Goal: Task Accomplishment & Management: Manage account settings

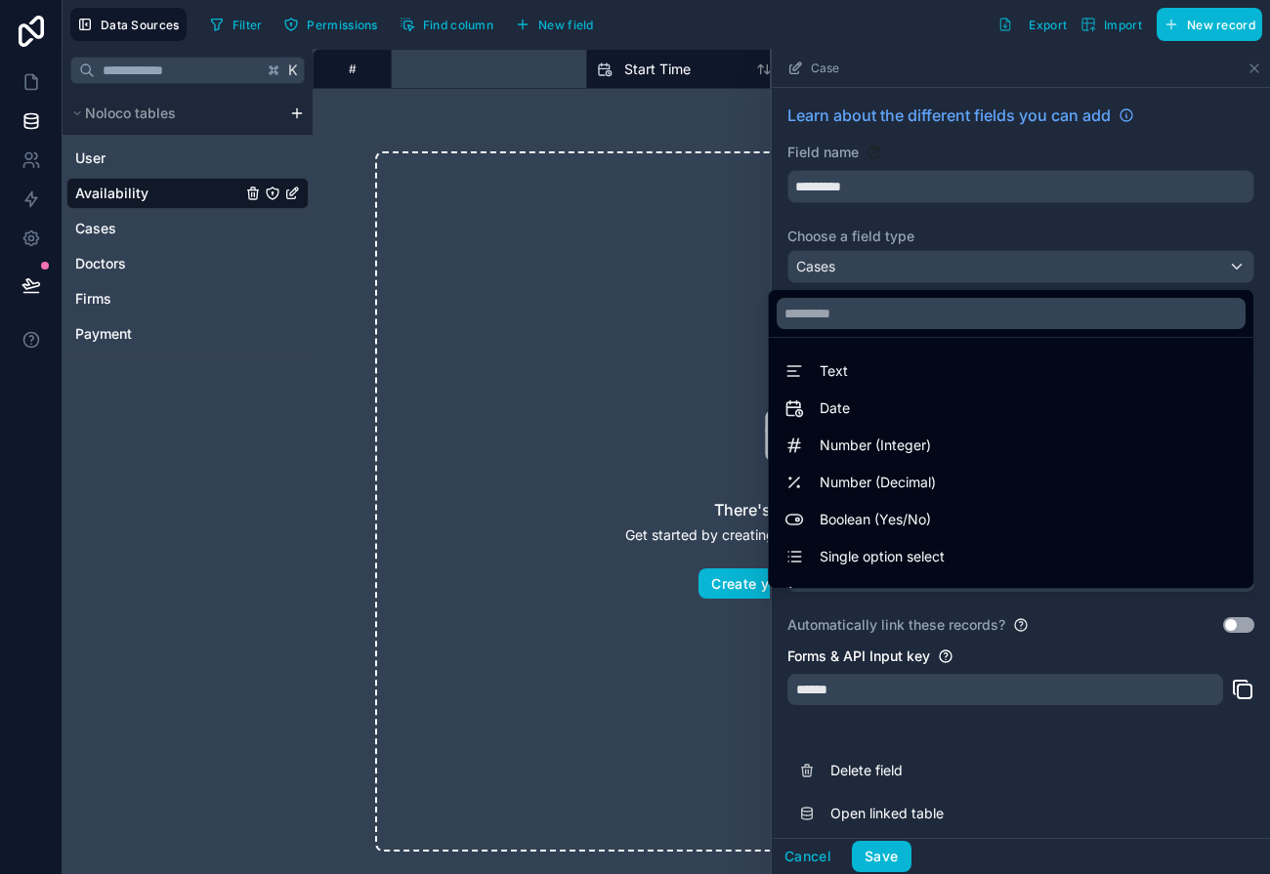
scroll to position [567, 0]
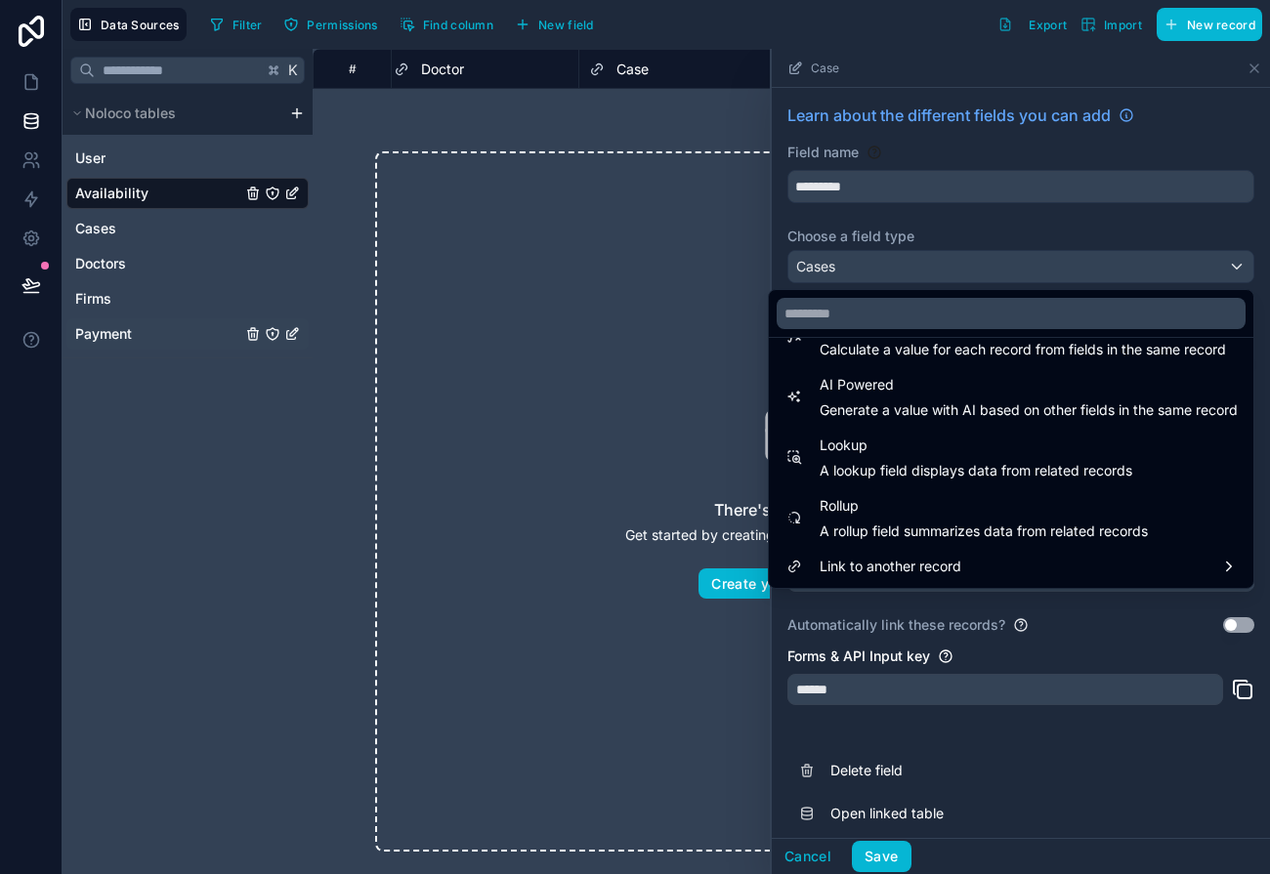
click at [199, 342] on link "Payment" at bounding box center [158, 334] width 166 height 20
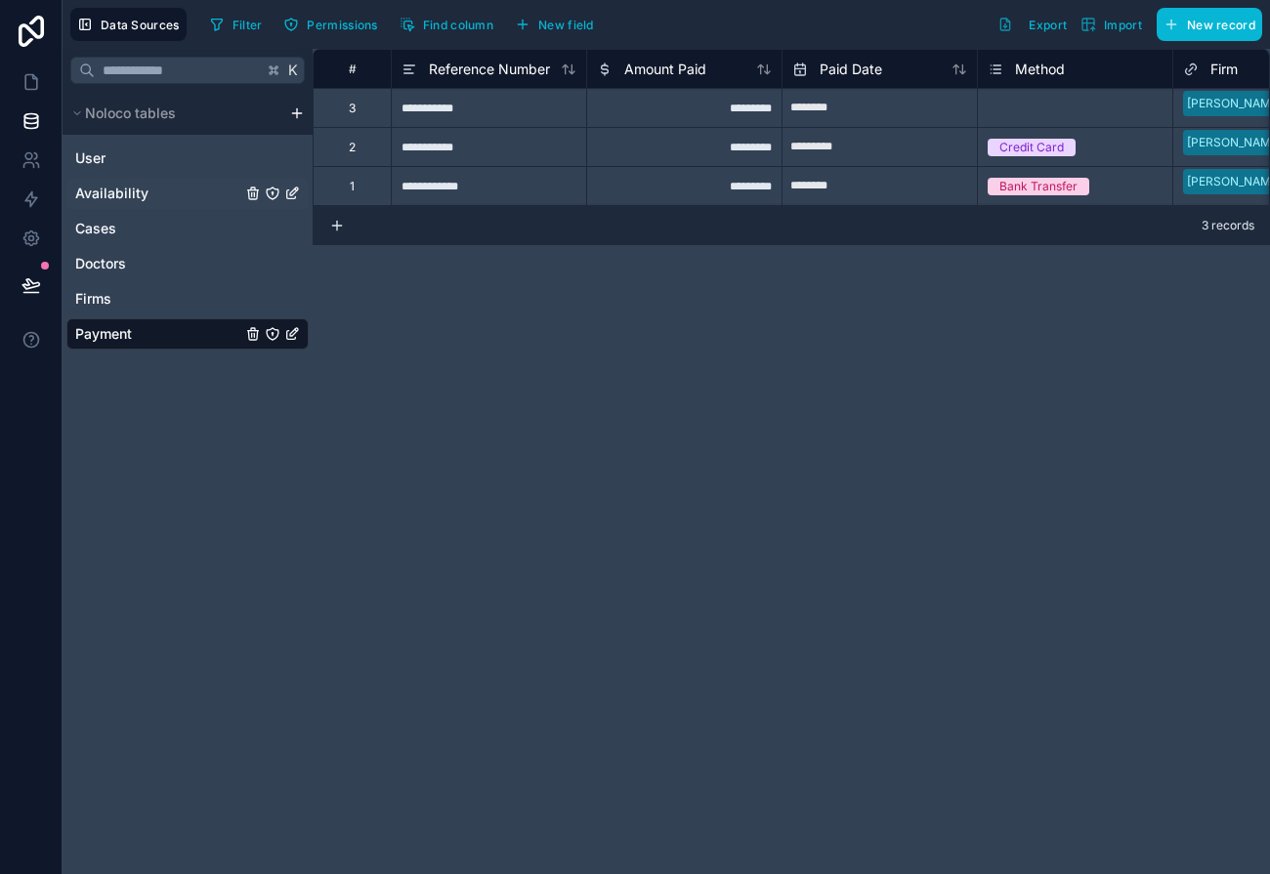
click at [138, 192] on span "Availability" at bounding box center [111, 194] width 73 height 20
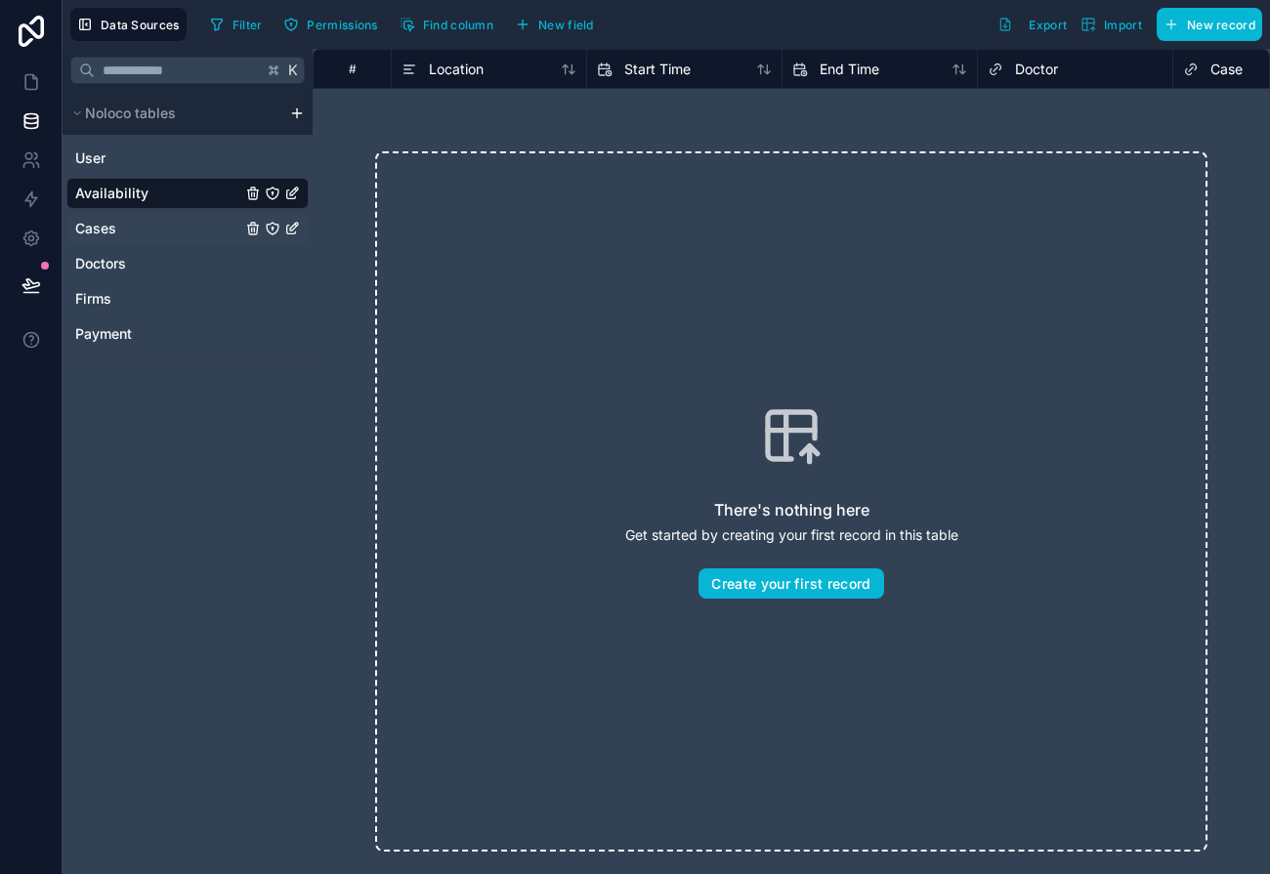
click at [124, 225] on link "Cases" at bounding box center [158, 229] width 166 height 20
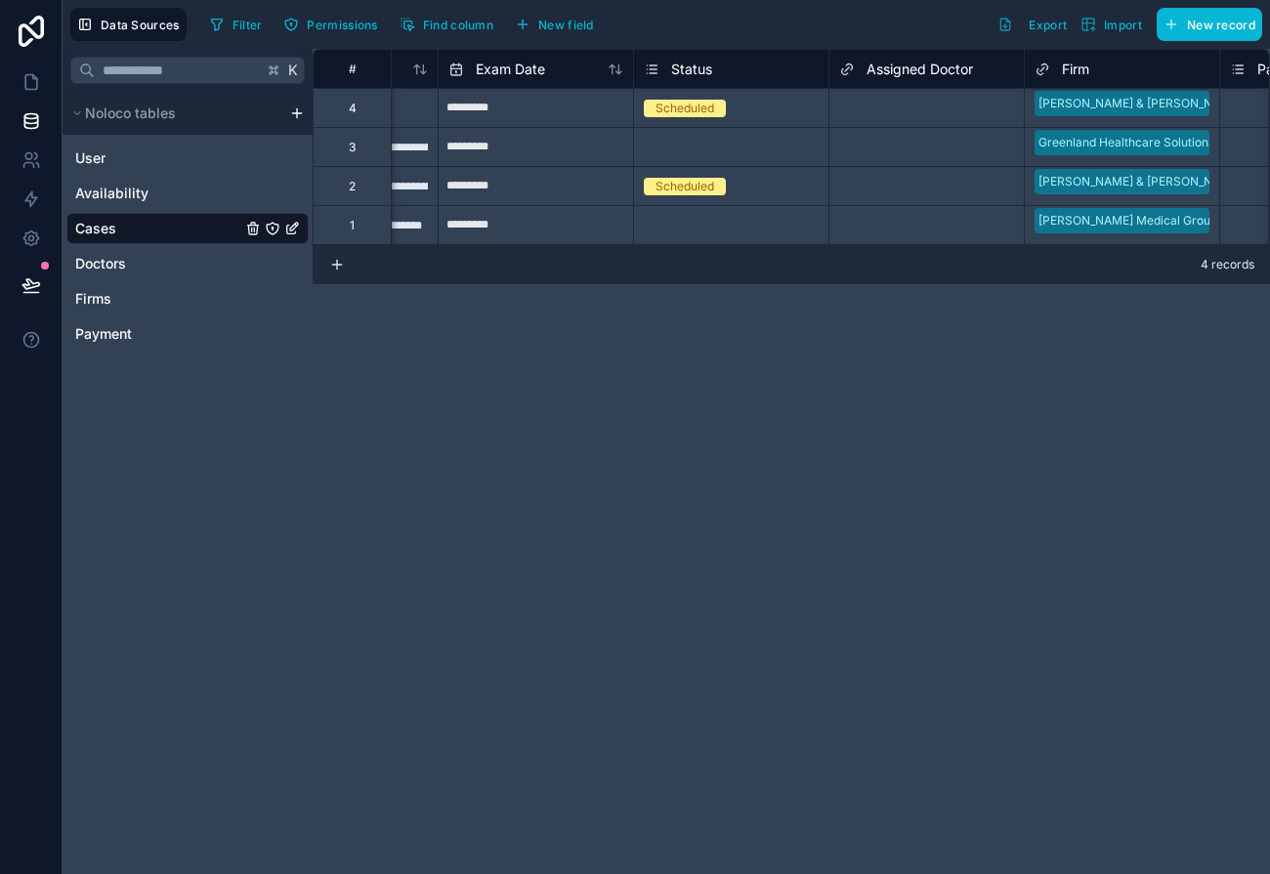
scroll to position [0, 183]
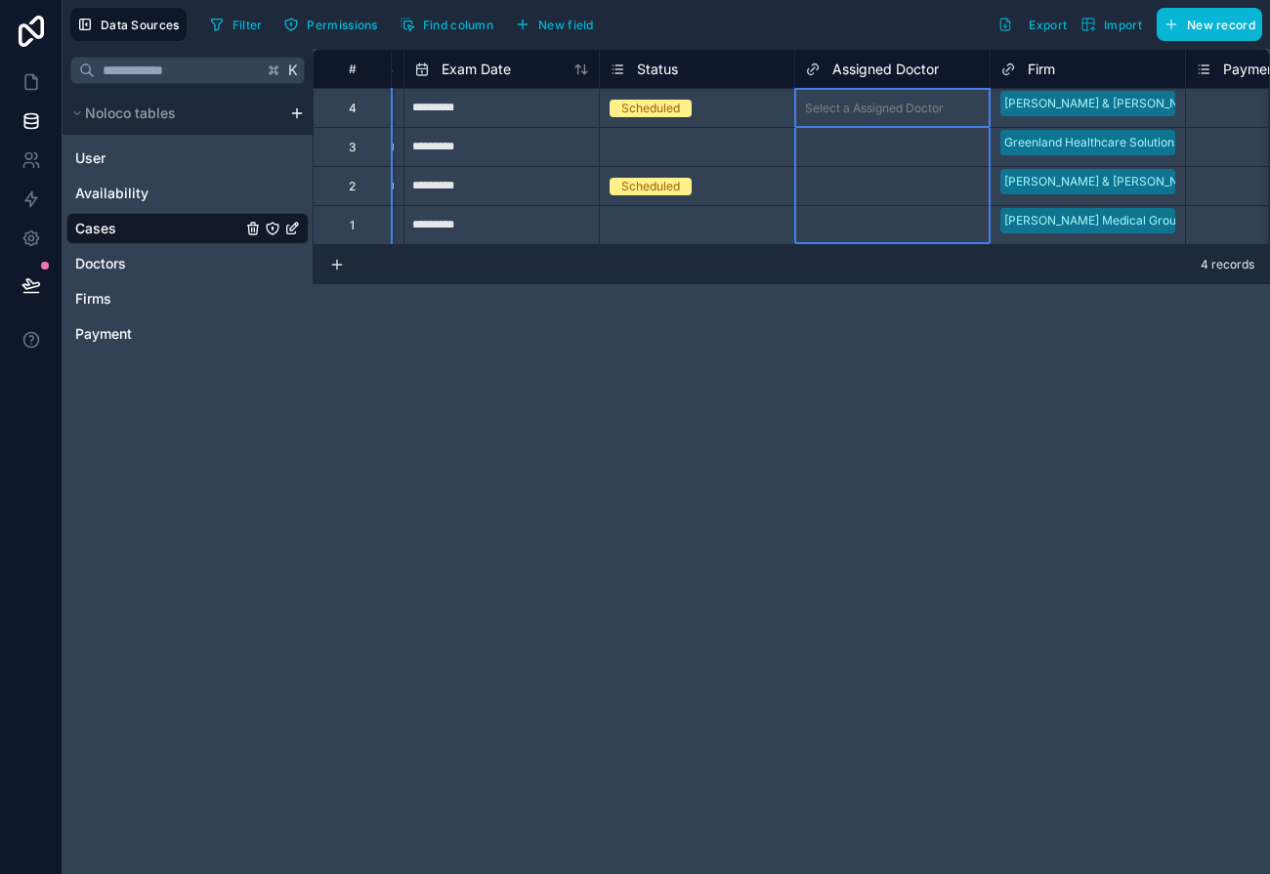
click at [856, 62] on span "Assigned Doctor" at bounding box center [885, 70] width 106 height 20
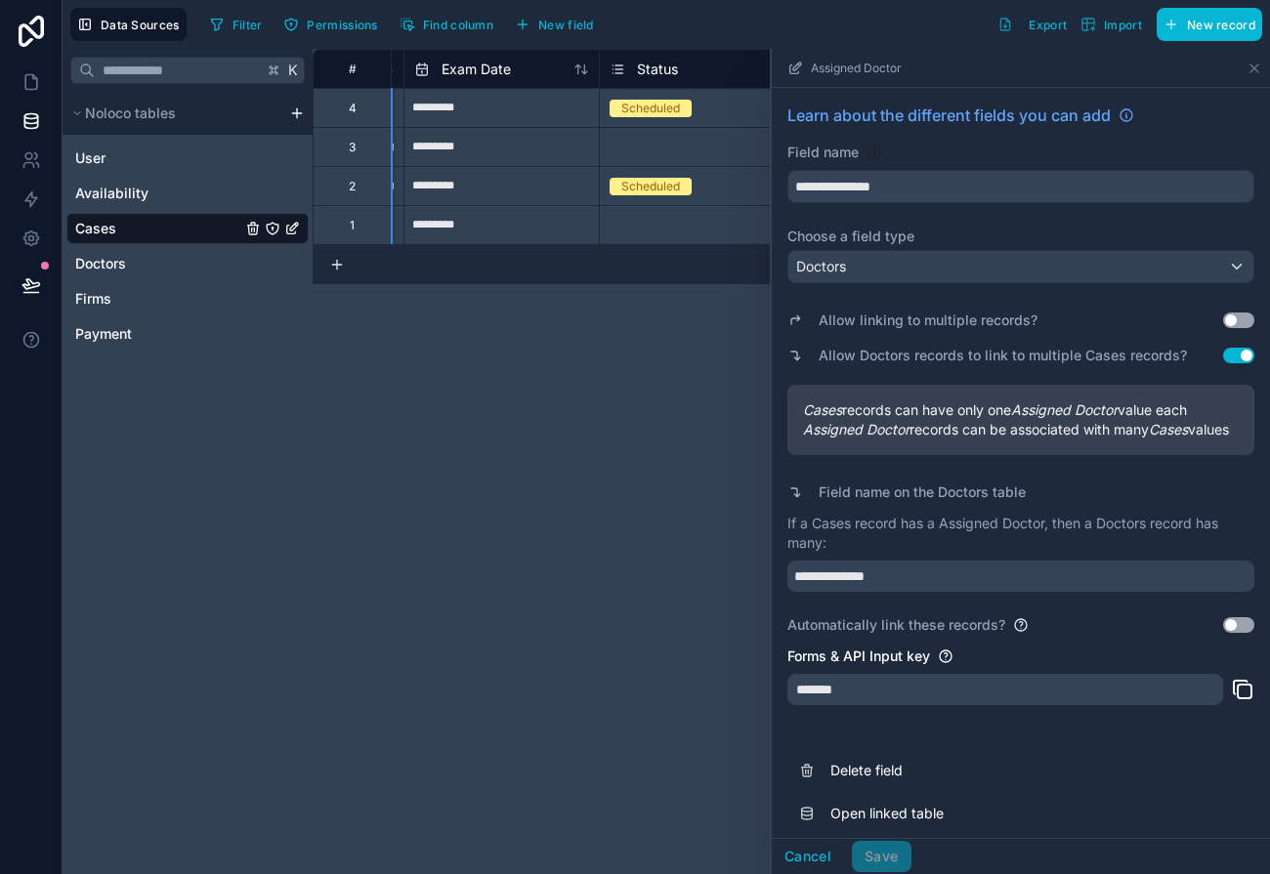
click at [630, 415] on div "**********" at bounding box center [791, 461] width 957 height 825
click at [1251, 62] on icon at bounding box center [1254, 69] width 16 height 16
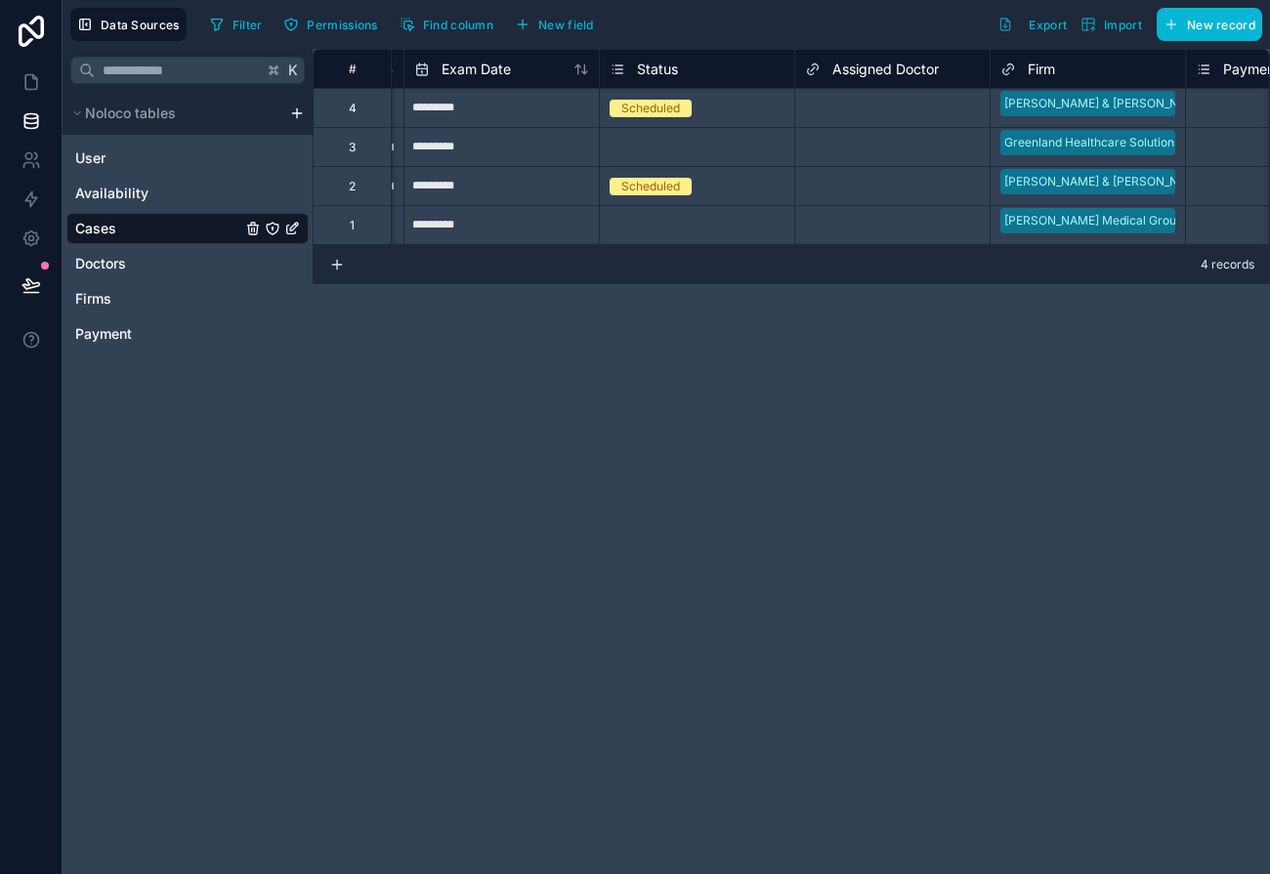
click at [221, 231] on link "Cases" at bounding box center [158, 229] width 166 height 20
click at [179, 273] on link "Doctors" at bounding box center [158, 264] width 166 height 20
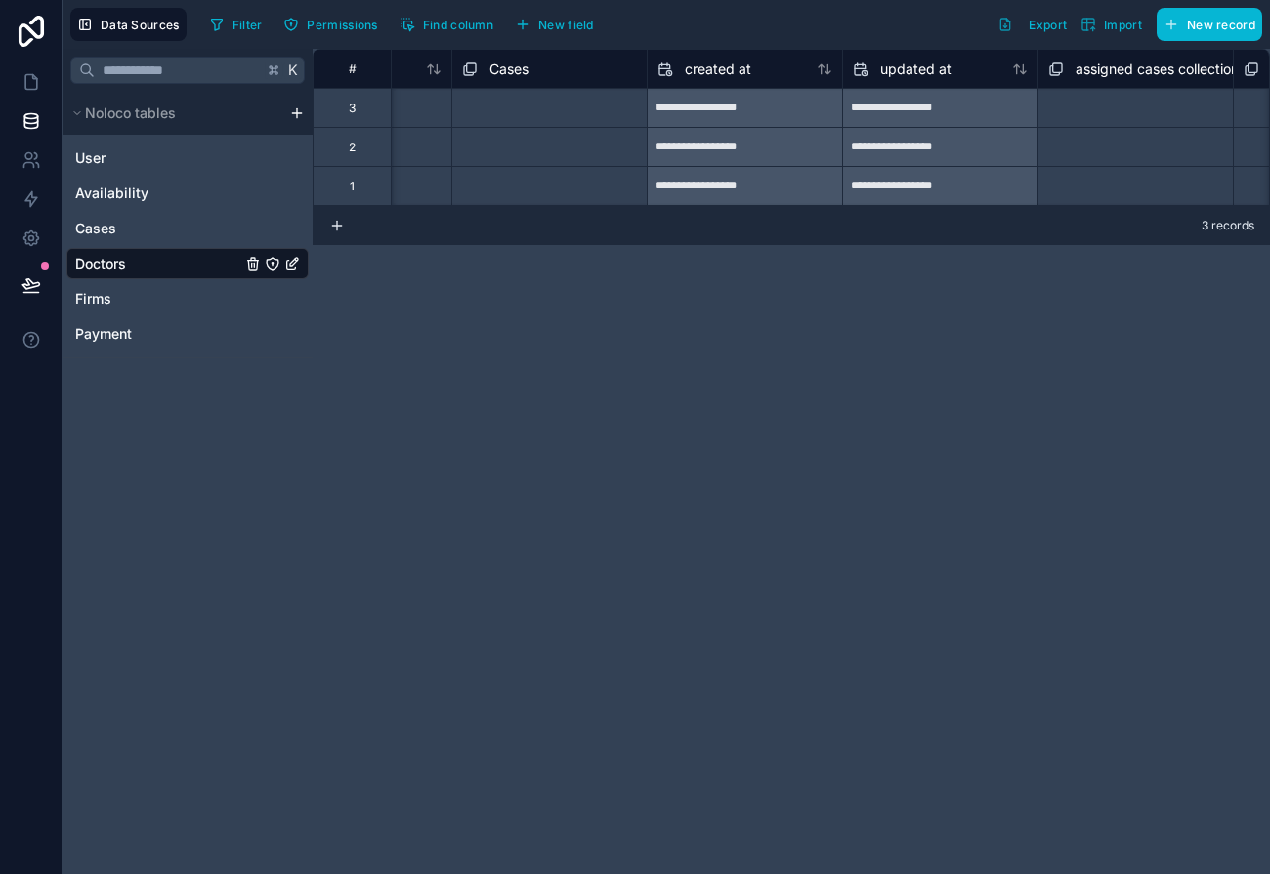
scroll to position [0, 1423]
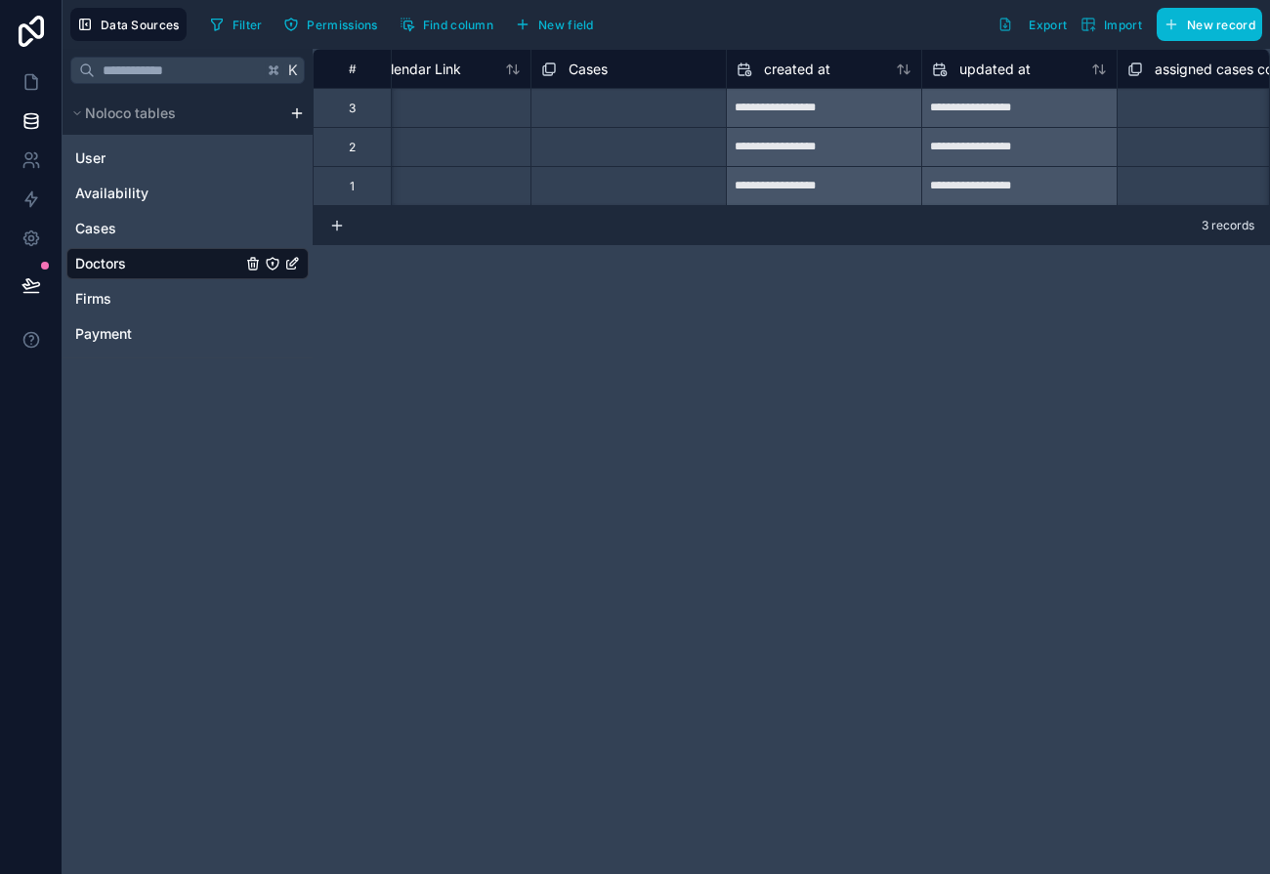
click at [586, 68] on span "Cases" at bounding box center [587, 70] width 39 height 20
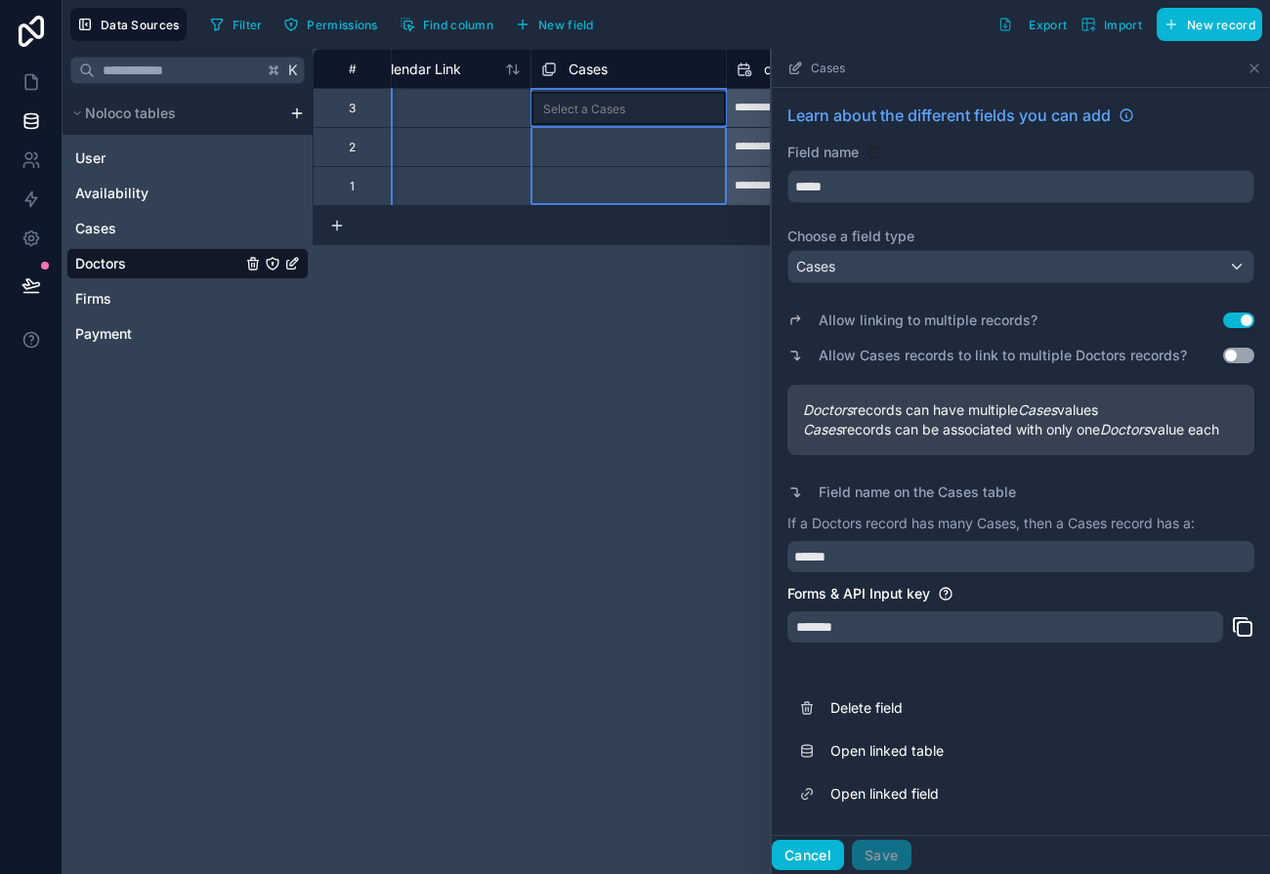
click at [799, 855] on button "Cancel" at bounding box center [808, 855] width 72 height 31
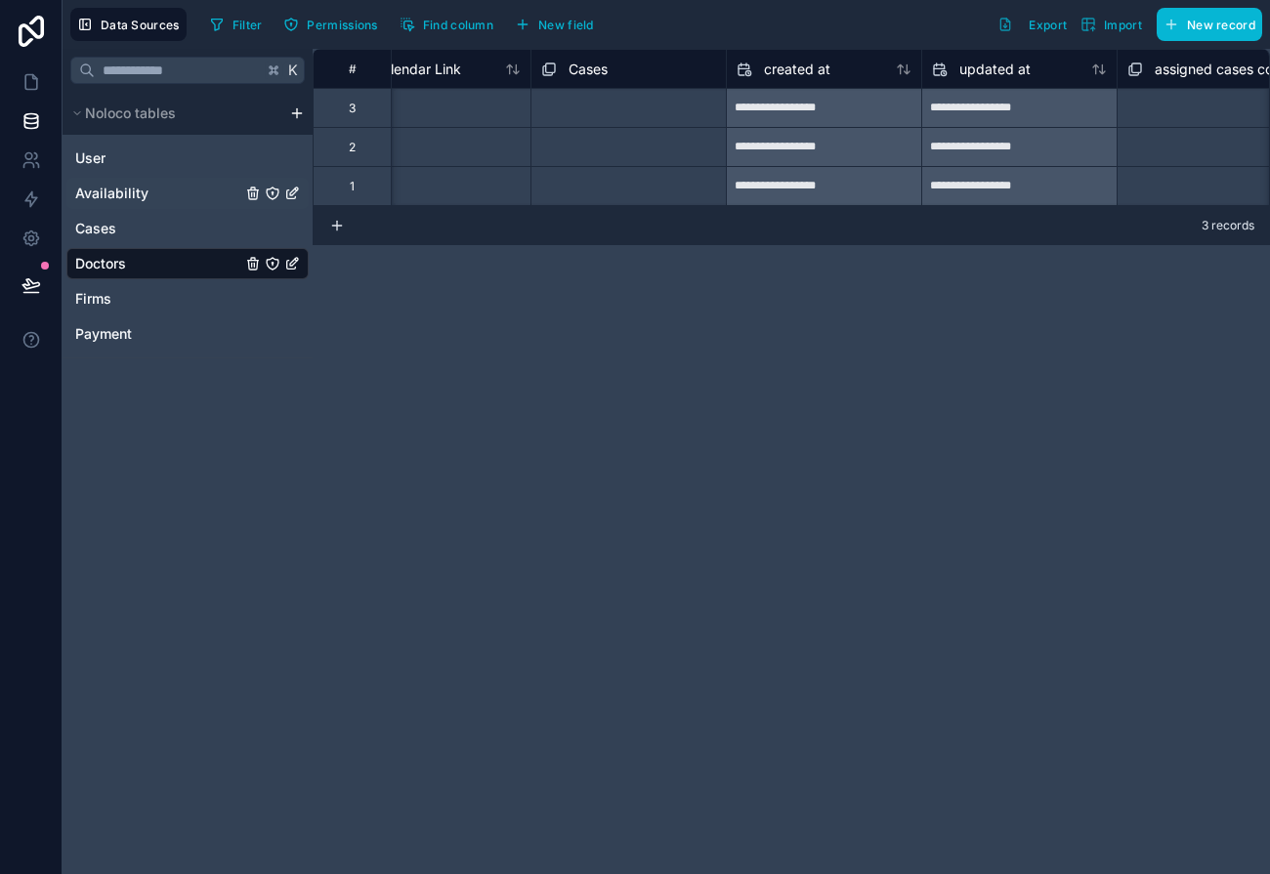
click at [174, 196] on link "Availability" at bounding box center [158, 194] width 166 height 20
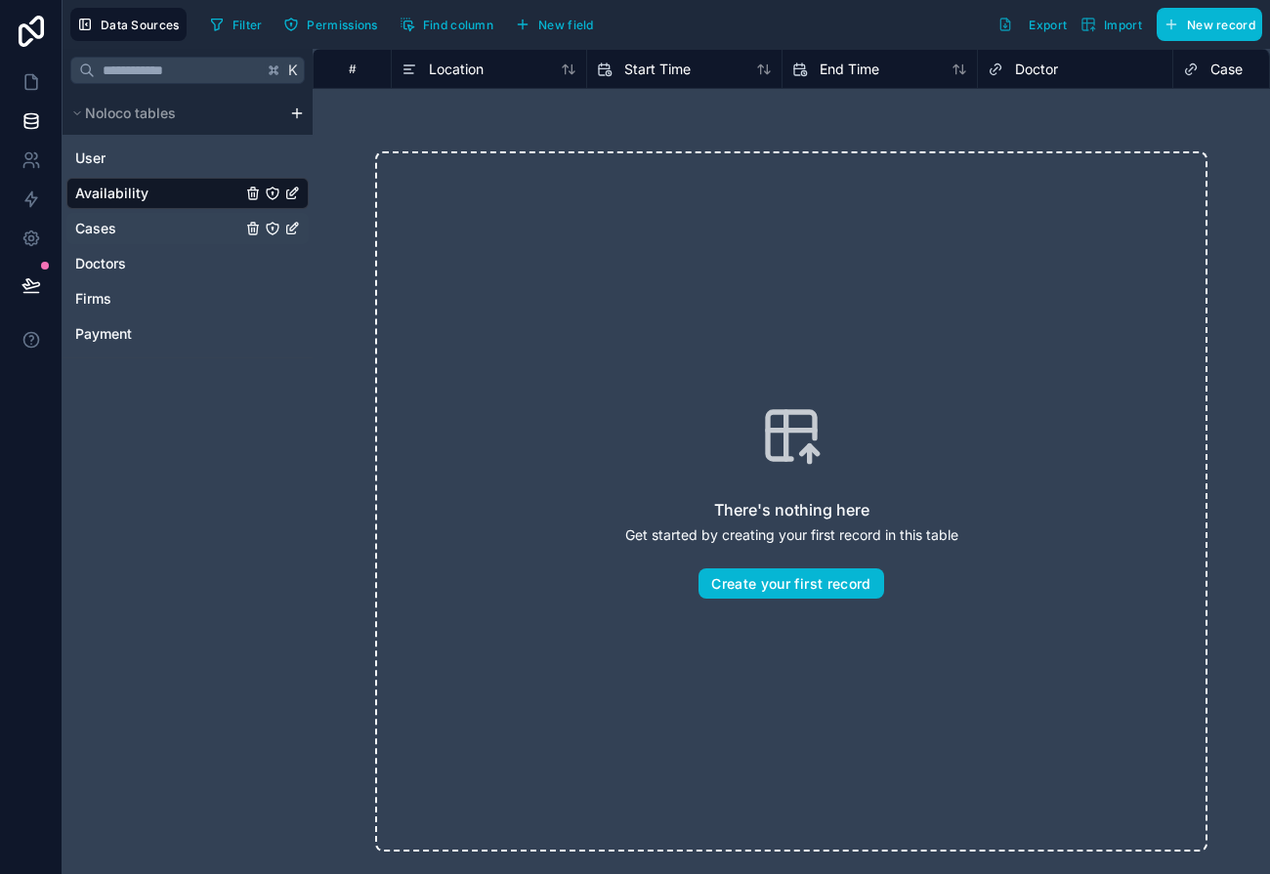
click at [122, 231] on link "Cases" at bounding box center [158, 229] width 166 height 20
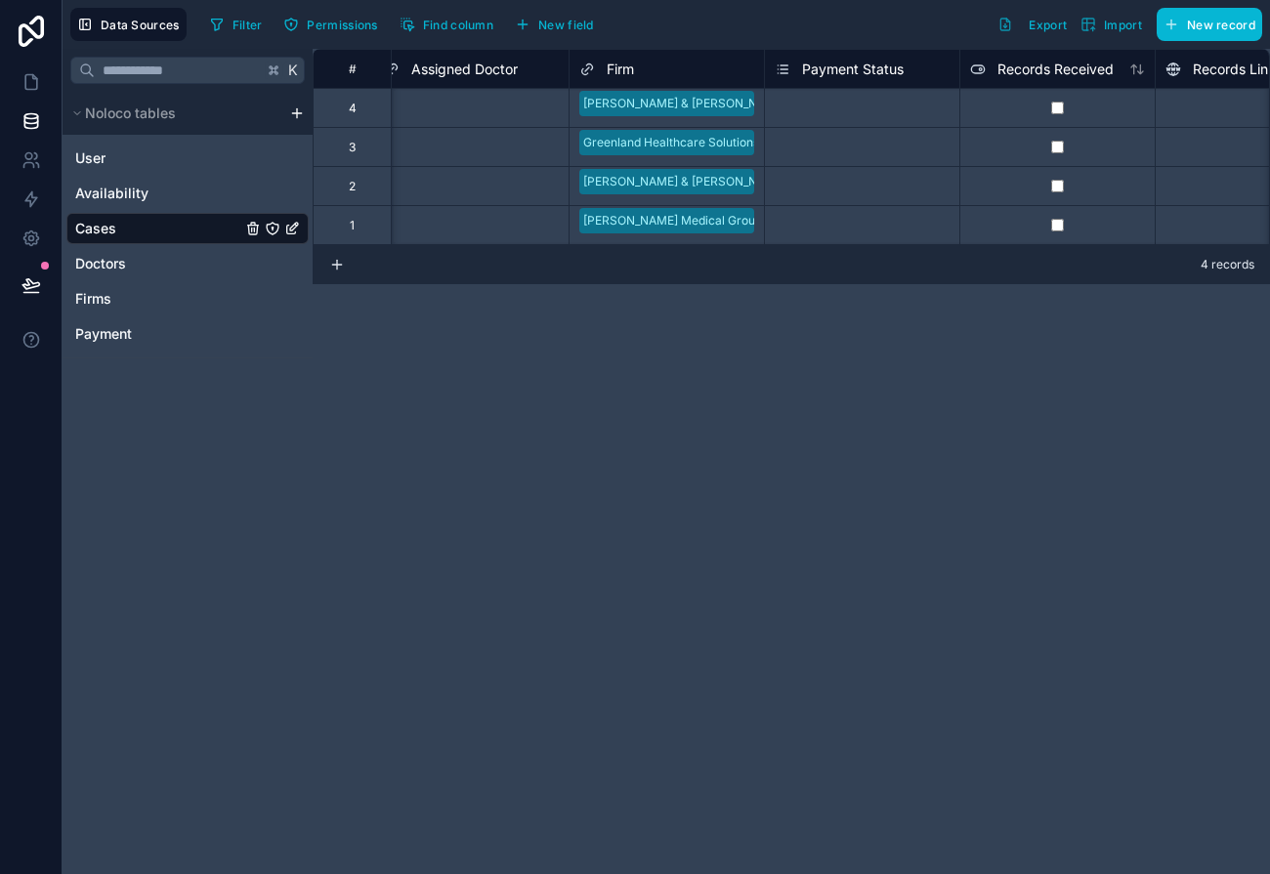
scroll to position [0, 569]
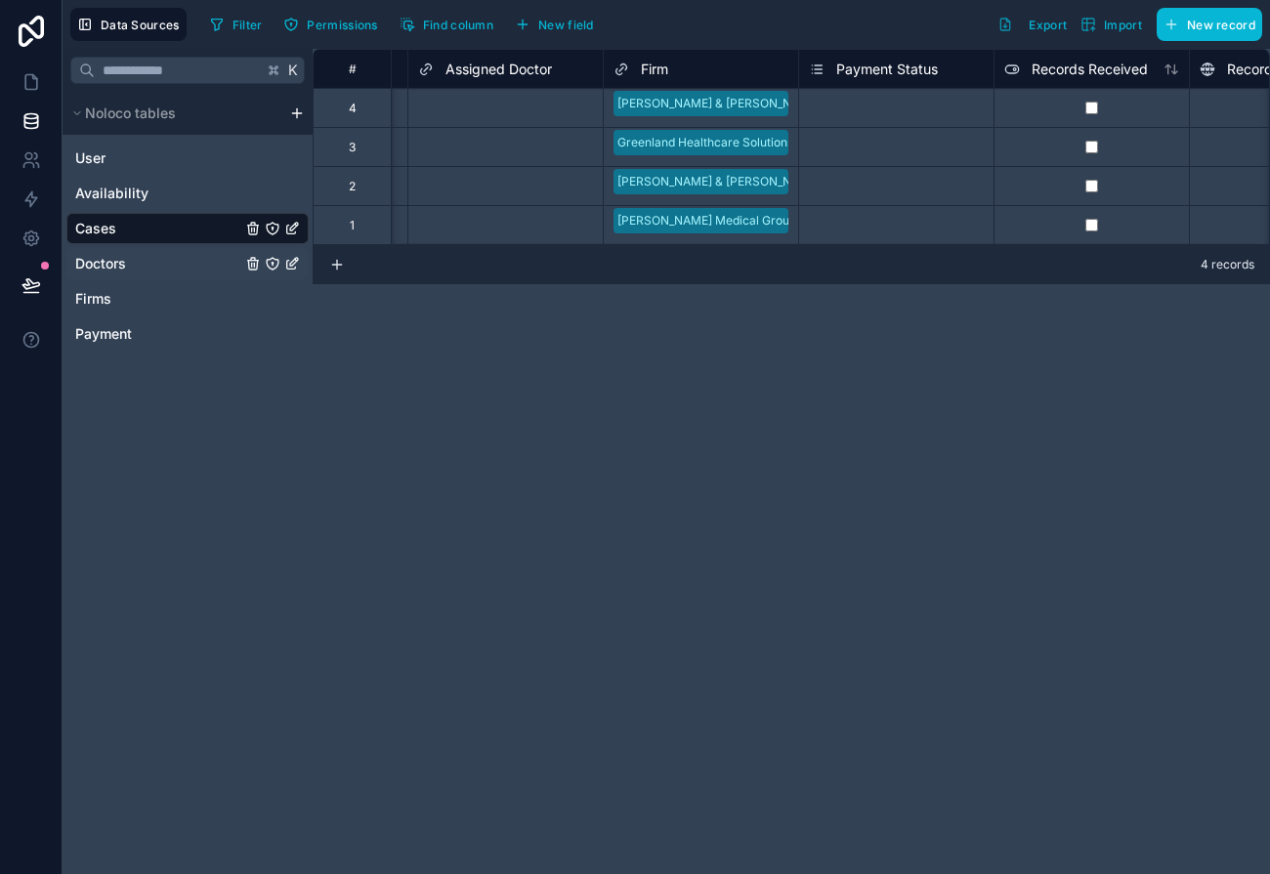
click at [142, 270] on link "Doctors" at bounding box center [158, 264] width 166 height 20
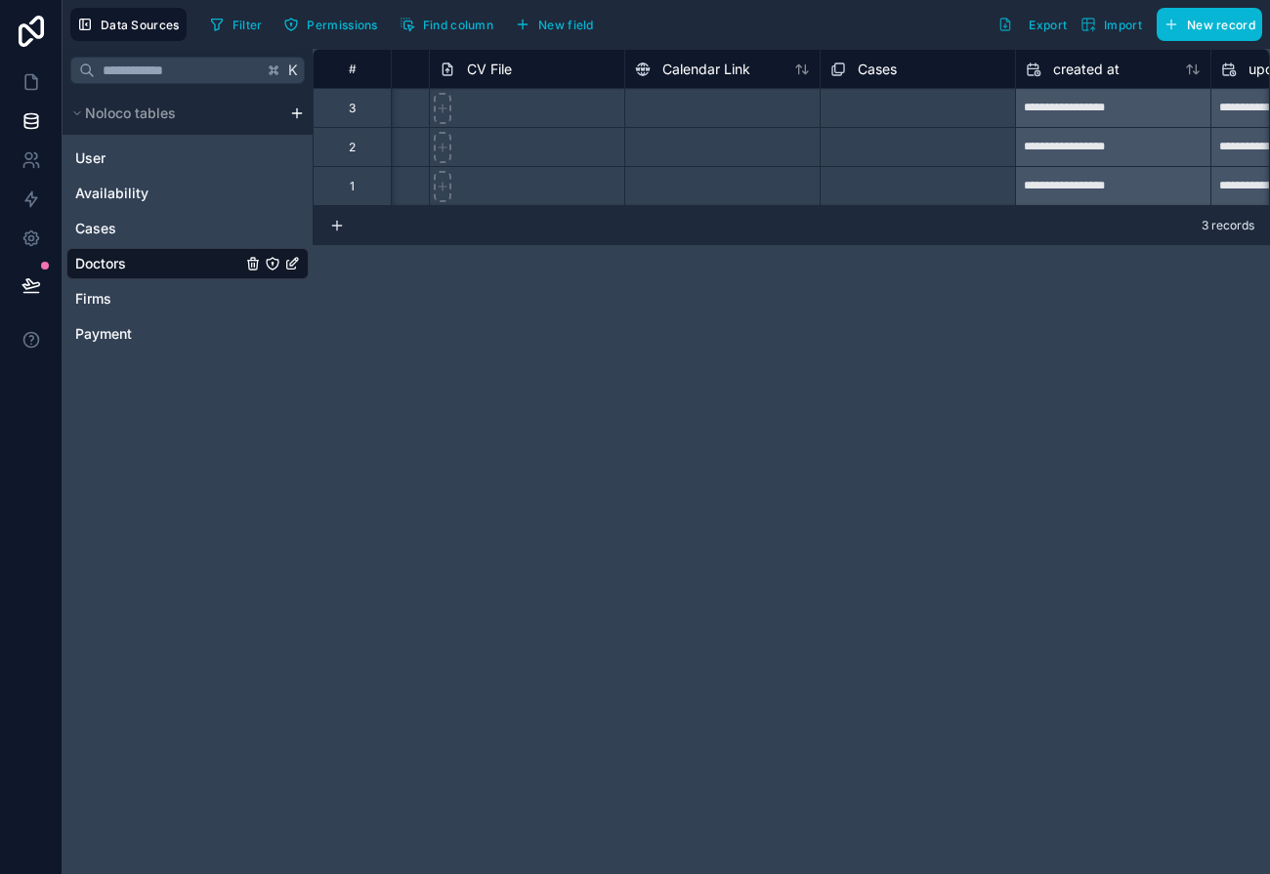
scroll to position [0, 1217]
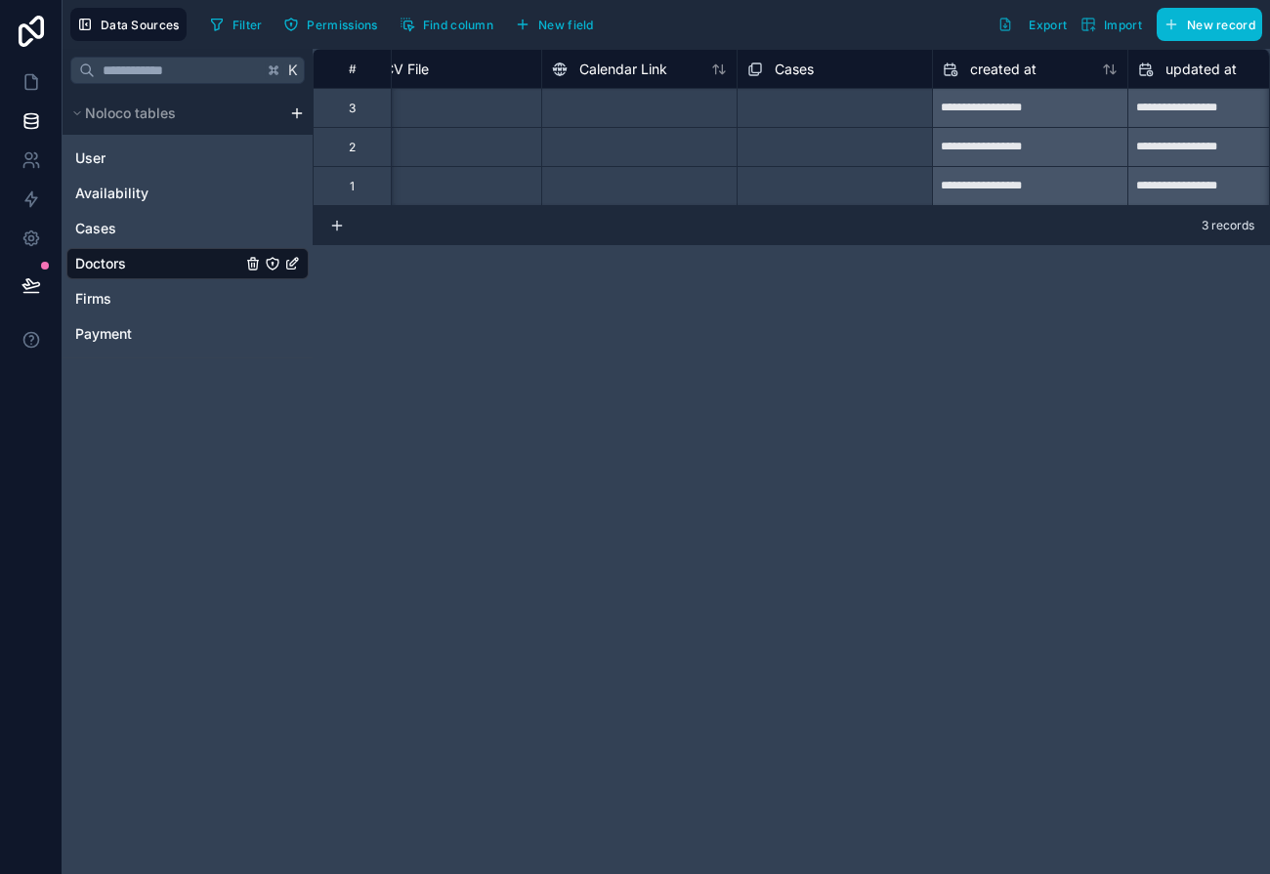
click at [775, 71] on span "Cases" at bounding box center [794, 70] width 39 height 20
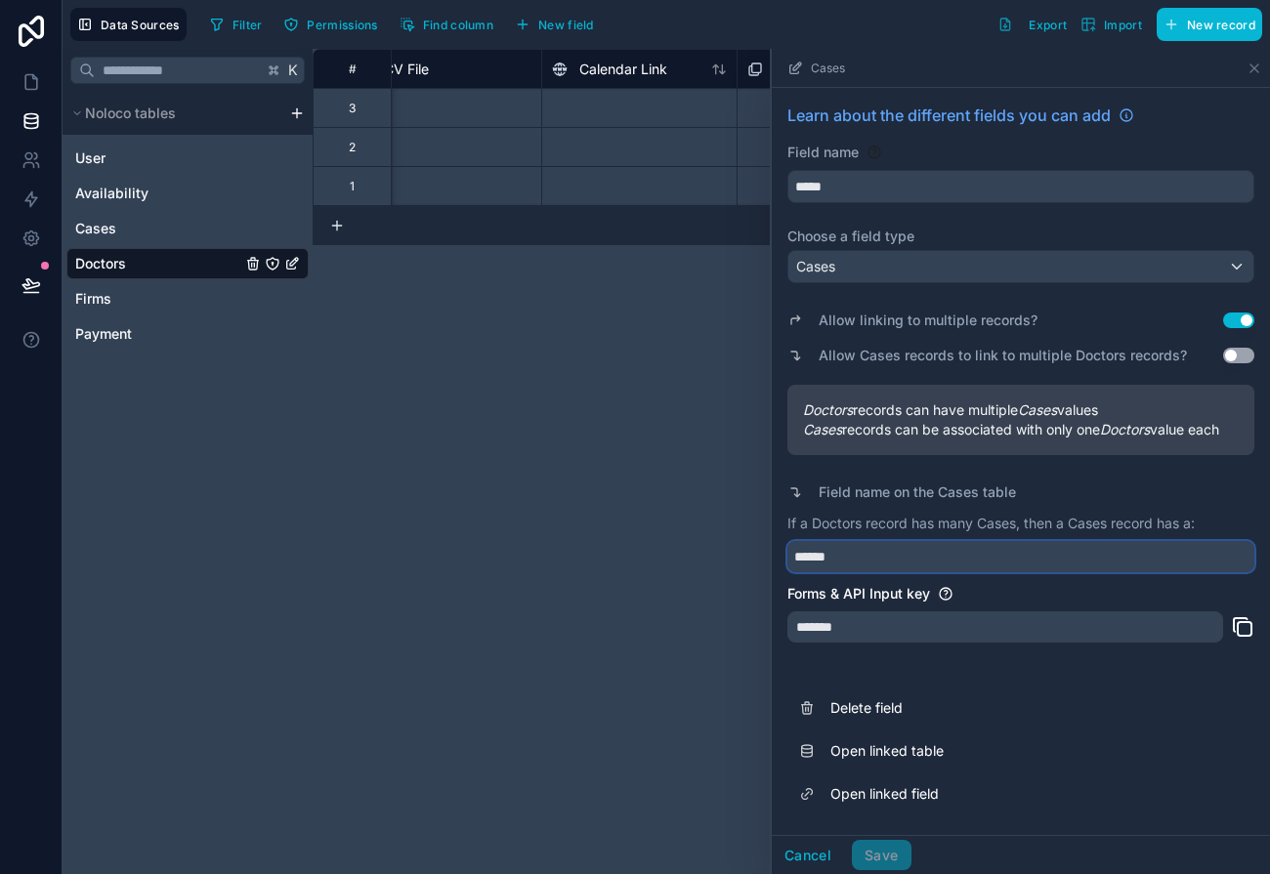
drag, startPoint x: 795, startPoint y: 558, endPoint x: 879, endPoint y: 555, distance: 84.1
click at [879, 555] on input "******" at bounding box center [1020, 556] width 467 height 31
type input "*"
type input "**********"
click at [890, 849] on button "Save" at bounding box center [881, 855] width 59 height 31
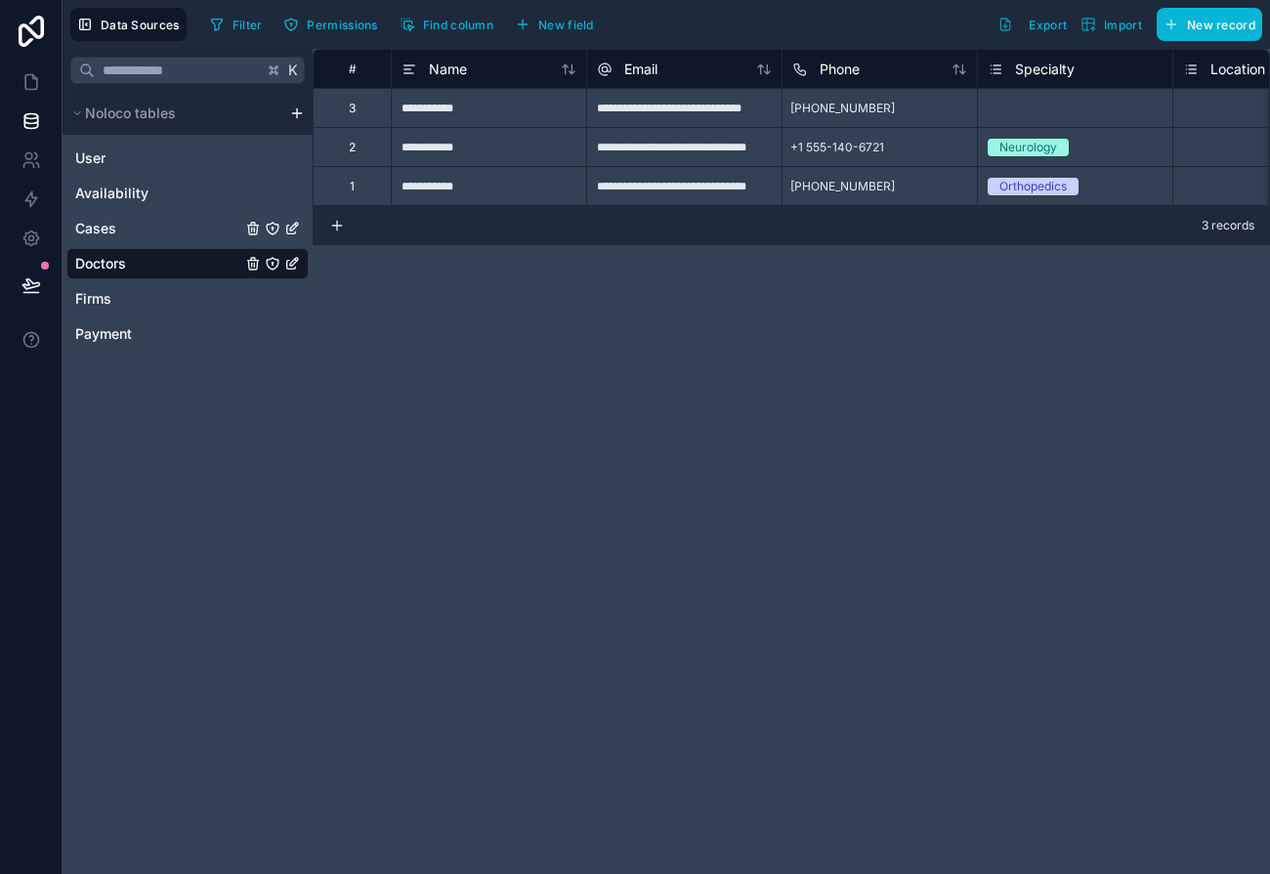
click at [172, 231] on link "Cases" at bounding box center [158, 229] width 166 height 20
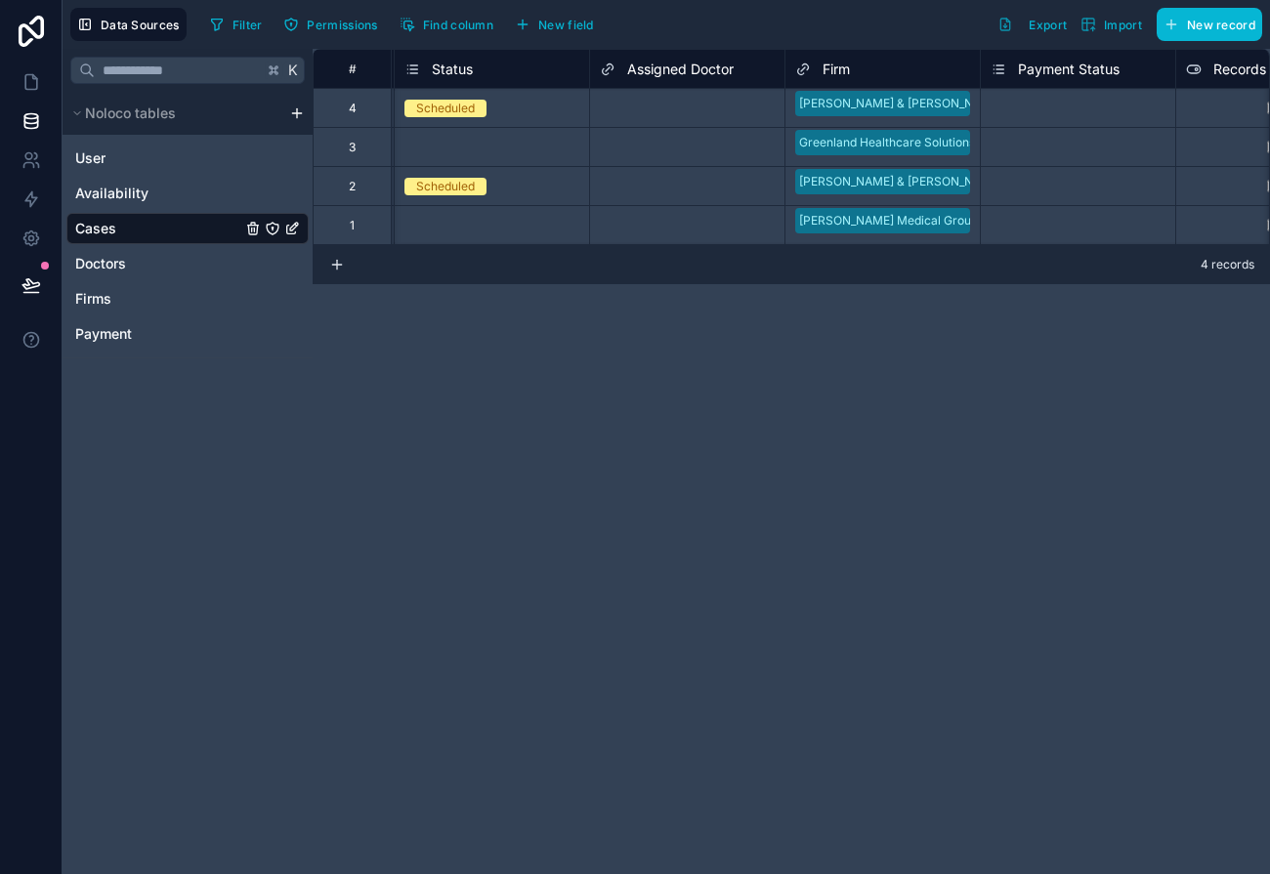
scroll to position [0, 536]
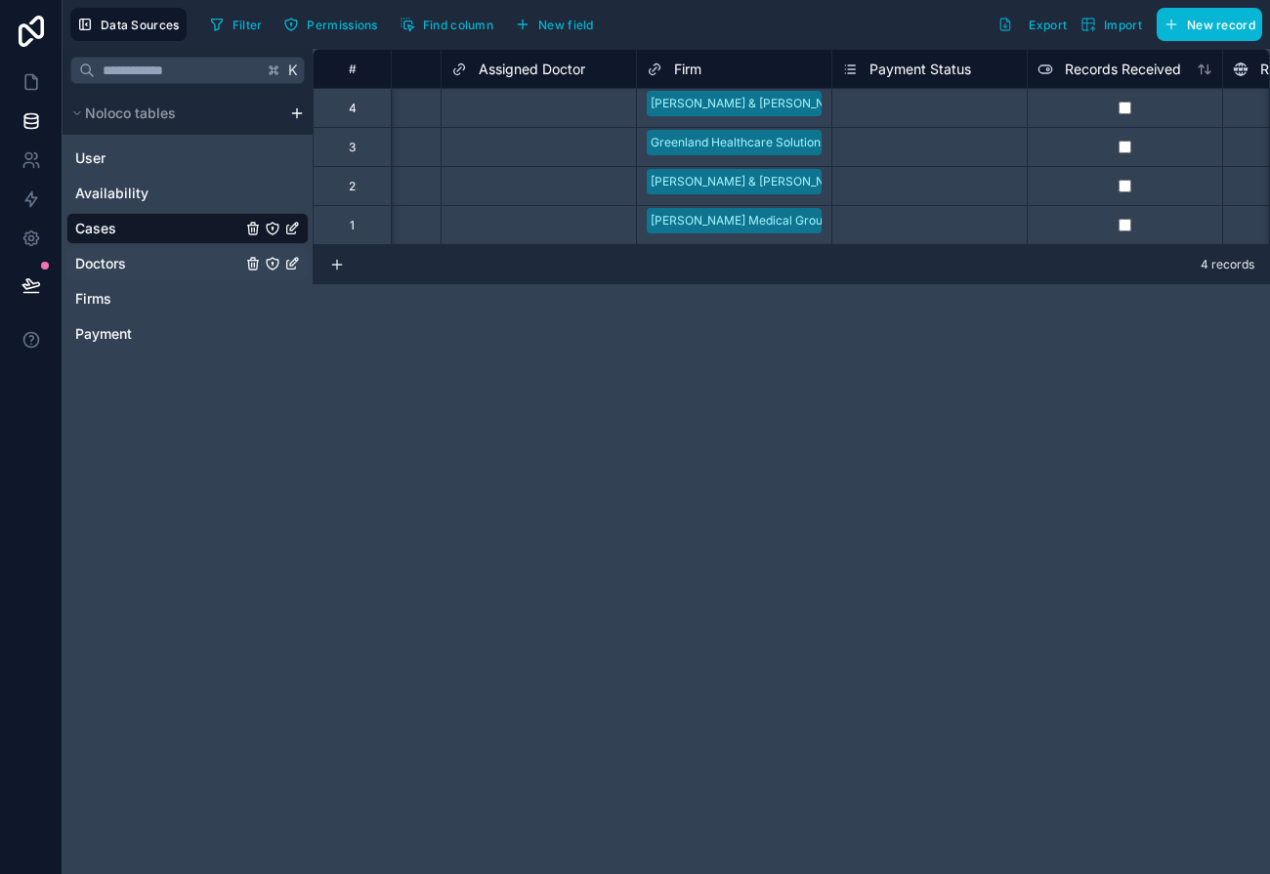
click at [141, 266] on link "Doctors" at bounding box center [158, 264] width 166 height 20
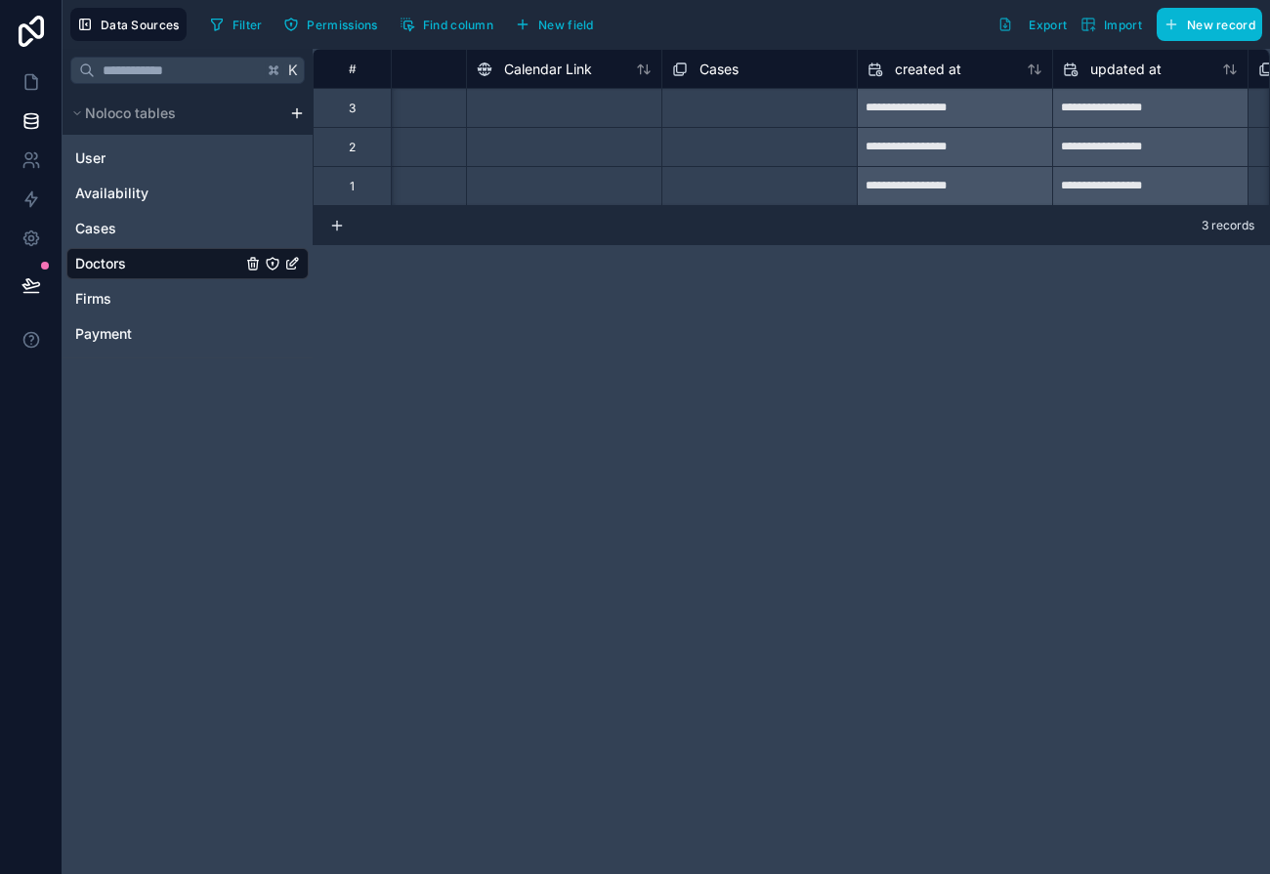
scroll to position [0, 1857]
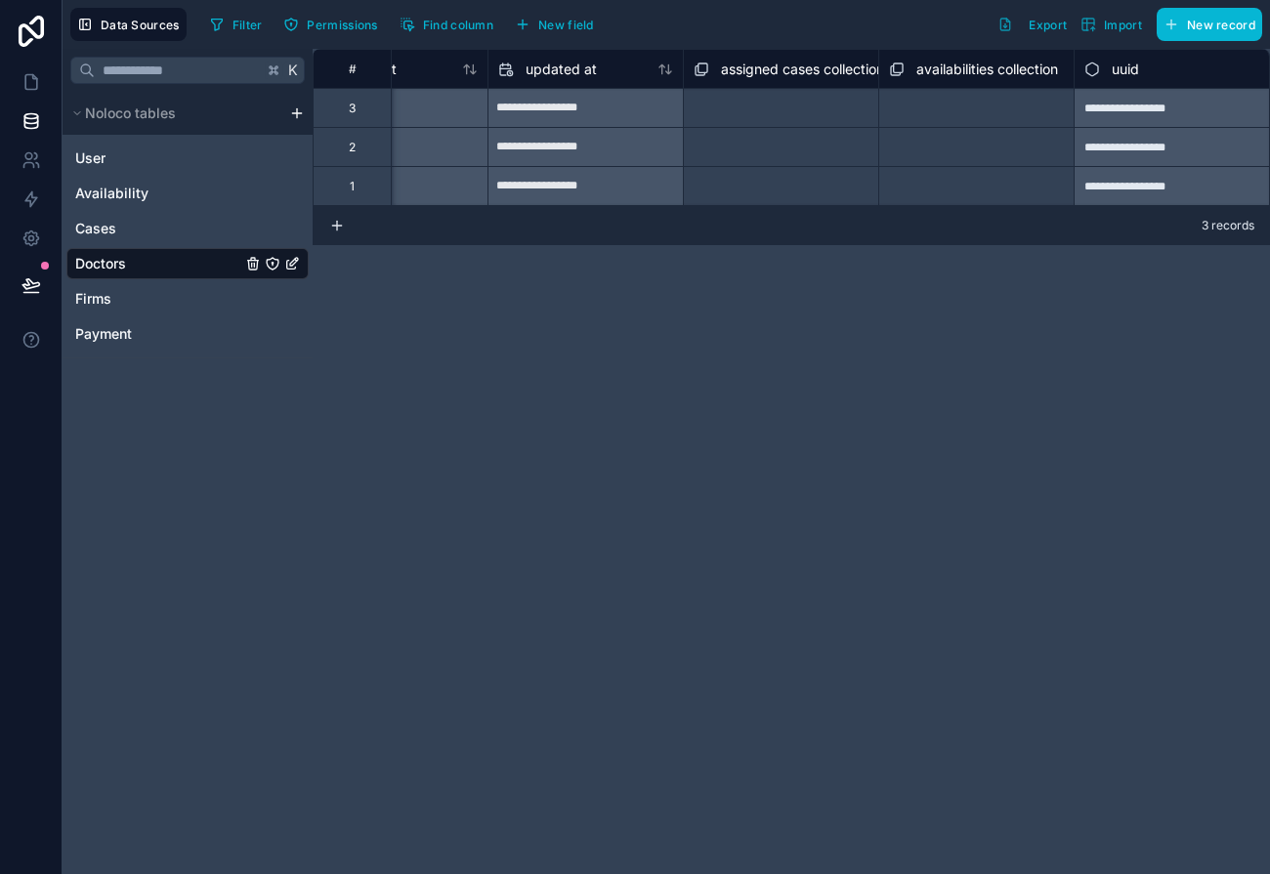
click at [765, 68] on span "assigned cases collection" at bounding box center [802, 70] width 163 height 20
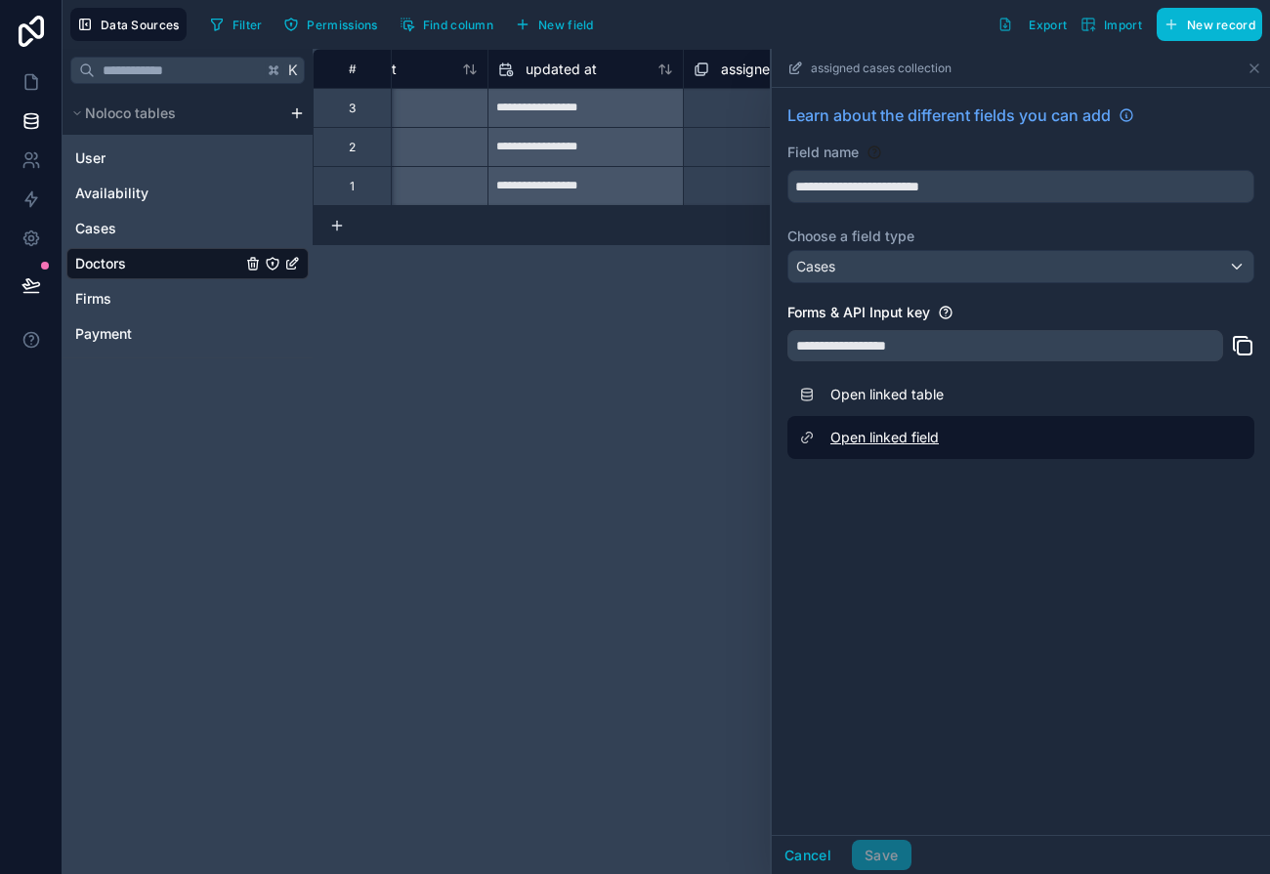
click at [903, 436] on link "Open linked field" at bounding box center [1020, 437] width 467 height 43
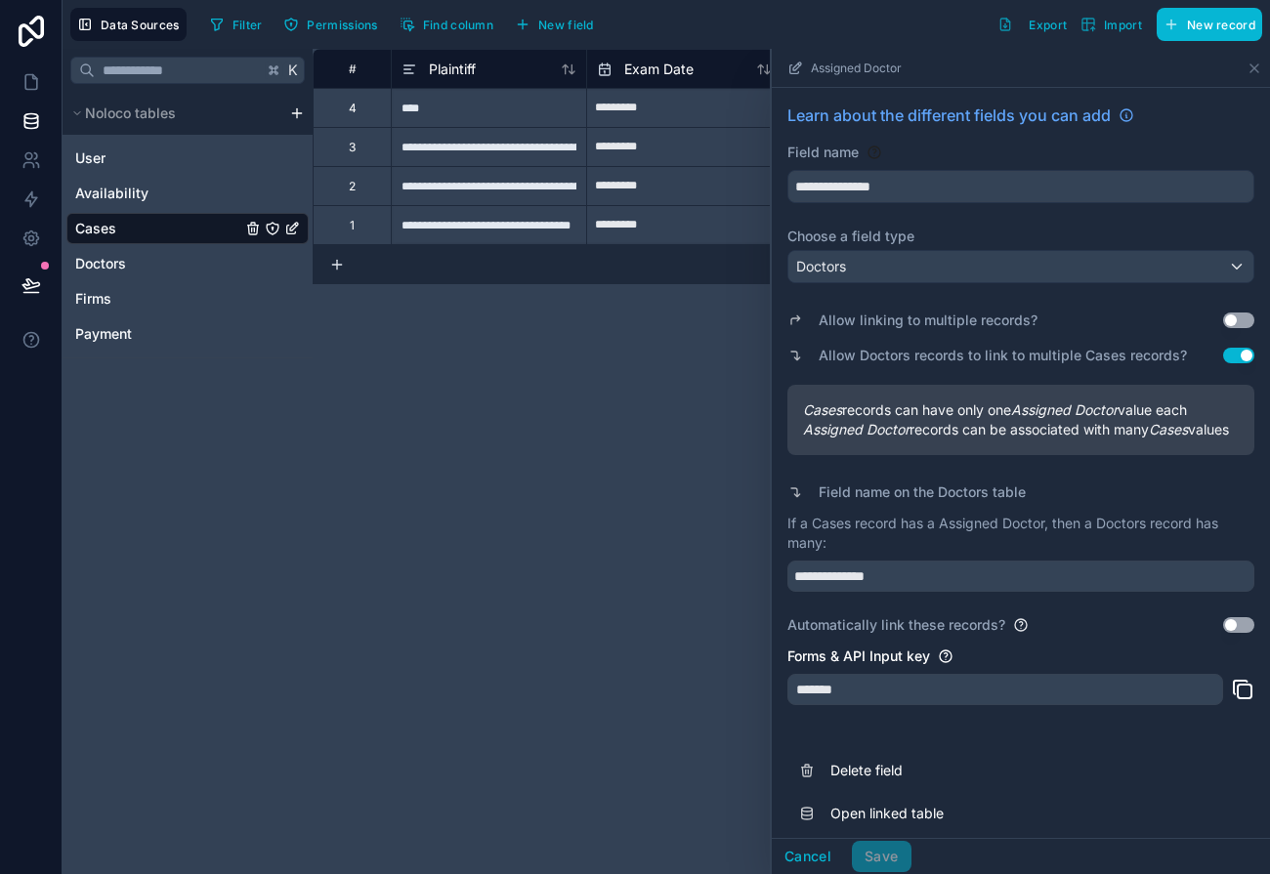
scroll to position [74, 0]
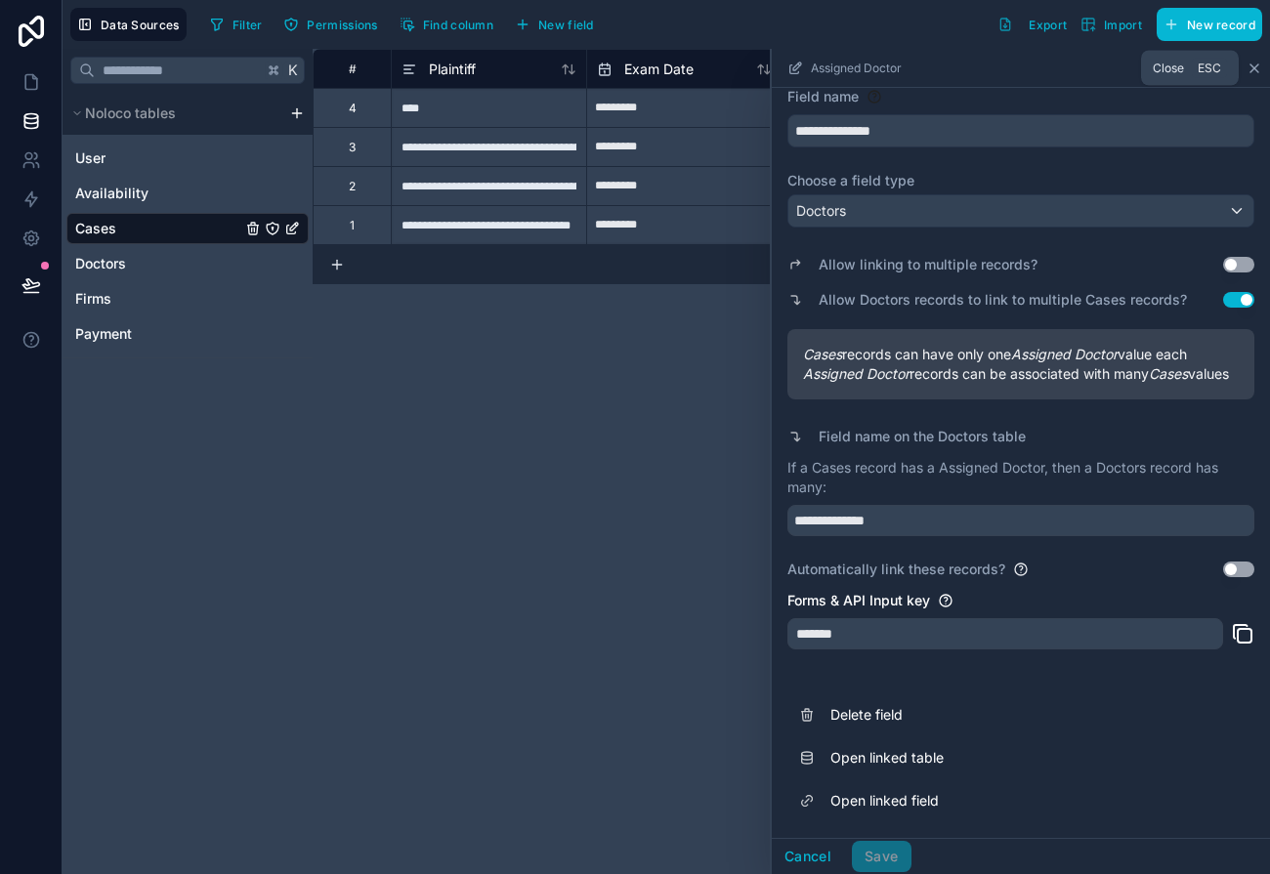
click at [1254, 65] on icon at bounding box center [1254, 69] width 16 height 16
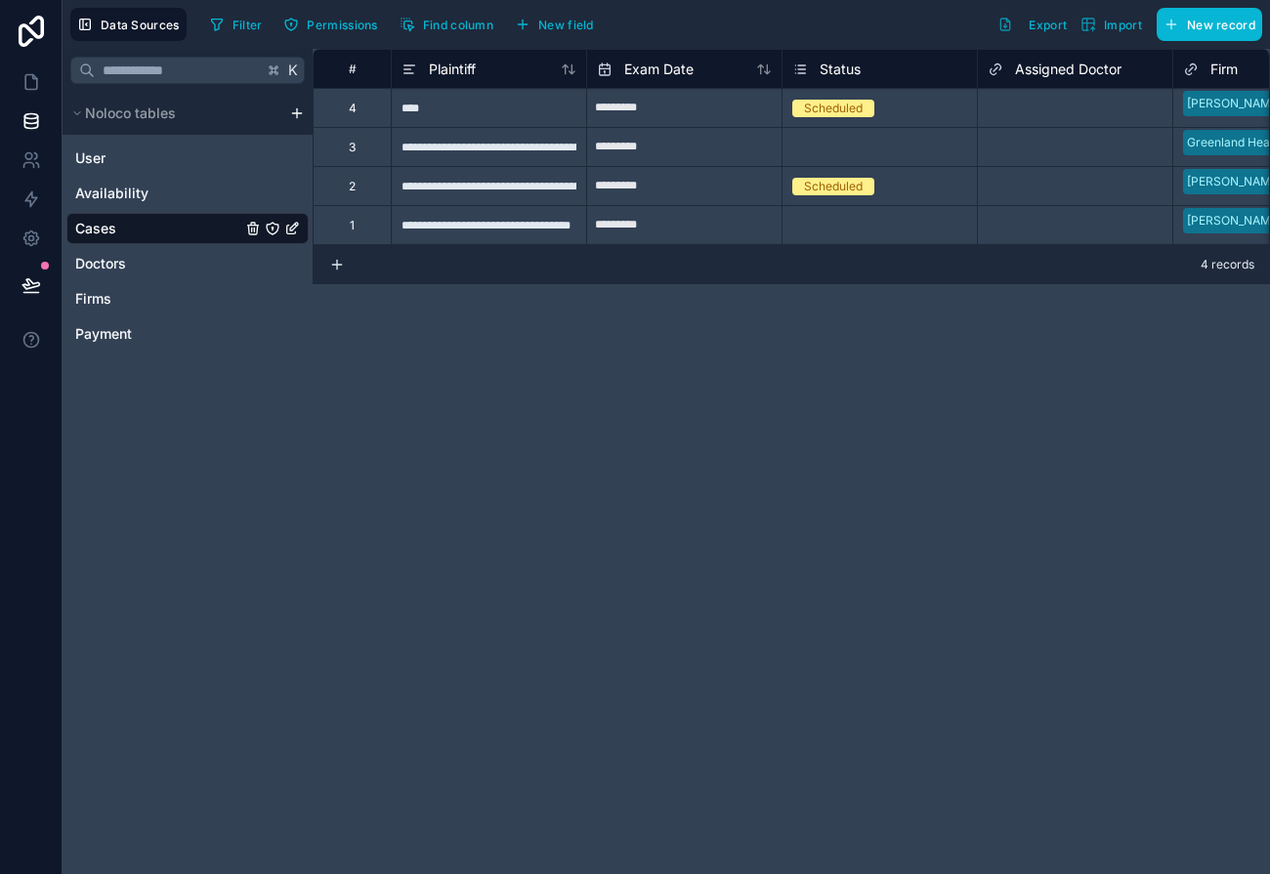
click at [1027, 70] on span "Assigned Doctor" at bounding box center [1068, 70] width 106 height 20
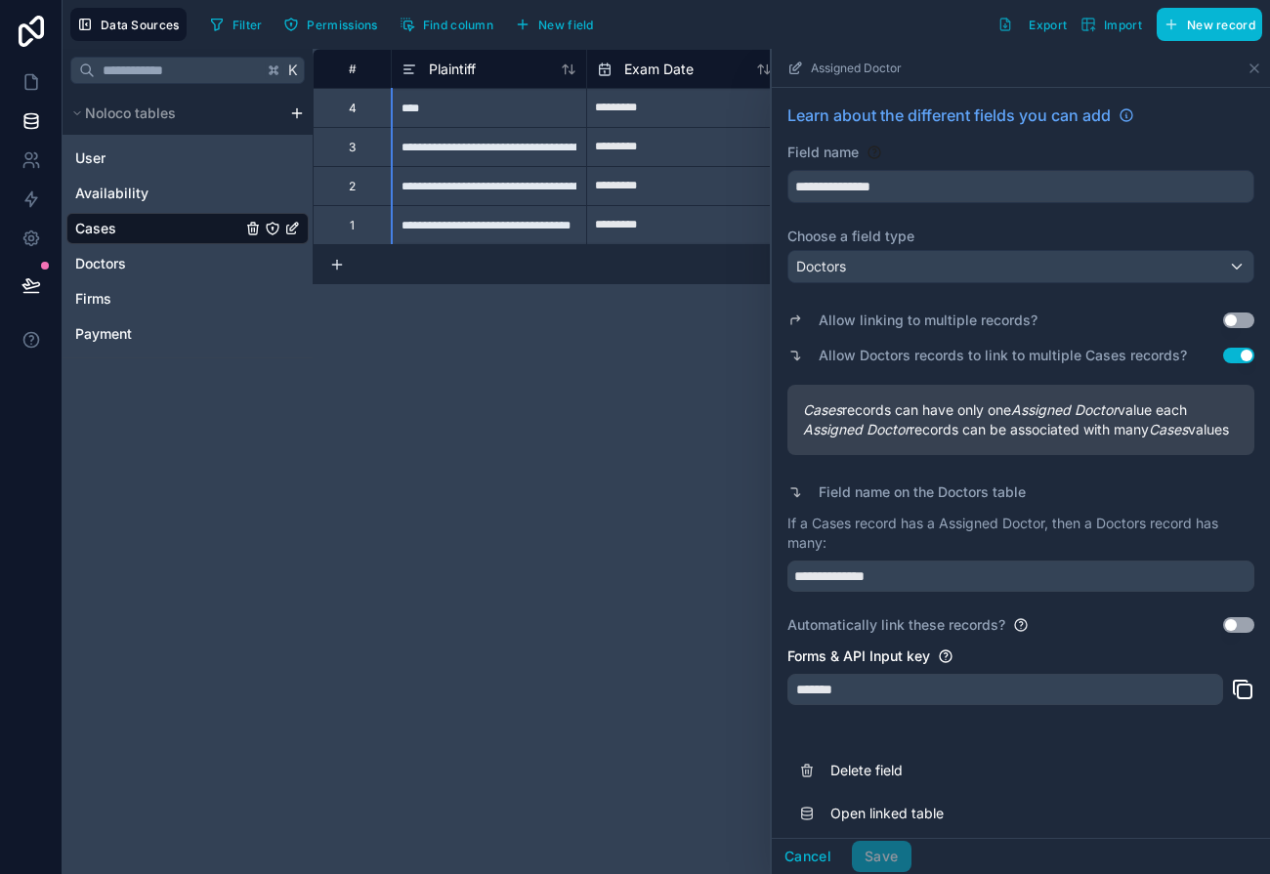
scroll to position [74, 0]
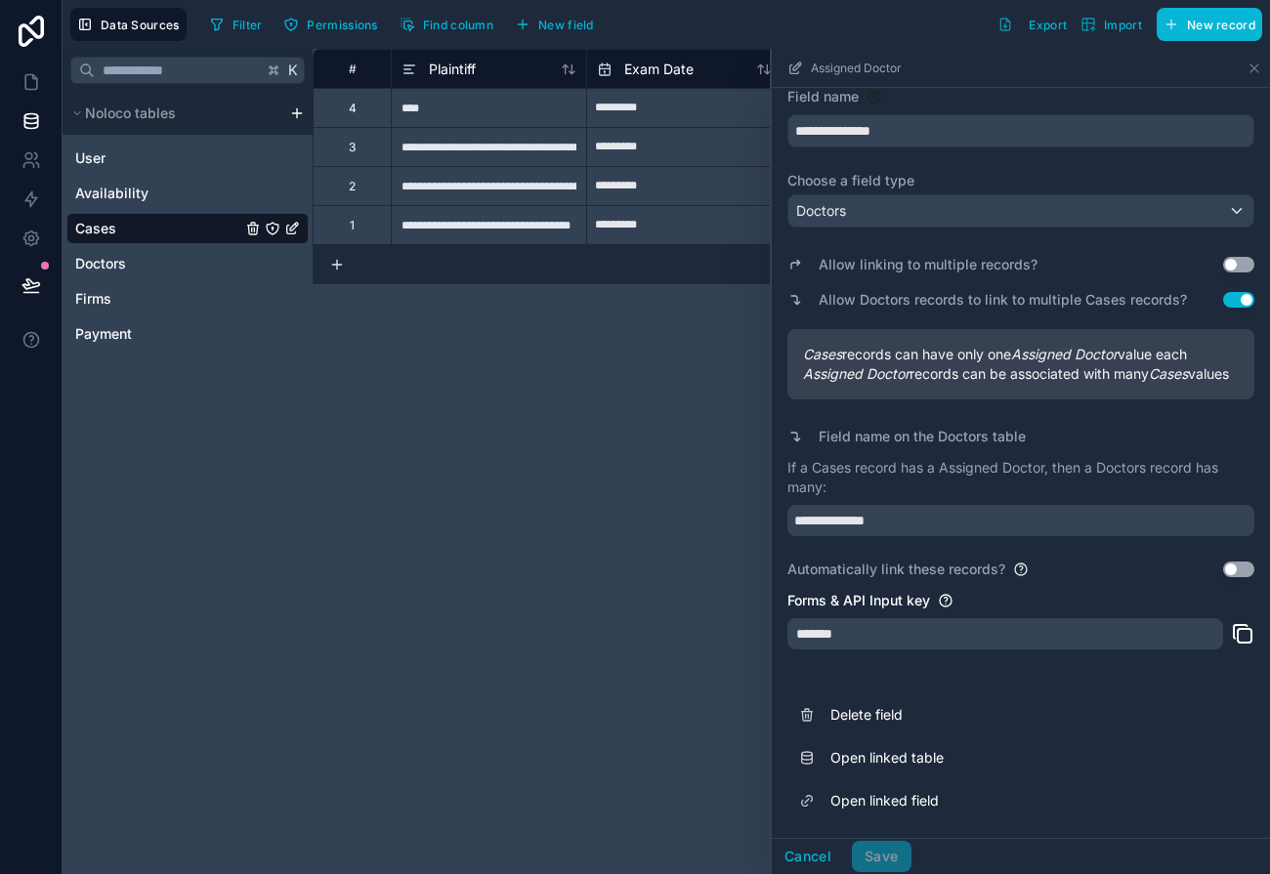
click at [551, 634] on div "**********" at bounding box center [791, 461] width 957 height 825
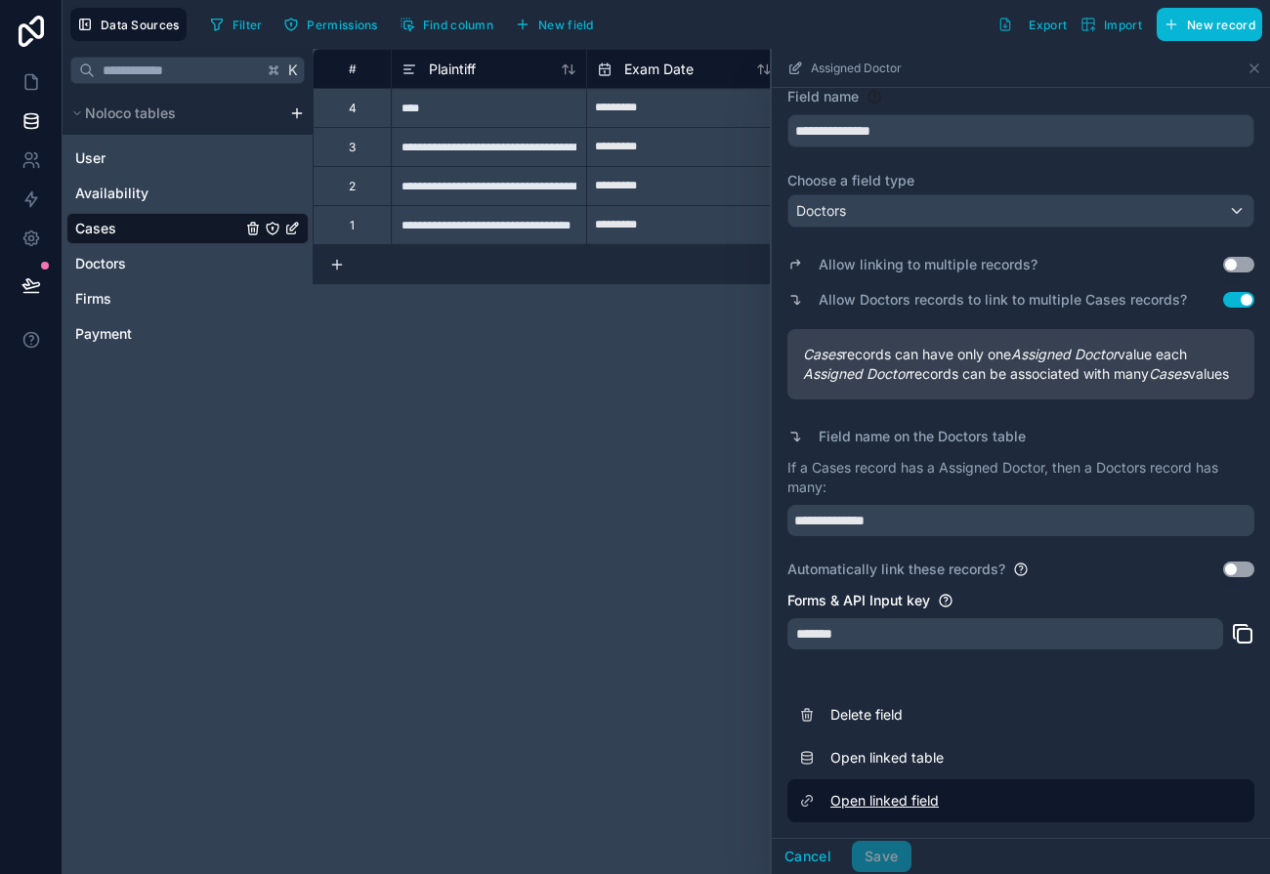
click at [856, 806] on link "Open linked field" at bounding box center [1020, 800] width 467 height 43
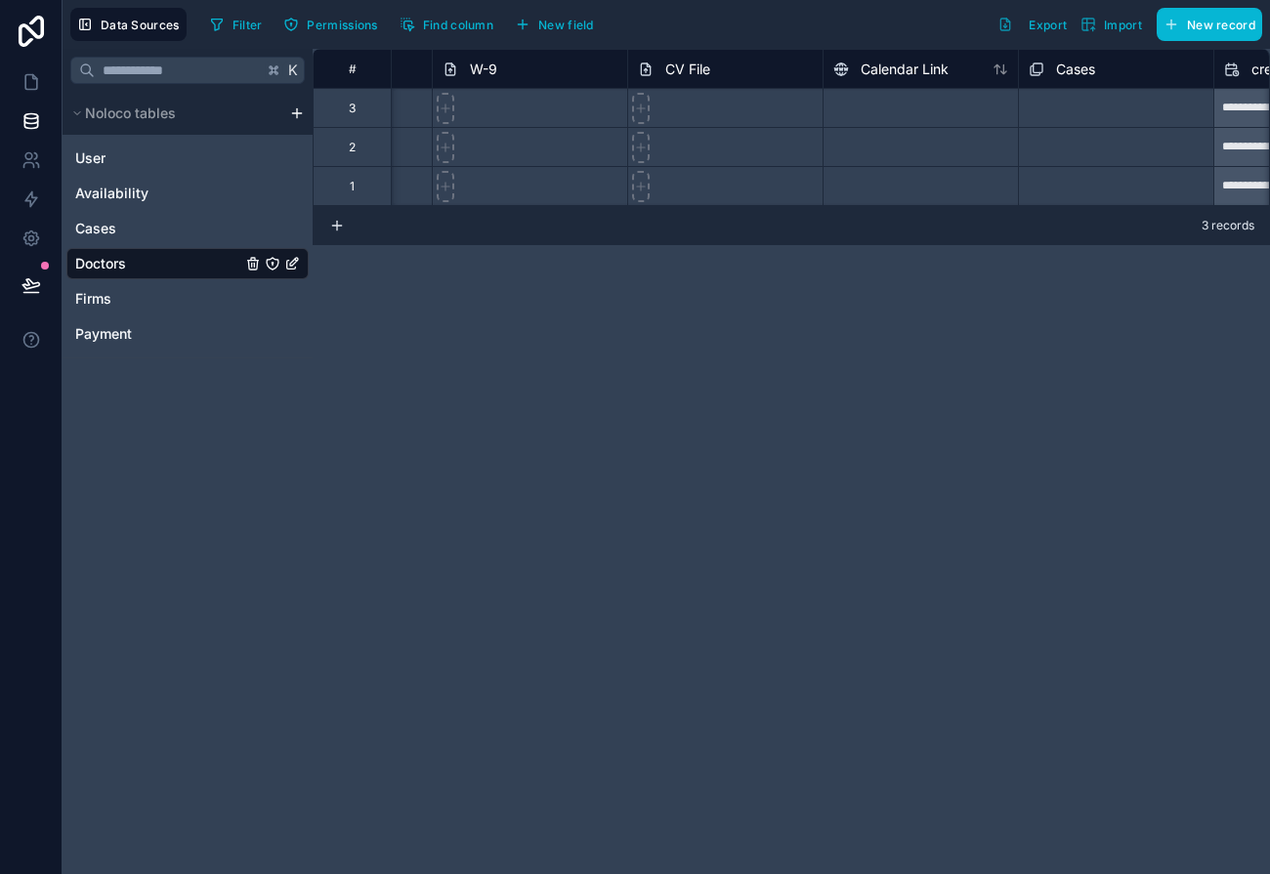
scroll to position [0, 1108]
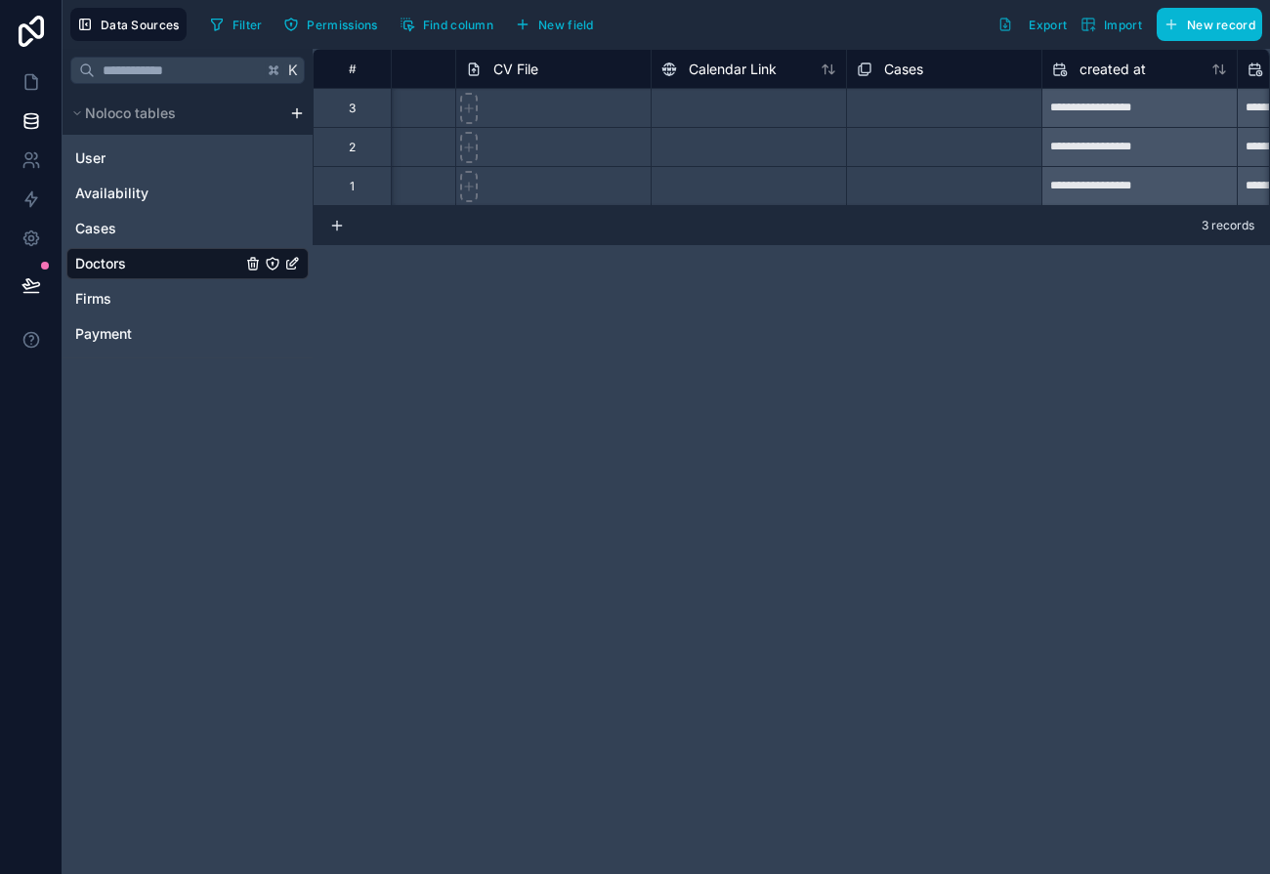
click at [915, 64] on span "Cases" at bounding box center [903, 70] width 39 height 20
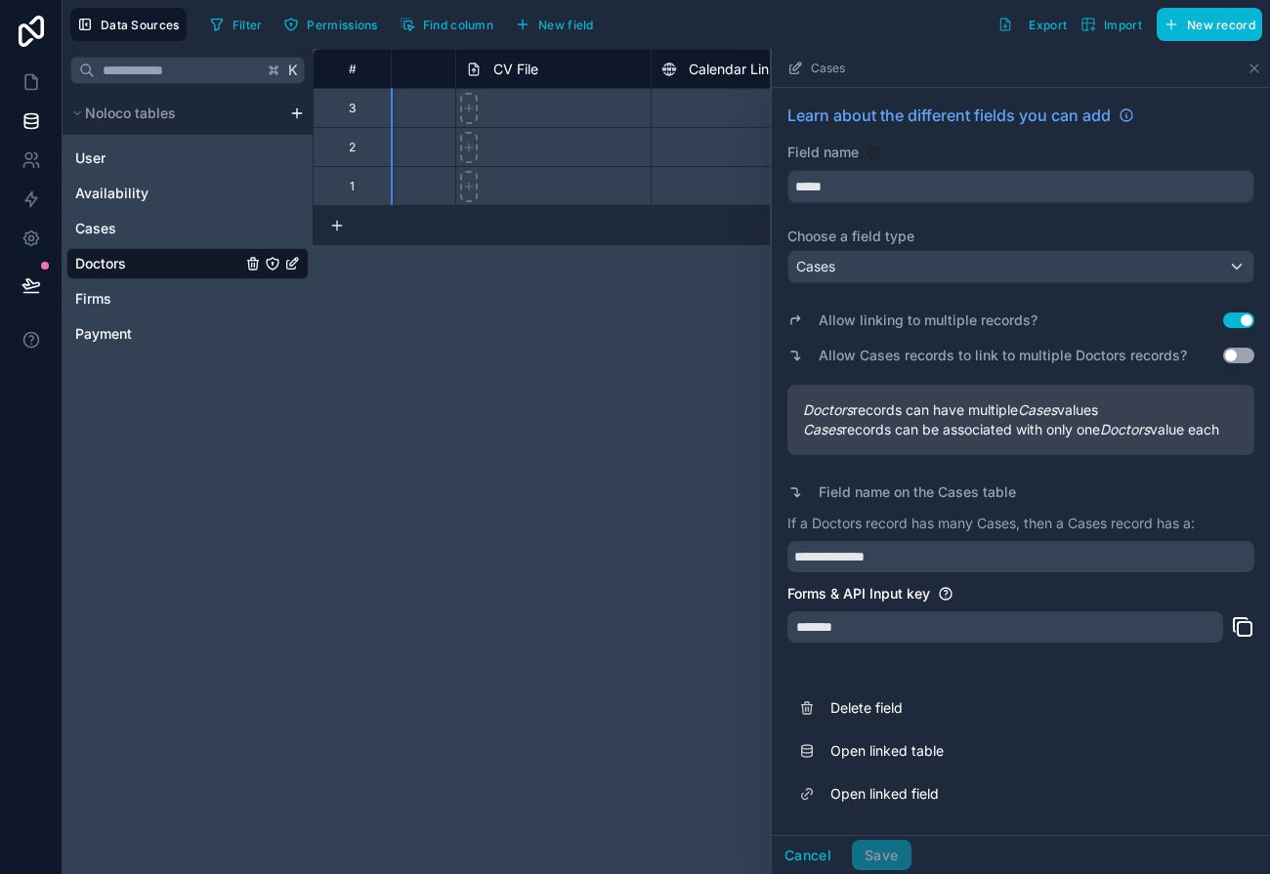
click at [583, 302] on div "**********" at bounding box center [791, 461] width 957 height 825
click at [636, 91] on div at bounding box center [552, 107] width 195 height 39
click at [808, 859] on button "Cancel" at bounding box center [808, 855] width 72 height 31
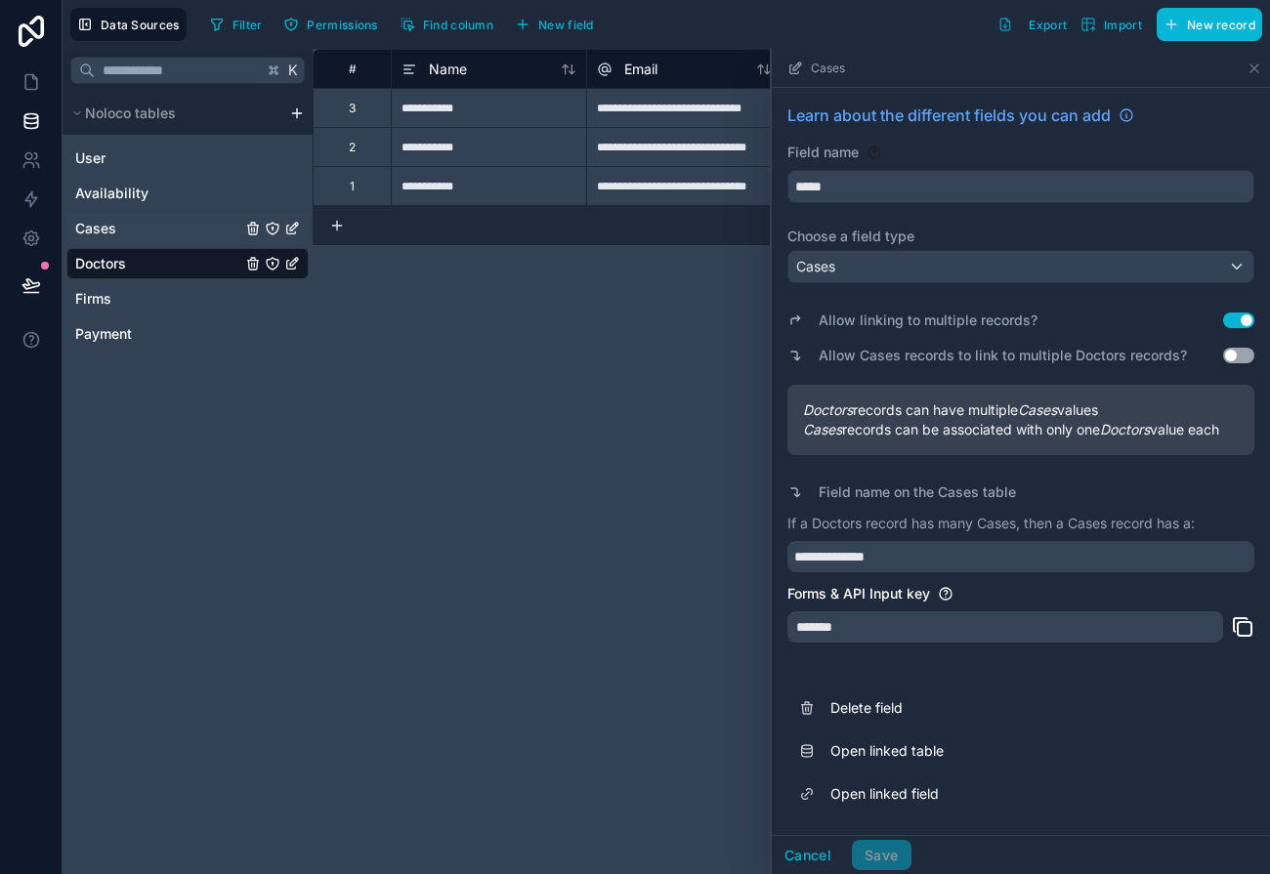
click at [114, 228] on span "Cases" at bounding box center [95, 229] width 41 height 20
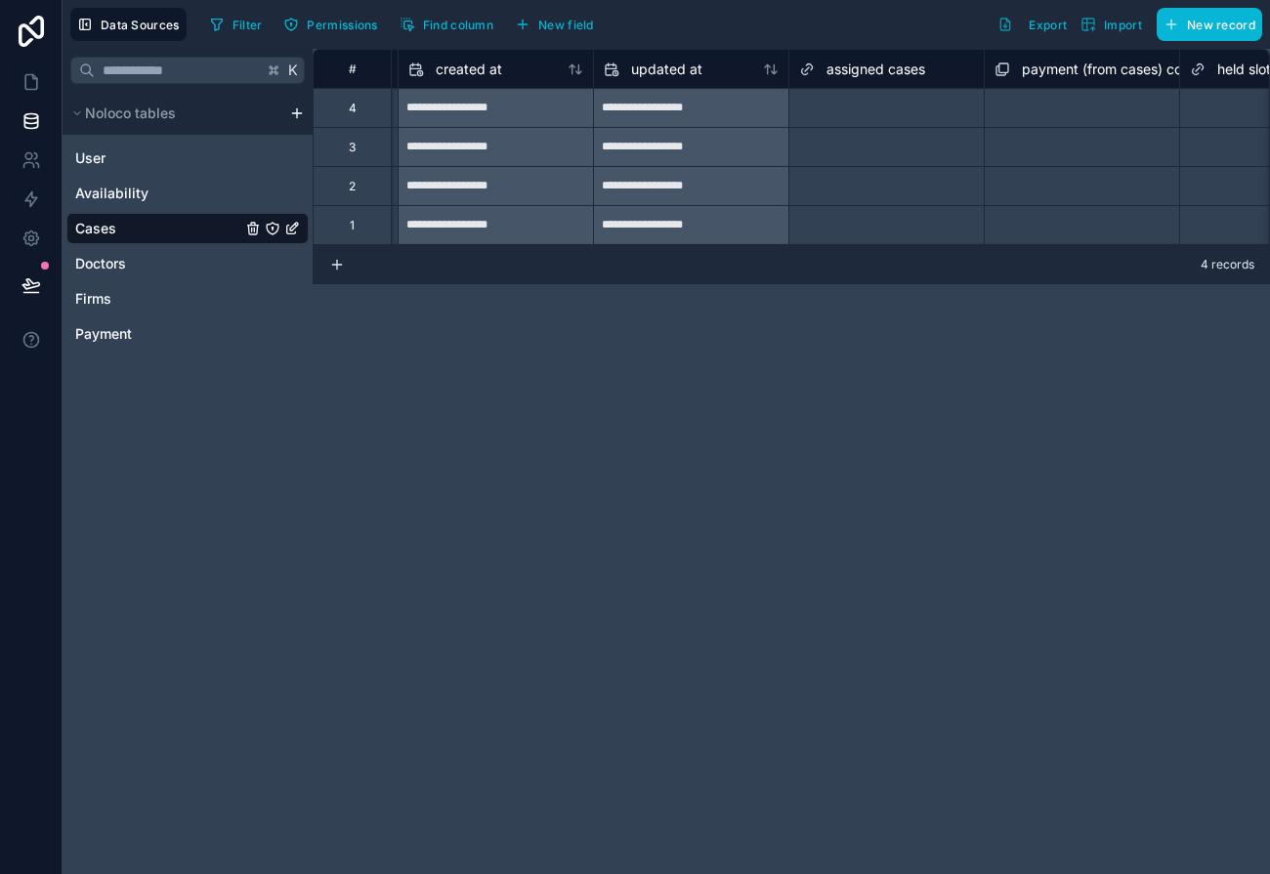
scroll to position [0, 1645]
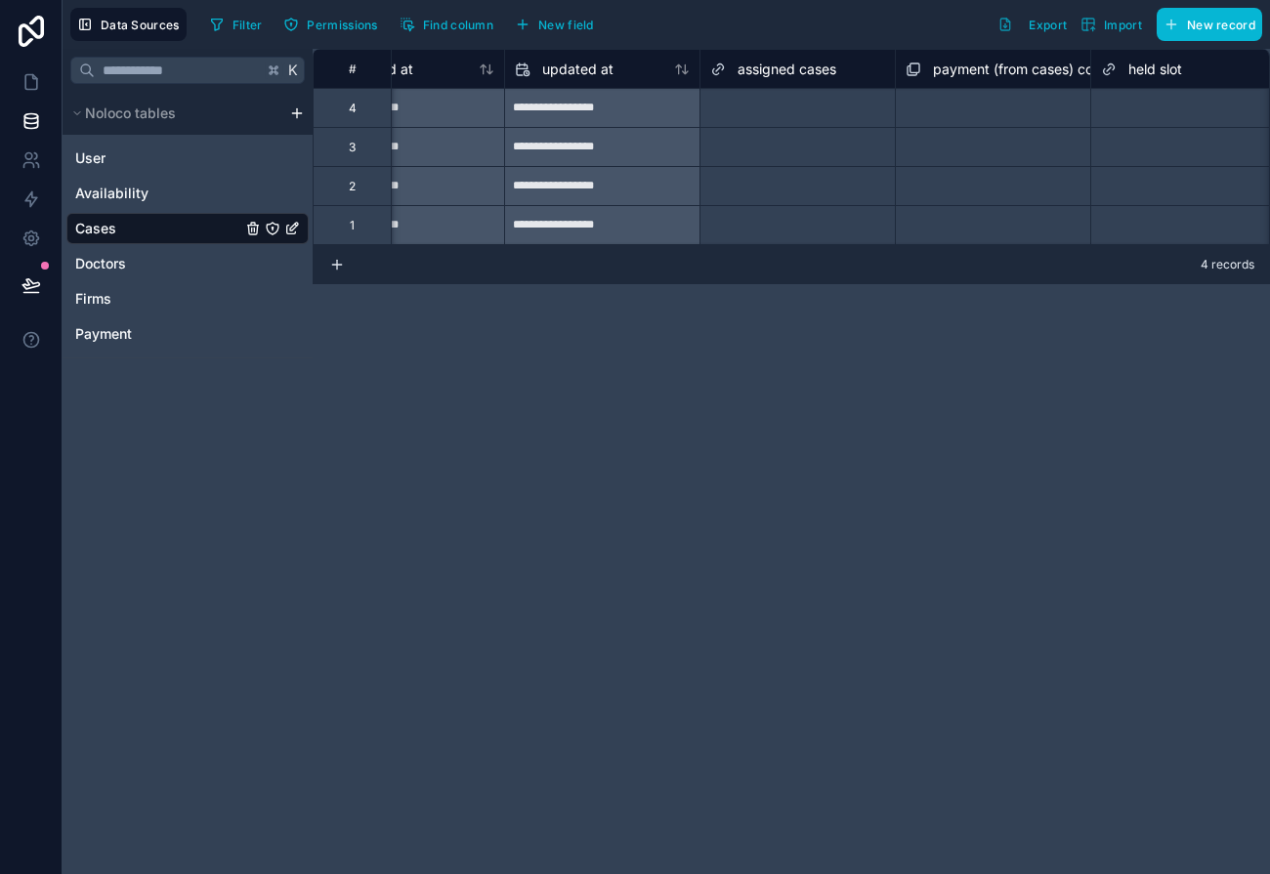
click at [770, 63] on span "assigned cases" at bounding box center [786, 70] width 99 height 20
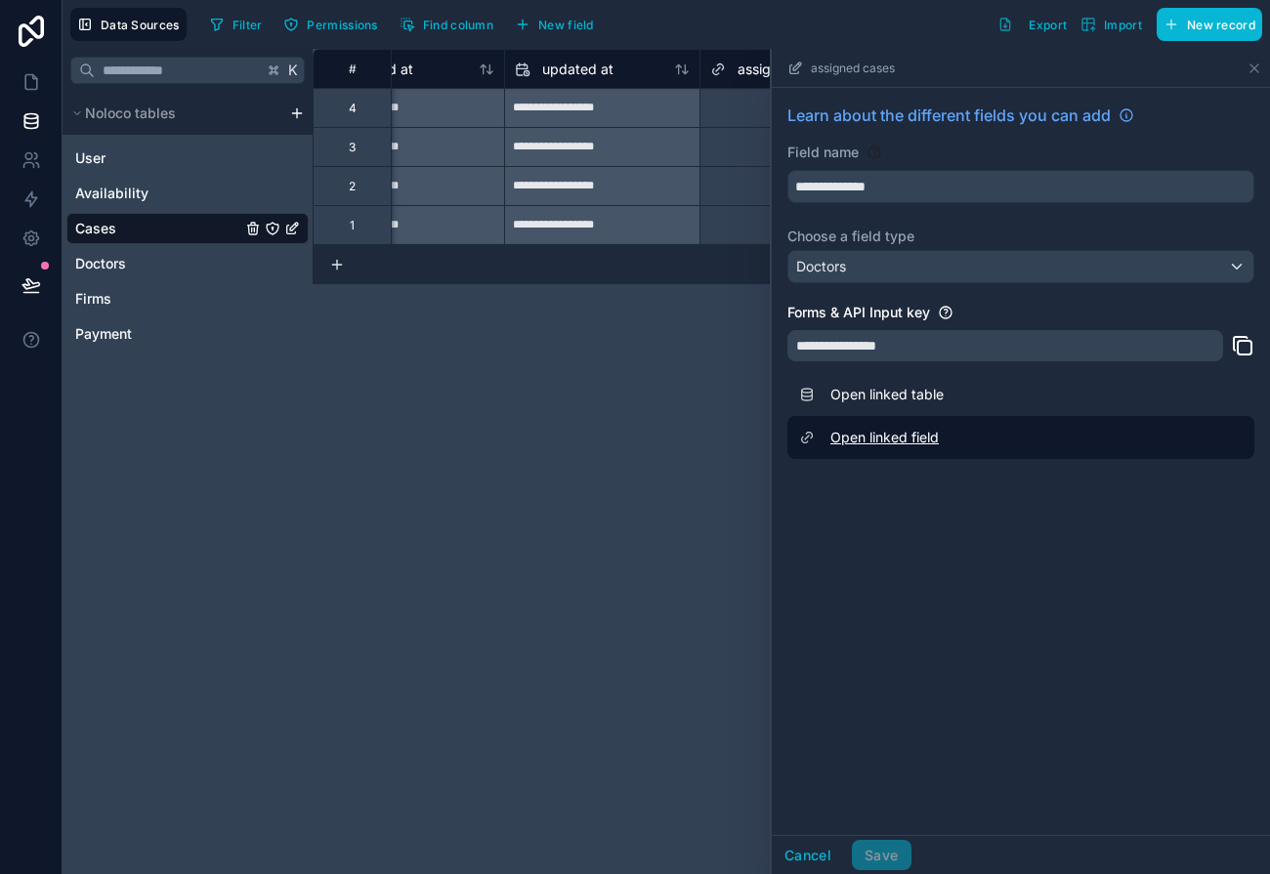
click at [879, 430] on link "Open linked field" at bounding box center [1020, 437] width 467 height 43
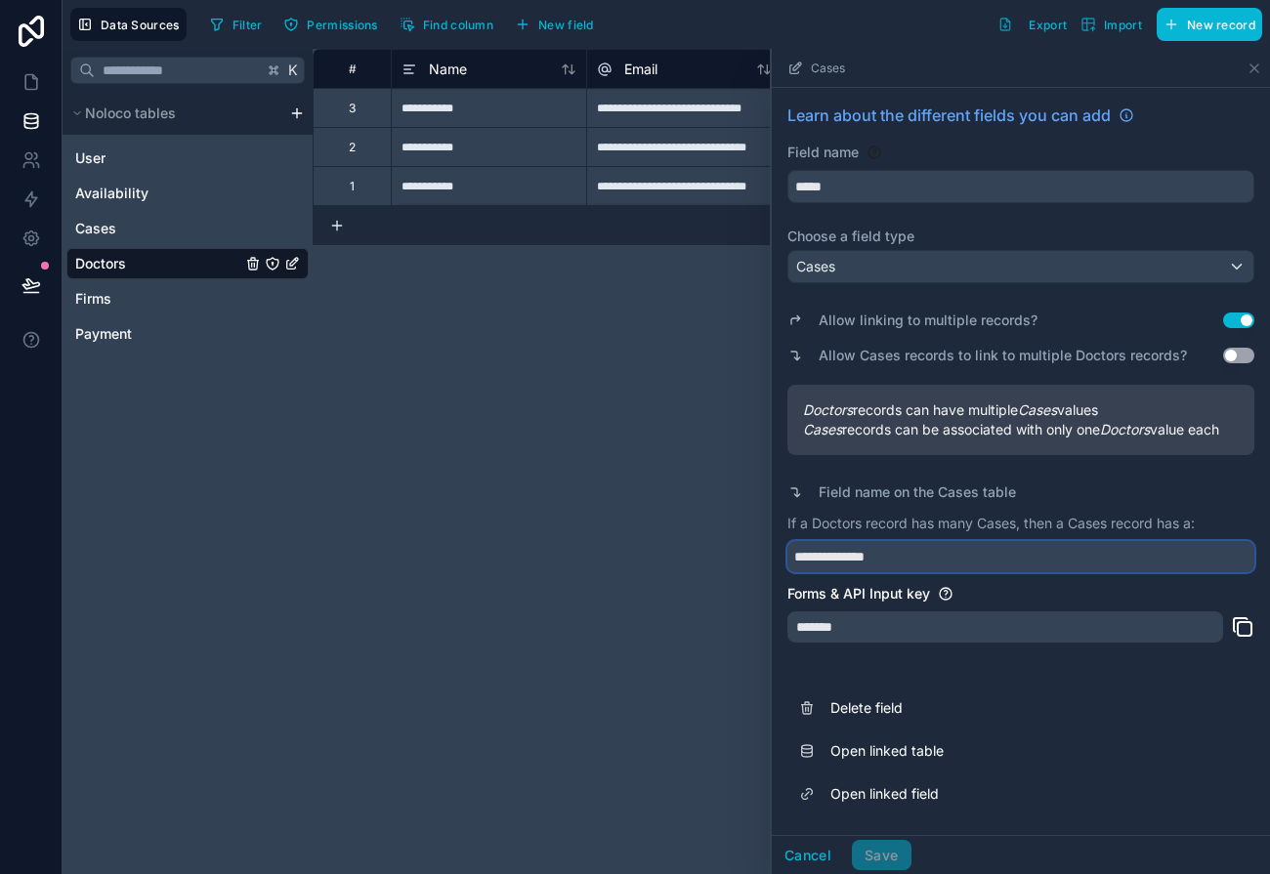
click at [877, 554] on input "**********" at bounding box center [1020, 556] width 467 height 31
type input "**********"
click at [794, 191] on input "*****" at bounding box center [1020, 186] width 465 height 31
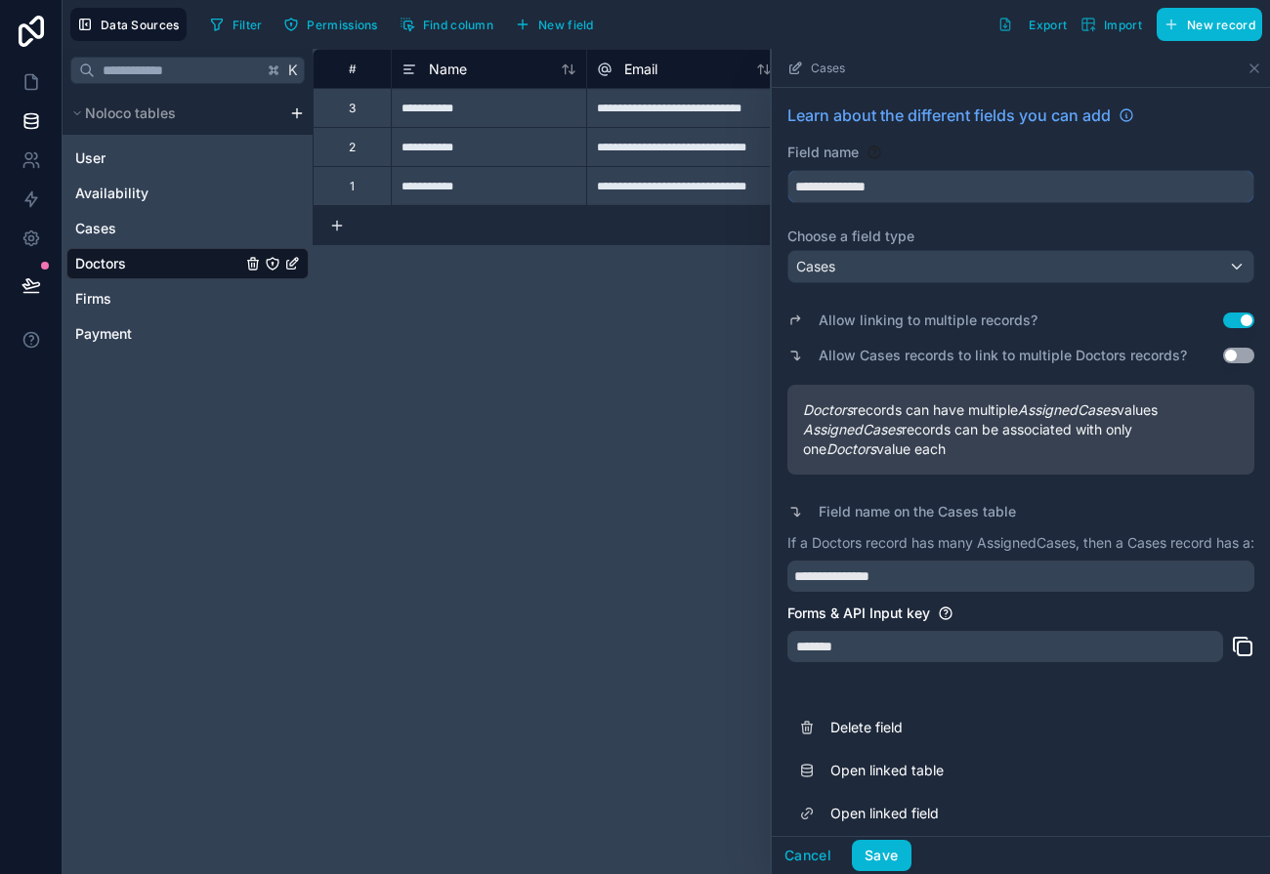
click at [787, 170] on button "**********" at bounding box center [1020, 186] width 467 height 33
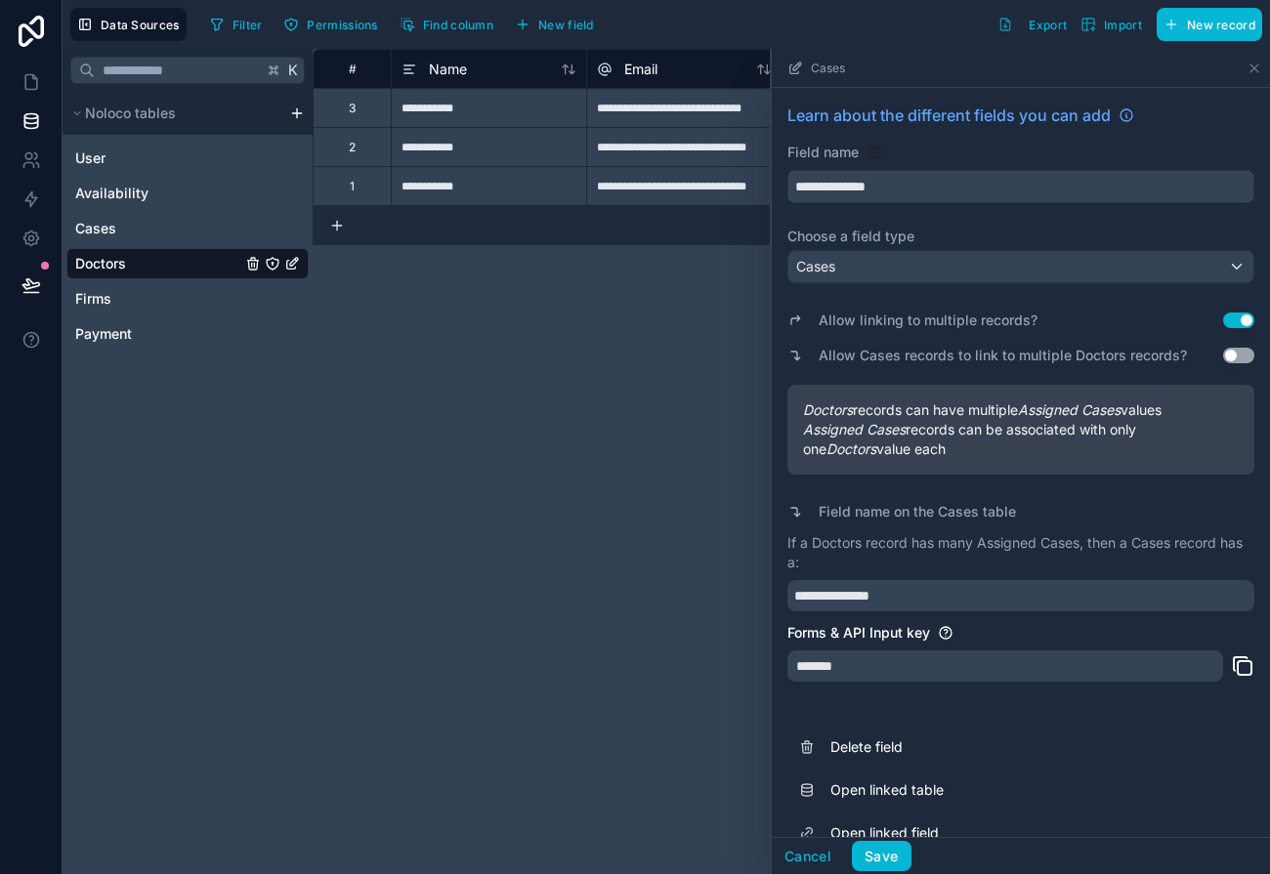
scroll to position [33, 0]
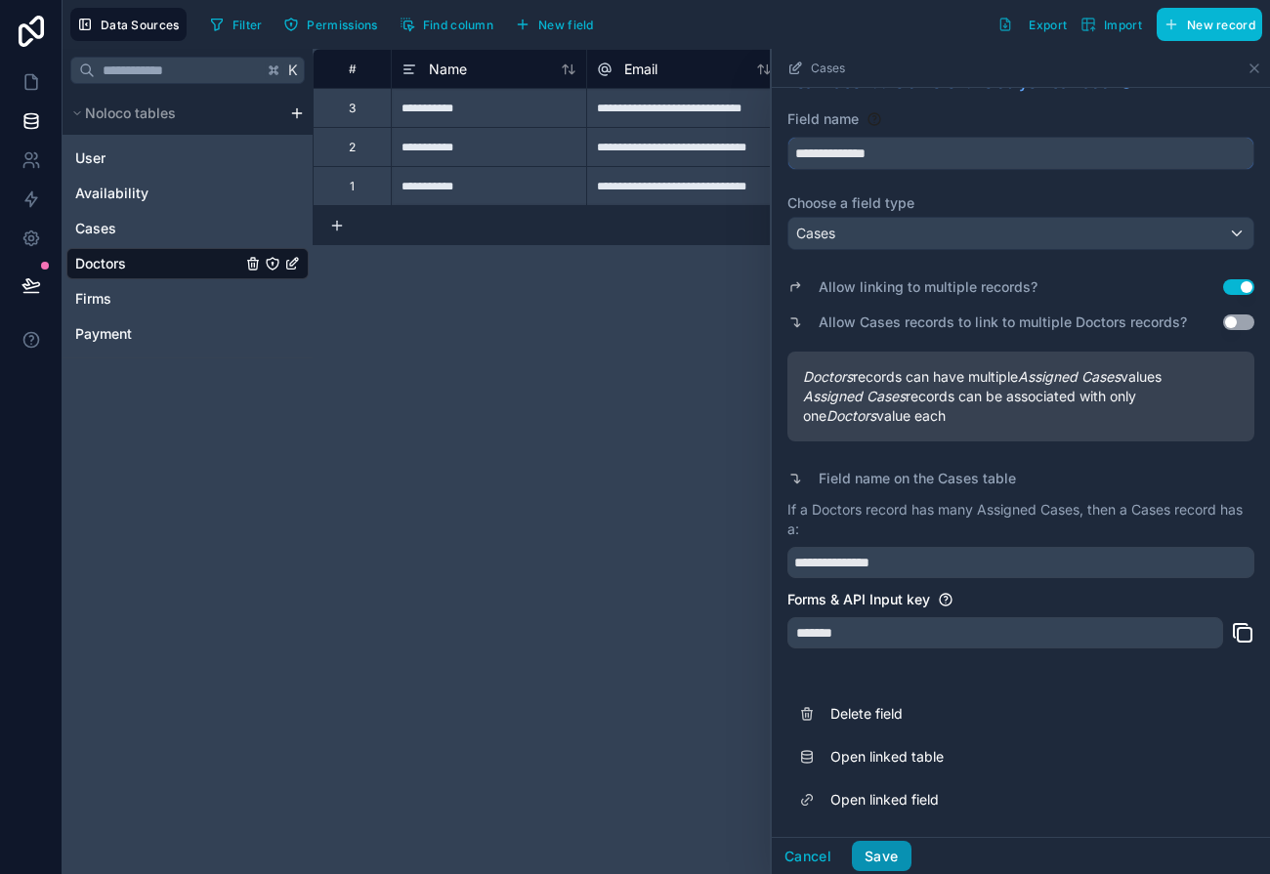
type input "**********"
click at [872, 854] on button "Save" at bounding box center [881, 856] width 59 height 31
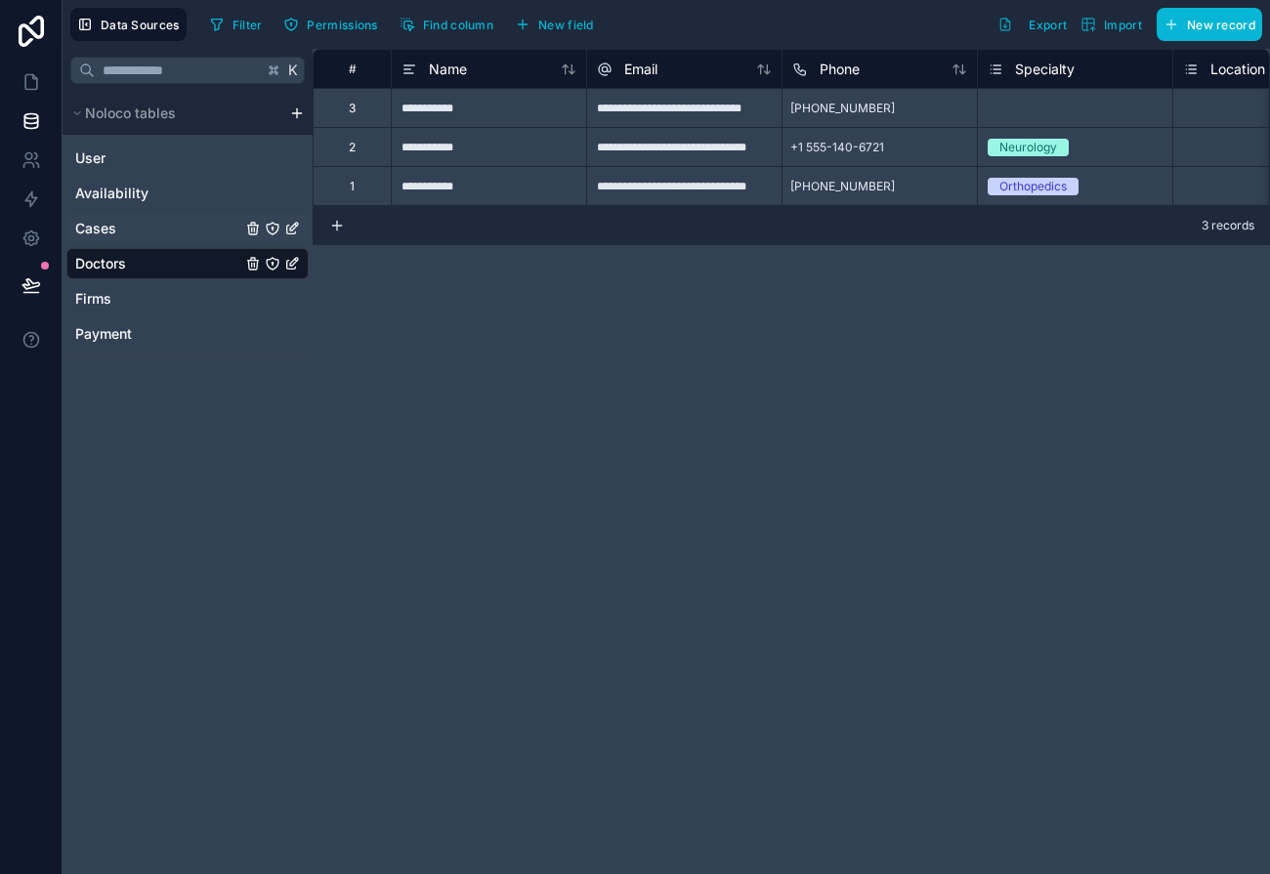
click at [146, 228] on link "Cases" at bounding box center [158, 229] width 166 height 20
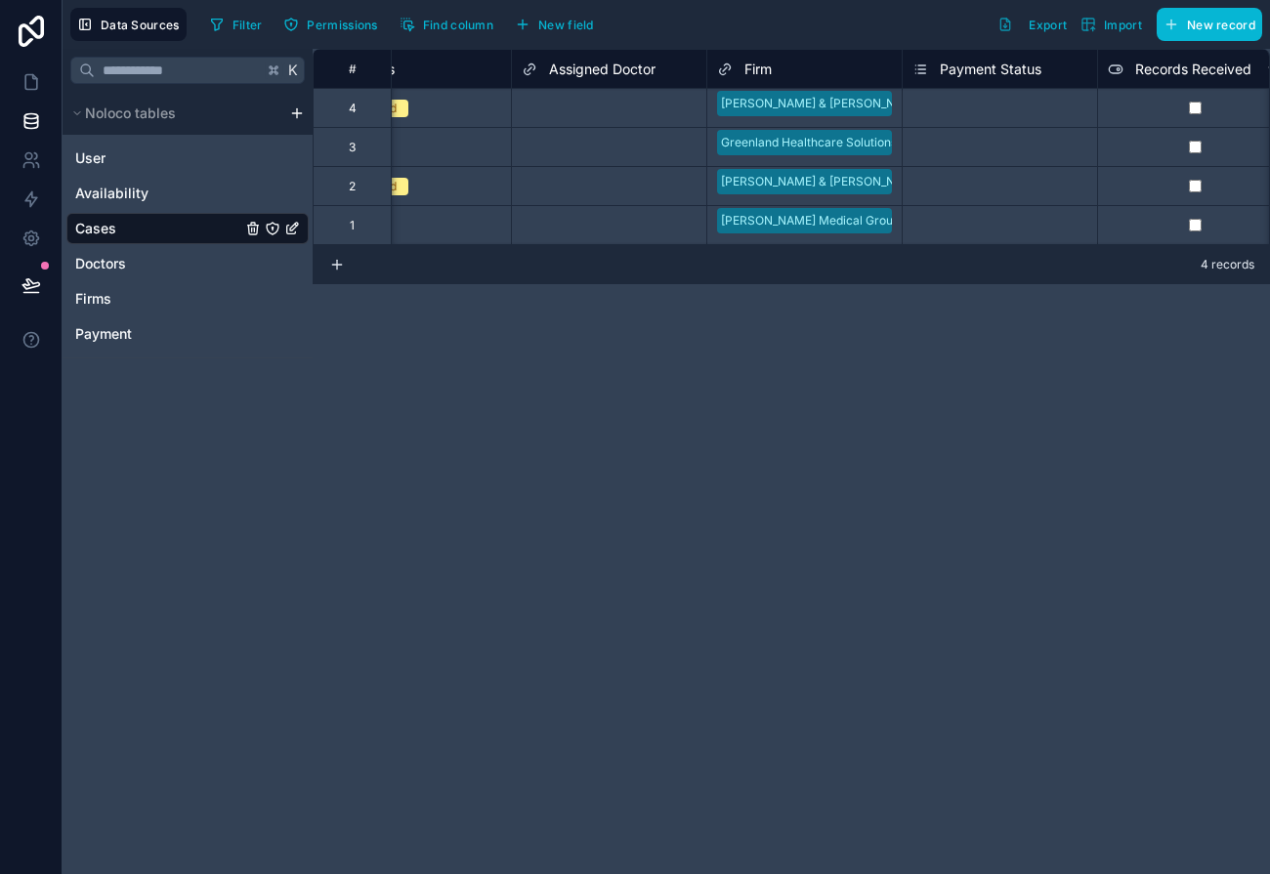
scroll to position [0, 338]
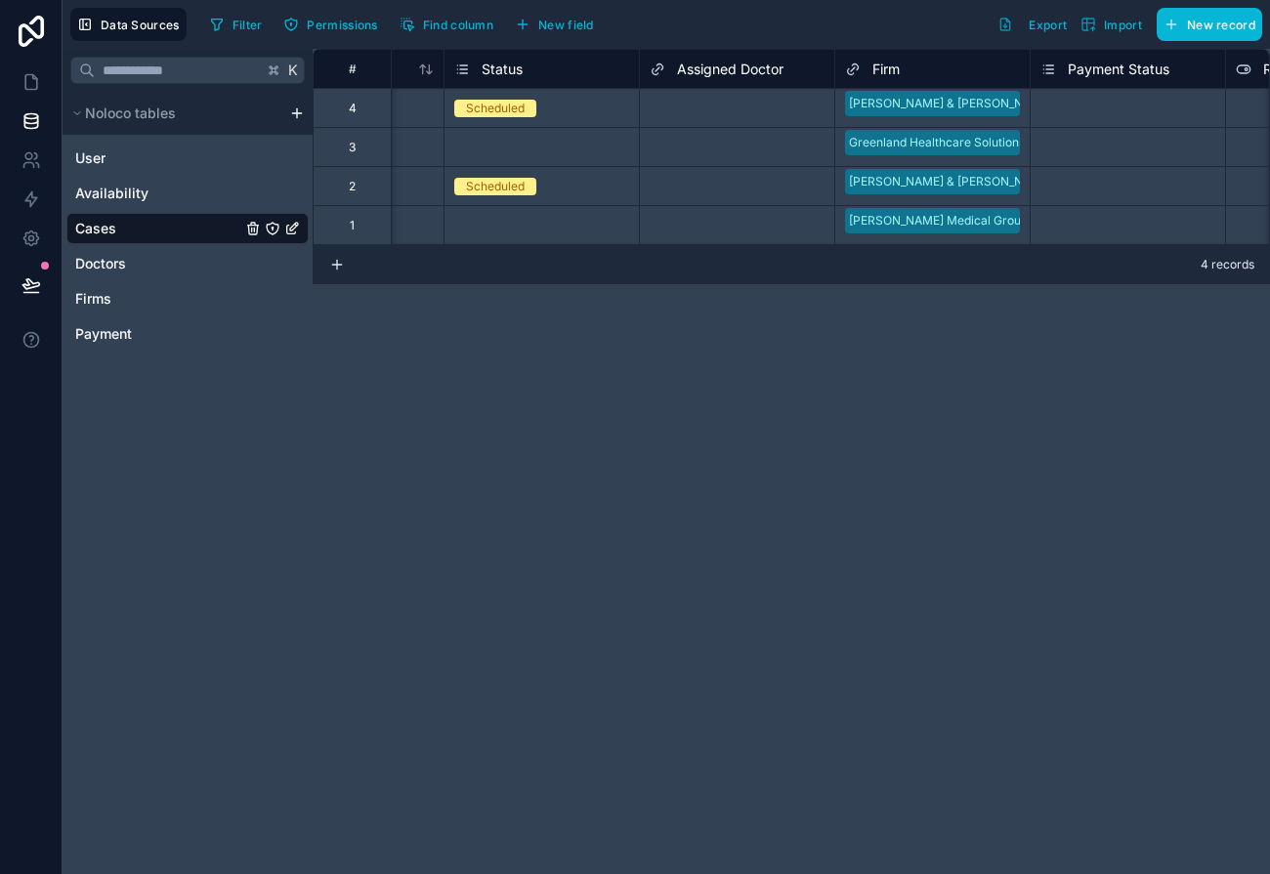
click at [751, 72] on span "Assigned Doctor" at bounding box center [730, 70] width 106 height 20
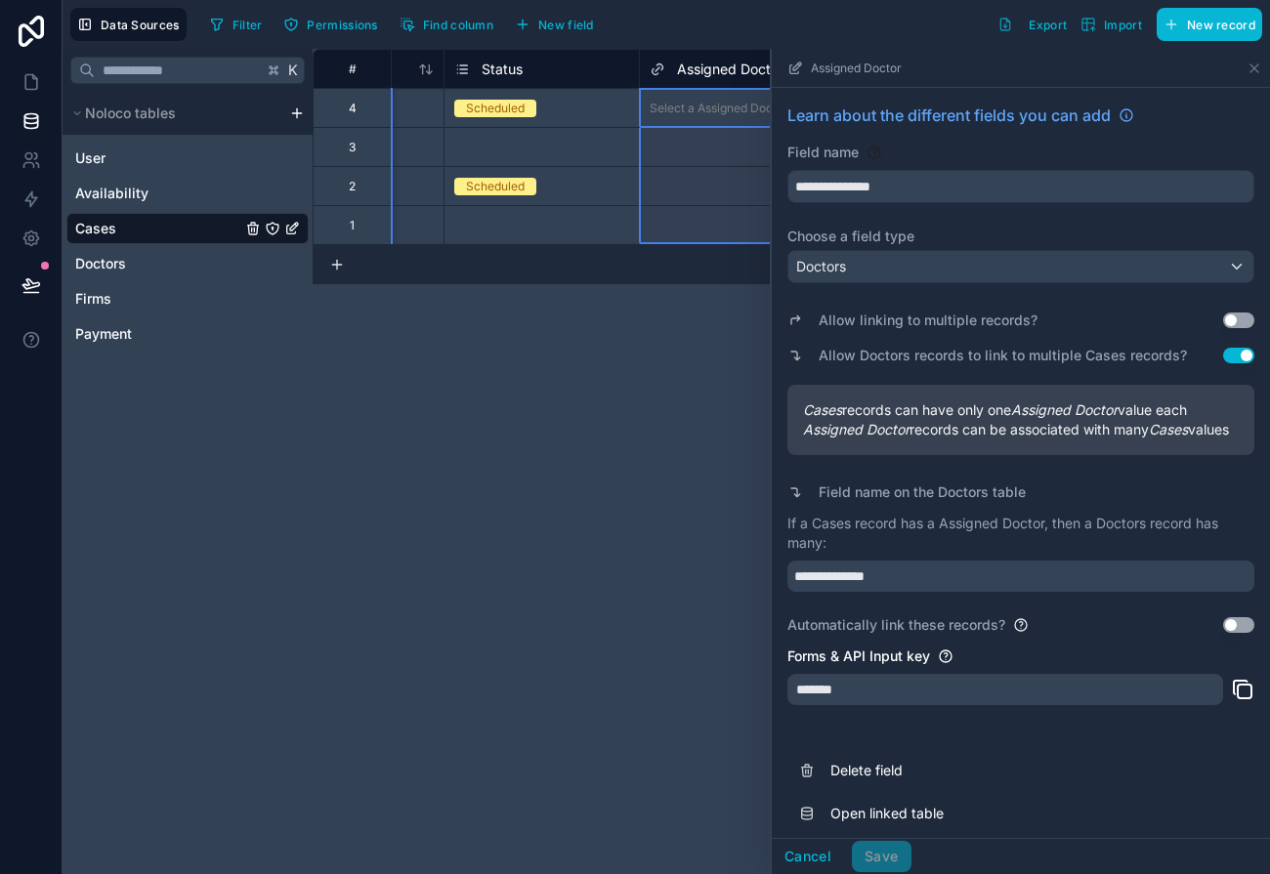
scroll to position [74, 0]
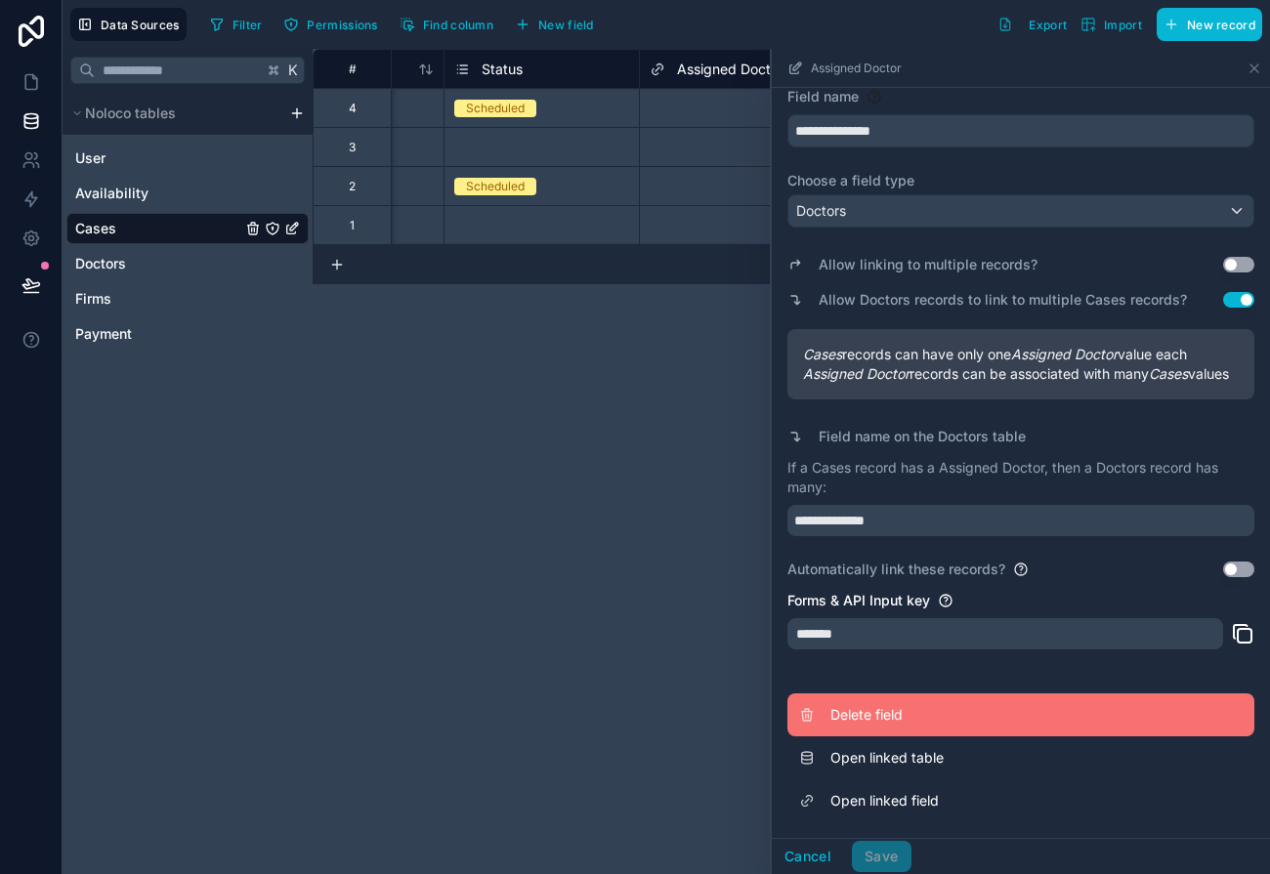
click at [820, 696] on button "Delete field" at bounding box center [1020, 714] width 467 height 43
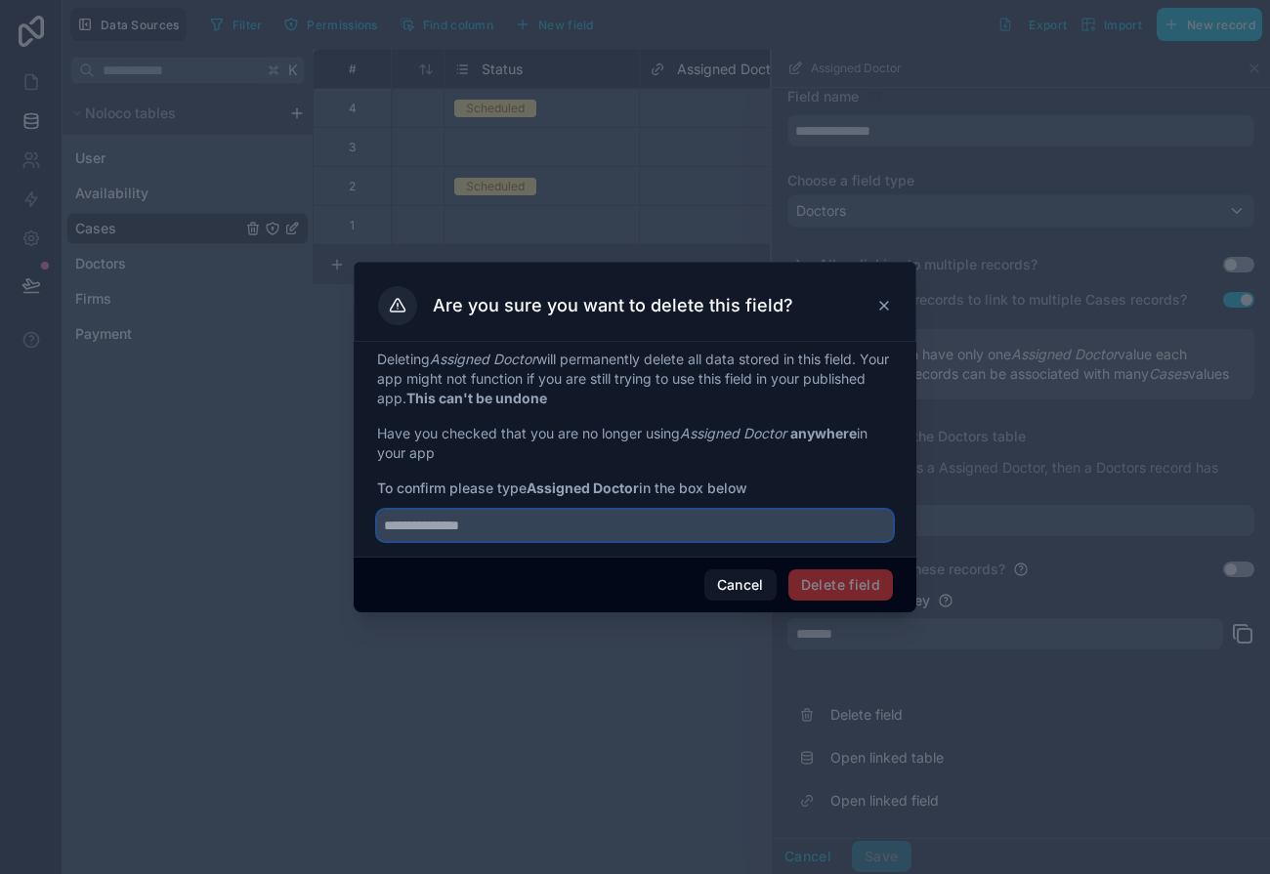
click at [607, 529] on input "text" at bounding box center [635, 525] width 516 height 31
type input "**********"
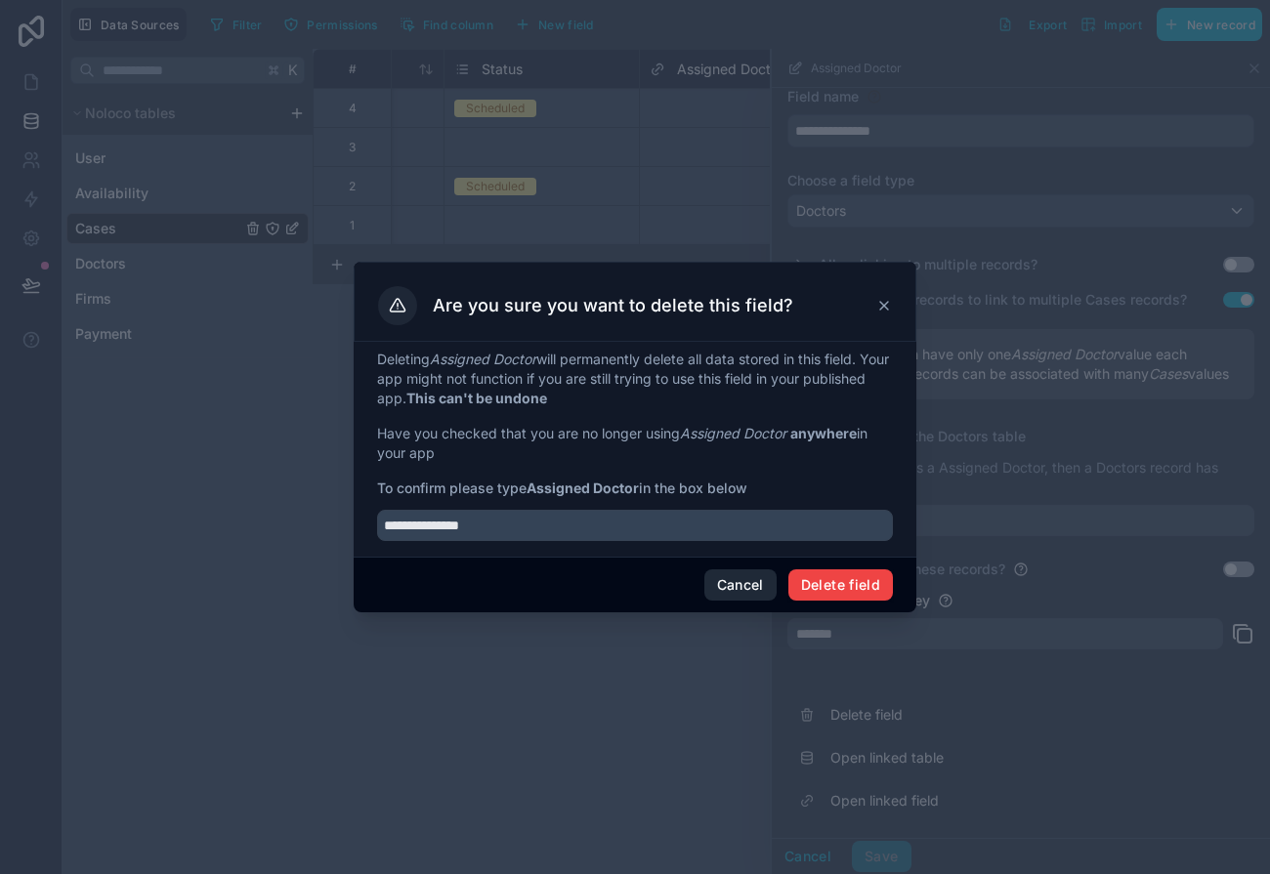
click at [759, 587] on button "Cancel" at bounding box center [740, 584] width 72 height 31
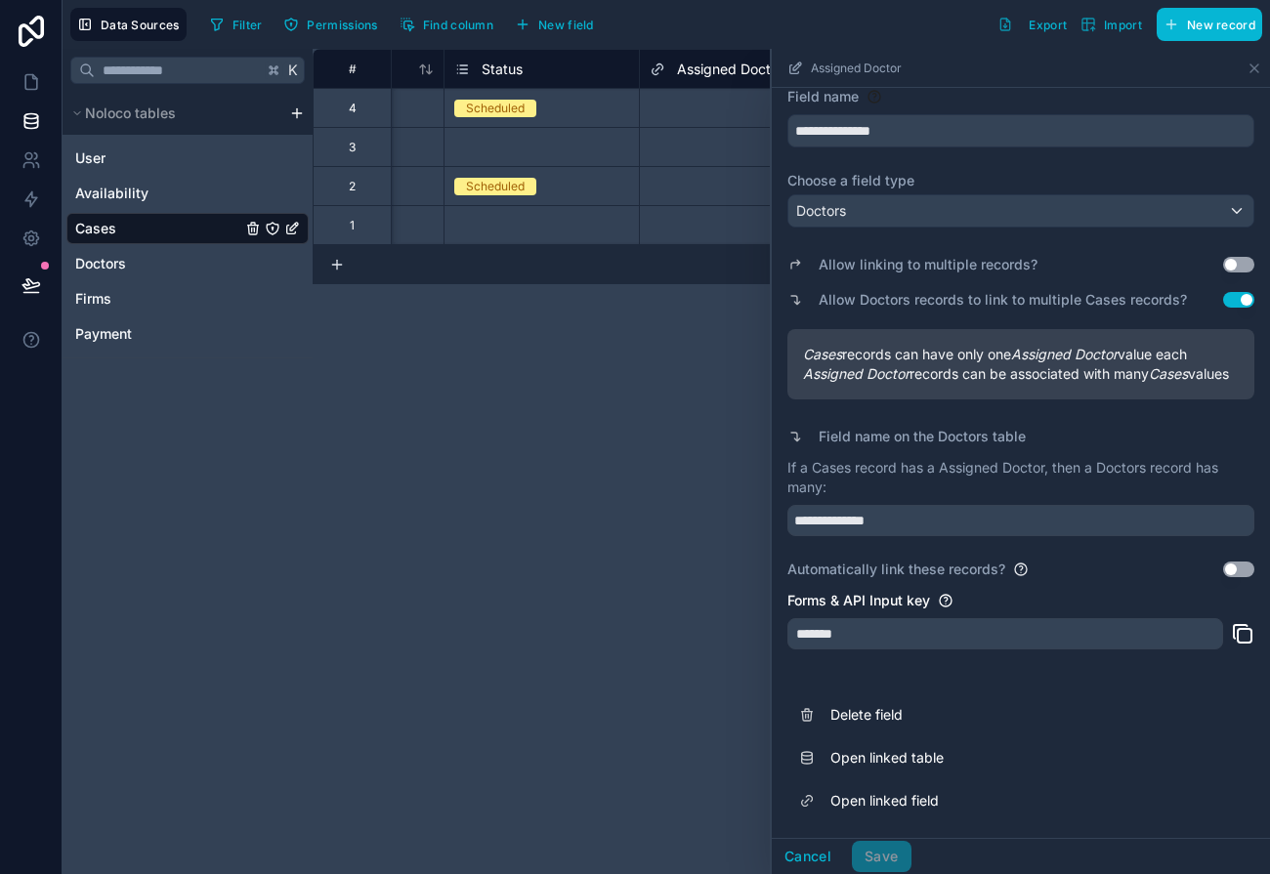
scroll to position [0, 0]
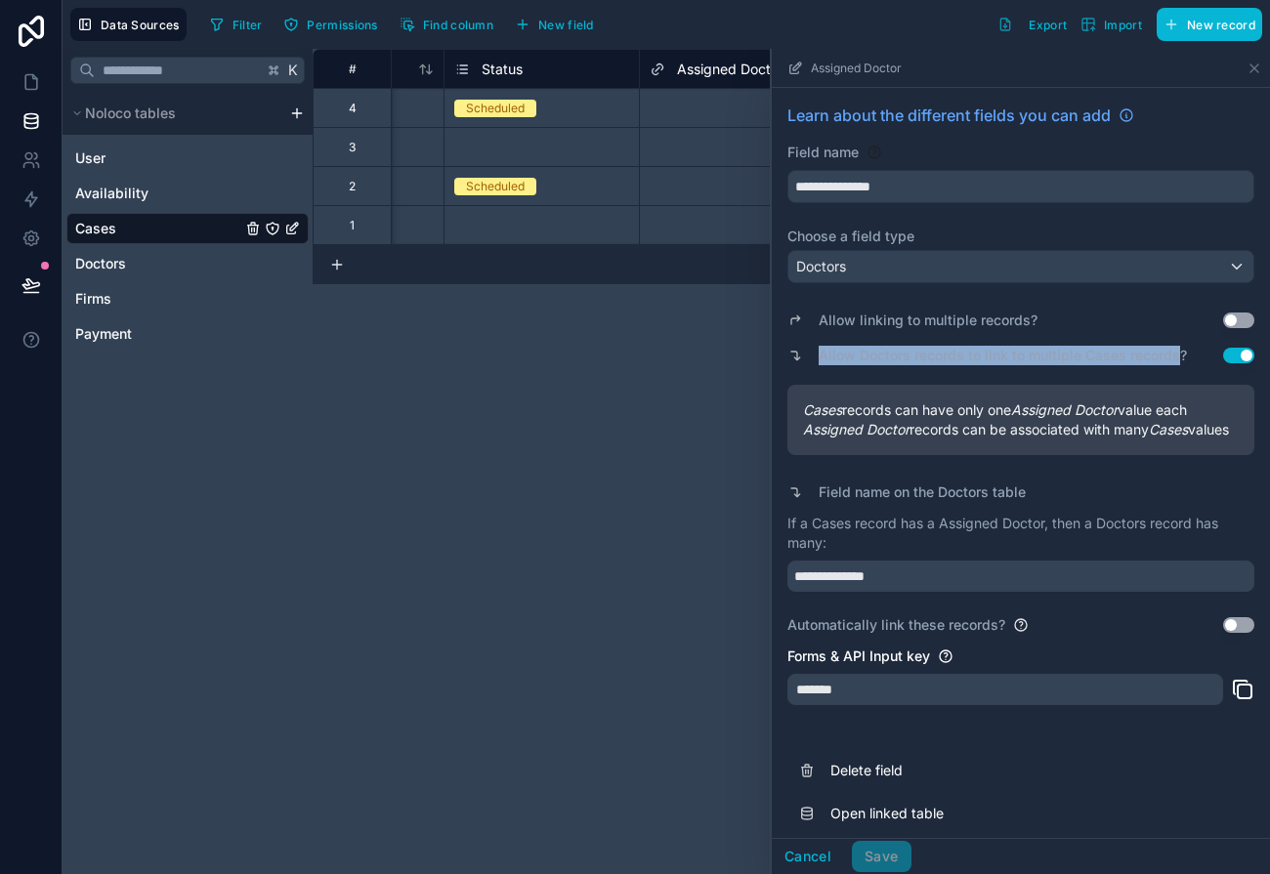
drag, startPoint x: 1178, startPoint y: 353, endPoint x: 803, endPoint y: 364, distance: 375.3
click at [803, 364] on div "Allow Doctors records to link to multiple Cases records? Use setting" at bounding box center [1020, 355] width 467 height 27
click at [1158, 360] on label "Allow Doctors records to link to multiple Cases records?" at bounding box center [1003, 356] width 368 height 20
drag, startPoint x: 1193, startPoint y: 356, endPoint x: 814, endPoint y: 357, distance: 379.0
click at [814, 357] on div "Allow Doctors records to link to multiple Cases records? Use setting" at bounding box center [1020, 355] width 467 height 27
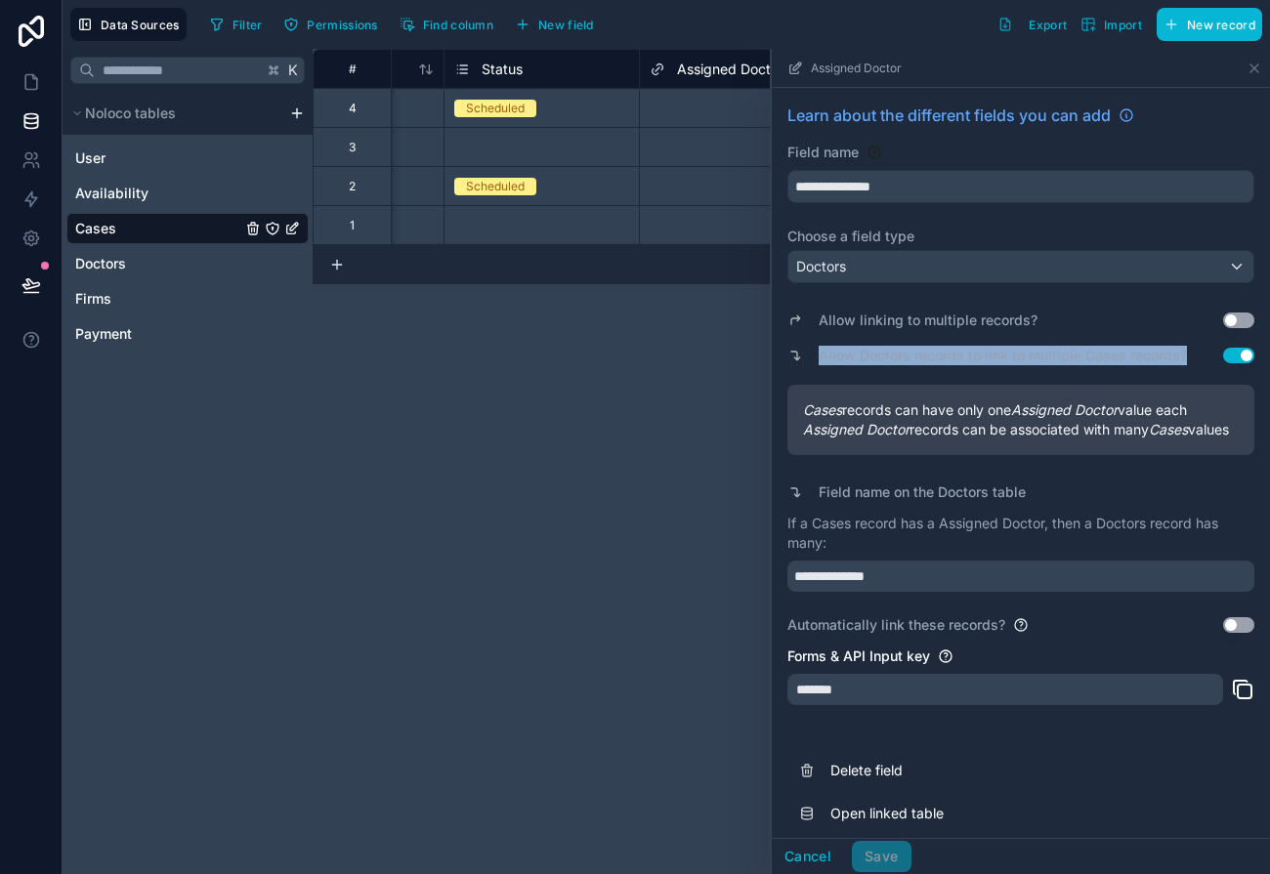
copy label "Allow Doctors records to link to multiple Cases records?"
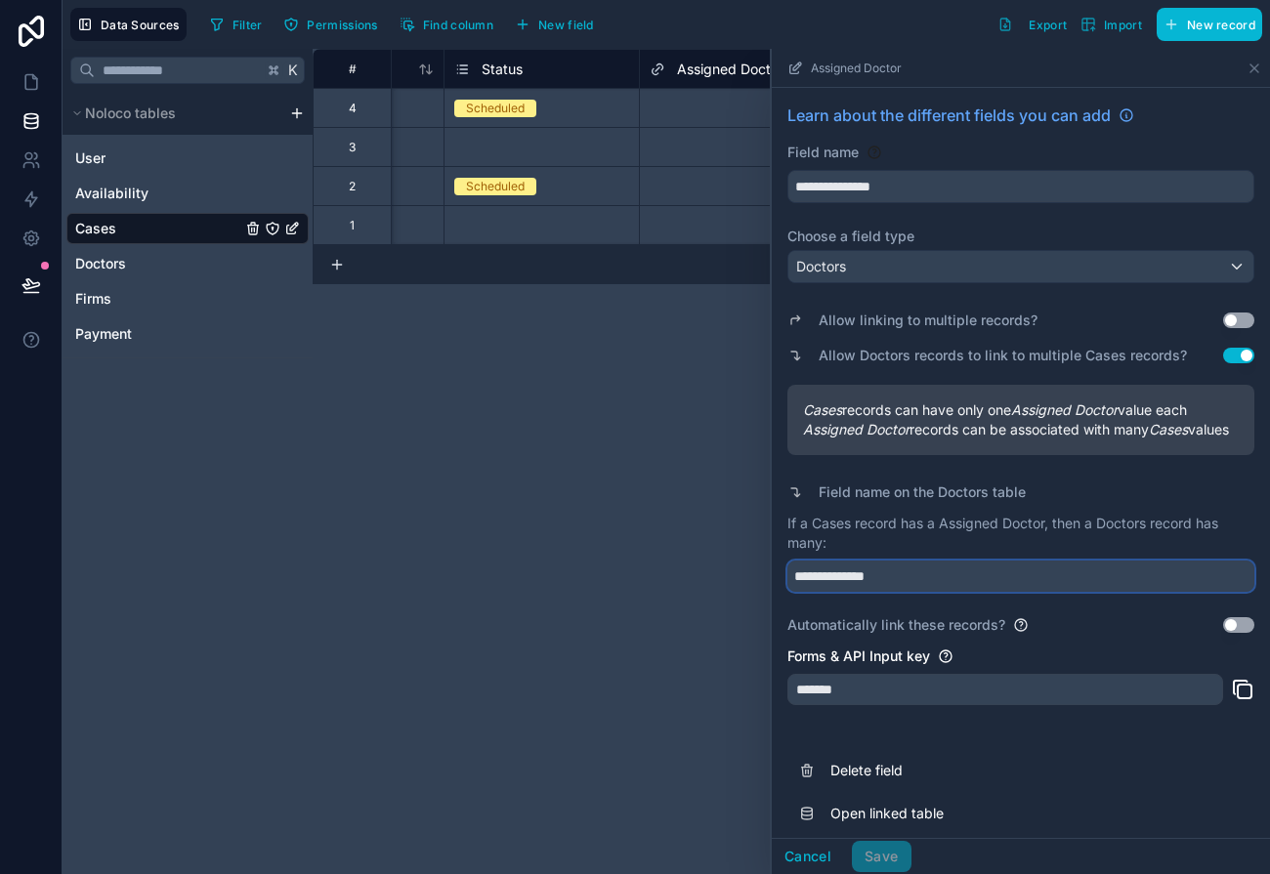
drag, startPoint x: 859, startPoint y: 595, endPoint x: 782, endPoint y: 587, distance: 76.6
click at [782, 587] on div "**********" at bounding box center [1021, 491] width 498 height 806
type input "**********"
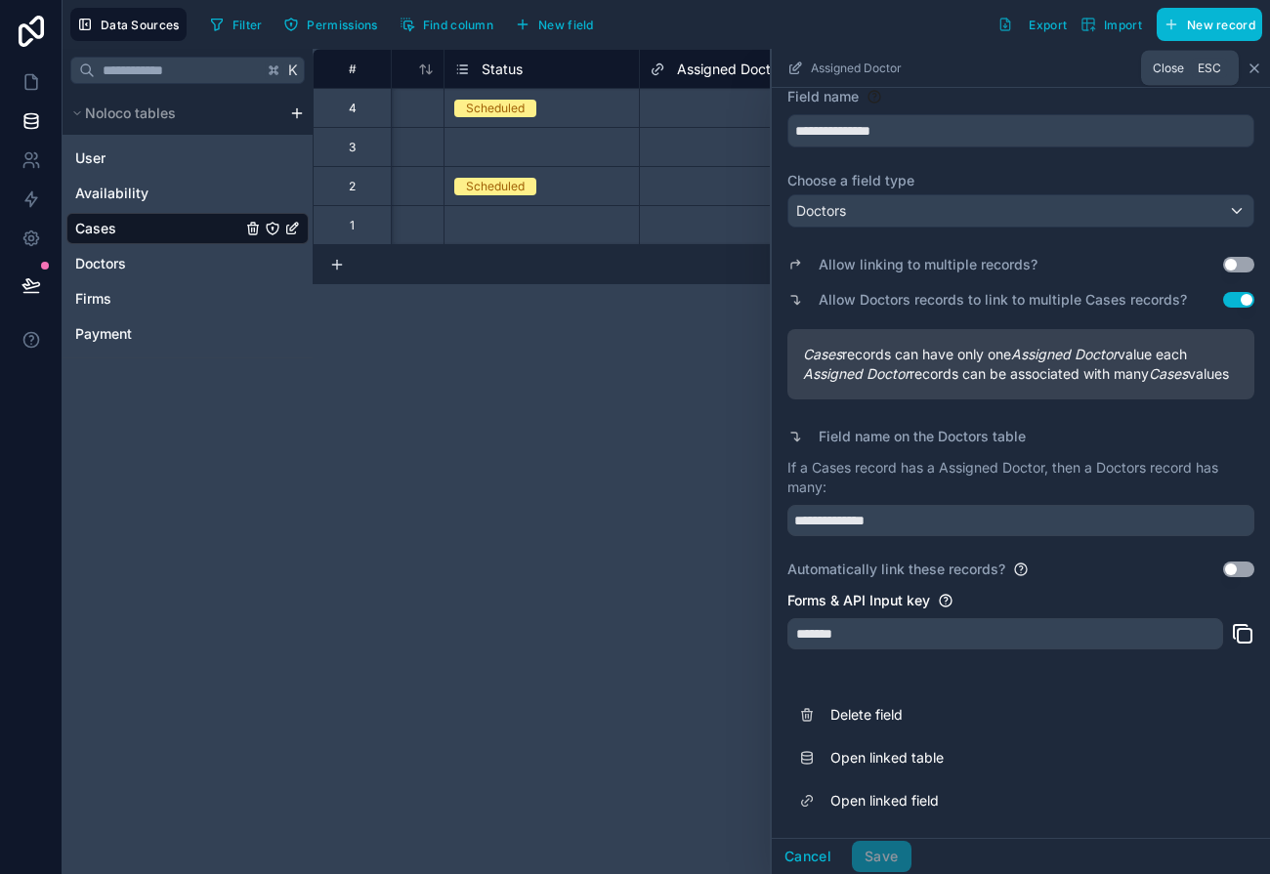
click at [1248, 62] on icon at bounding box center [1254, 69] width 16 height 16
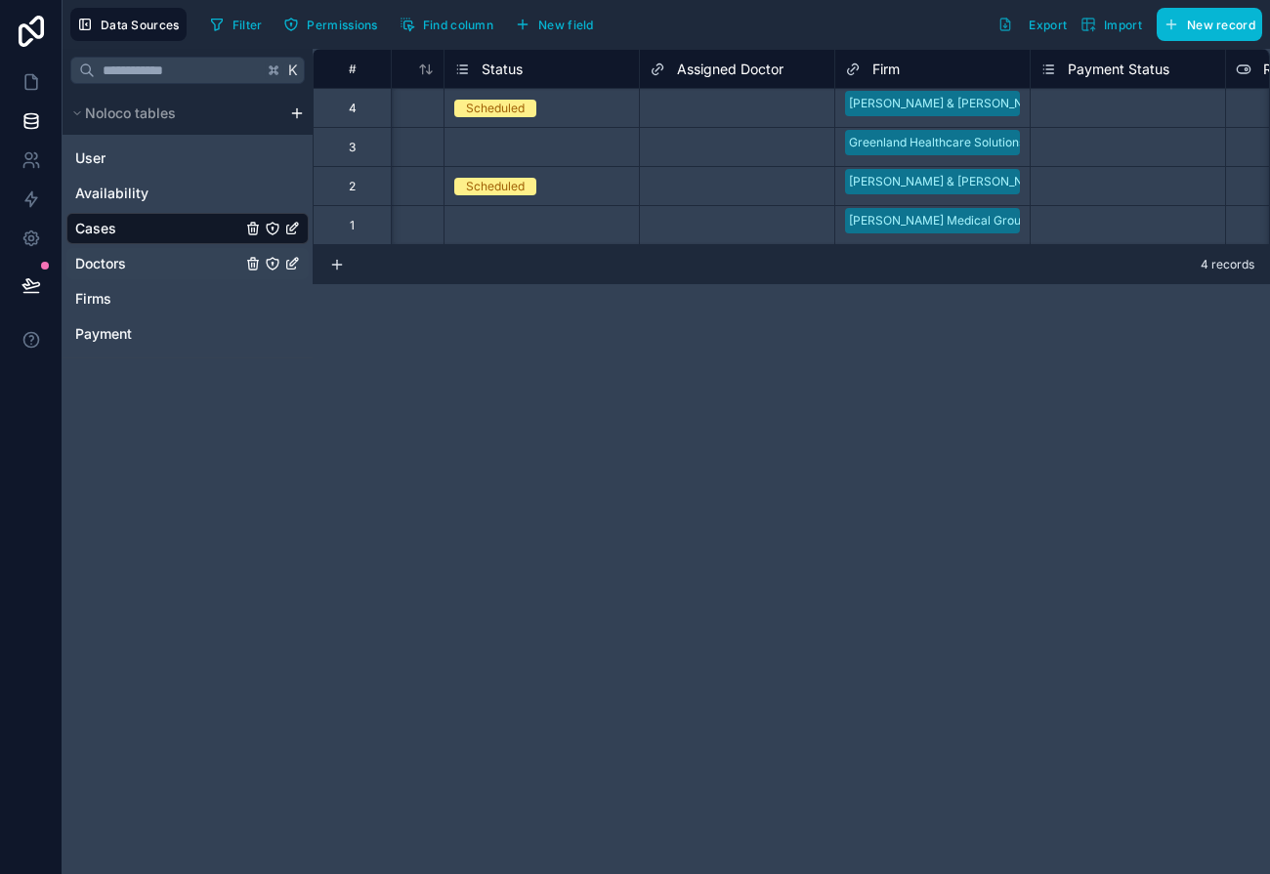
click at [147, 266] on link "Doctors" at bounding box center [158, 264] width 166 height 20
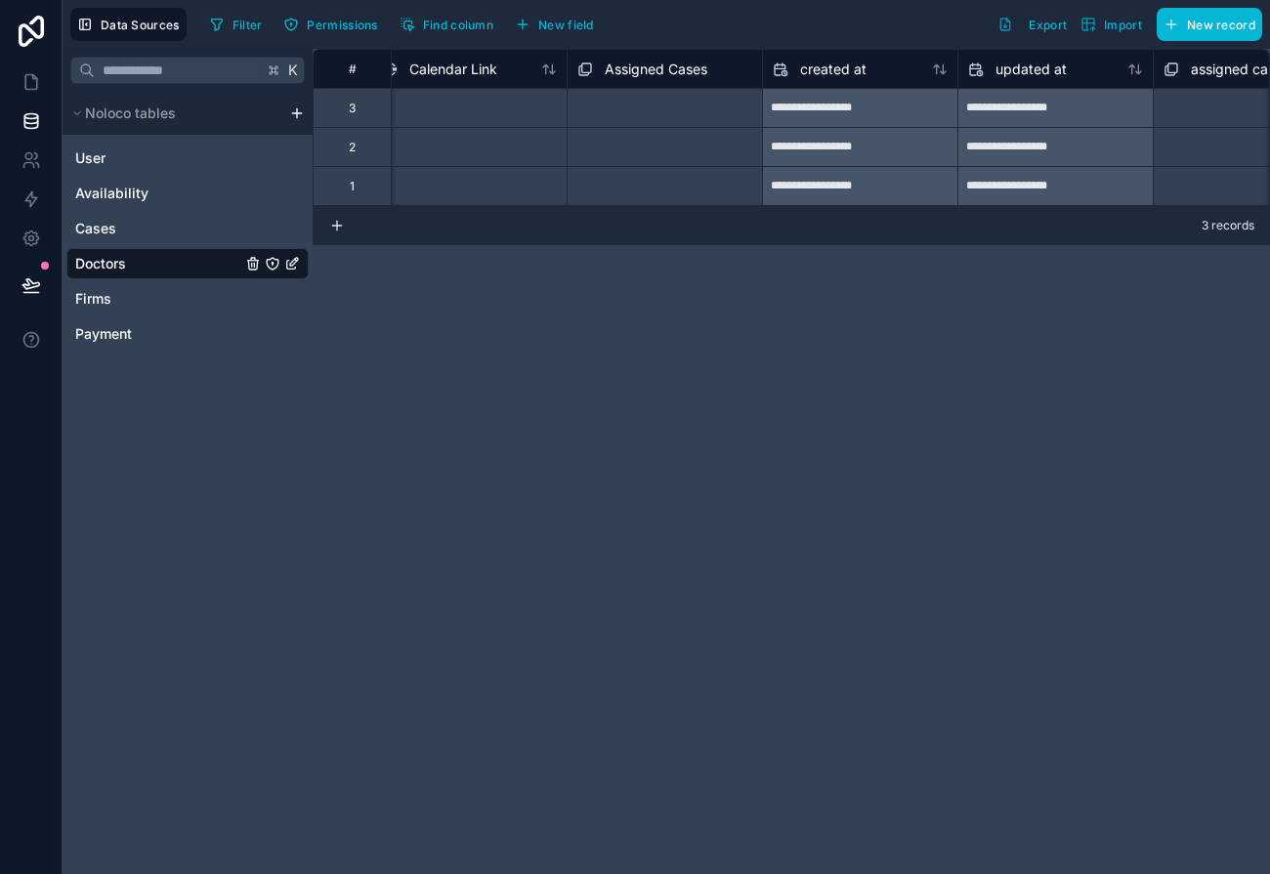
scroll to position [0, 1187]
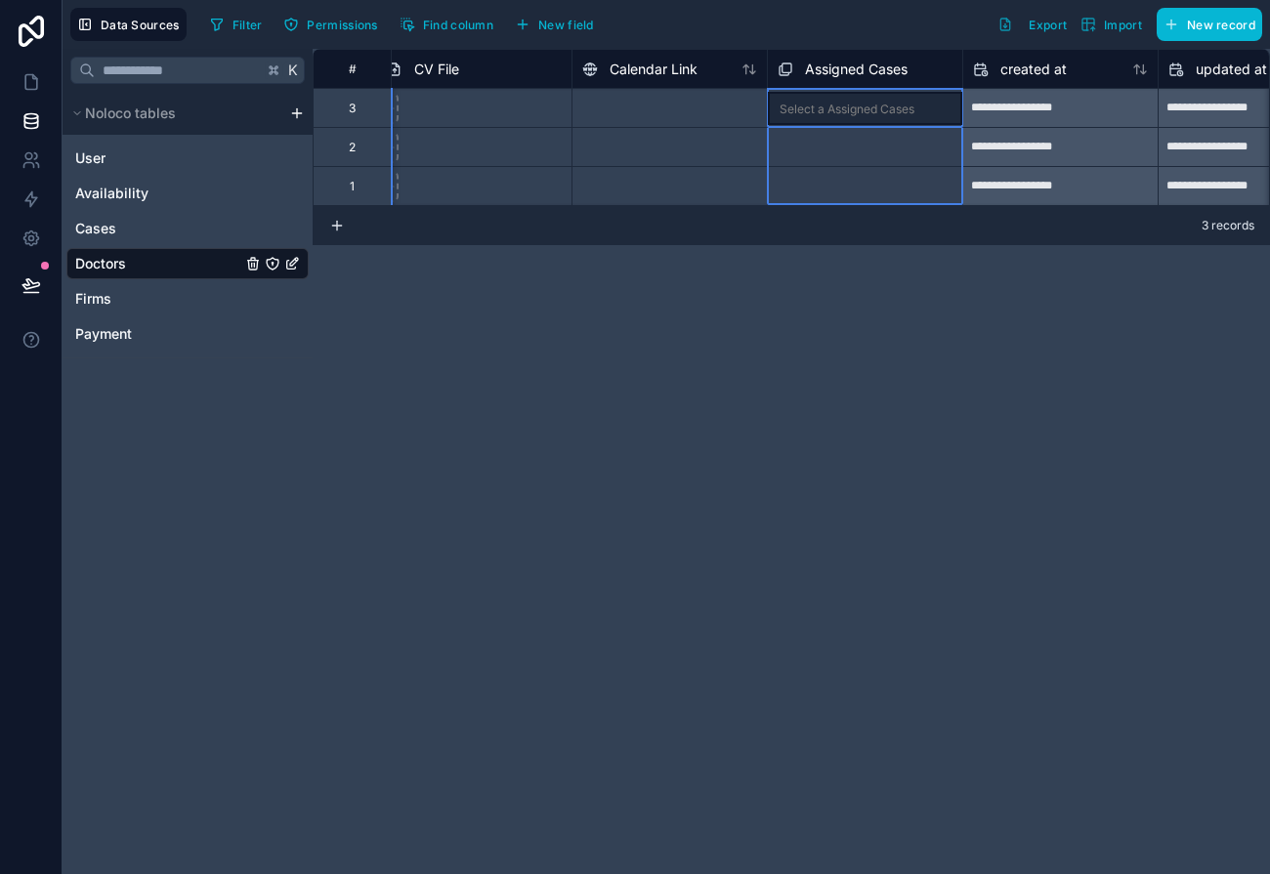
click at [868, 70] on span "Assigned Cases" at bounding box center [856, 70] width 103 height 20
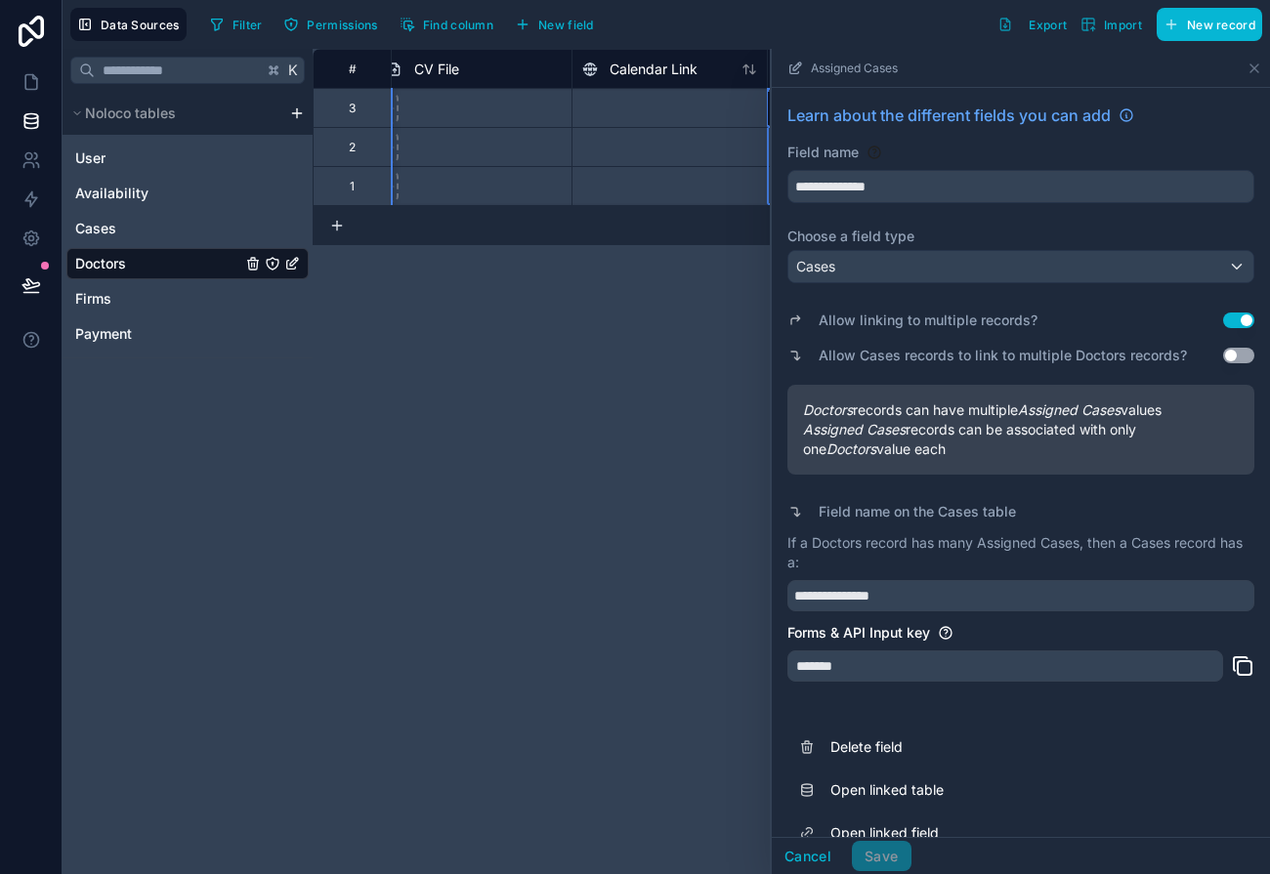
scroll to position [33, 0]
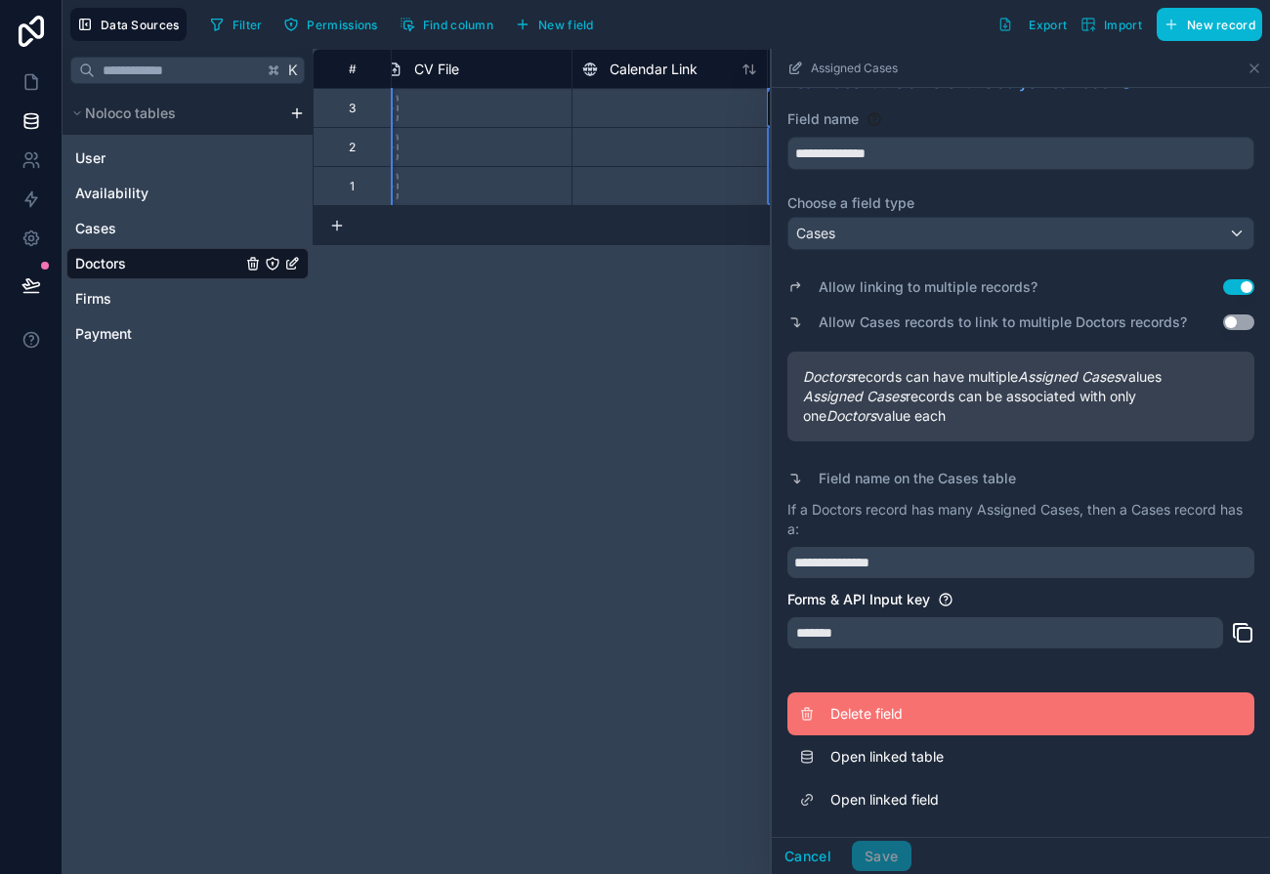
click at [870, 719] on span "Delete field" at bounding box center [970, 714] width 281 height 20
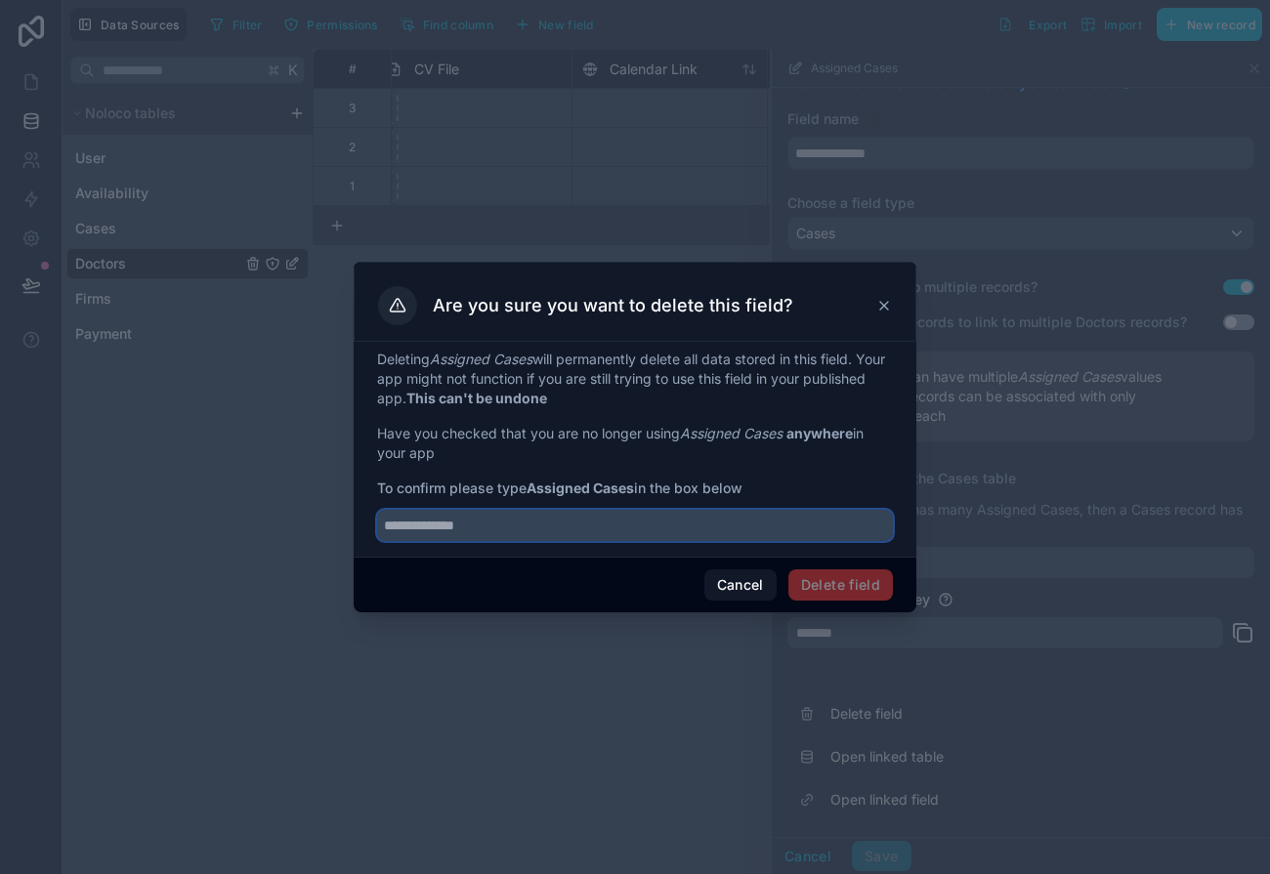
click at [572, 526] on input "text" at bounding box center [635, 525] width 516 height 31
type input "**********"
click at [815, 577] on button "Delete field" at bounding box center [840, 584] width 105 height 31
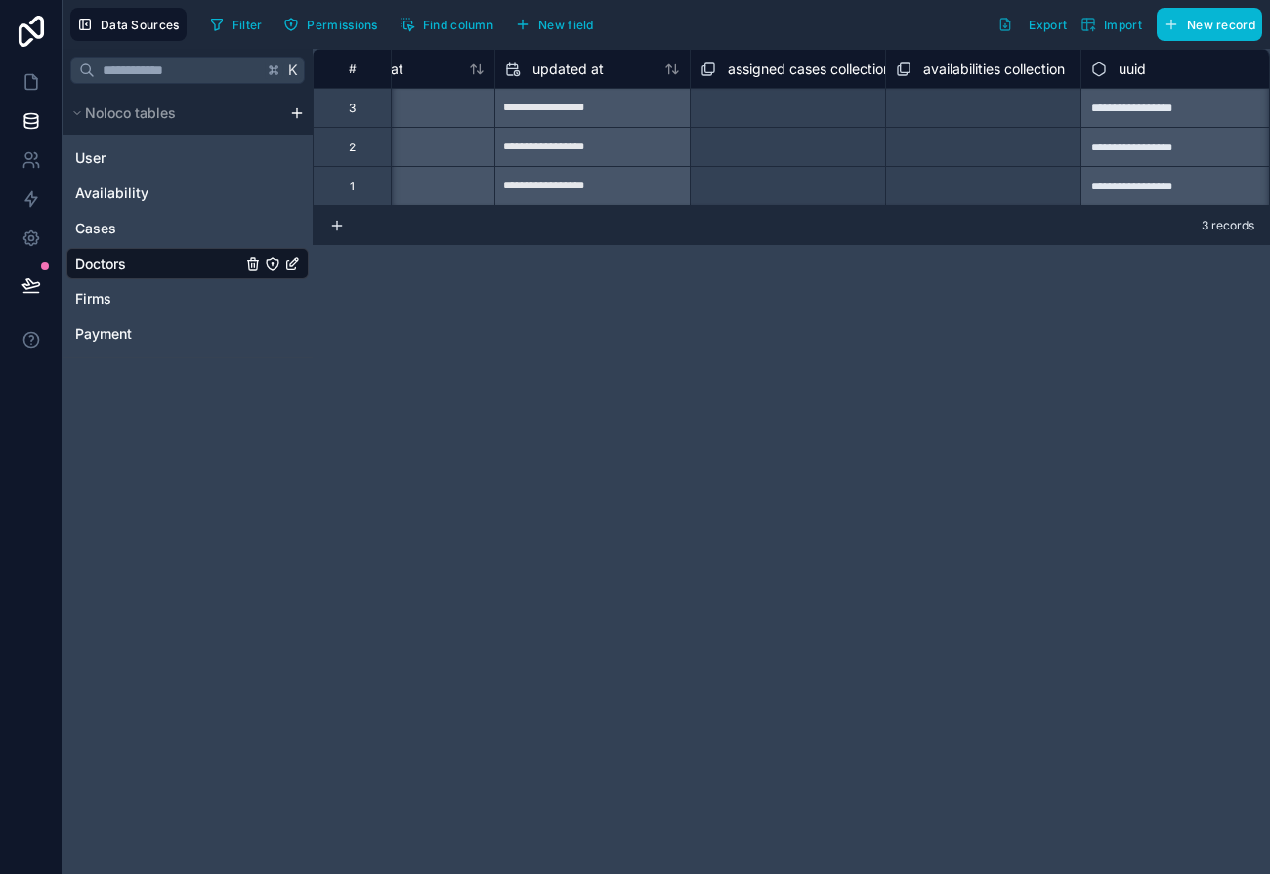
scroll to position [0, 1661]
click at [835, 73] on span "assigned cases collection" at bounding box center [802, 70] width 163 height 20
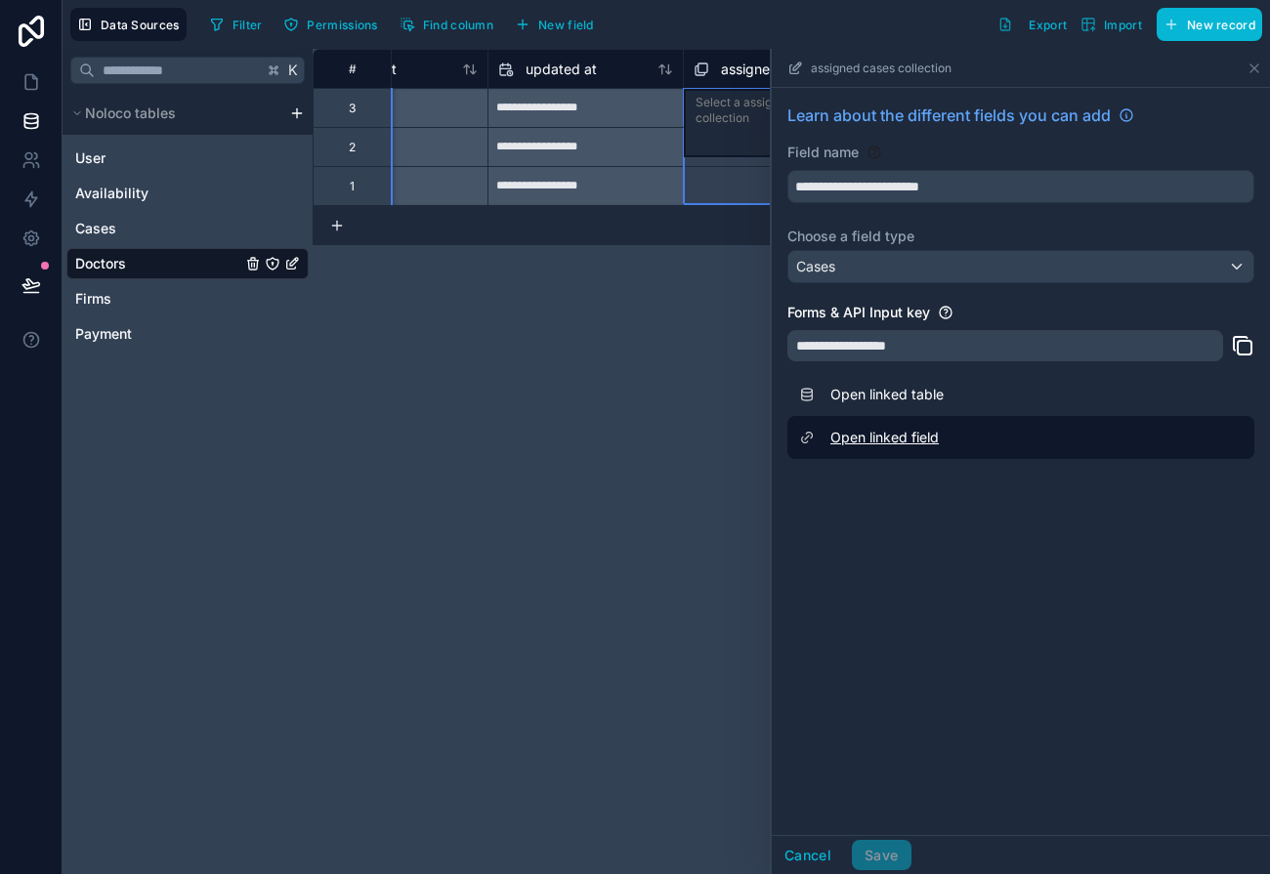
click at [909, 430] on link "Open linked field" at bounding box center [1020, 437] width 467 height 43
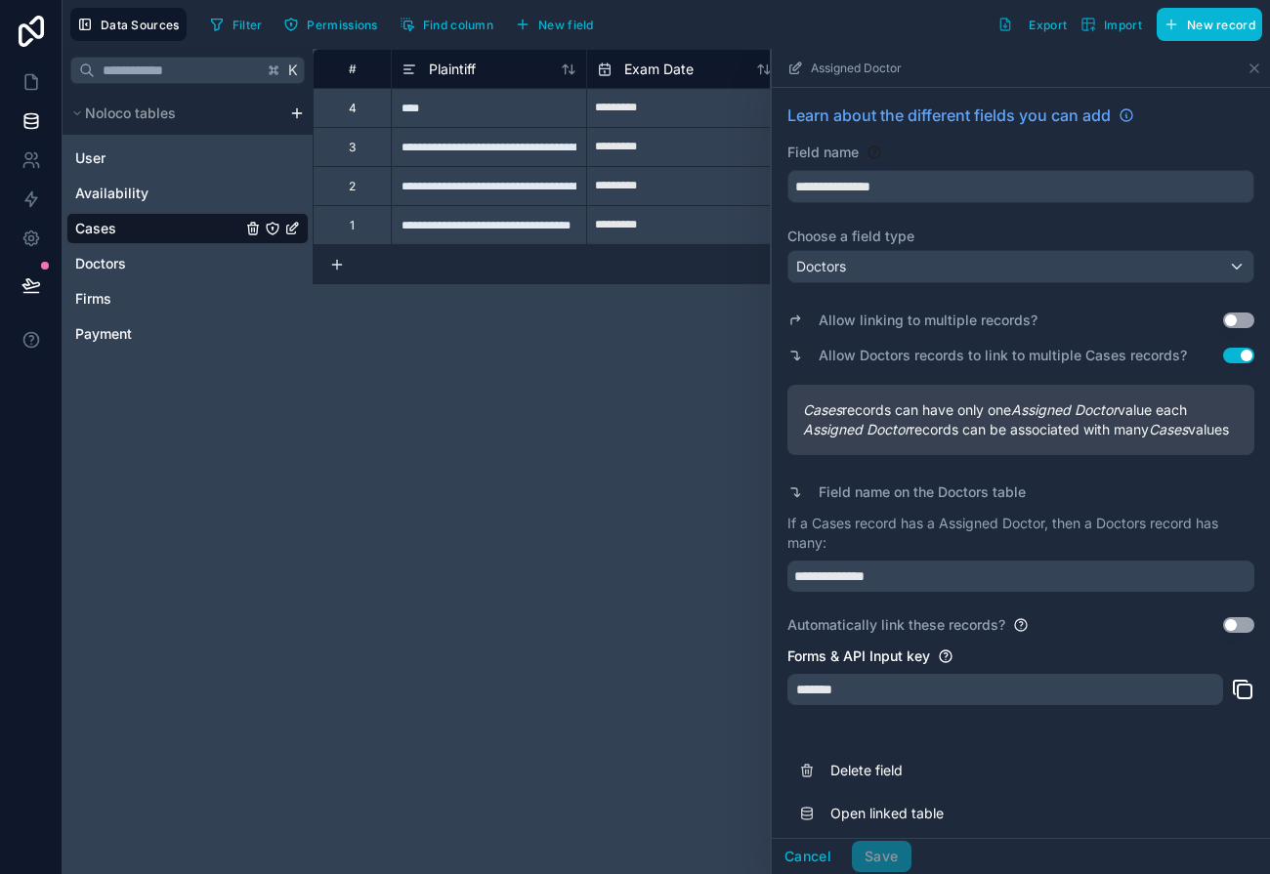
scroll to position [74, 0]
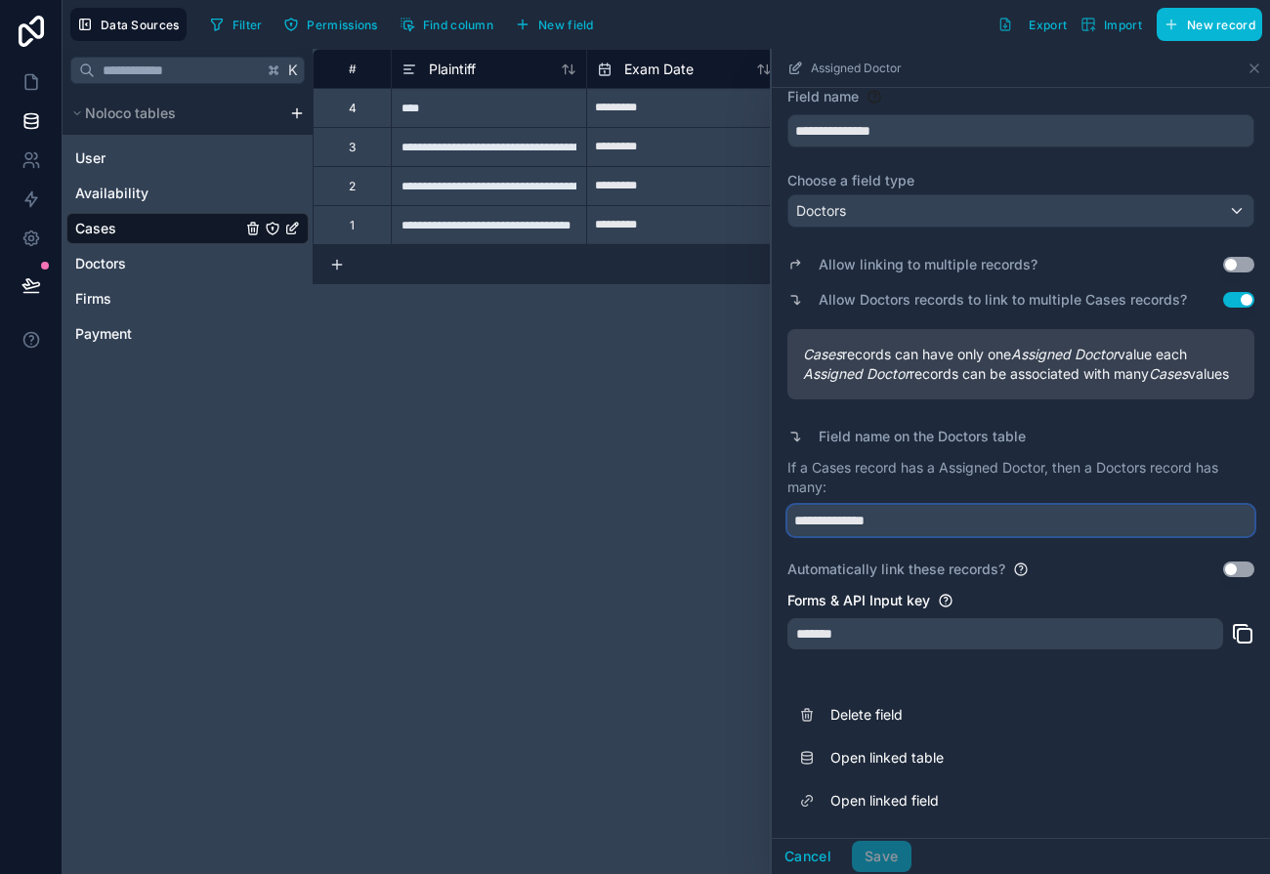
click at [861, 512] on input "**********" at bounding box center [1020, 520] width 467 height 31
click at [892, 517] on input "**********" at bounding box center [1020, 520] width 467 height 31
click at [914, 514] on input "**********" at bounding box center [1020, 520] width 467 height 31
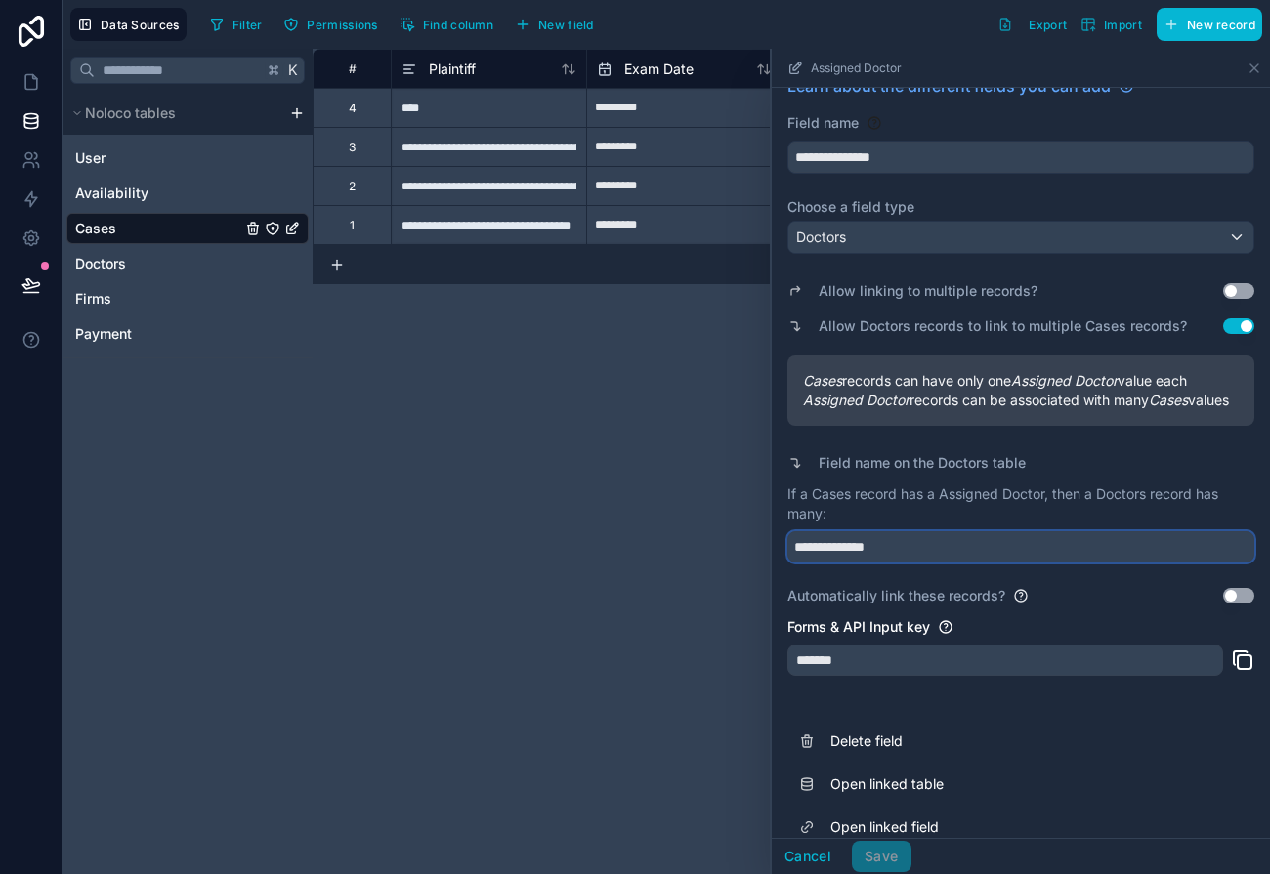
scroll to position [31, 0]
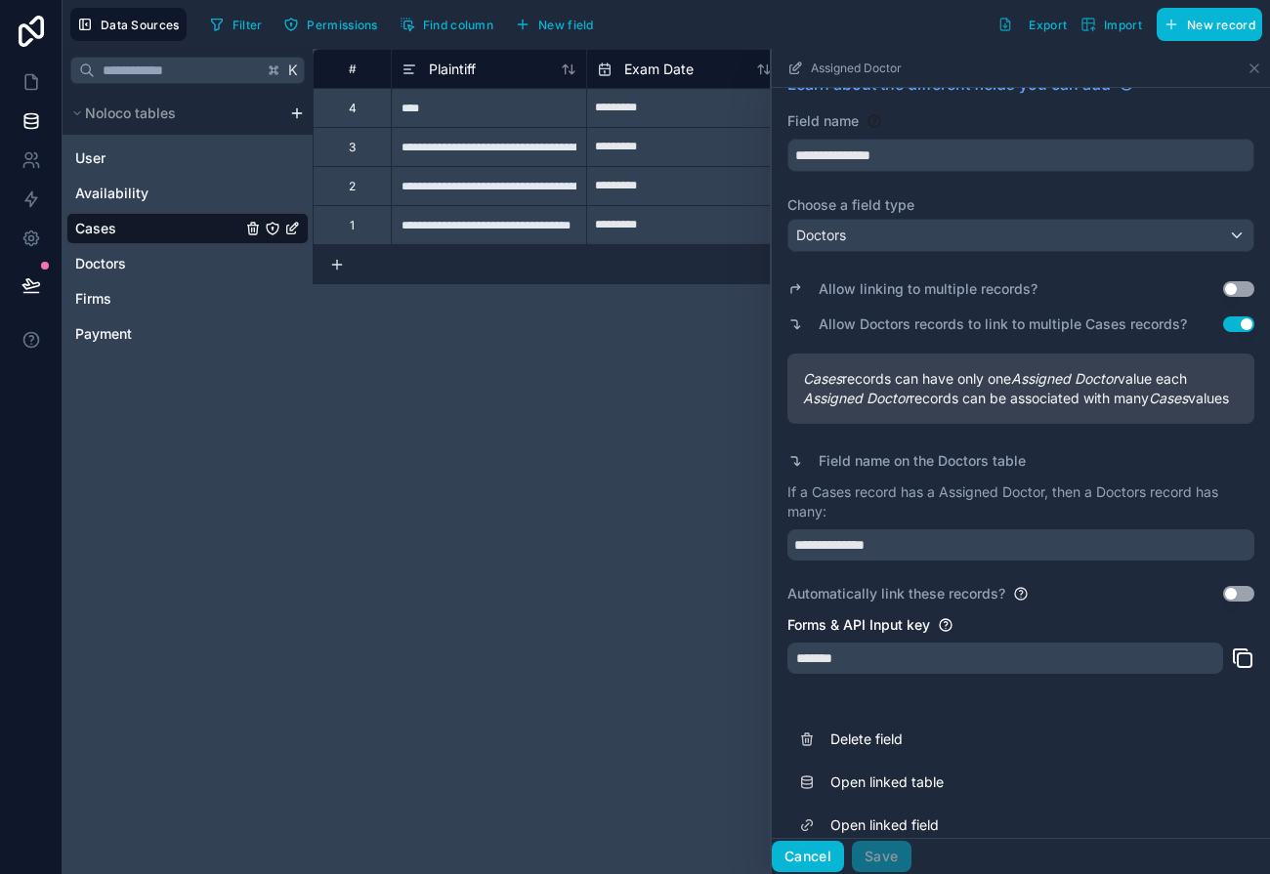
click at [811, 854] on button "Cancel" at bounding box center [808, 856] width 72 height 31
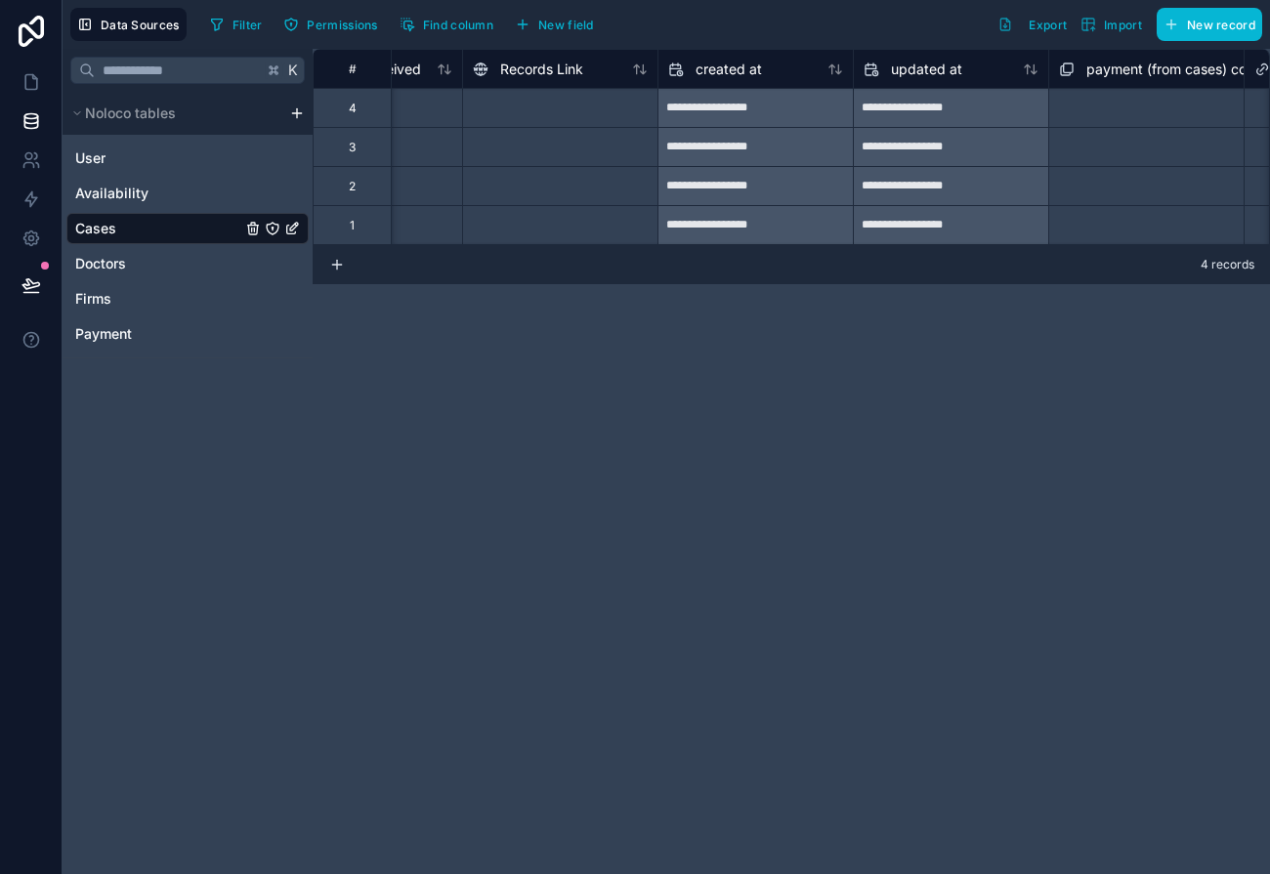
scroll to position [0, 1661]
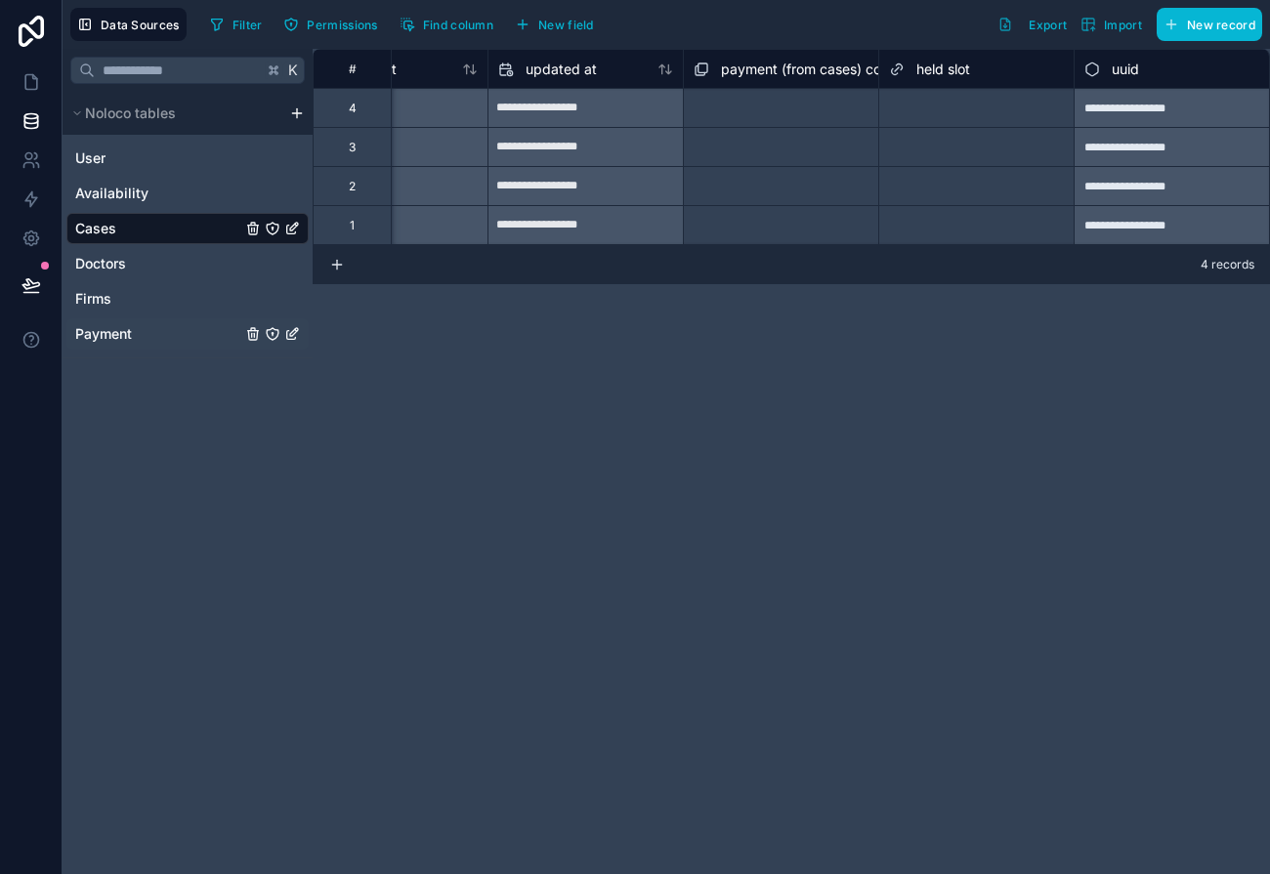
click at [126, 332] on span "Payment" at bounding box center [103, 334] width 57 height 20
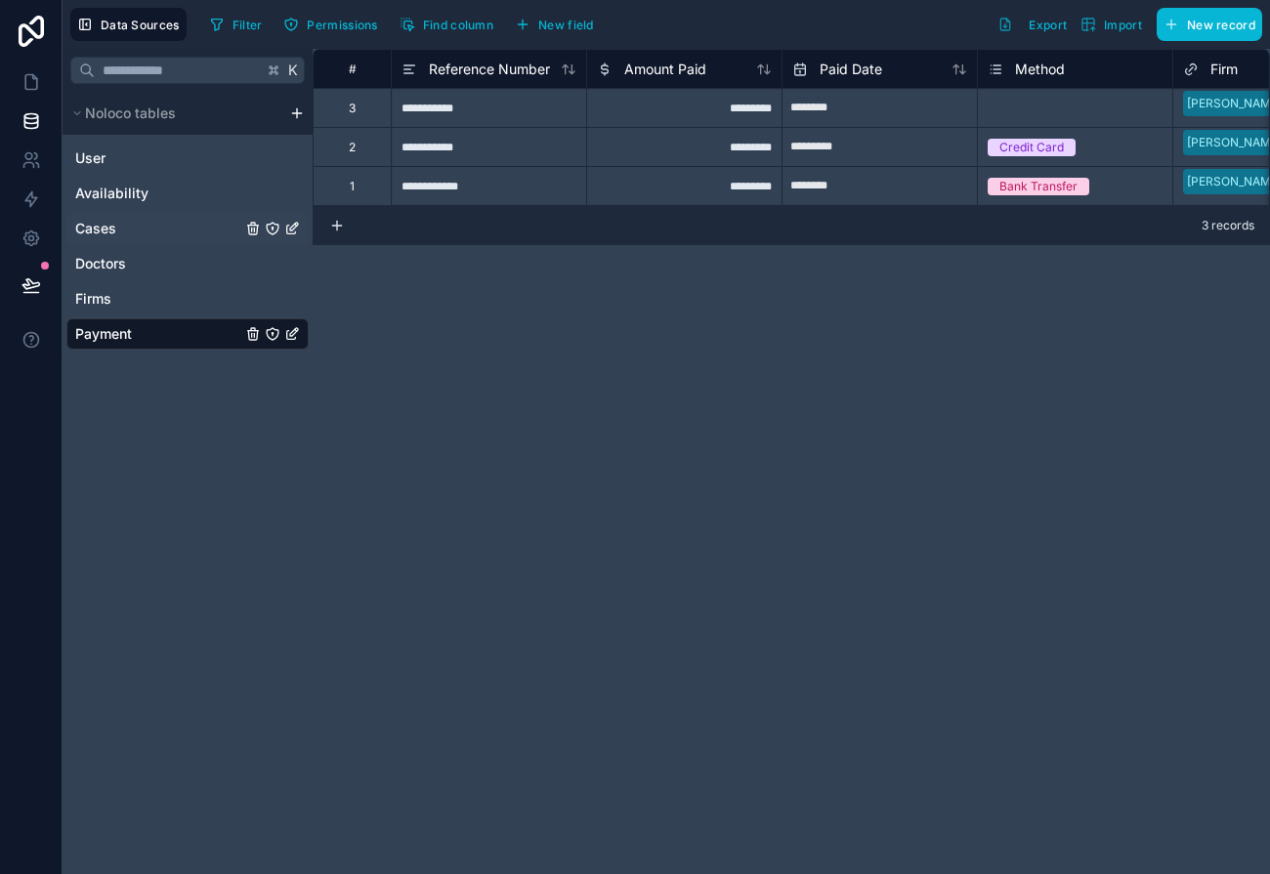
click at [199, 230] on link "Cases" at bounding box center [158, 229] width 166 height 20
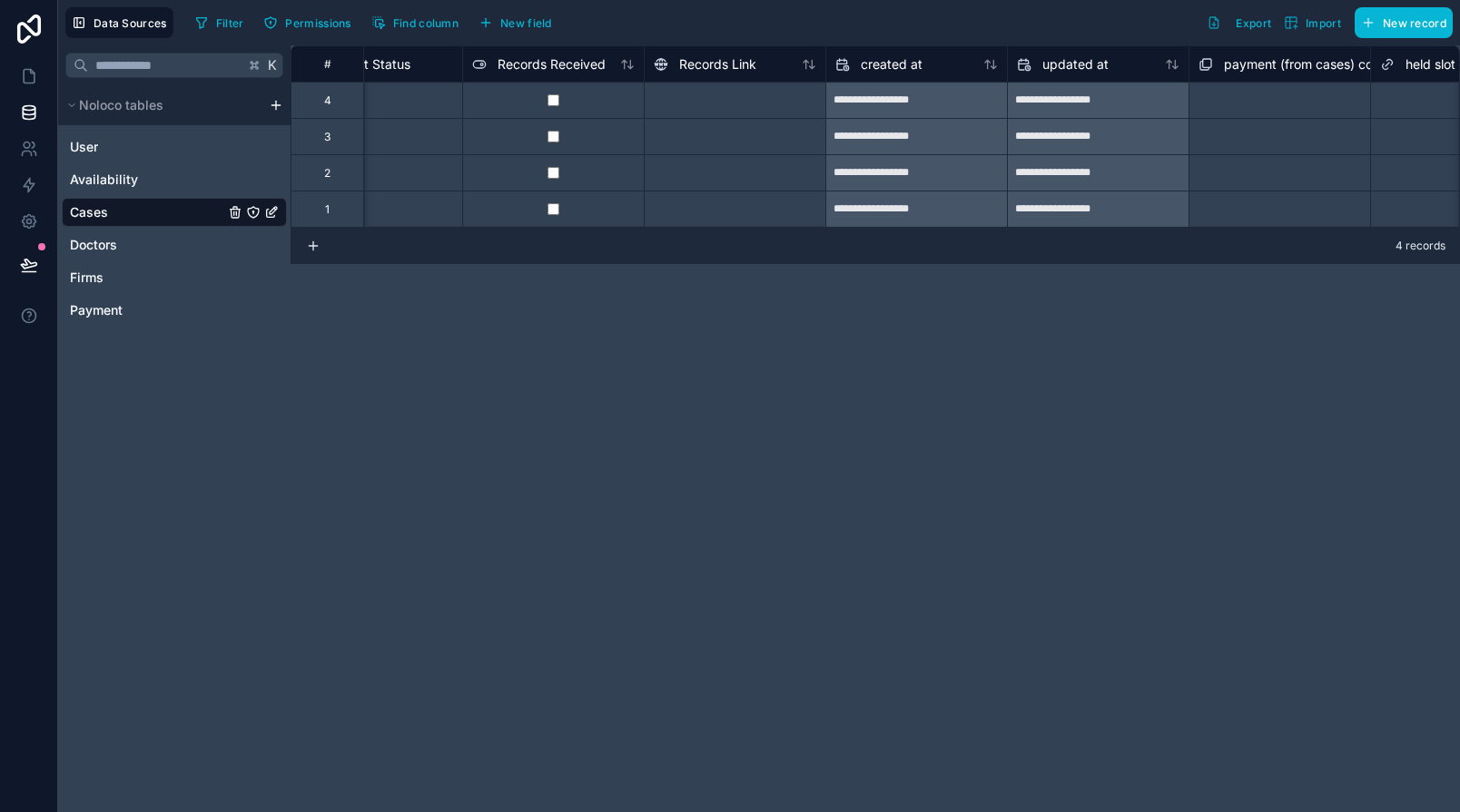
scroll to position [0, 1265]
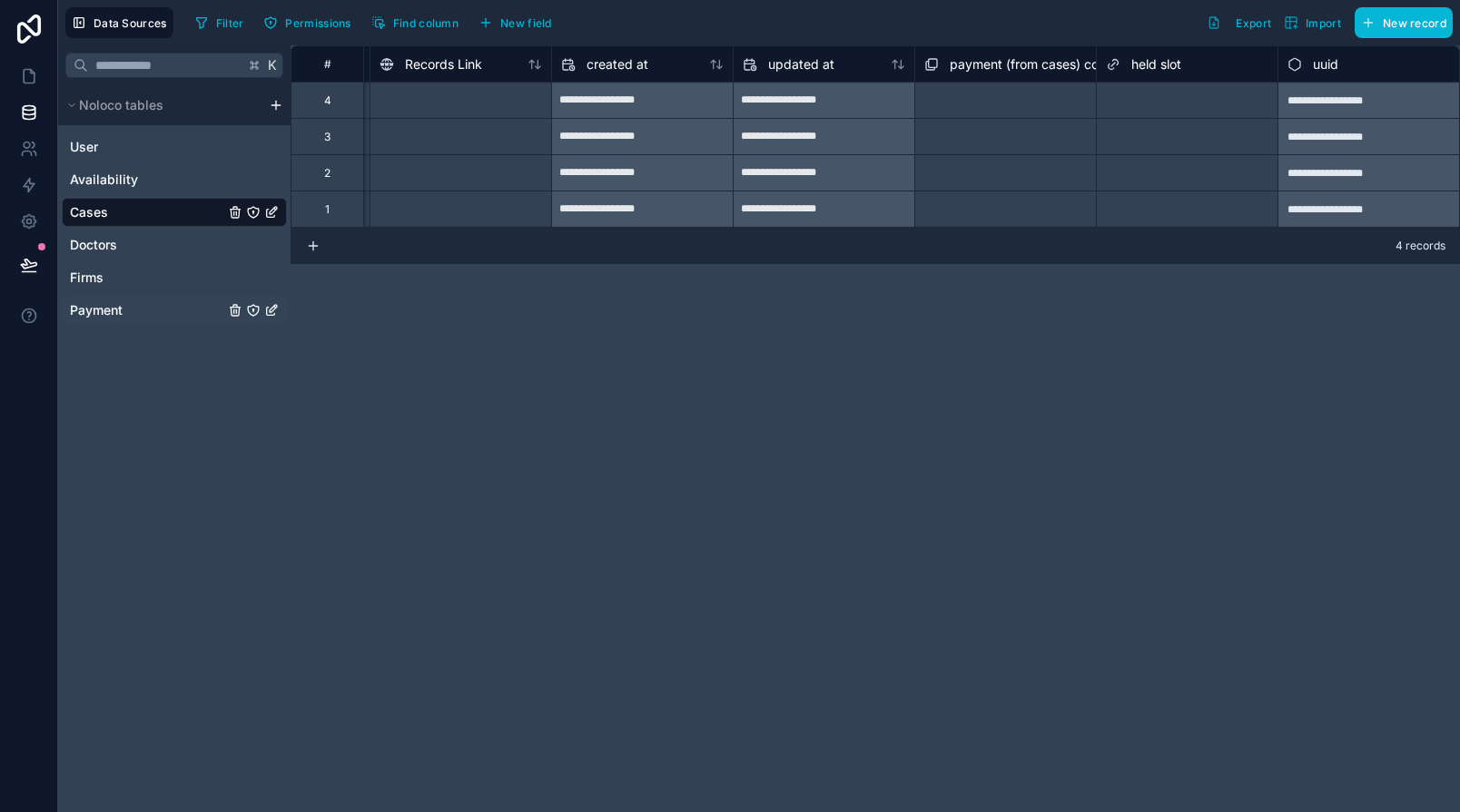
click at [96, 320] on div "Payment" at bounding box center [174, 309] width 225 height 29
click at [90, 305] on span "Payment" at bounding box center [96, 310] width 53 height 19
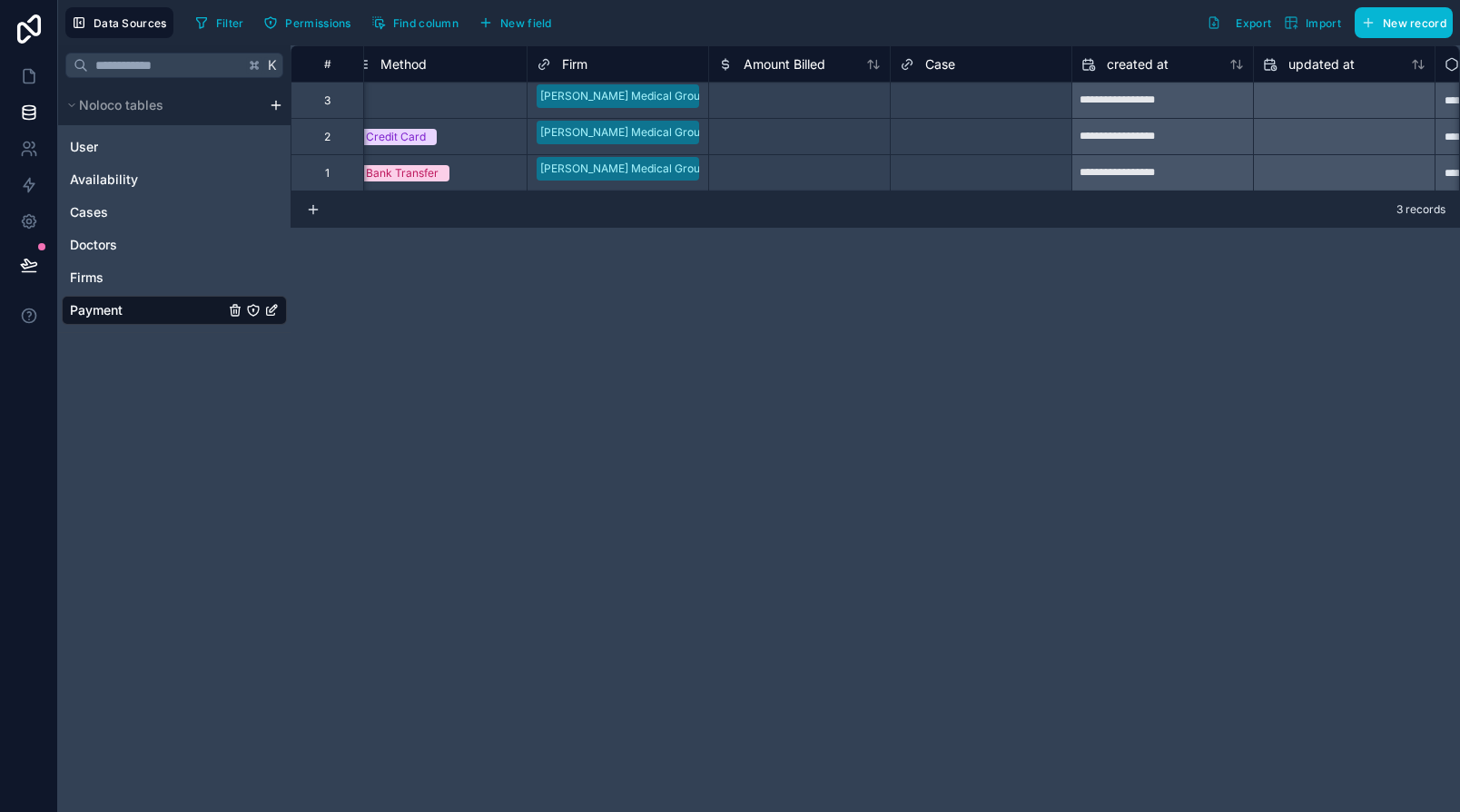
scroll to position [0, 720]
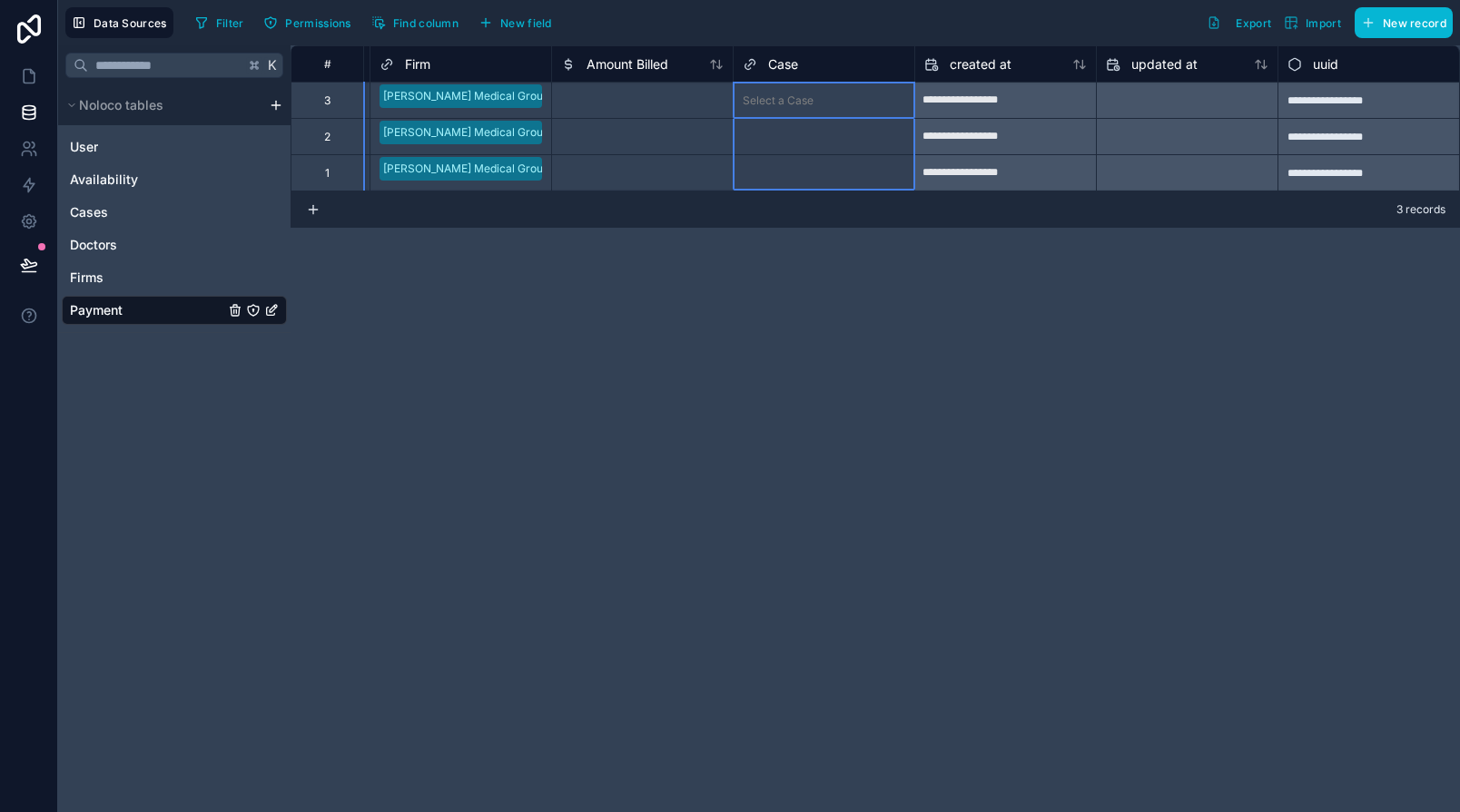
click at [787, 56] on span "Case" at bounding box center [783, 65] width 30 height 19
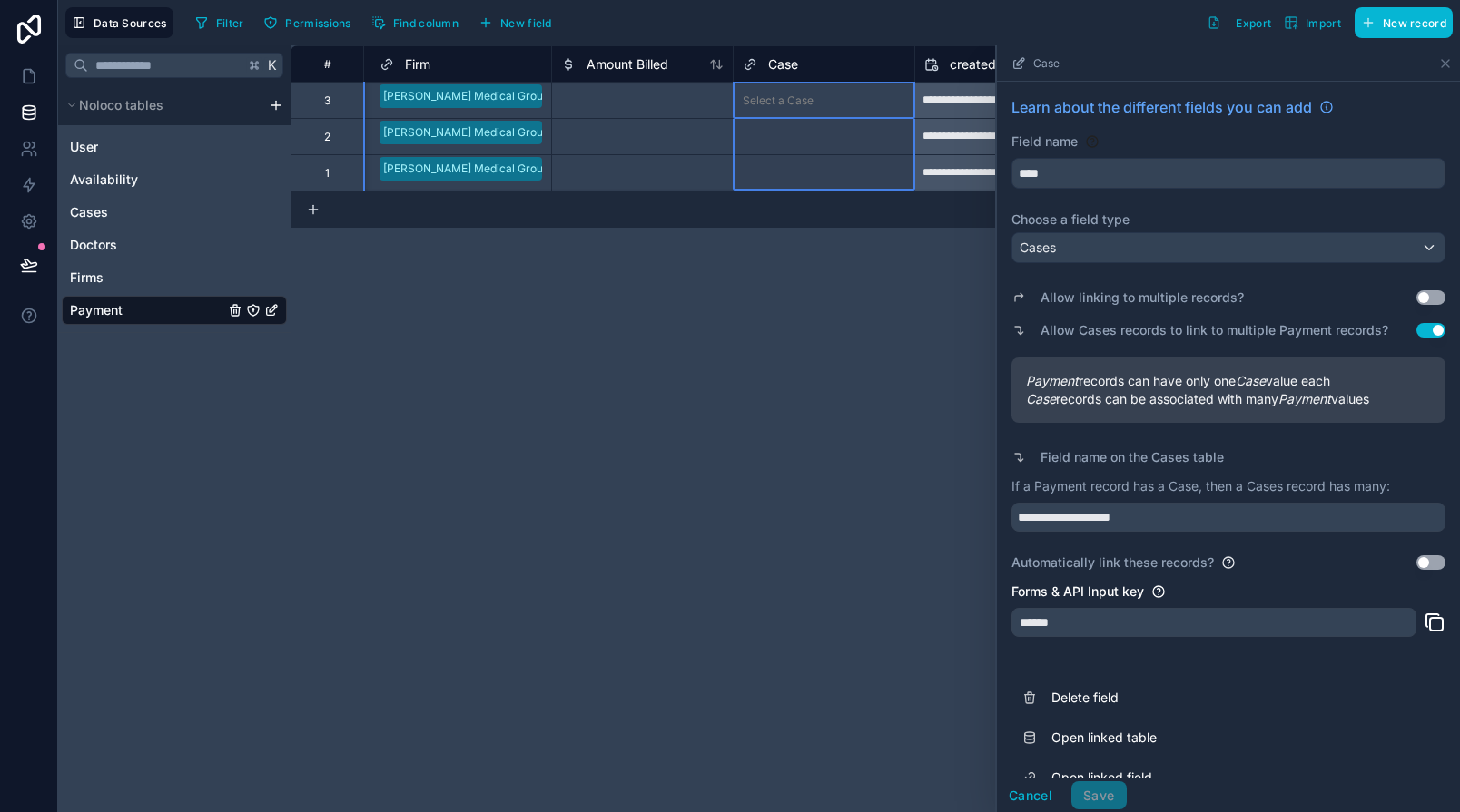
scroll to position [34, 0]
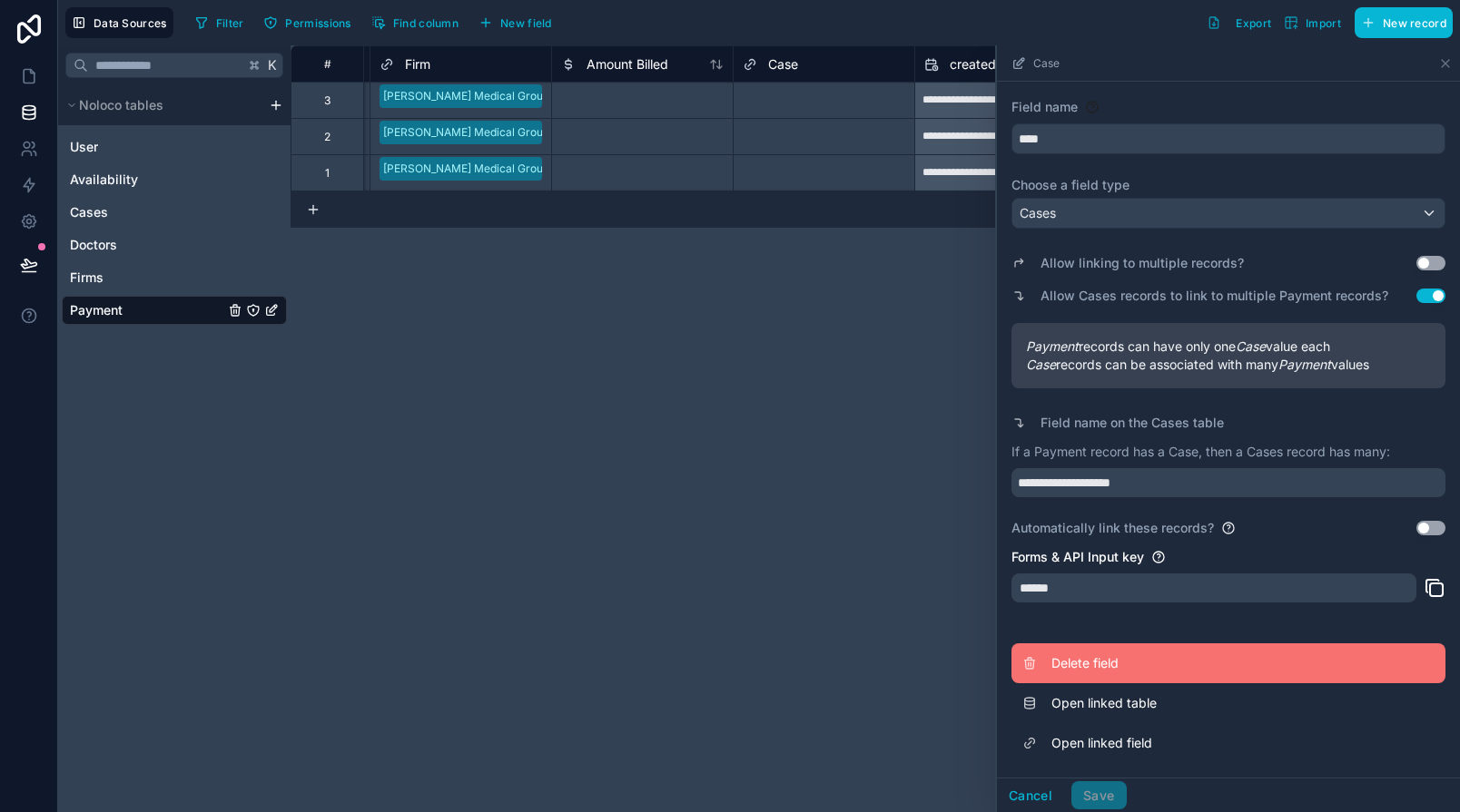
click at [1089, 666] on span "Delete field" at bounding box center [1181, 663] width 261 height 19
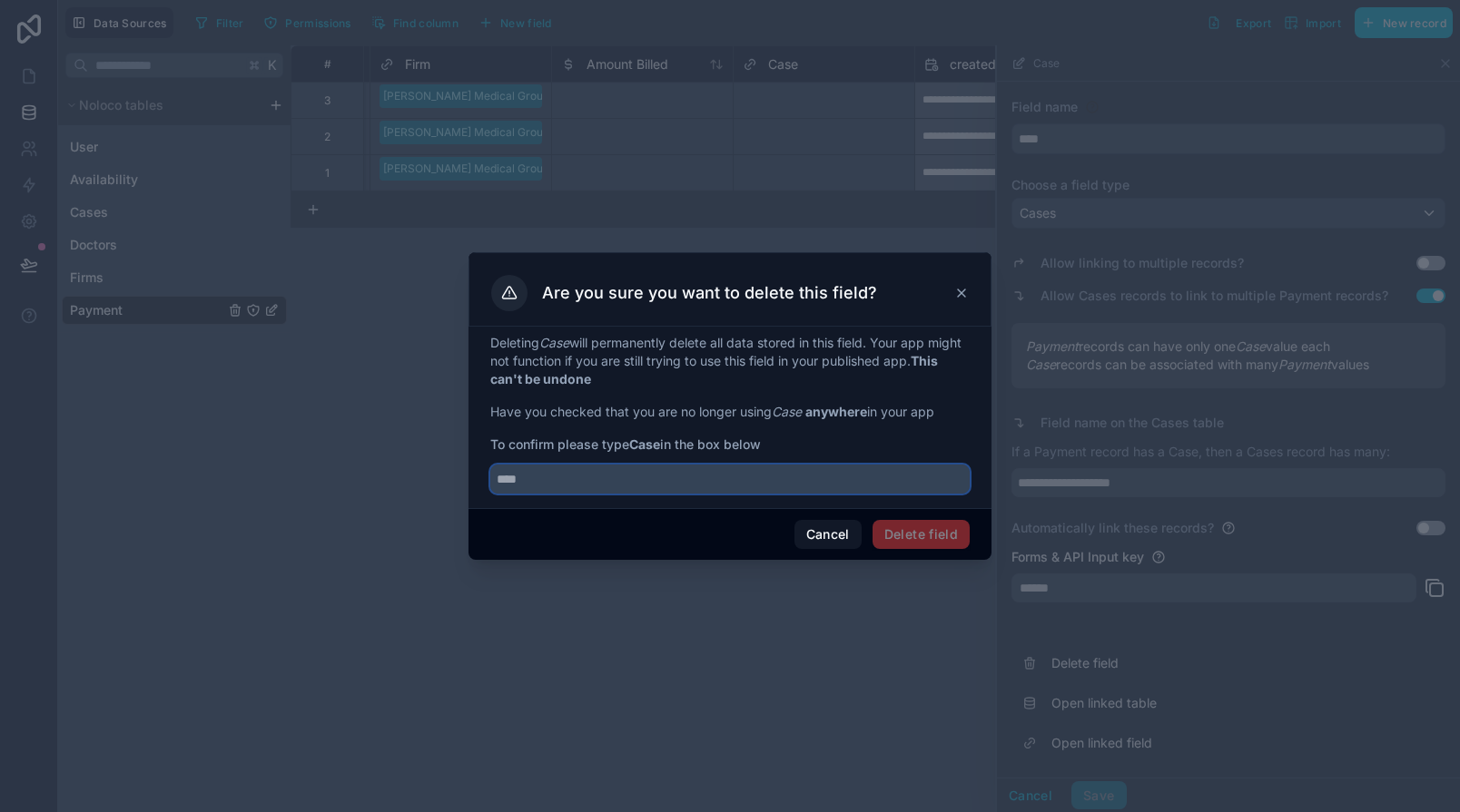
click at [777, 473] on input "text" at bounding box center [730, 478] width 480 height 29
type input "****"
click at [948, 540] on button "Delete field" at bounding box center [921, 534] width 98 height 29
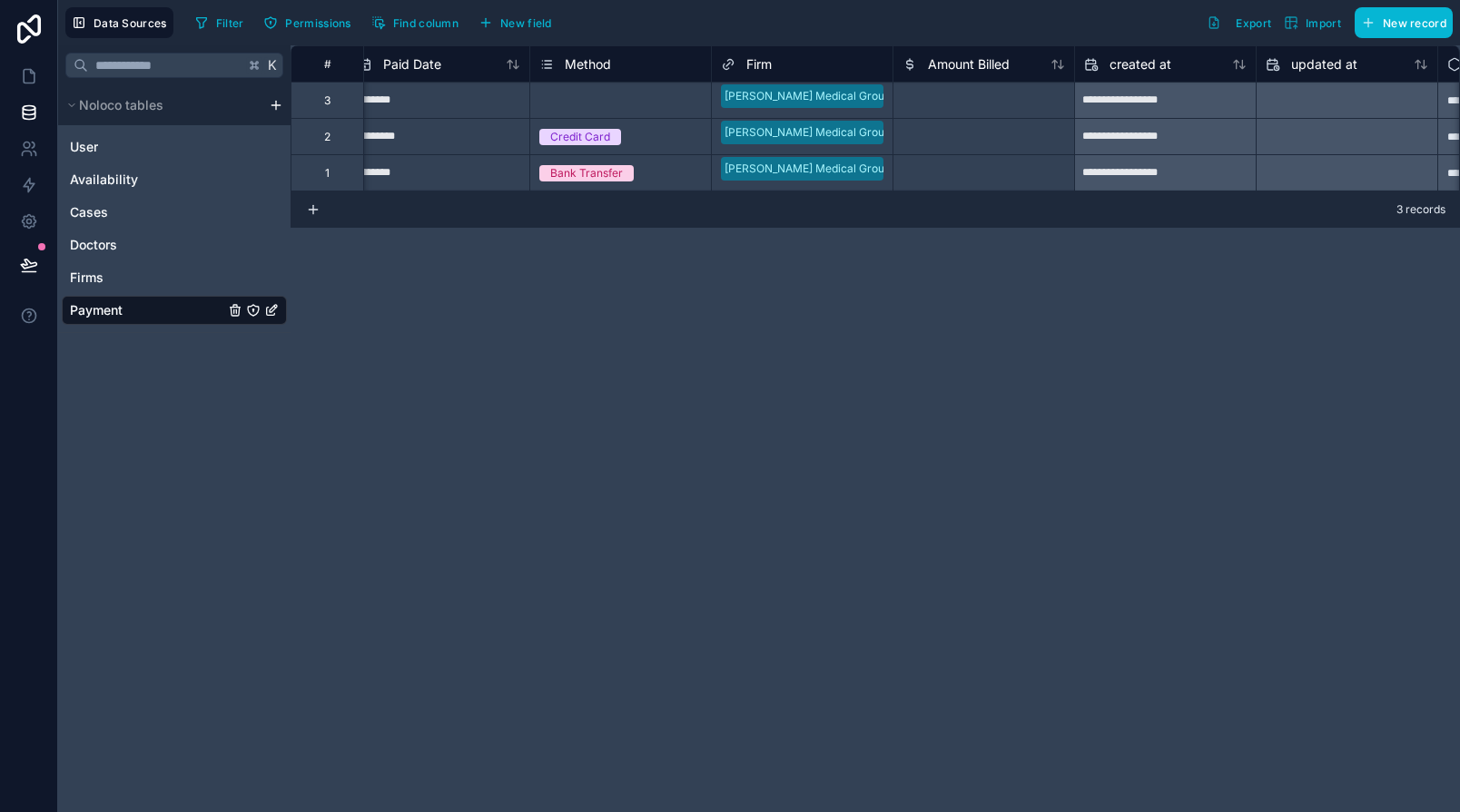
scroll to position [0, 538]
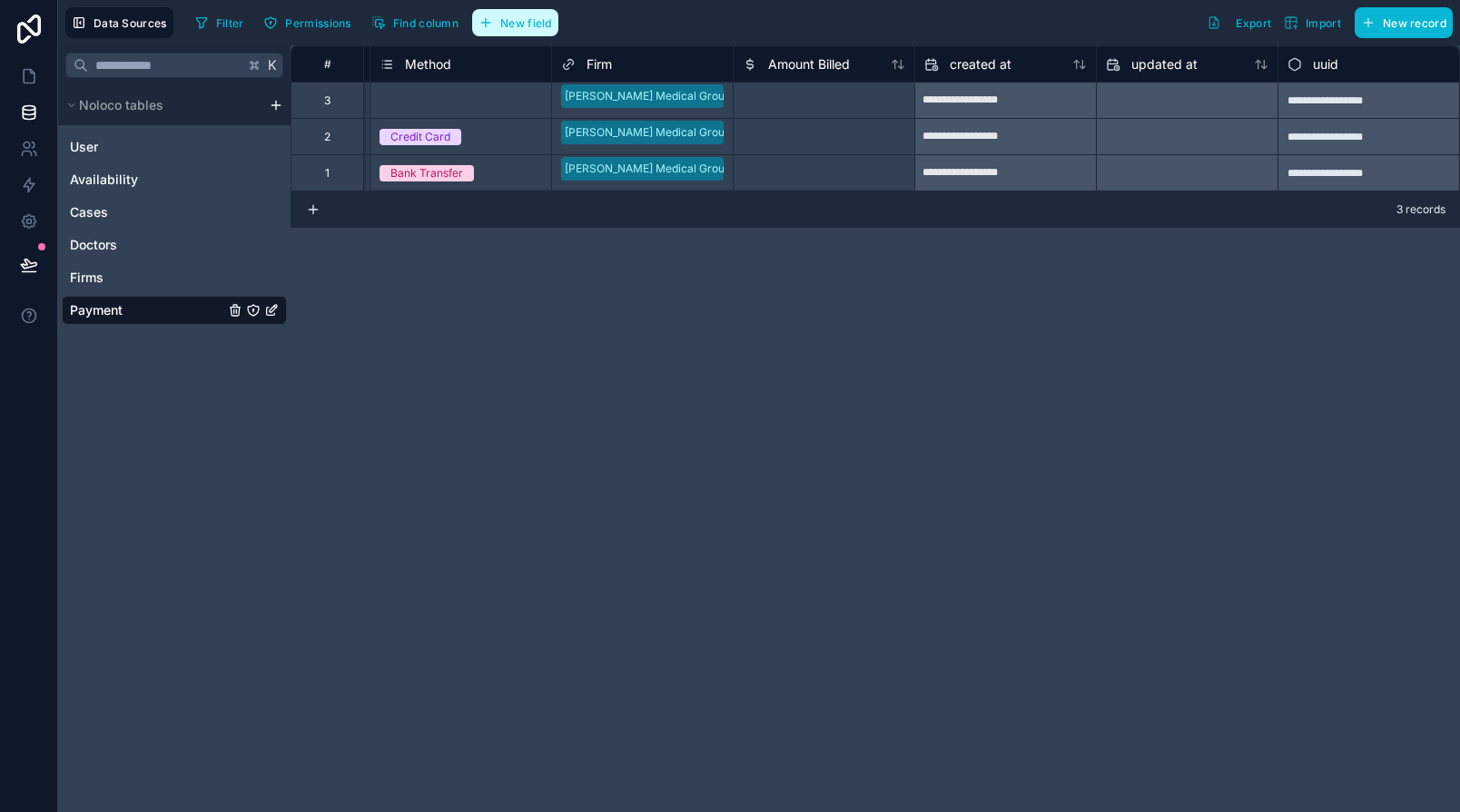
click at [544, 28] on span "New field" at bounding box center [526, 23] width 52 height 14
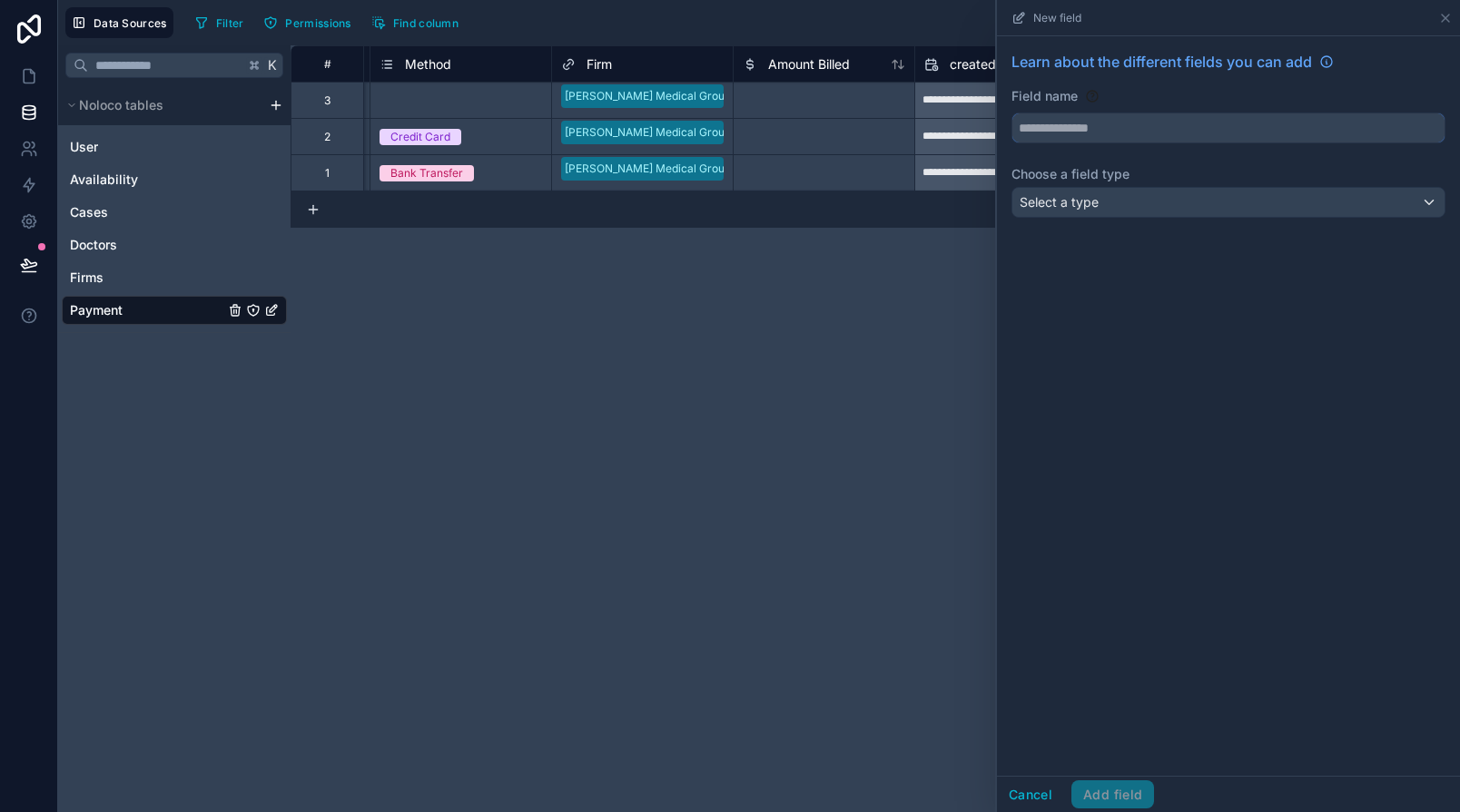
click at [1058, 132] on input "text" at bounding box center [1228, 127] width 432 height 29
drag, startPoint x: 1075, startPoint y: 127, endPoint x: 955, endPoint y: 111, distance: 121.1
click at [955, 111] on div "**********" at bounding box center [759, 406] width 1401 height 812
click at [1011, 112] on button "****" at bounding box center [1228, 127] width 434 height 31
click at [1066, 213] on div "Select a type" at bounding box center [1228, 202] width 432 height 29
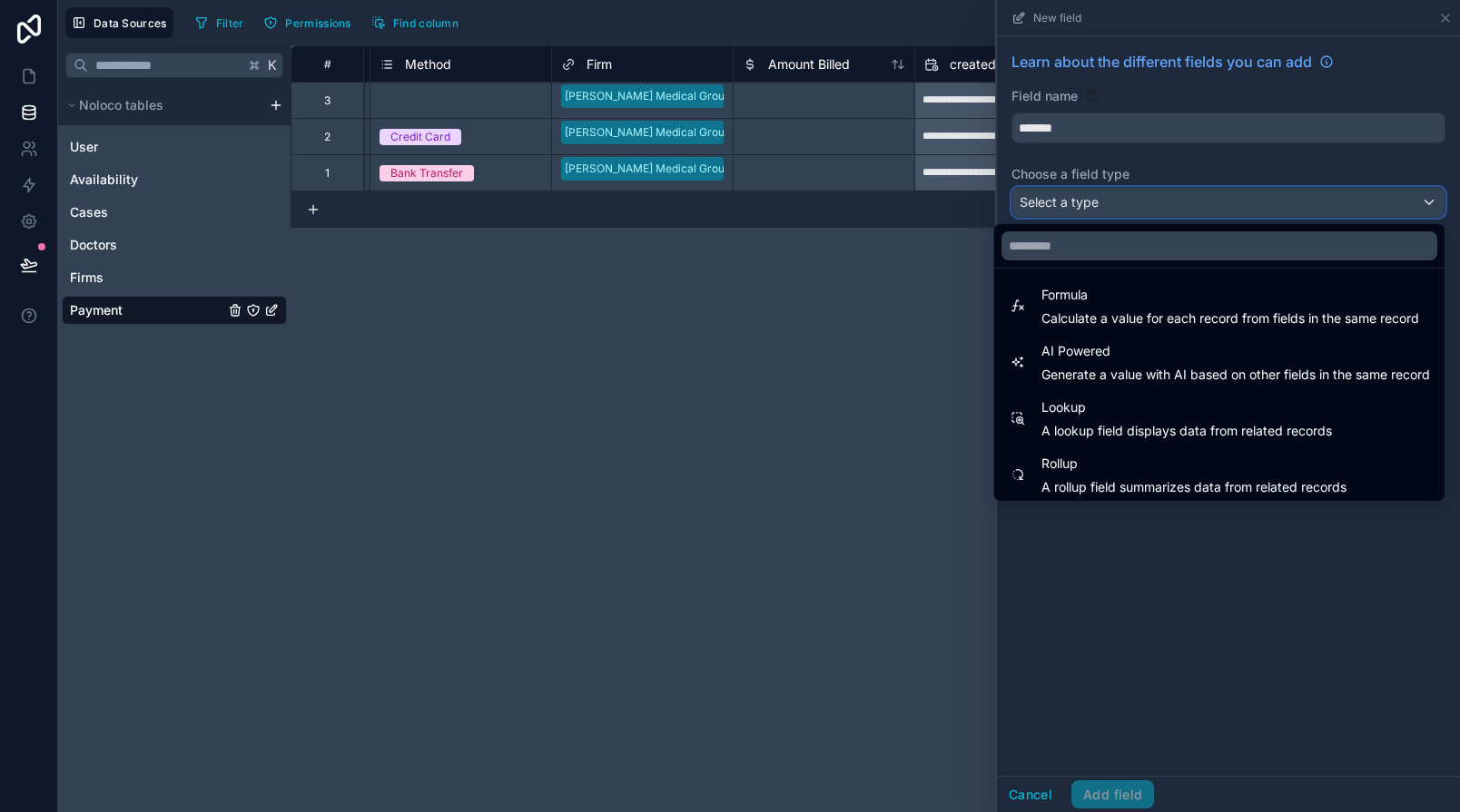
scroll to position [527, 0]
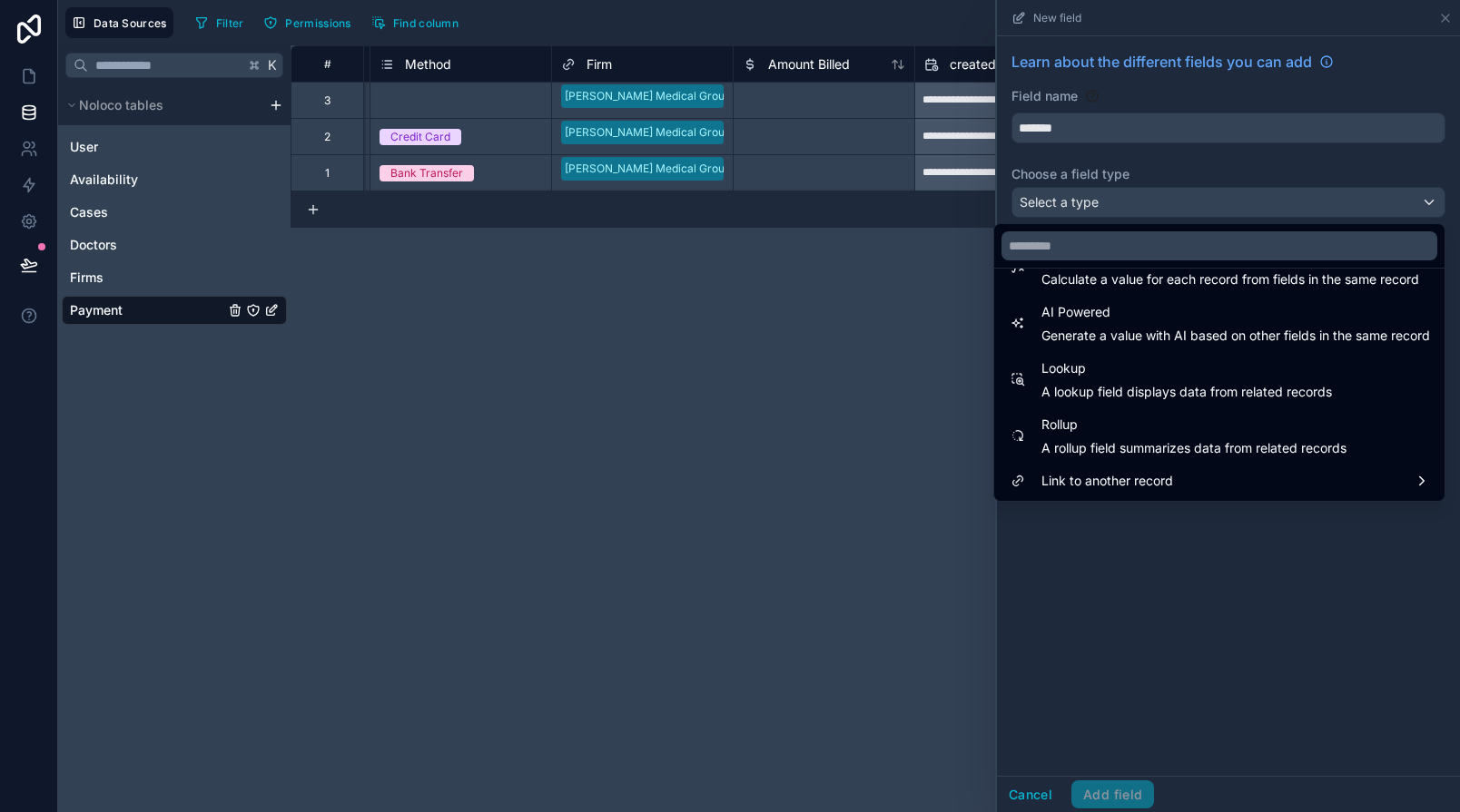
click at [1125, 483] on span "Link to another record" at bounding box center [1107, 480] width 132 height 21
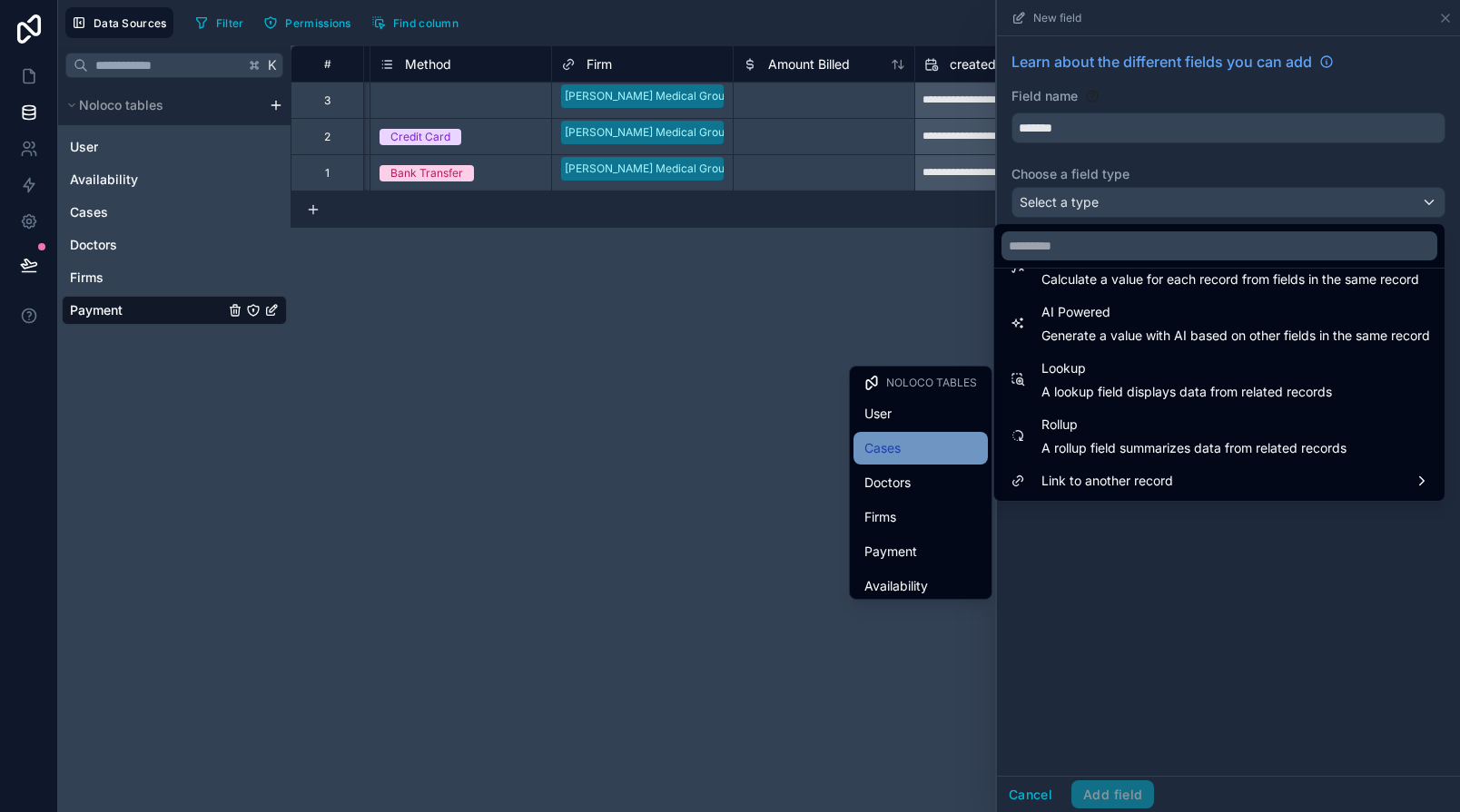
scroll to position [7, 0]
click at [923, 453] on div "Cases" at bounding box center [920, 440] width 135 height 33
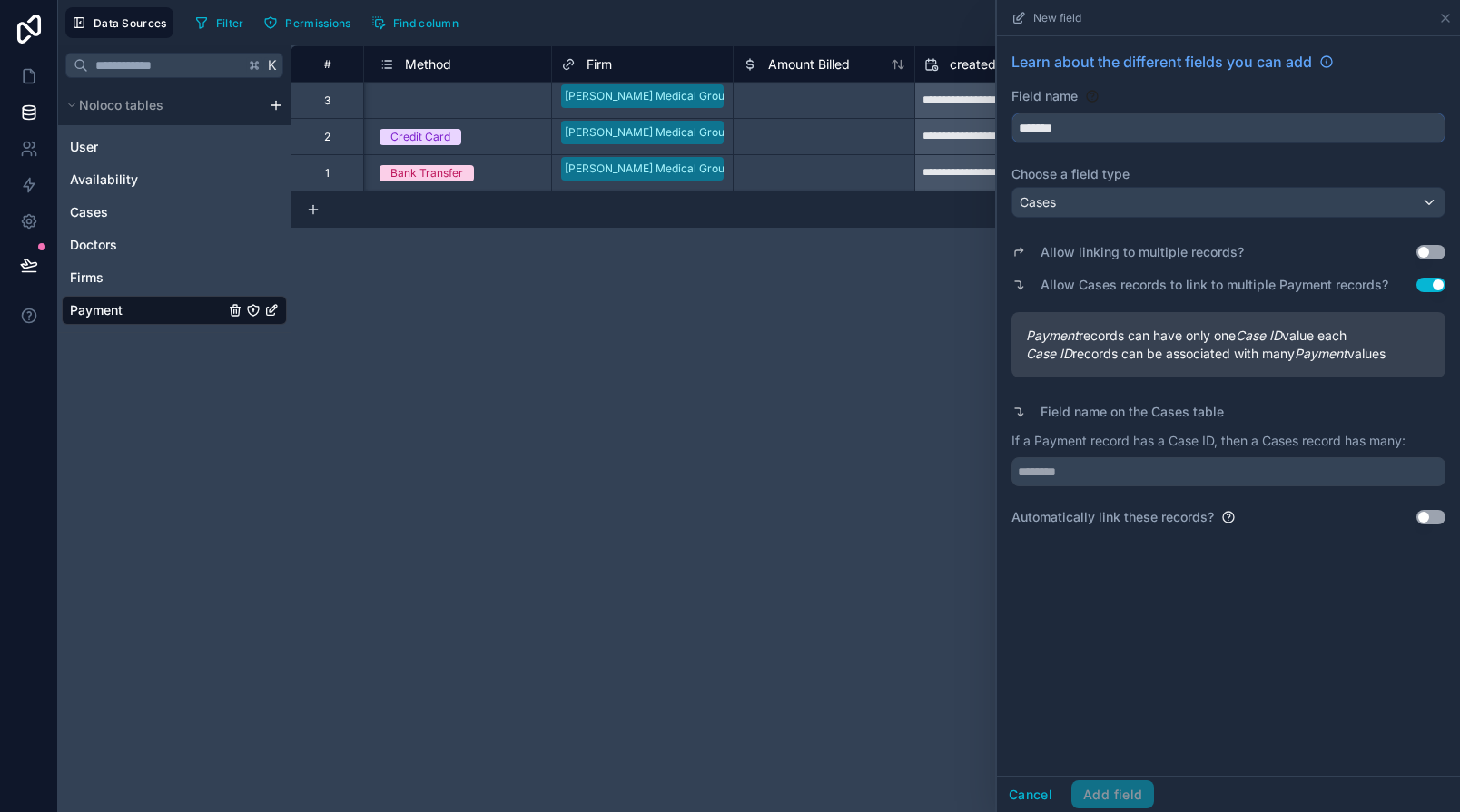
drag, startPoint x: 1076, startPoint y: 133, endPoint x: 1000, endPoint y: 110, distance: 79.4
click at [1000, 110] on div "Learn about the different fields you can add Field name ******* Choose a field …" at bounding box center [1228, 288] width 463 height 504
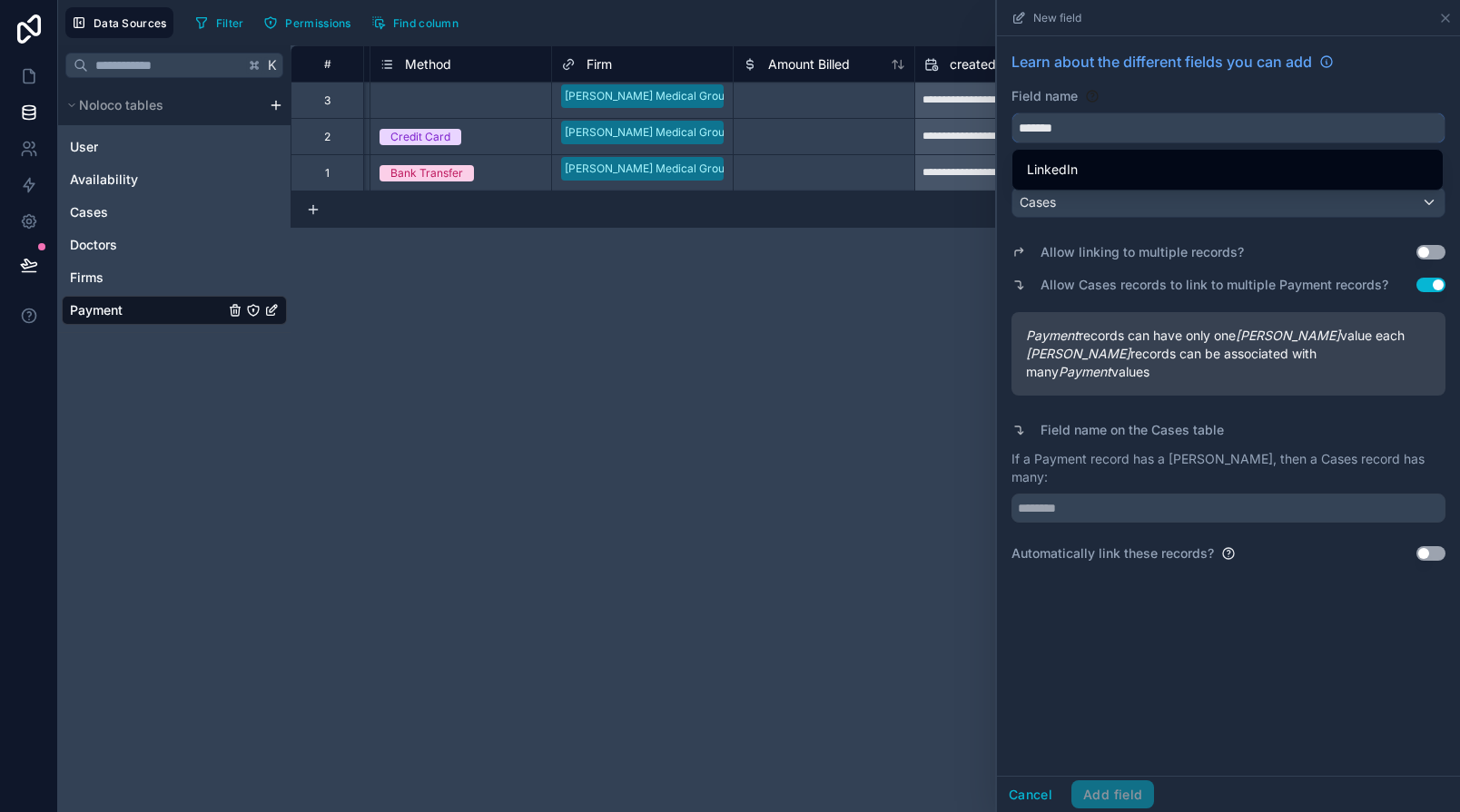
click at [1011, 112] on button "******" at bounding box center [1228, 127] width 434 height 31
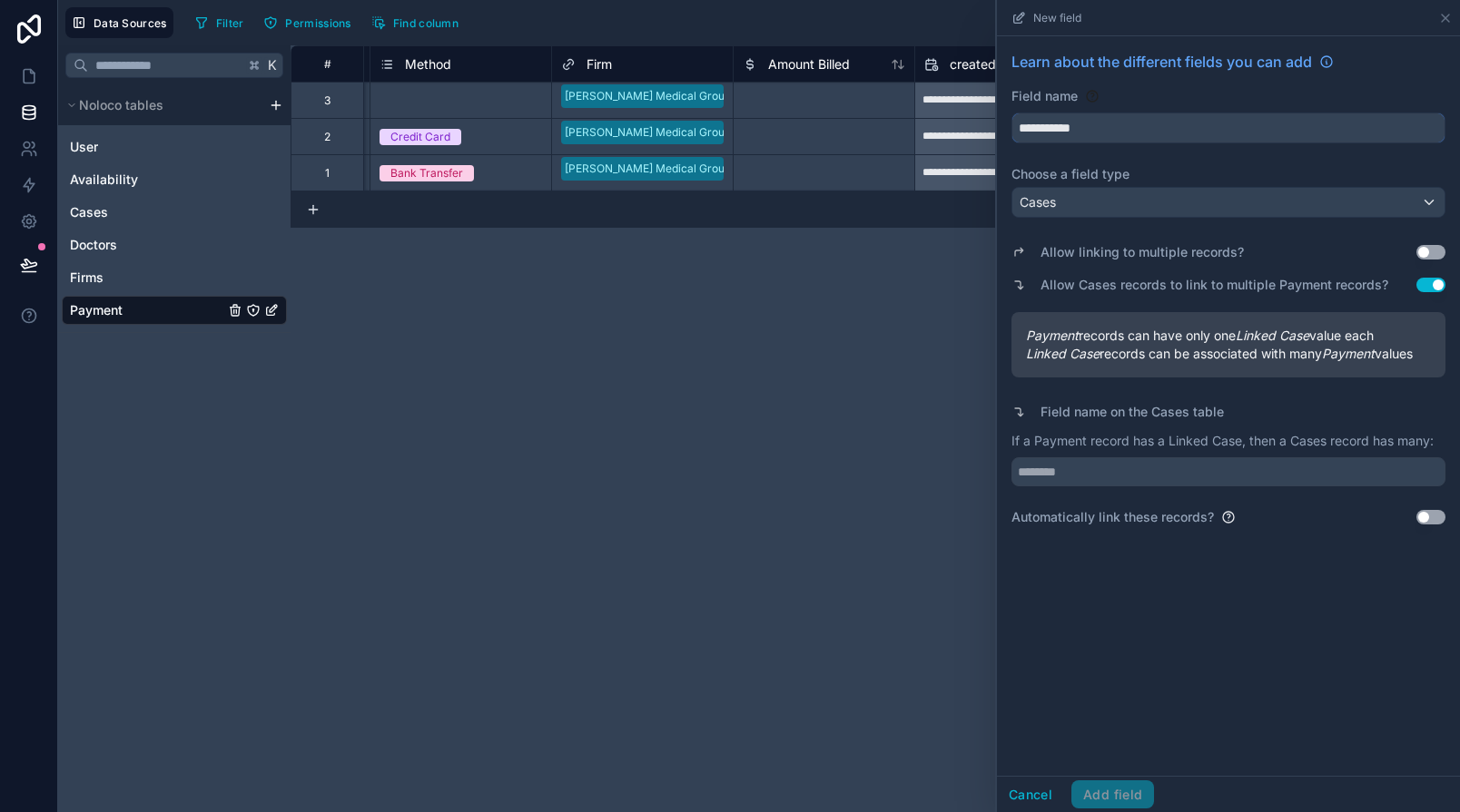
drag, startPoint x: 1061, startPoint y: 124, endPoint x: 1015, endPoint y: 124, distance: 46.0
click at [1017, 124] on input "**********" at bounding box center [1228, 127] width 432 height 29
type input "****"
click at [1024, 792] on button "Cancel" at bounding box center [1030, 794] width 67 height 29
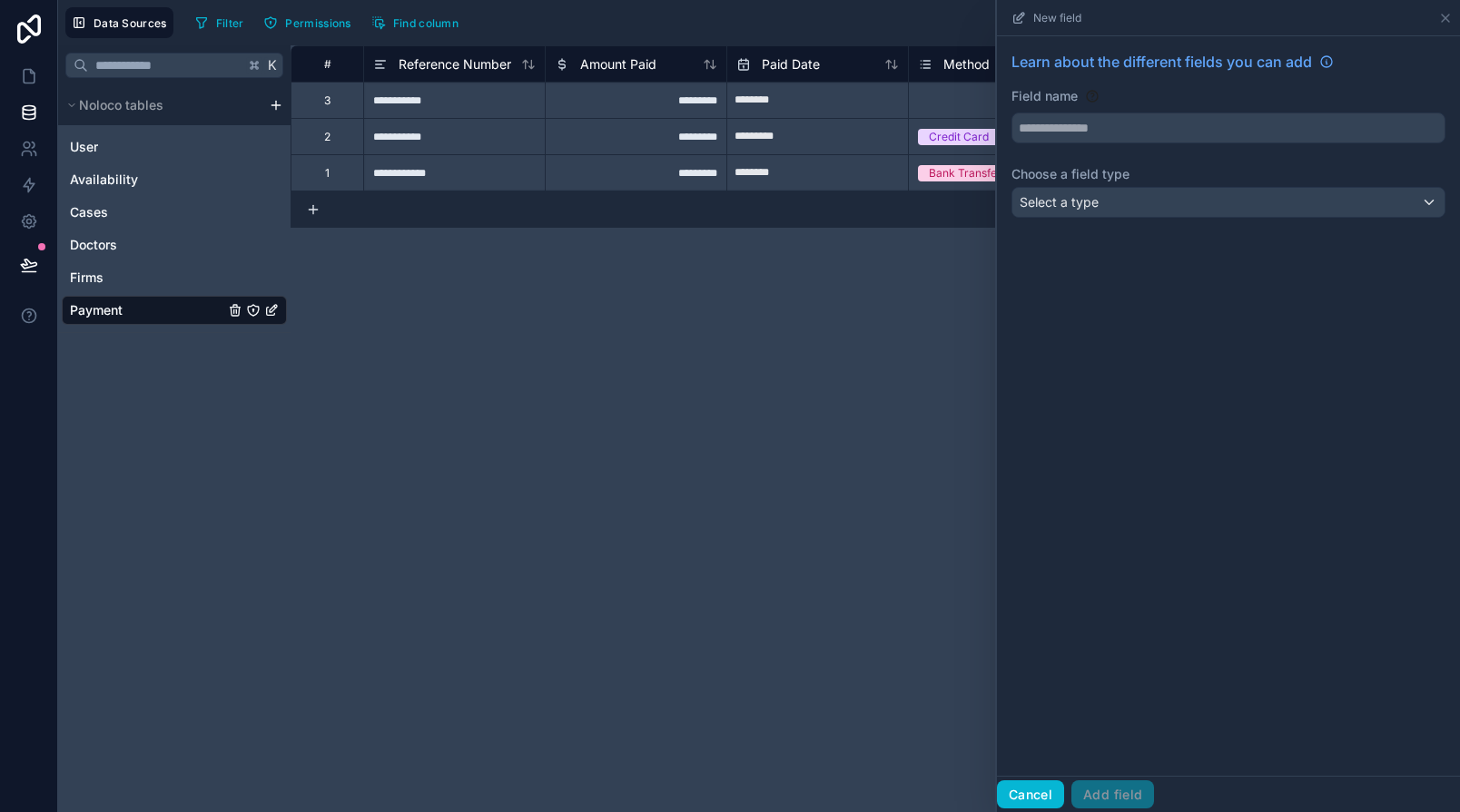
click at [1020, 793] on button "Cancel" at bounding box center [1030, 794] width 67 height 29
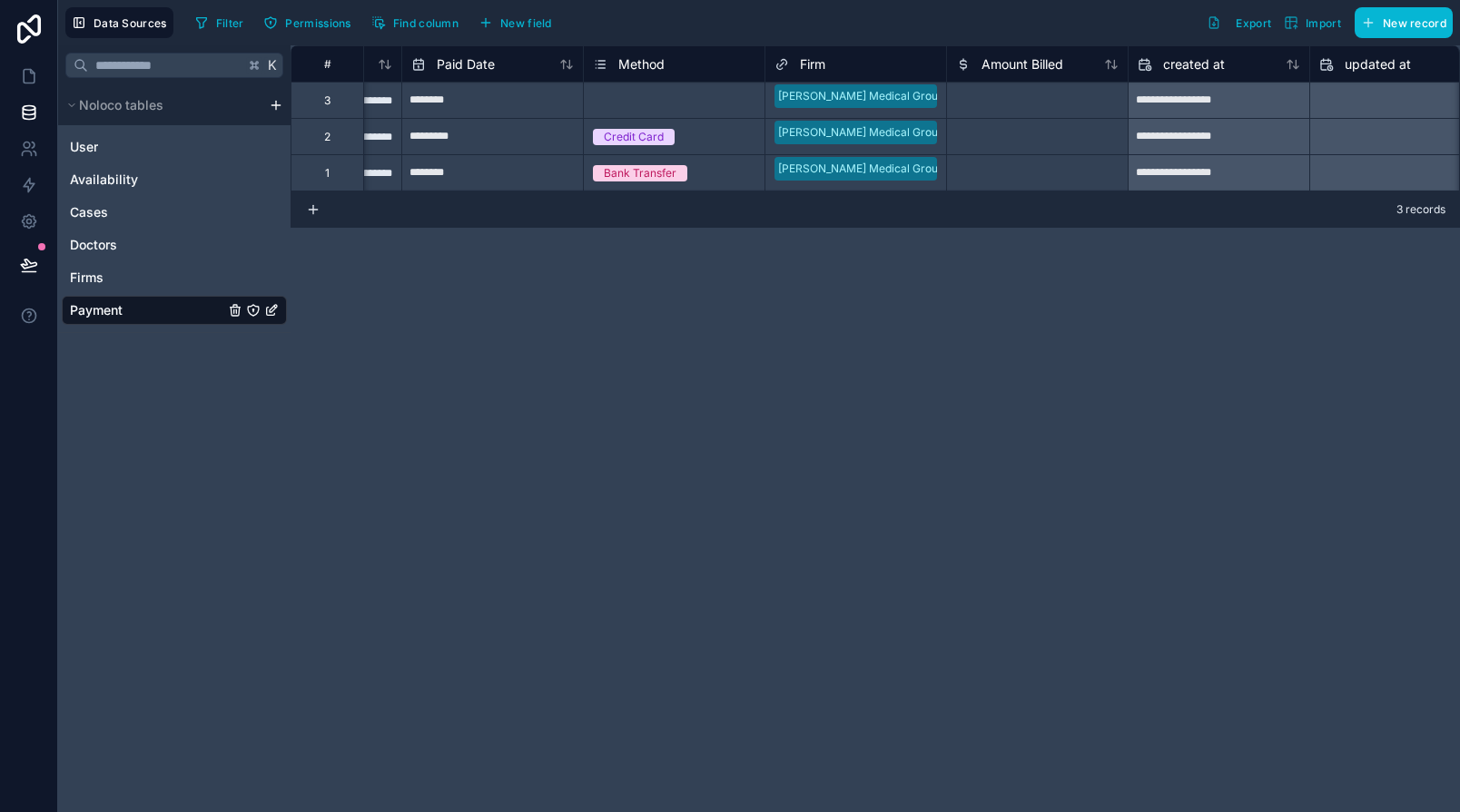
scroll to position [0, 538]
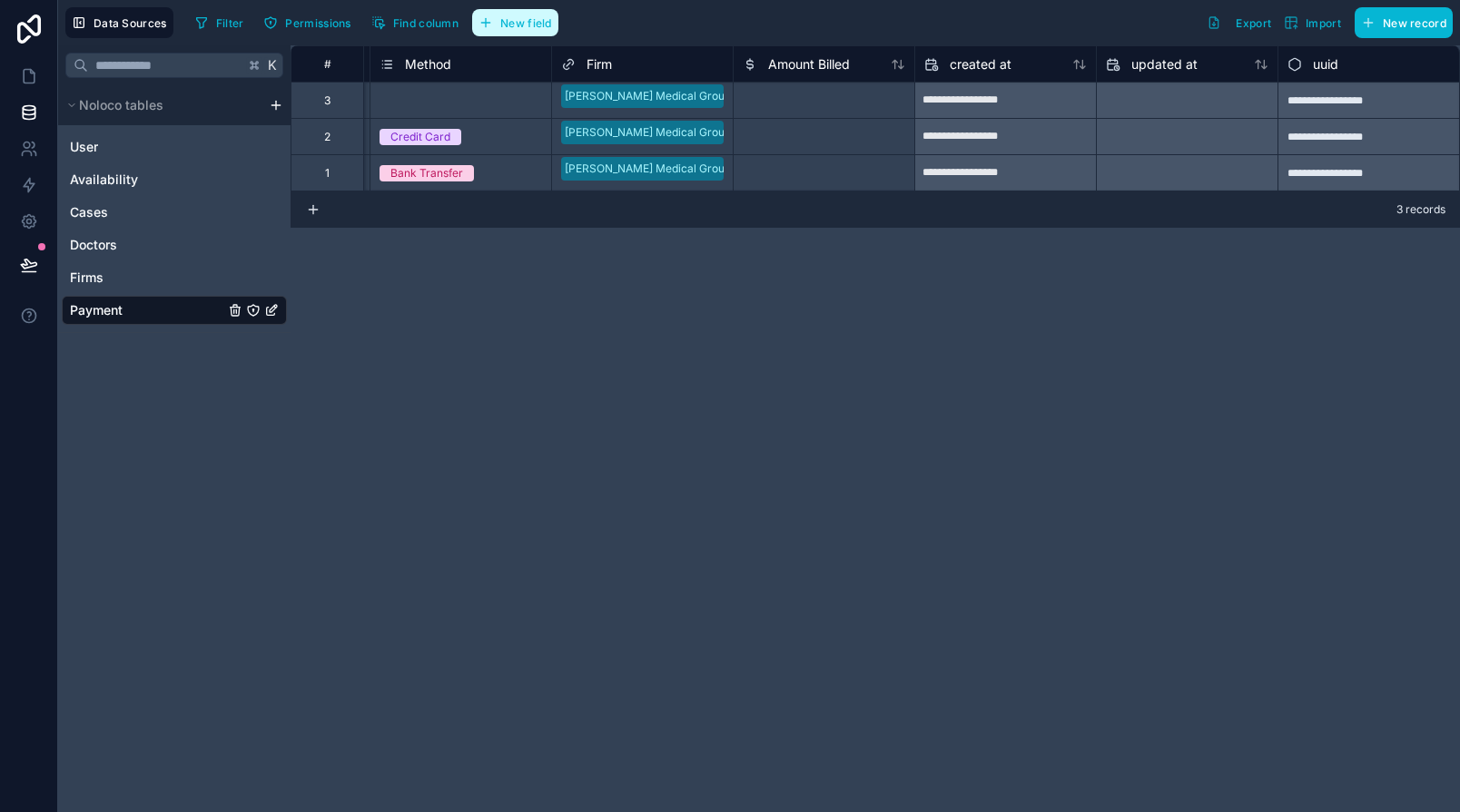
click at [520, 25] on span "New field" at bounding box center [526, 23] width 52 height 14
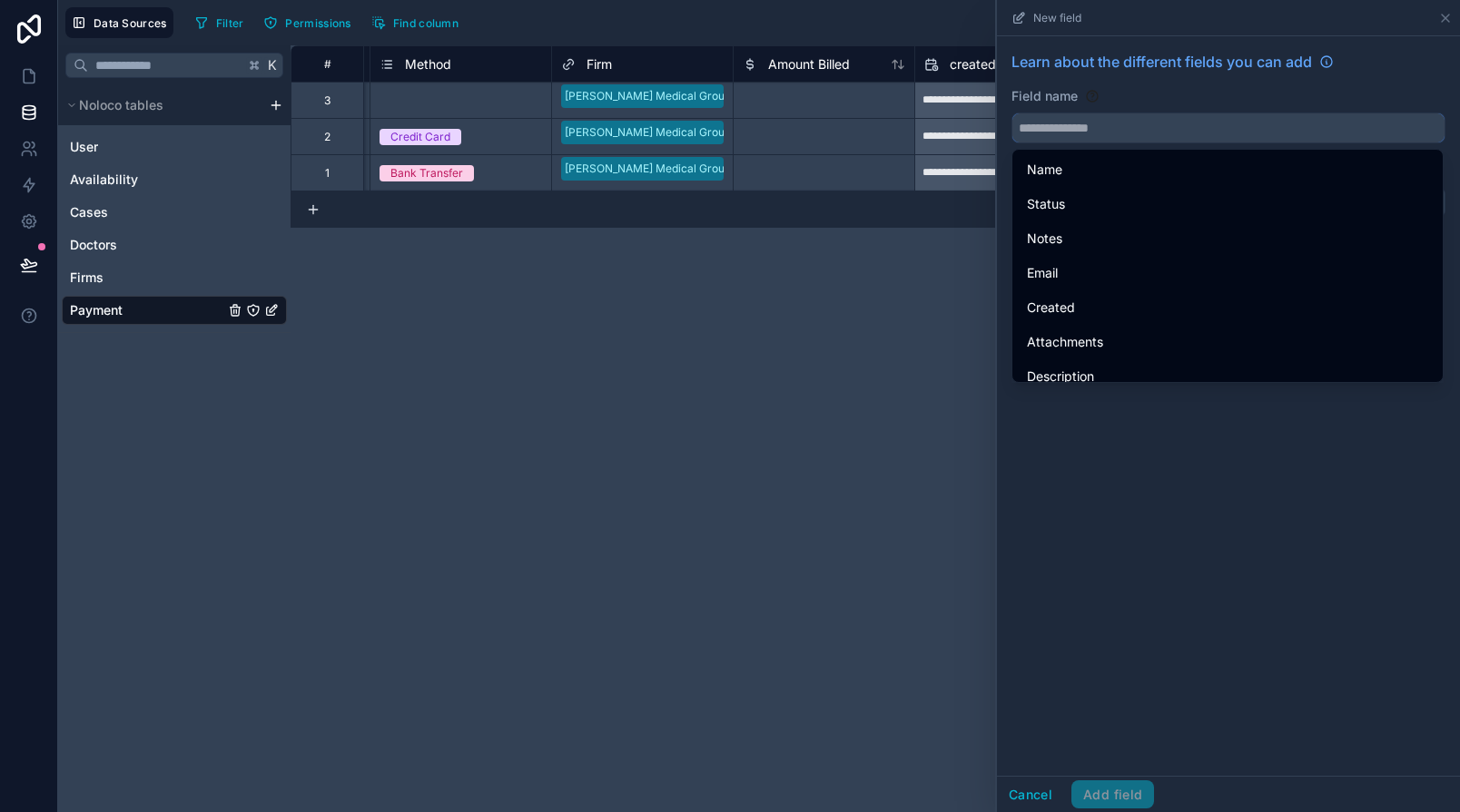
click at [1058, 137] on input "text" at bounding box center [1228, 127] width 432 height 29
click at [1058, 123] on input "text" at bounding box center [1228, 127] width 432 height 29
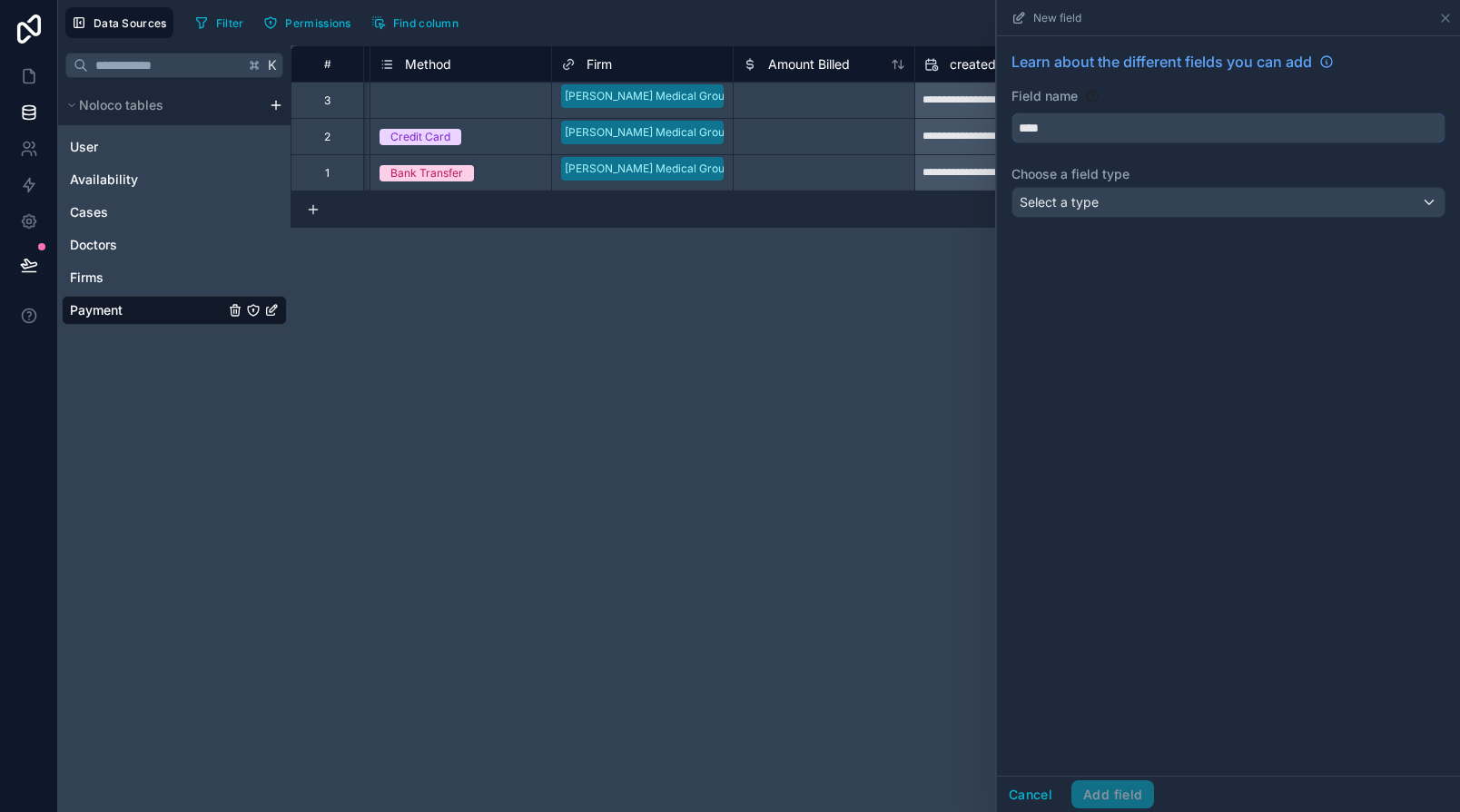
type input "****"
click at [1049, 198] on span "Select a type" at bounding box center [1059, 202] width 79 height 16
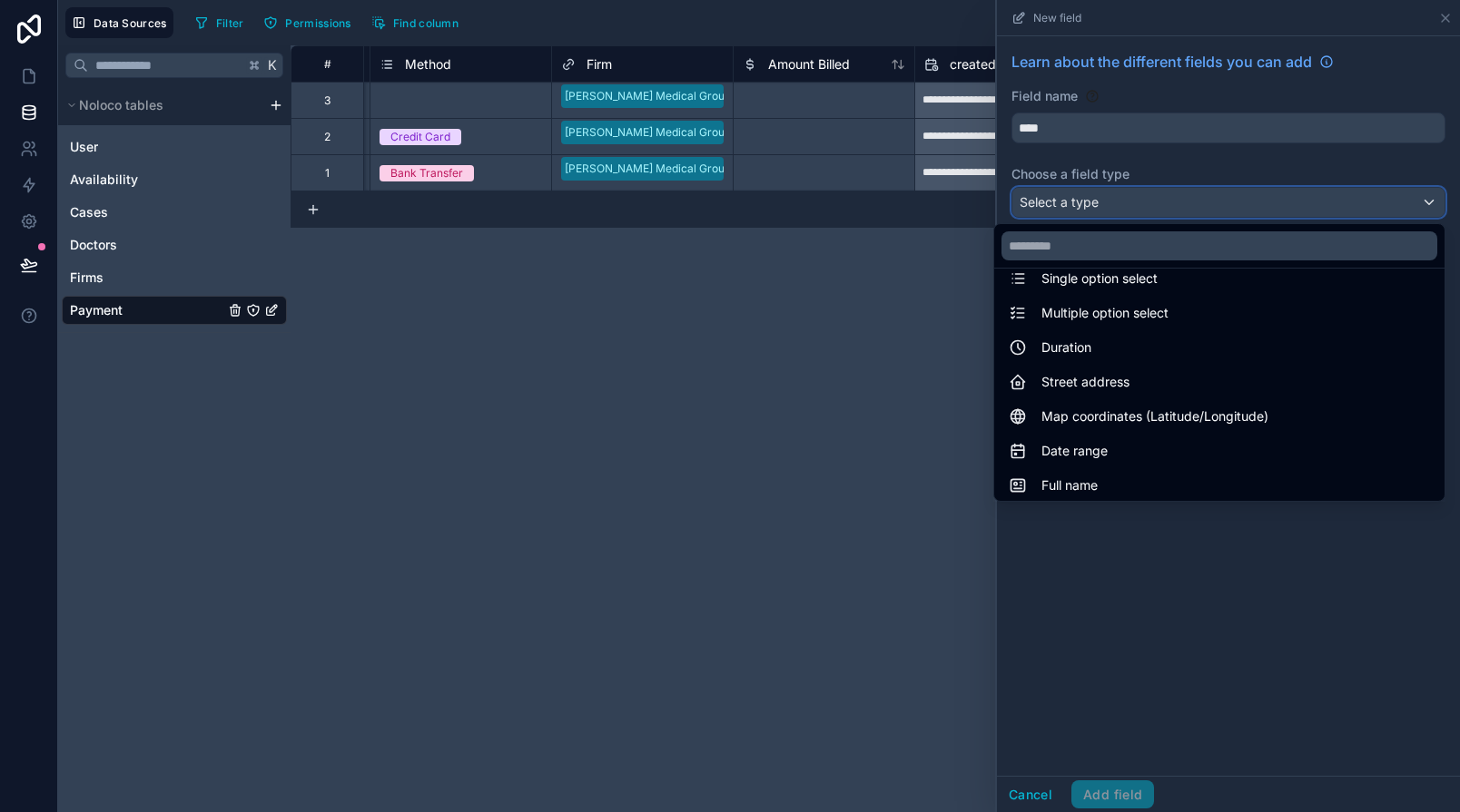
scroll to position [527, 0]
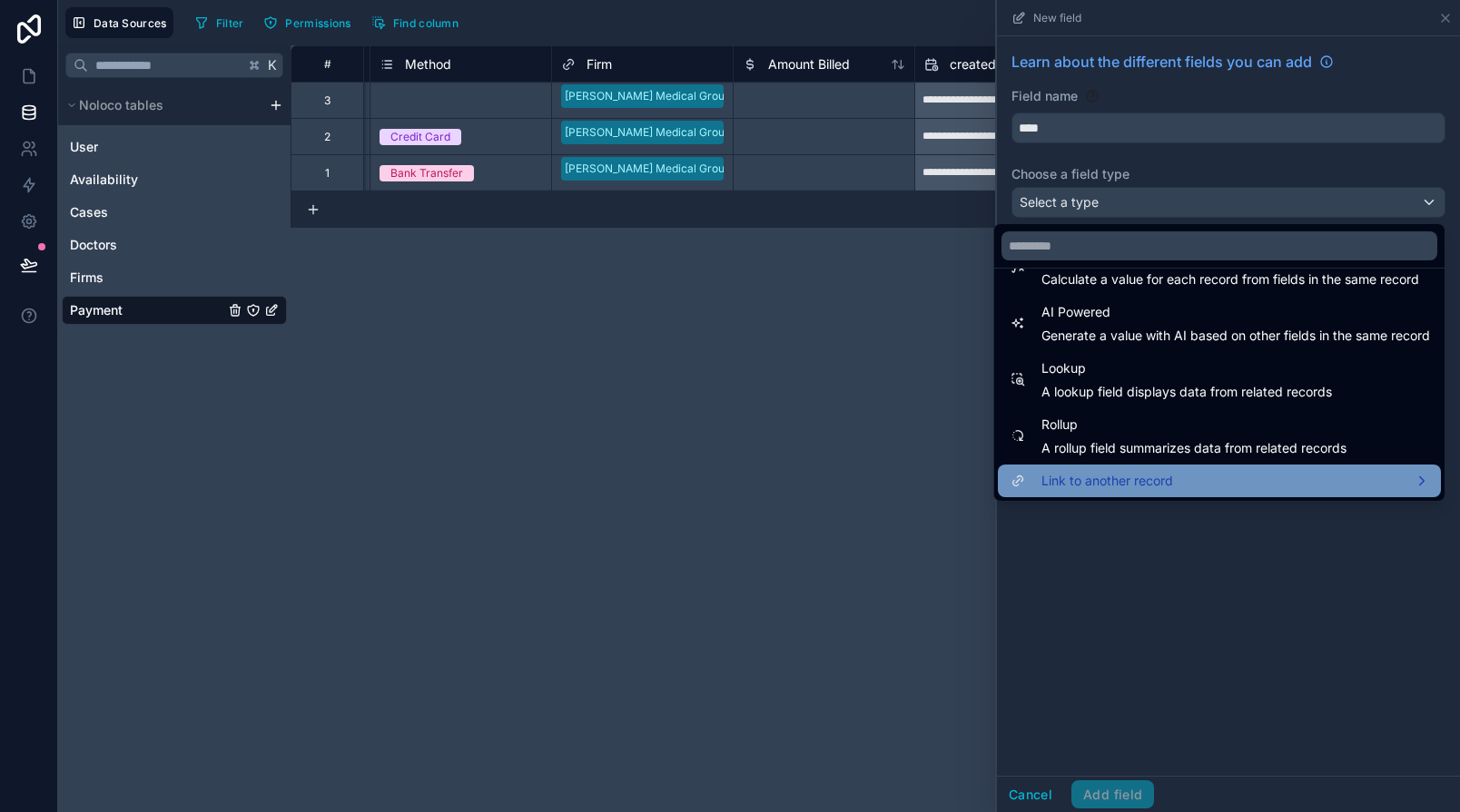
click at [1062, 478] on span "Link to another record" at bounding box center [1107, 480] width 132 height 21
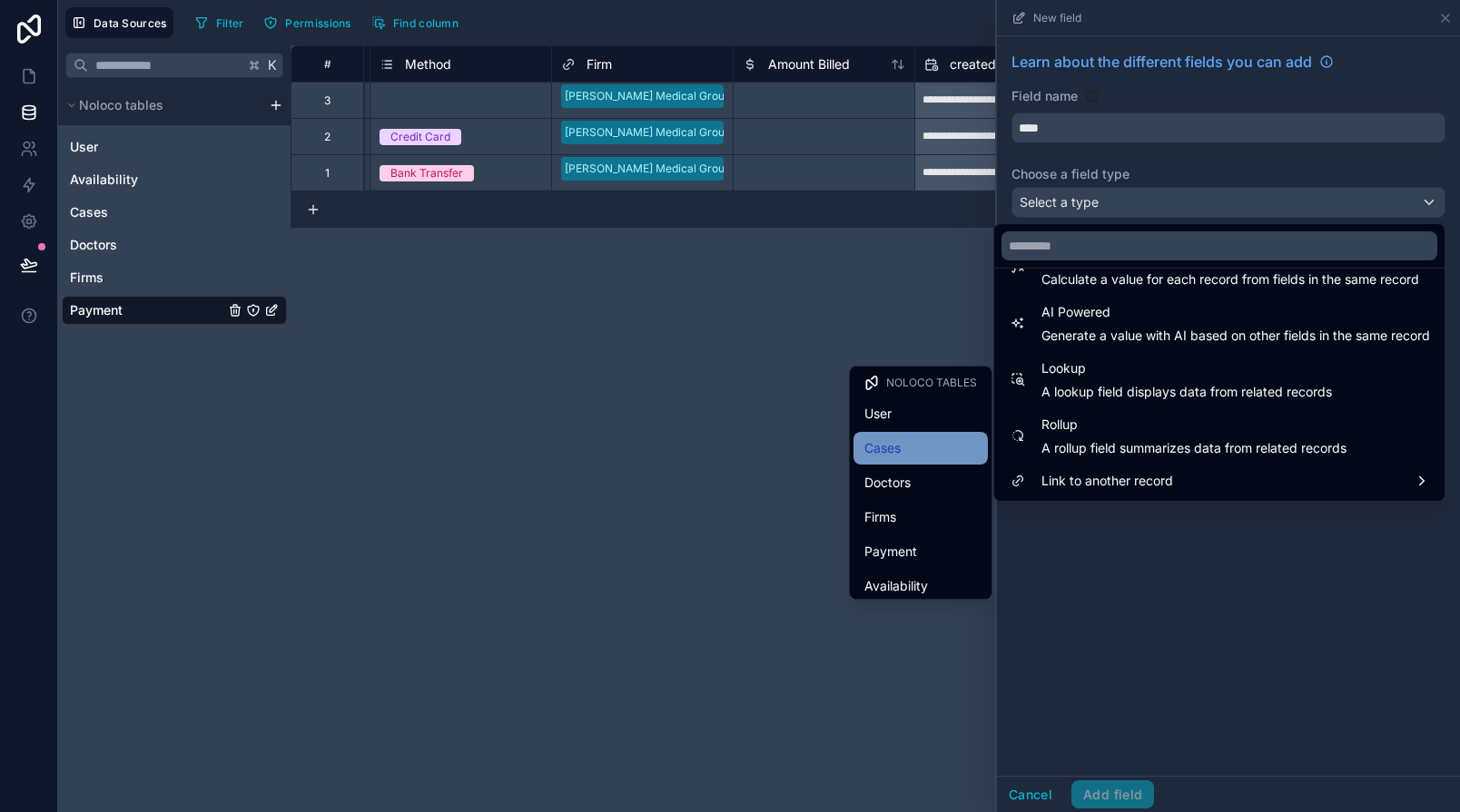
click at [948, 454] on div "Cases" at bounding box center [920, 448] width 112 height 21
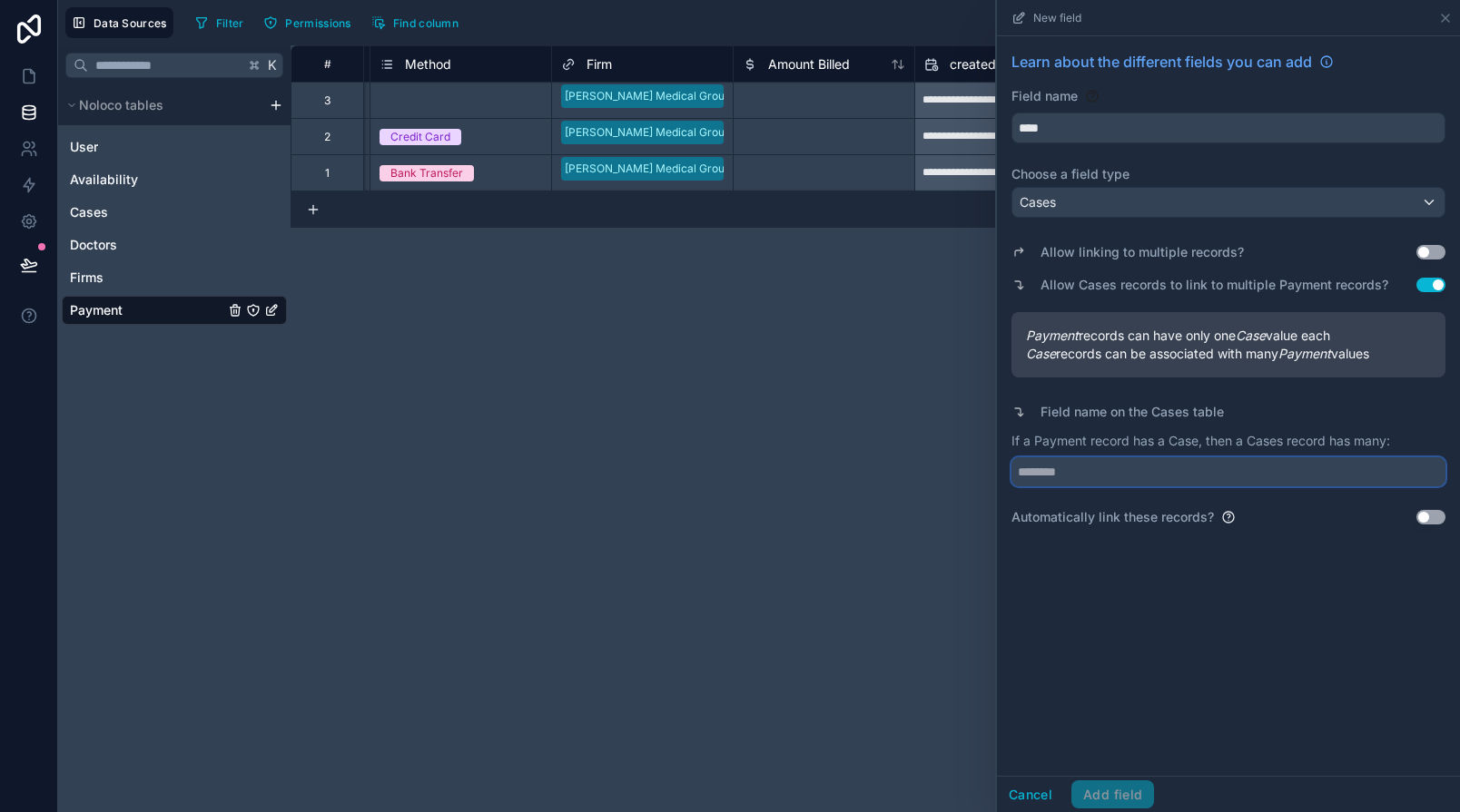
click at [1085, 475] on input "text" at bounding box center [1228, 471] width 434 height 29
type input "********"
click at [1090, 789] on button "Add field" at bounding box center [1112, 794] width 83 height 29
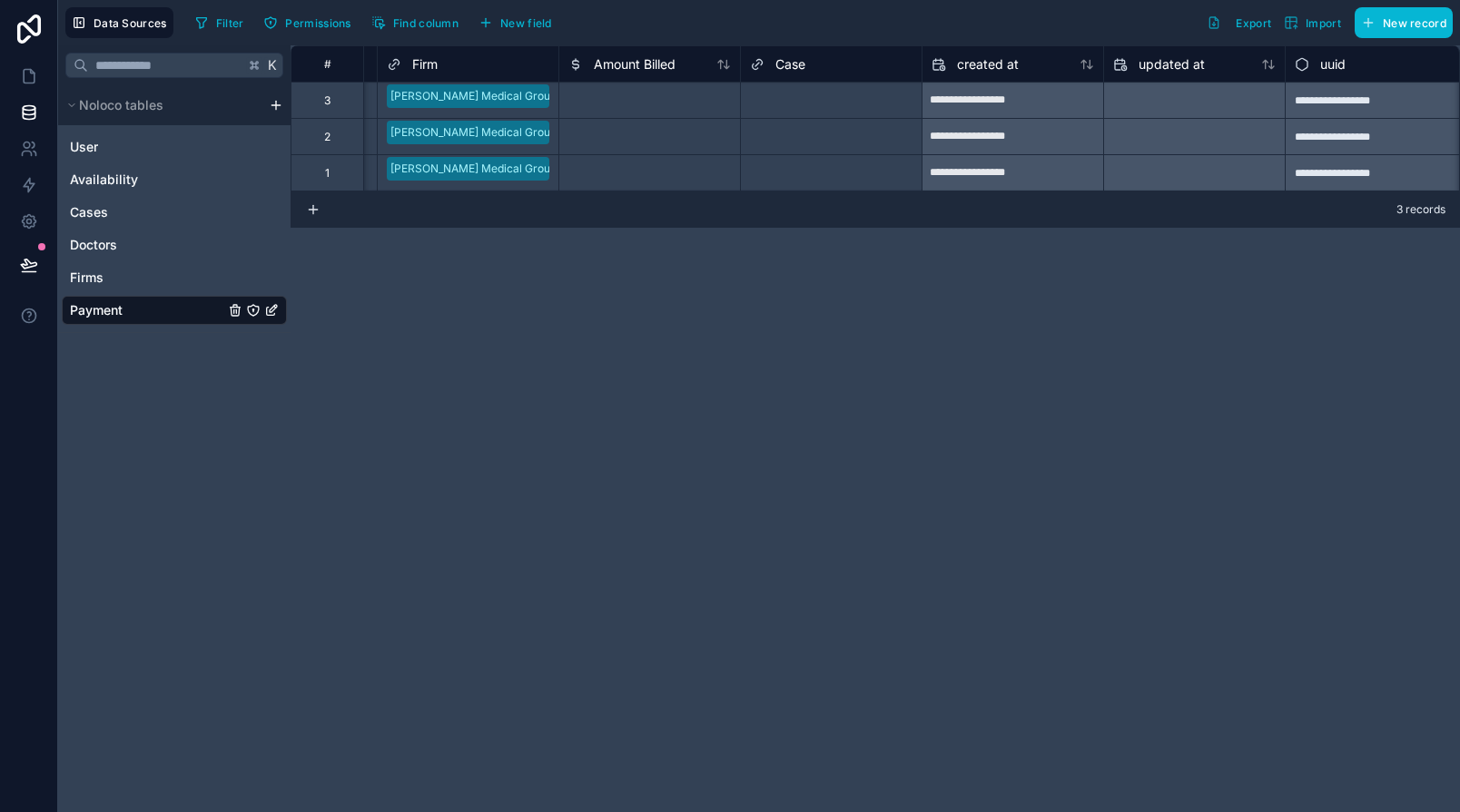
scroll to position [0, 720]
click at [155, 204] on link "Cases" at bounding box center [147, 213] width 154 height 19
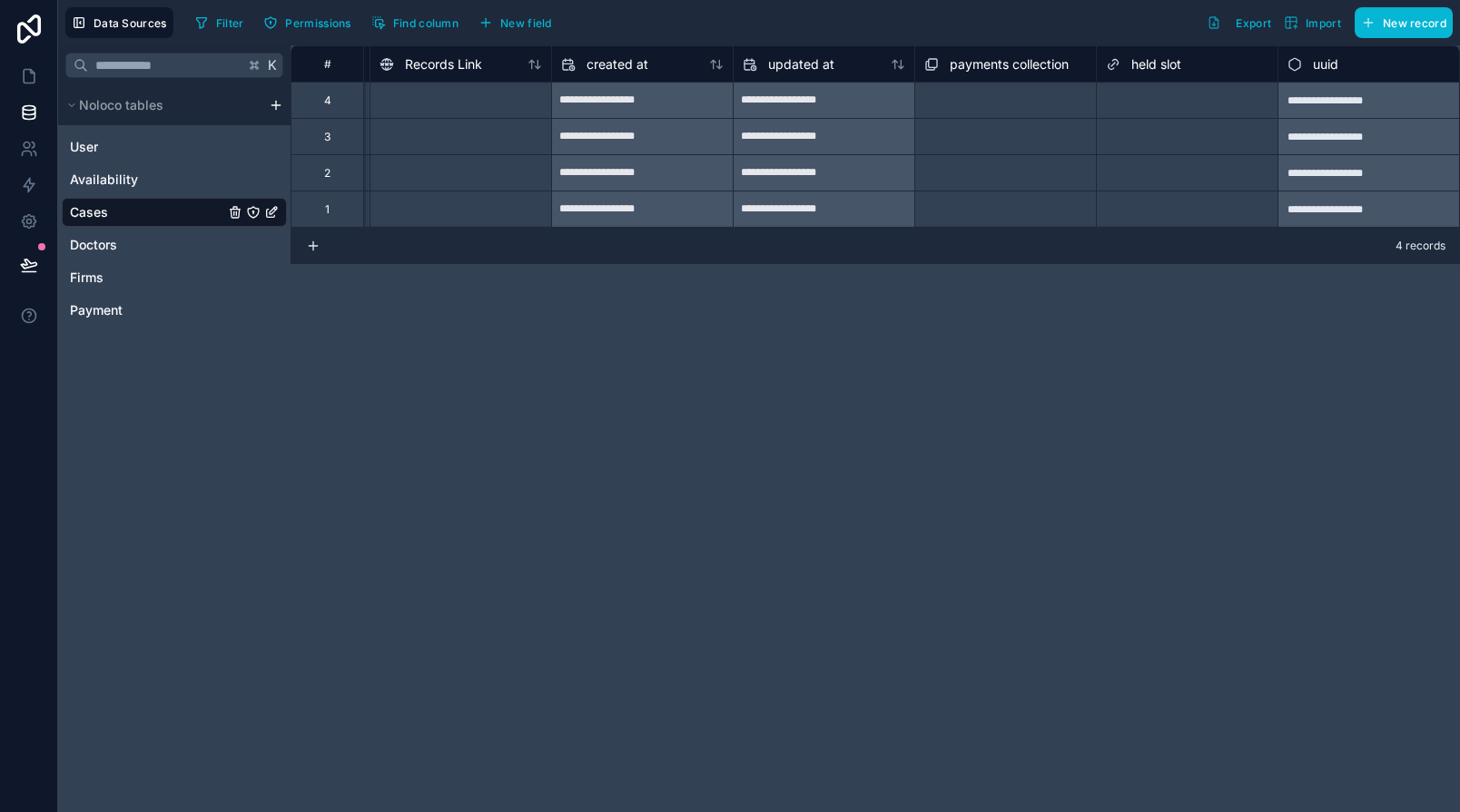
scroll to position [0, 989]
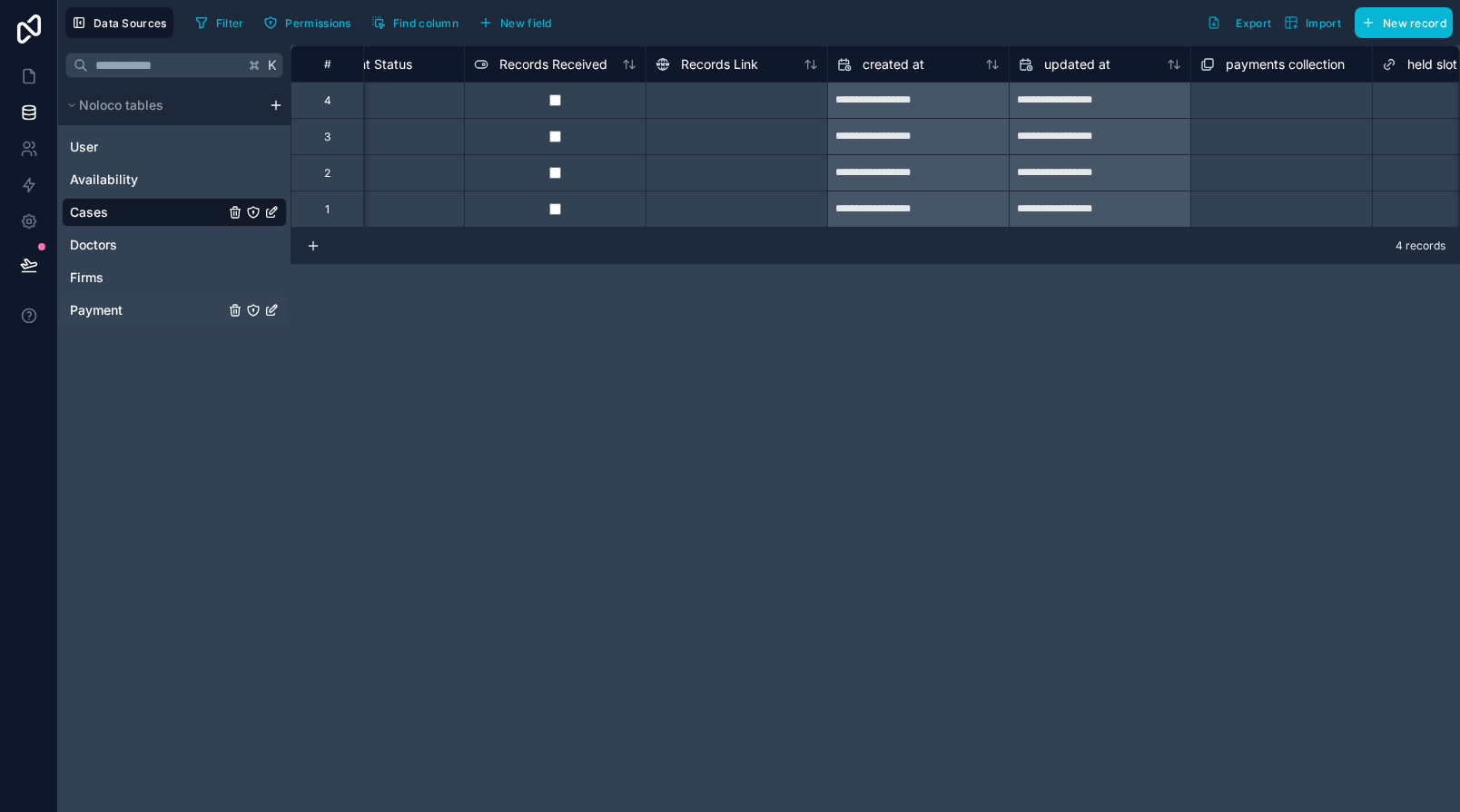
click at [103, 308] on span "Payment" at bounding box center [96, 310] width 53 height 19
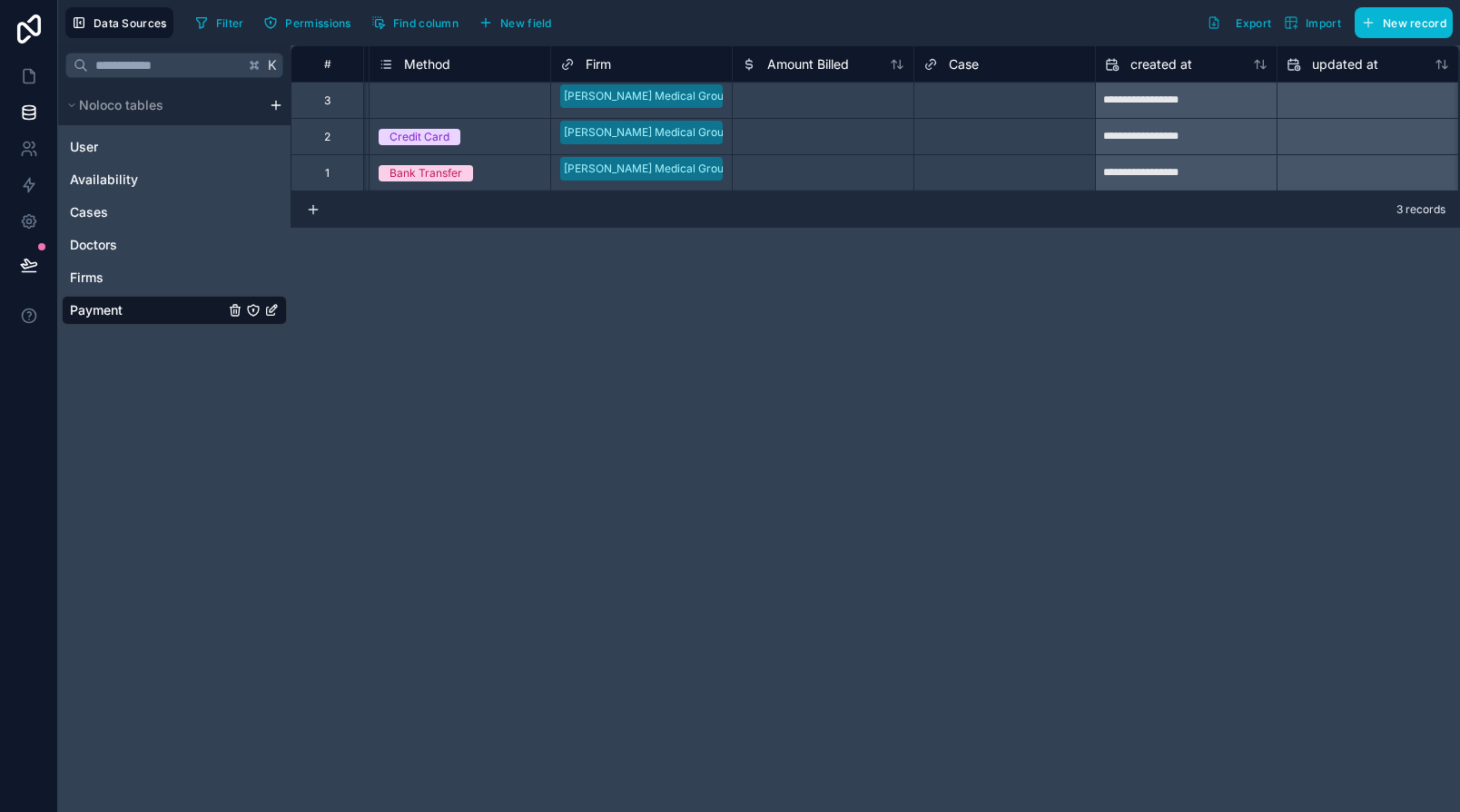
scroll to position [0, 720]
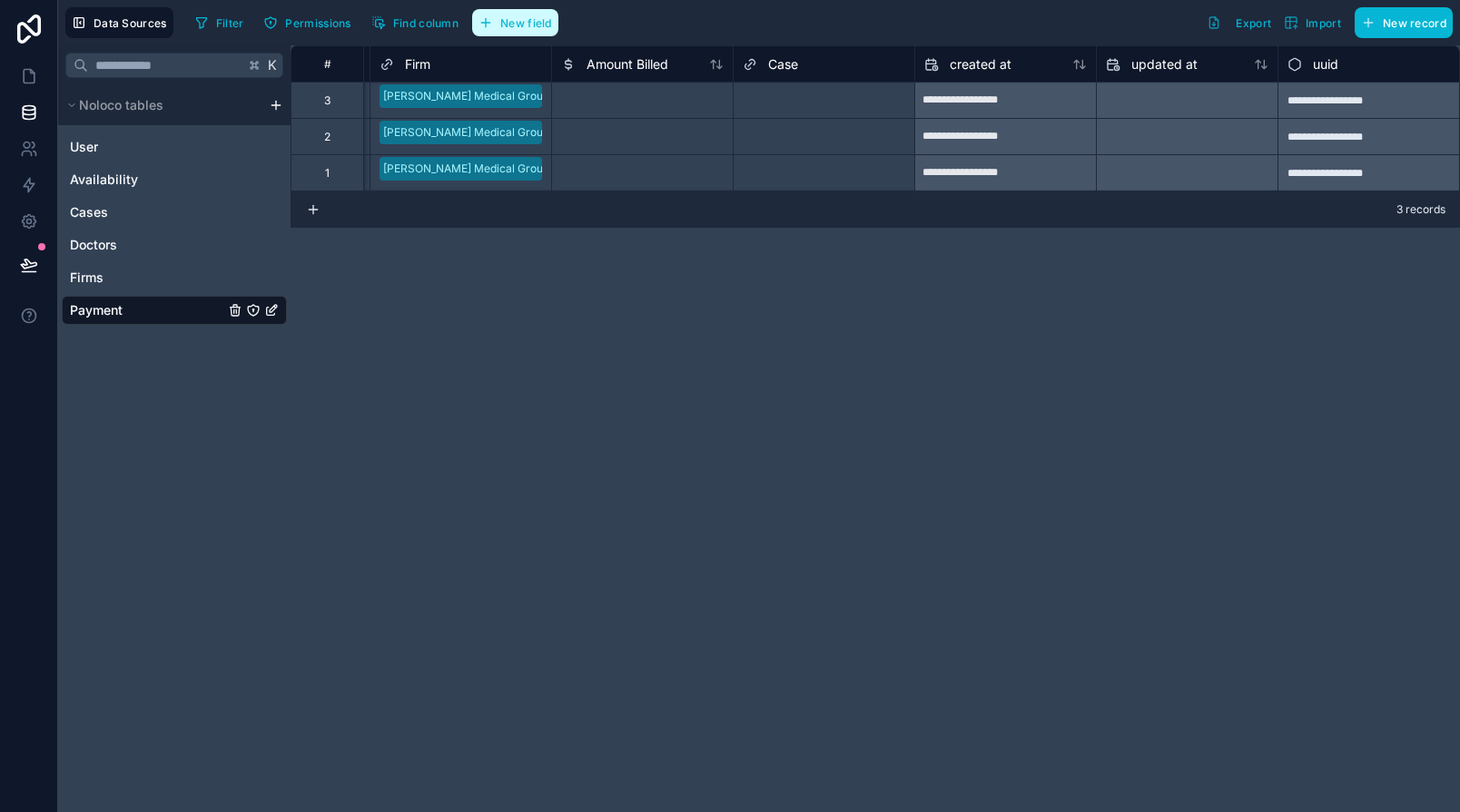
click at [527, 17] on span "New field" at bounding box center [526, 23] width 52 height 14
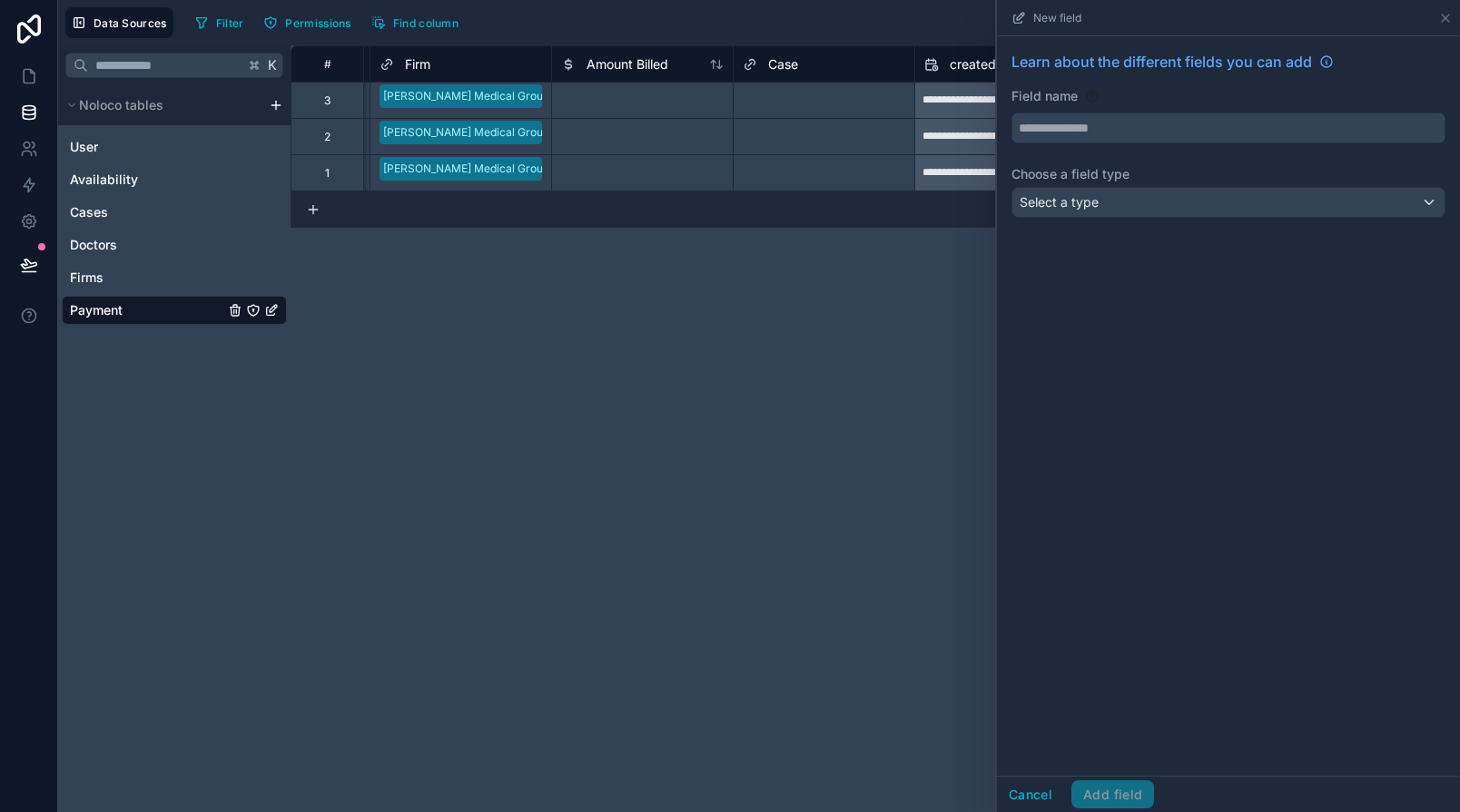
click at [1091, 124] on input "text" at bounding box center [1228, 127] width 432 height 29
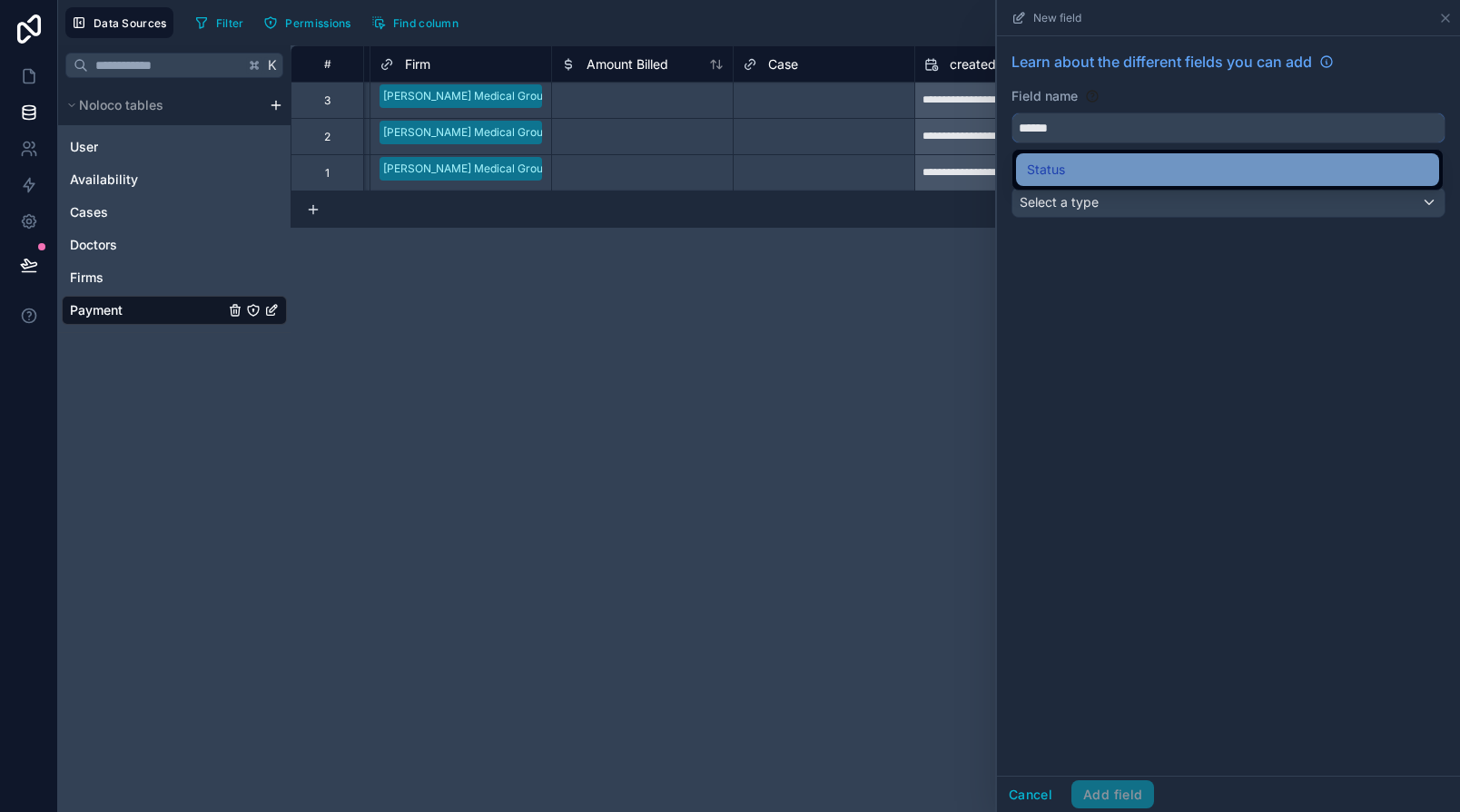
type input "******"
click at [1071, 170] on div "Status" at bounding box center [1228, 169] width 401 height 21
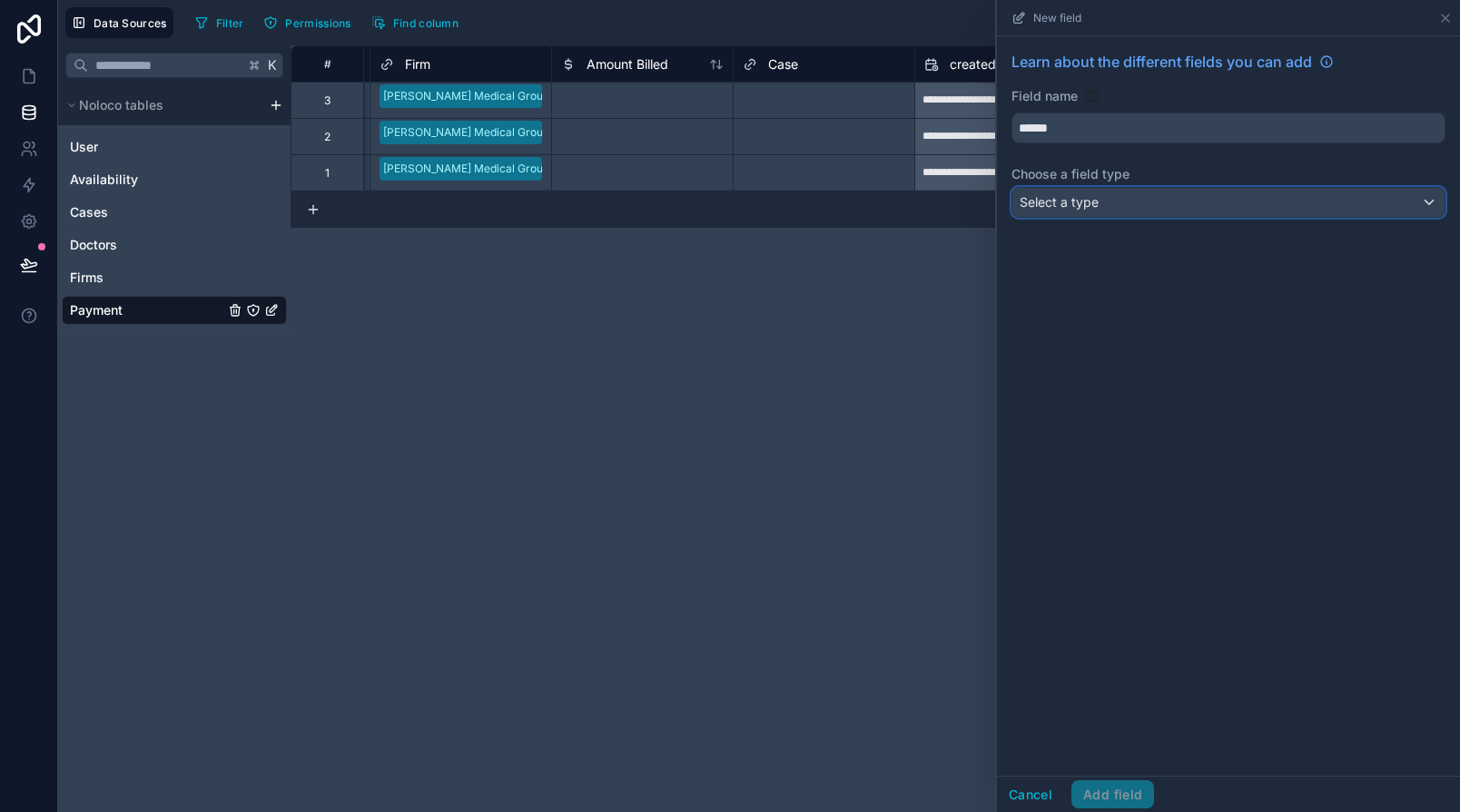
click at [1062, 194] on span "Select a type" at bounding box center [1059, 202] width 79 height 16
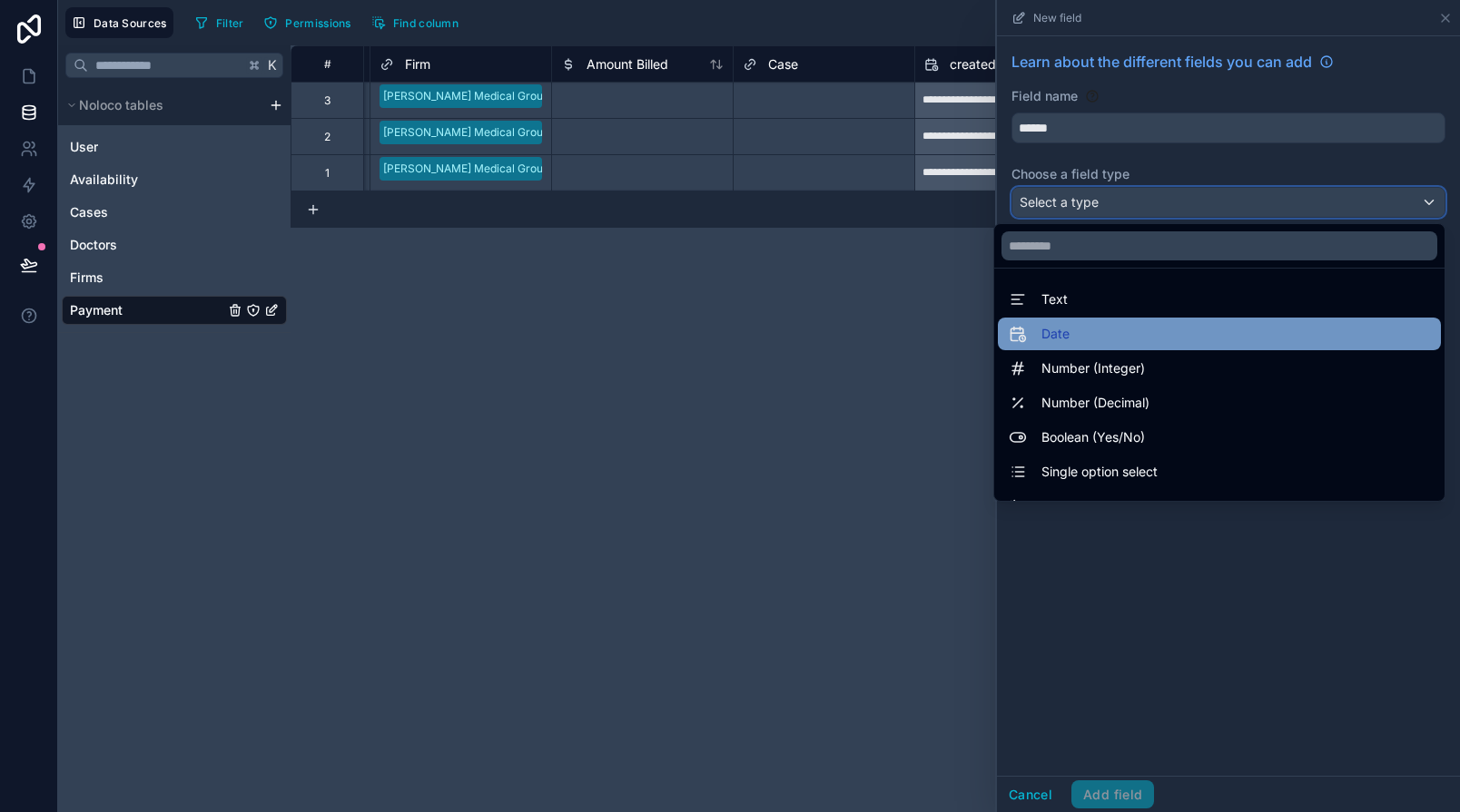
scroll to position [75, 0]
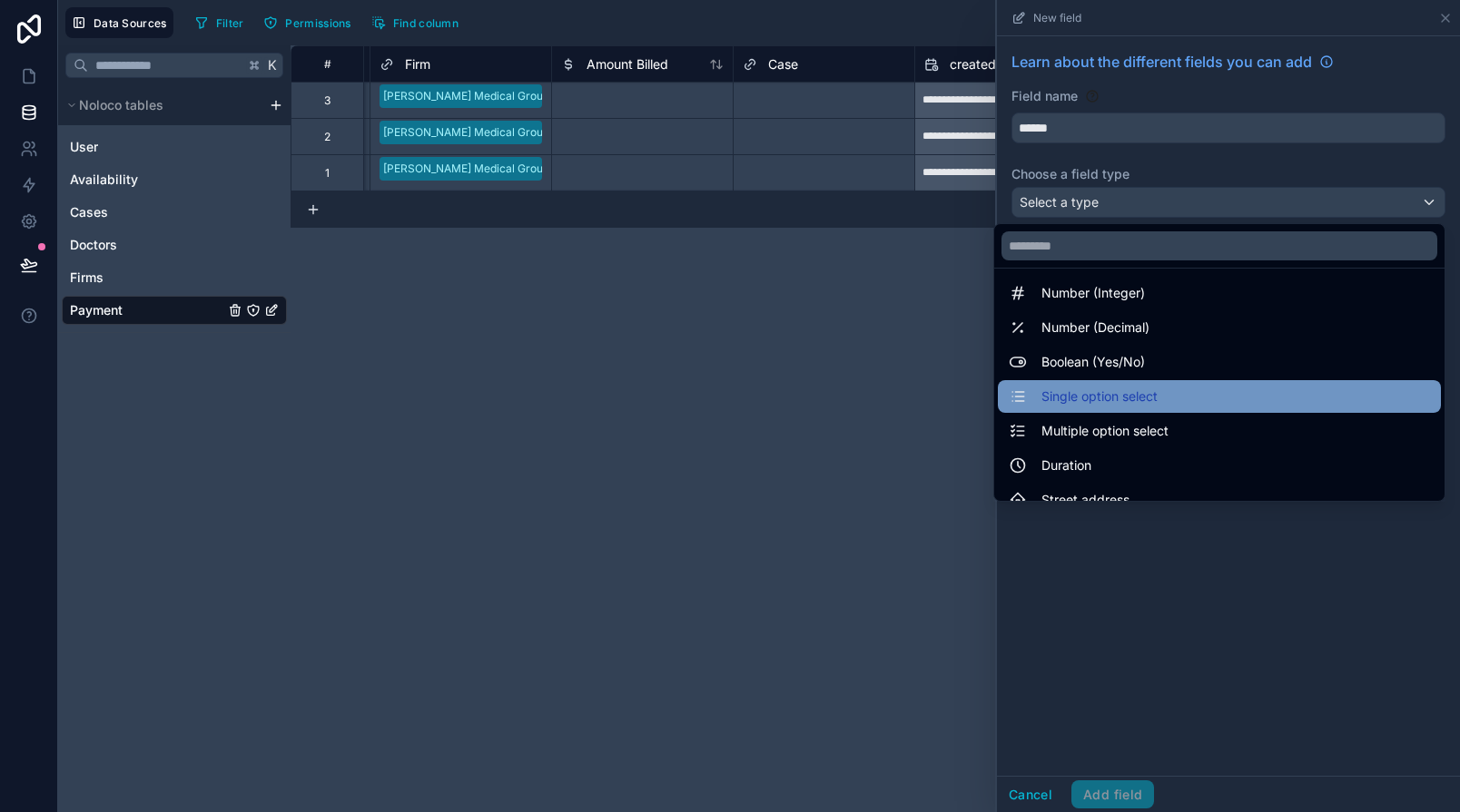
click at [1060, 395] on span "Single option select" at bounding box center [1098, 396] width 116 height 21
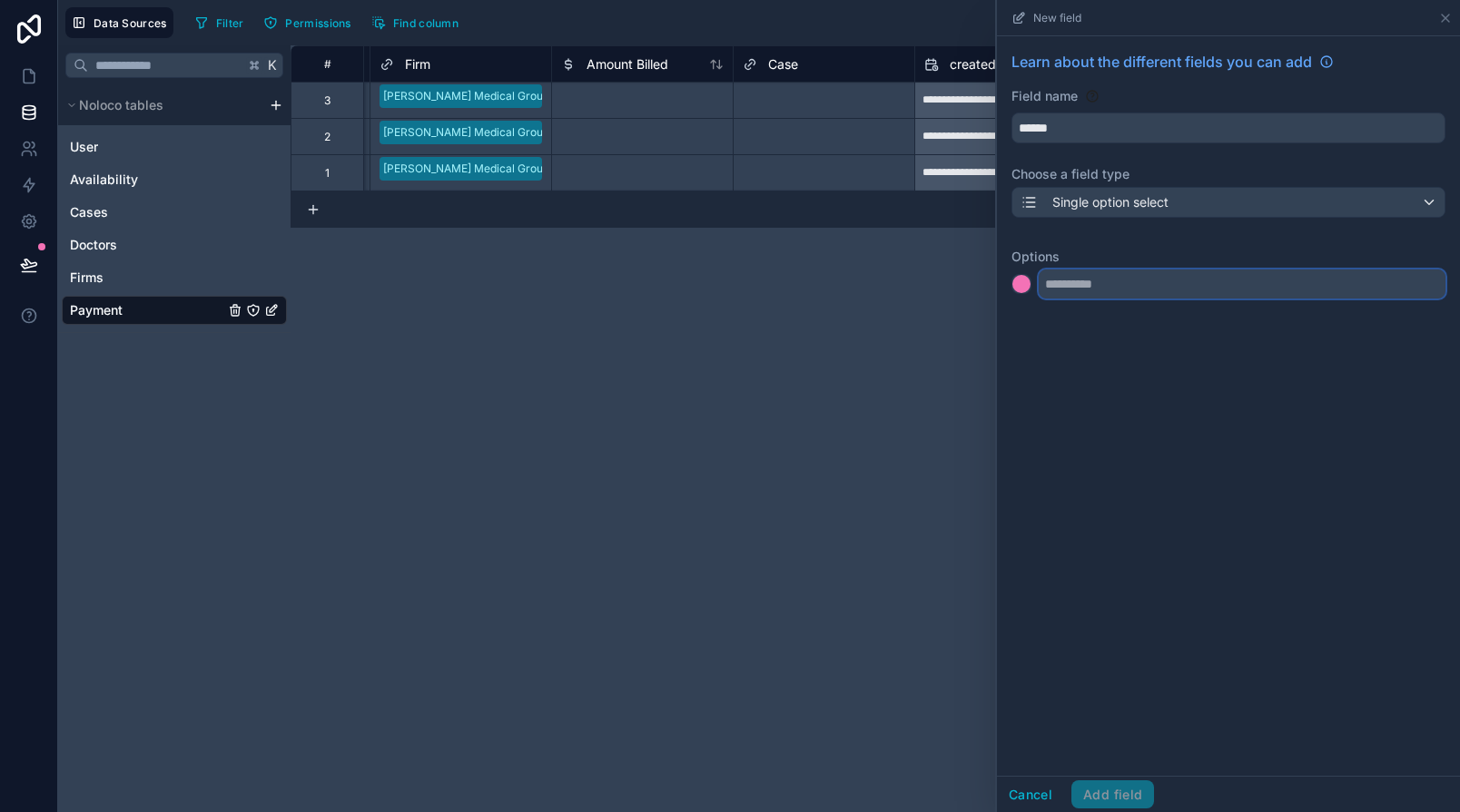
click at [1072, 286] on input "text" at bounding box center [1242, 283] width 407 height 29
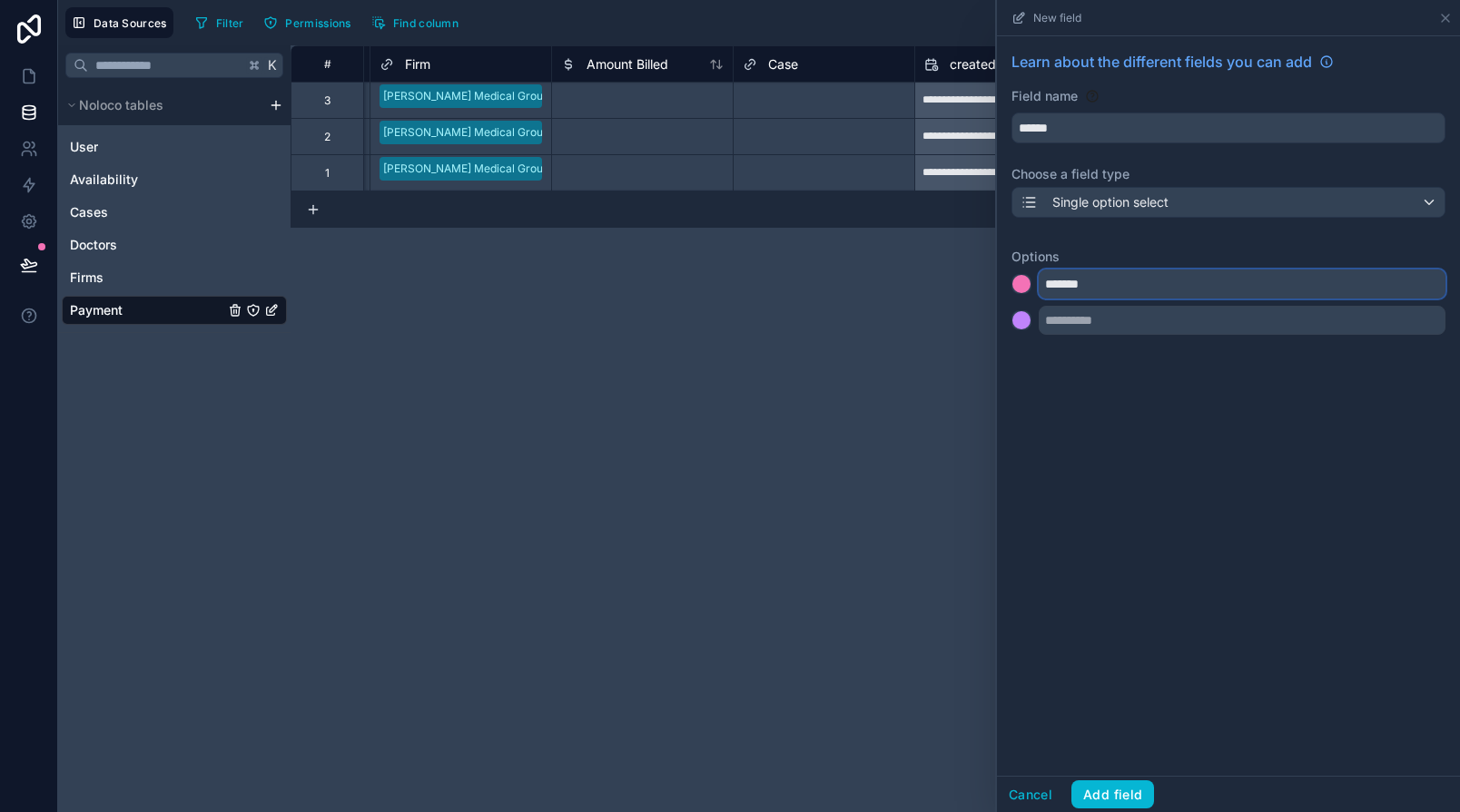
type input "*******"
click at [1071, 327] on input "text" at bounding box center [1242, 320] width 407 height 29
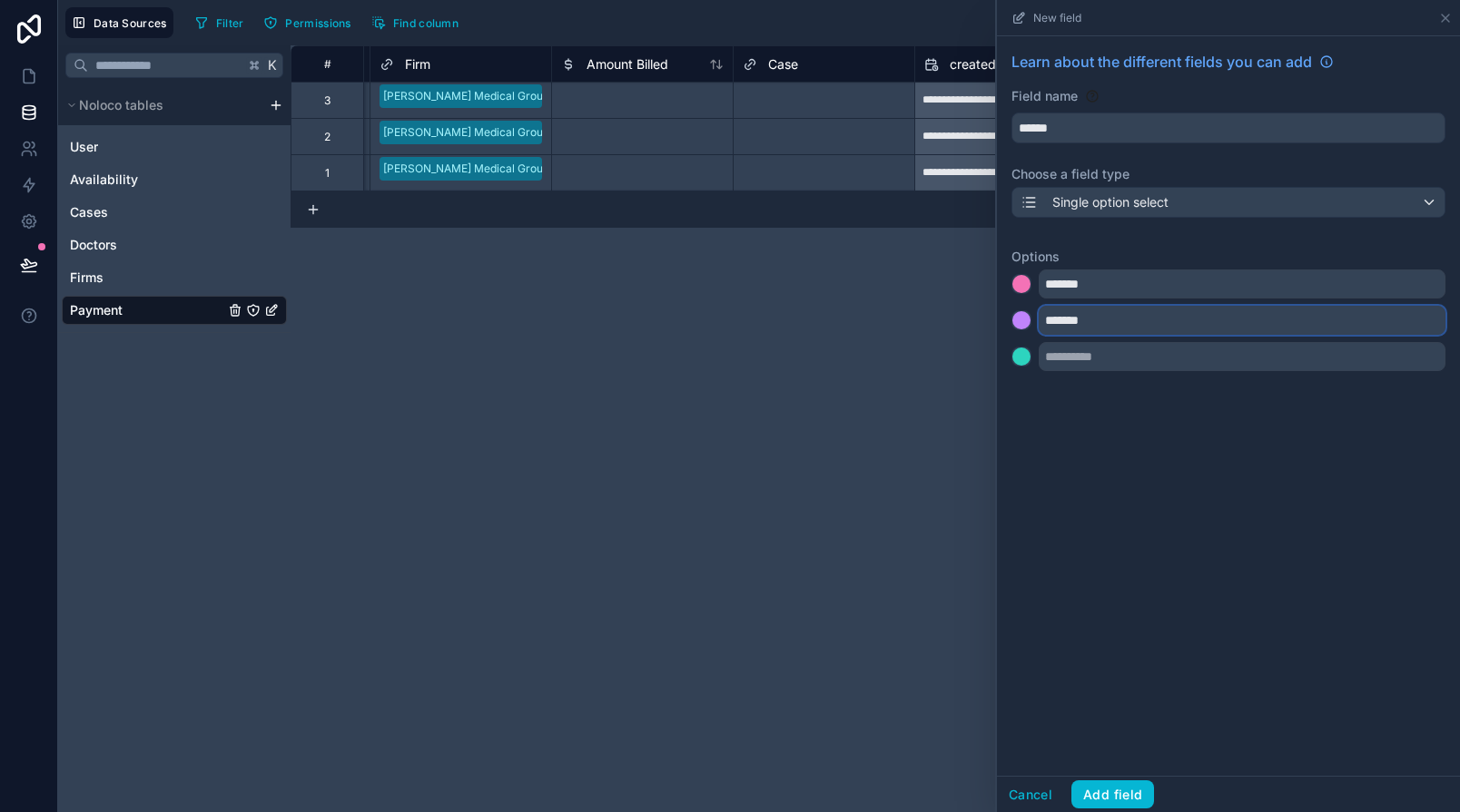
type input "*******"
click at [1072, 358] on input "text" at bounding box center [1242, 356] width 407 height 29
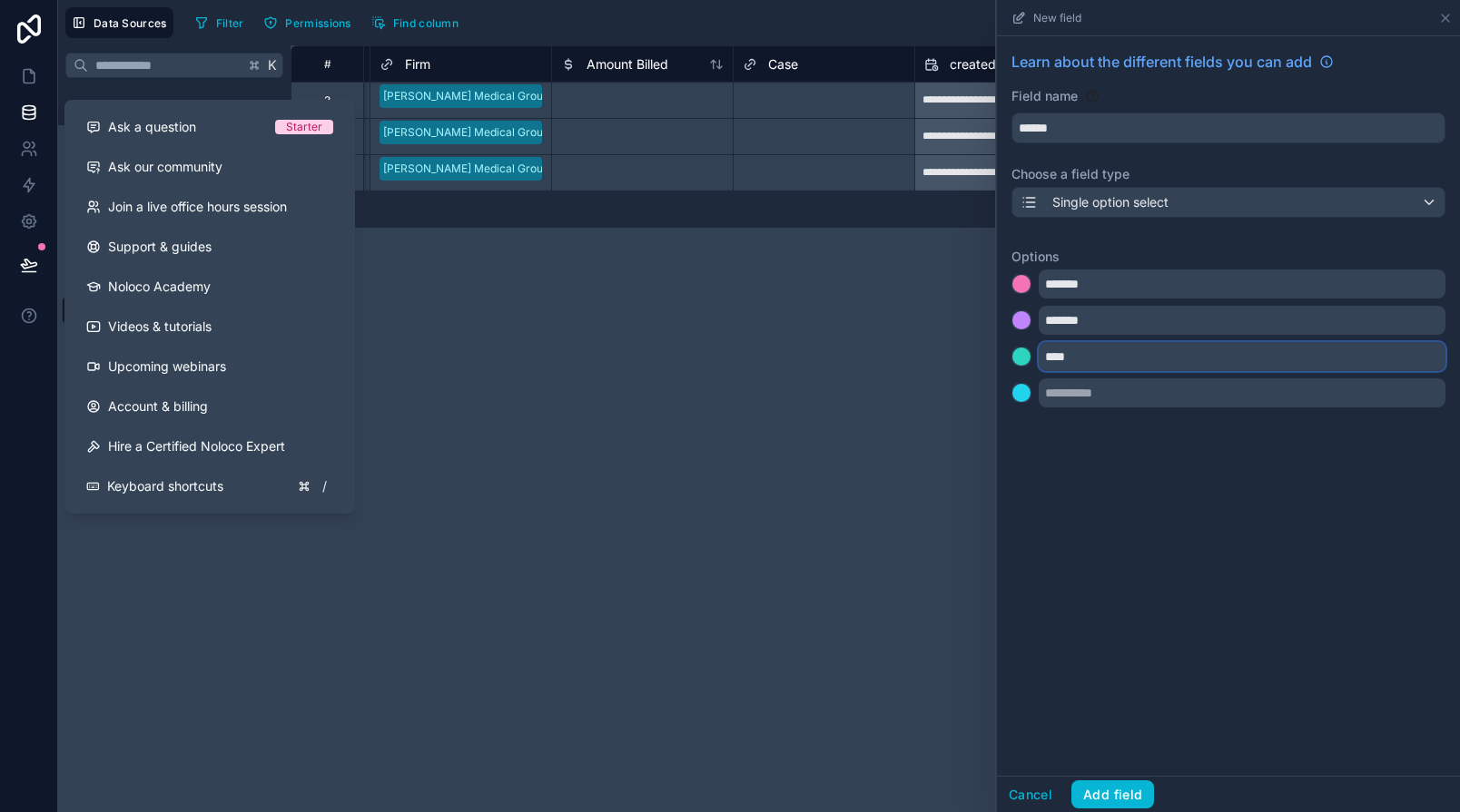
type input "****"
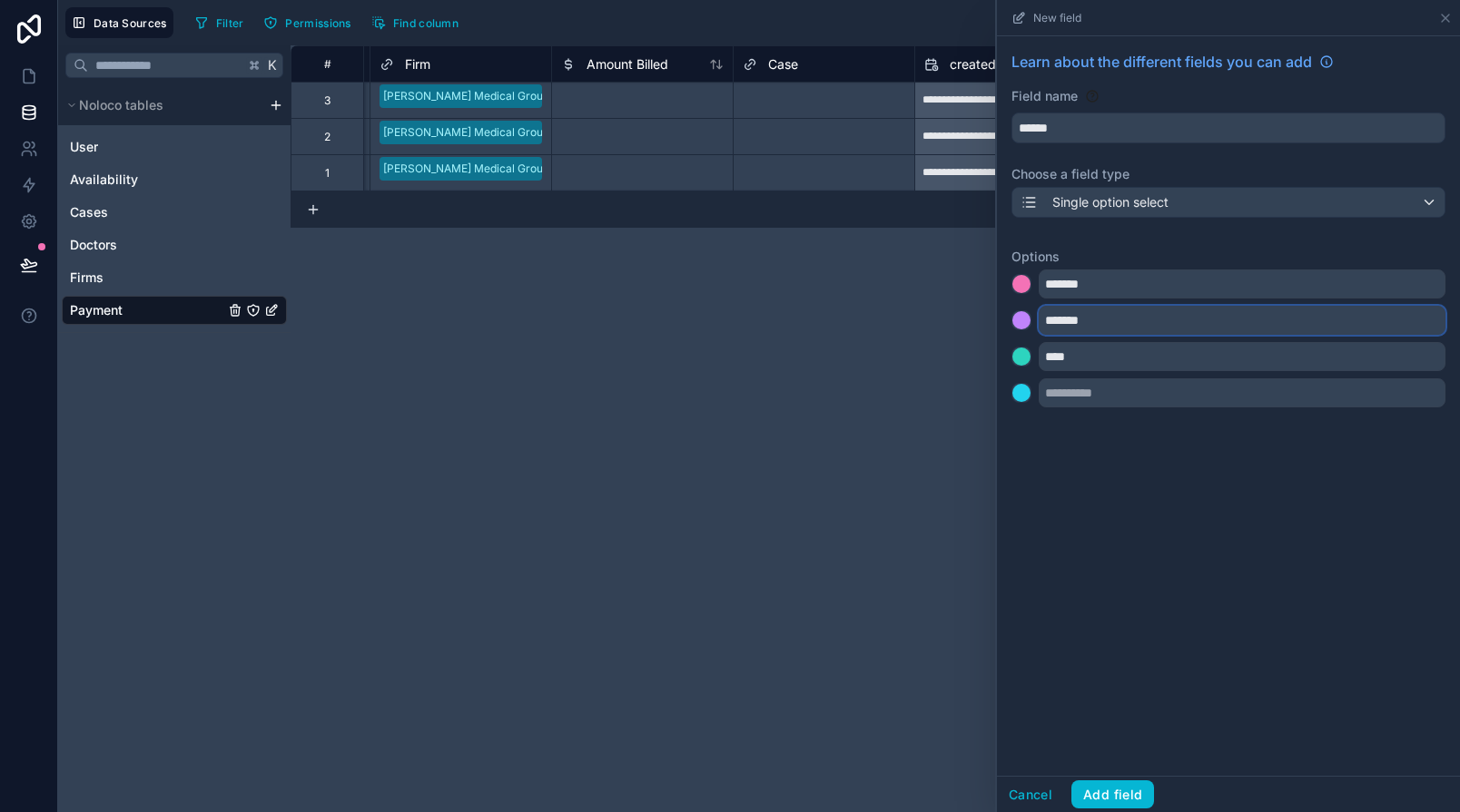
click at [1059, 320] on input "*******" at bounding box center [1242, 320] width 407 height 29
click at [1033, 320] on div "*******" at bounding box center [1228, 320] width 434 height 29
click at [1025, 320] on div at bounding box center [1021, 321] width 19 height 19
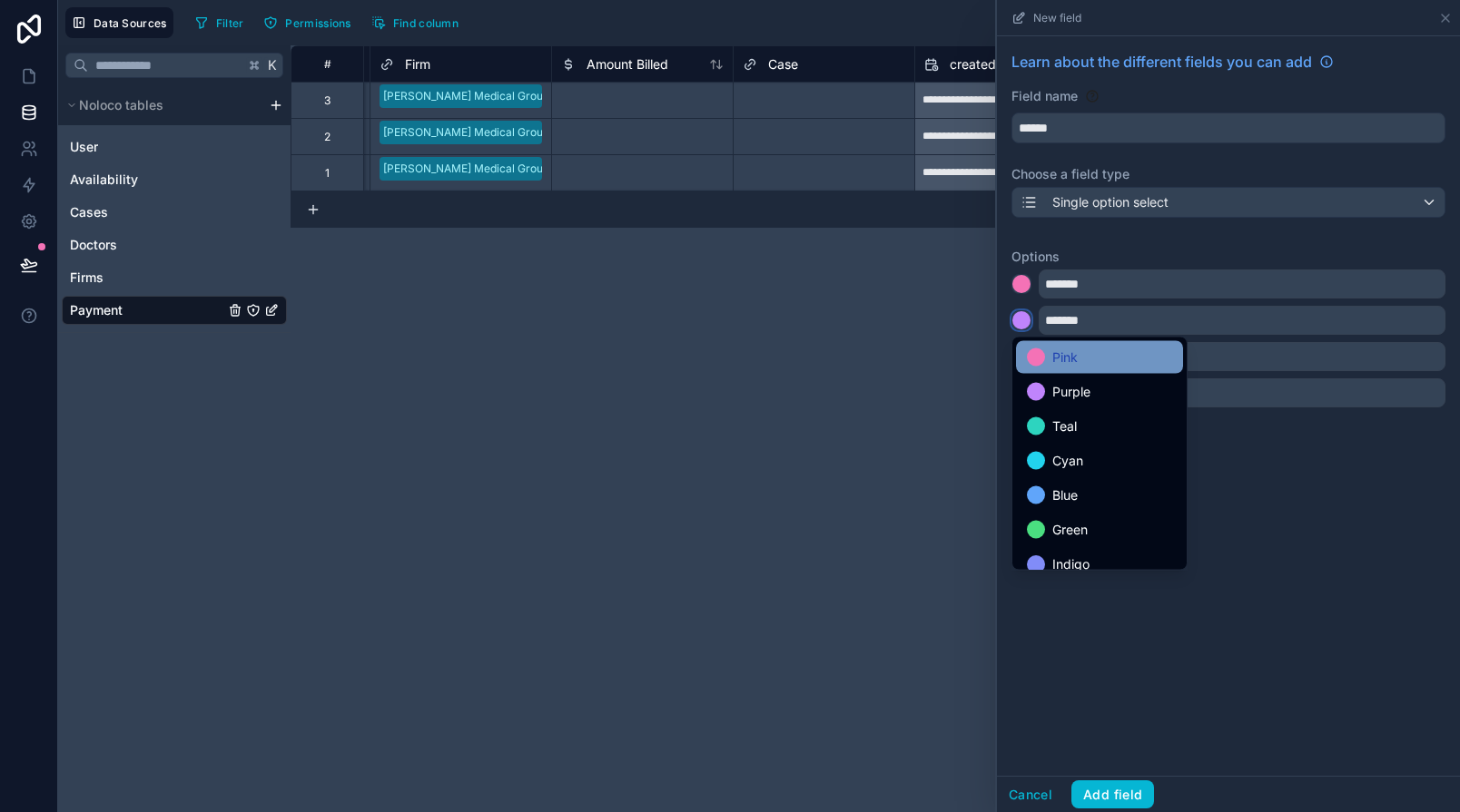
scroll to position [152, 0]
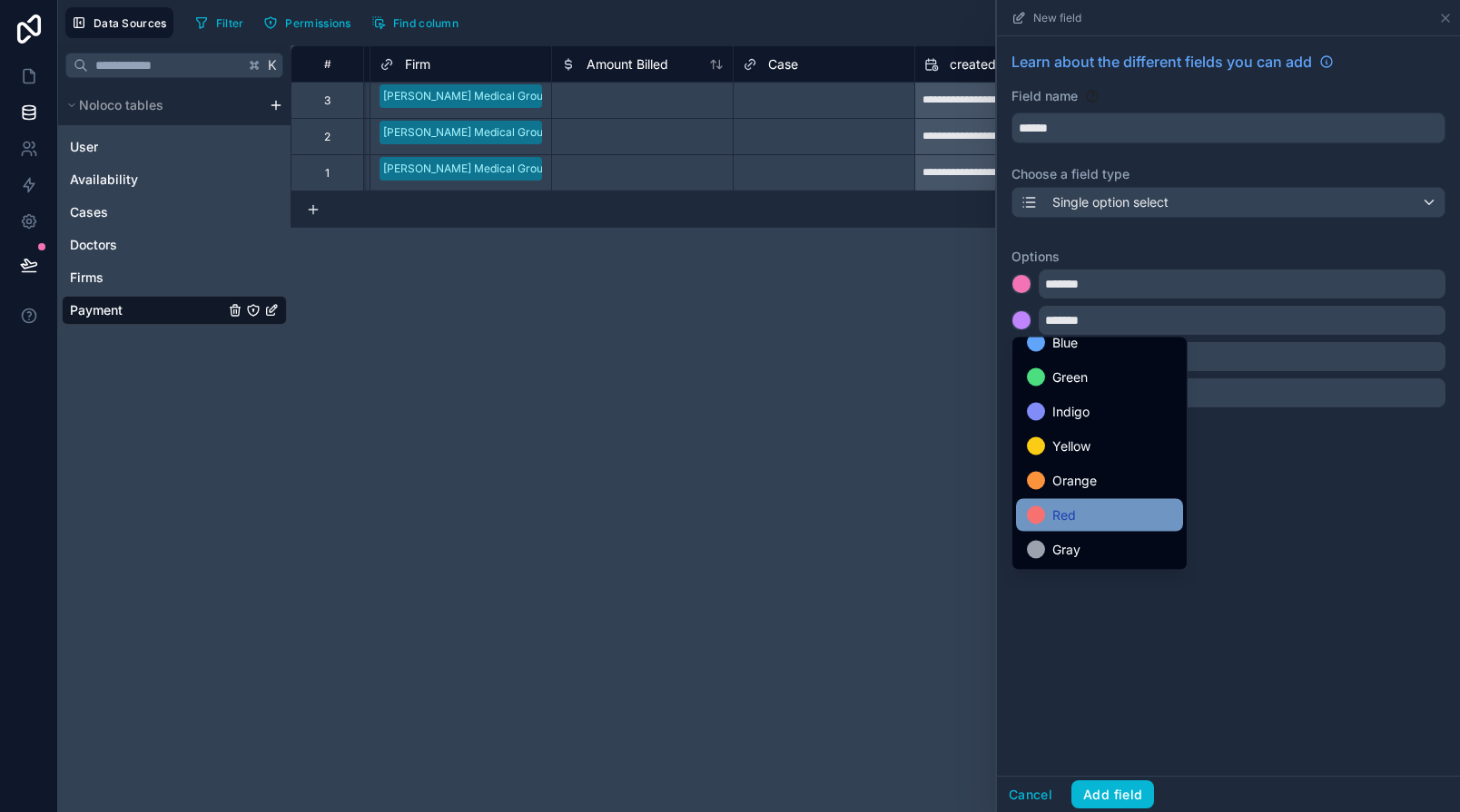
click at [1065, 504] on span "Red" at bounding box center [1063, 515] width 23 height 21
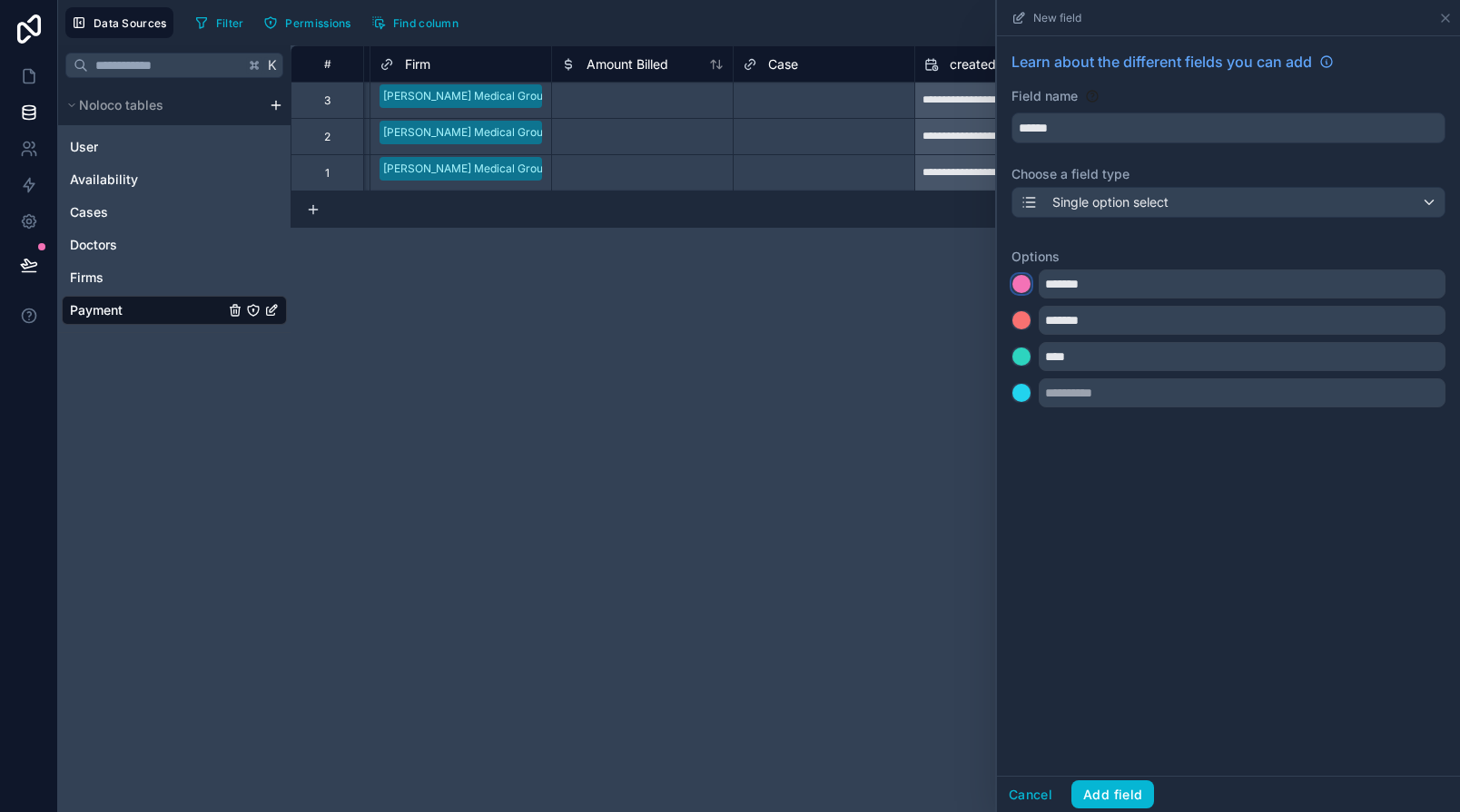
click at [1020, 282] on div at bounding box center [1021, 284] width 19 height 19
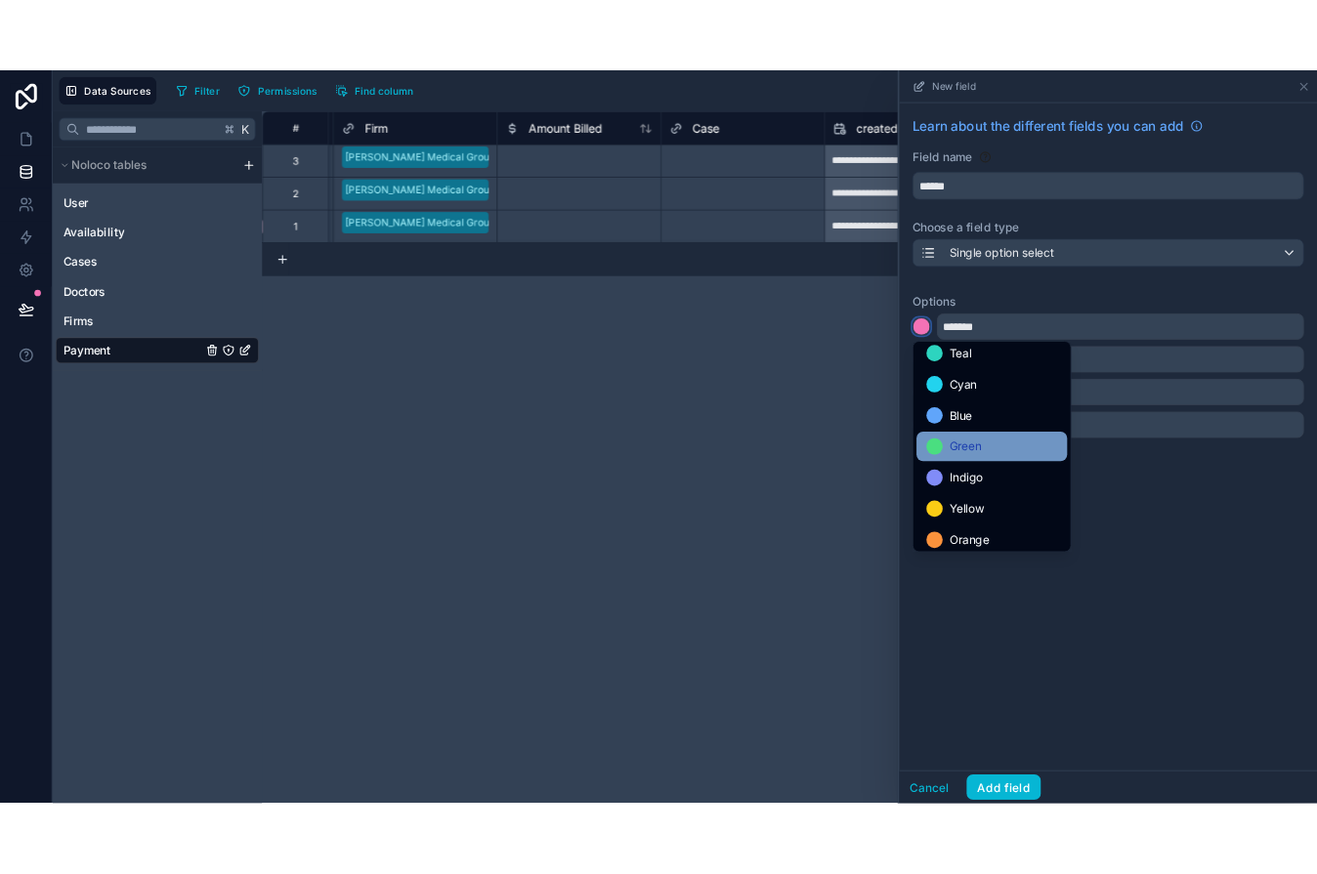
scroll to position [86, 0]
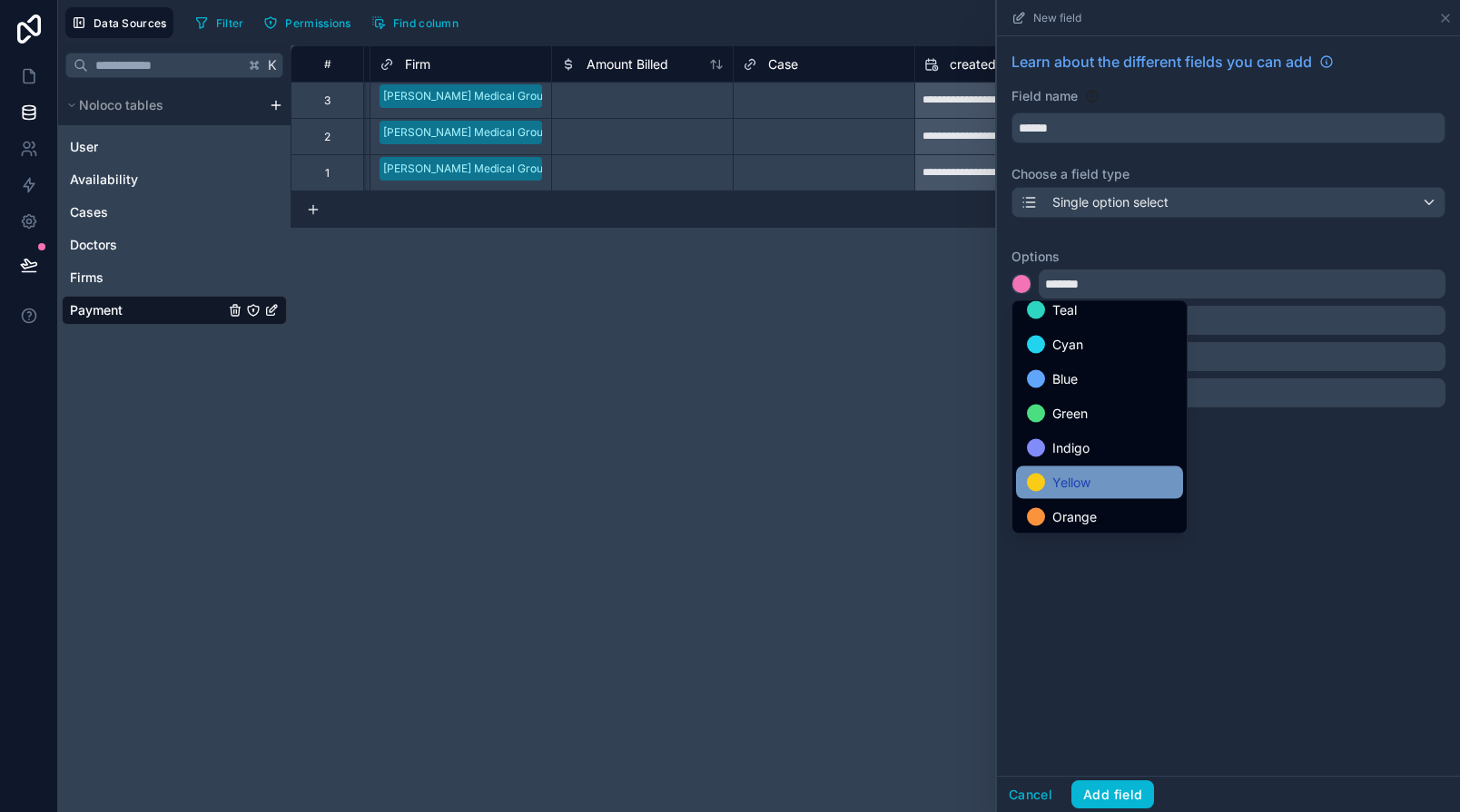
click at [1067, 486] on span "Yellow" at bounding box center [1071, 482] width 38 height 21
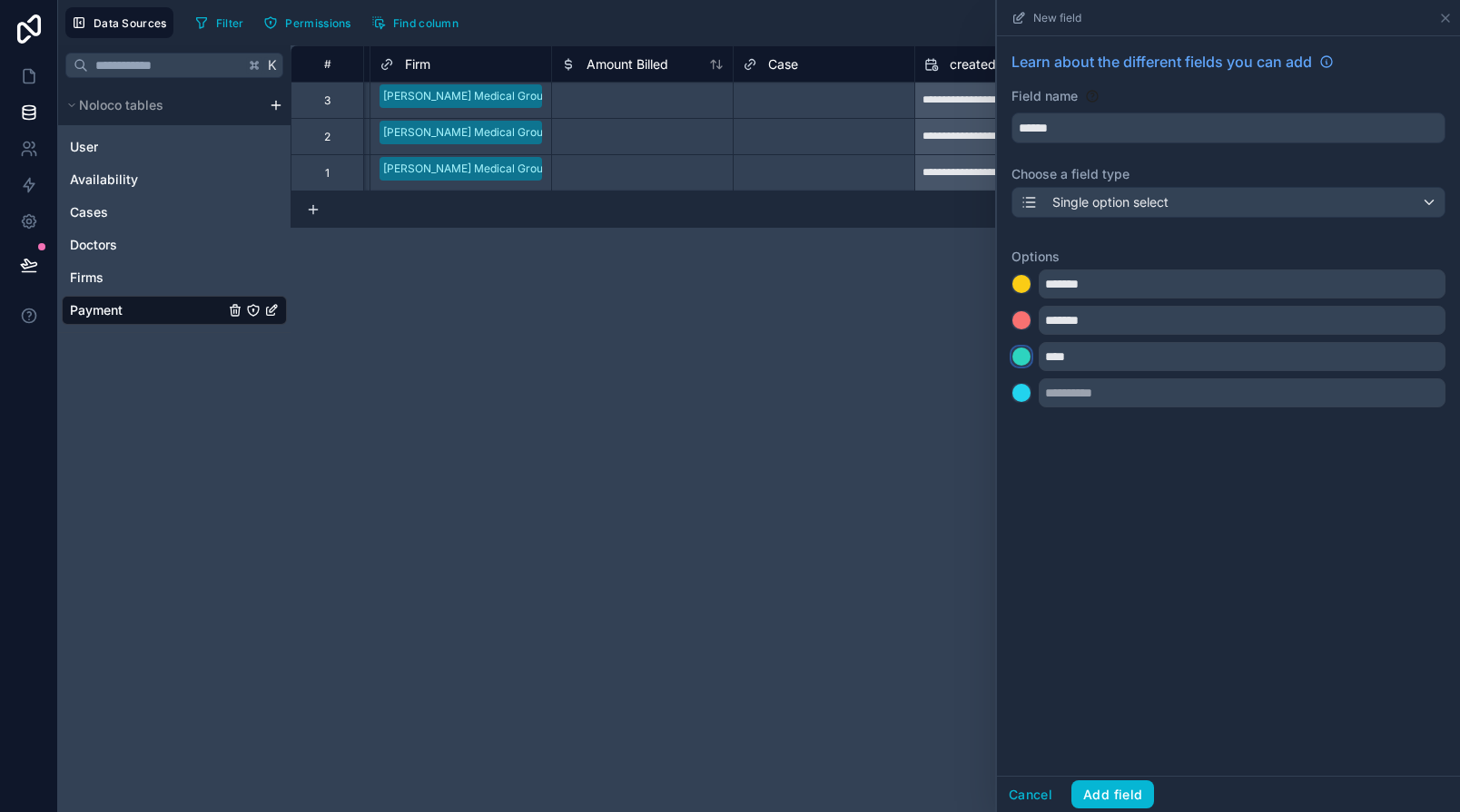
click at [1025, 358] on div at bounding box center [1021, 357] width 19 height 19
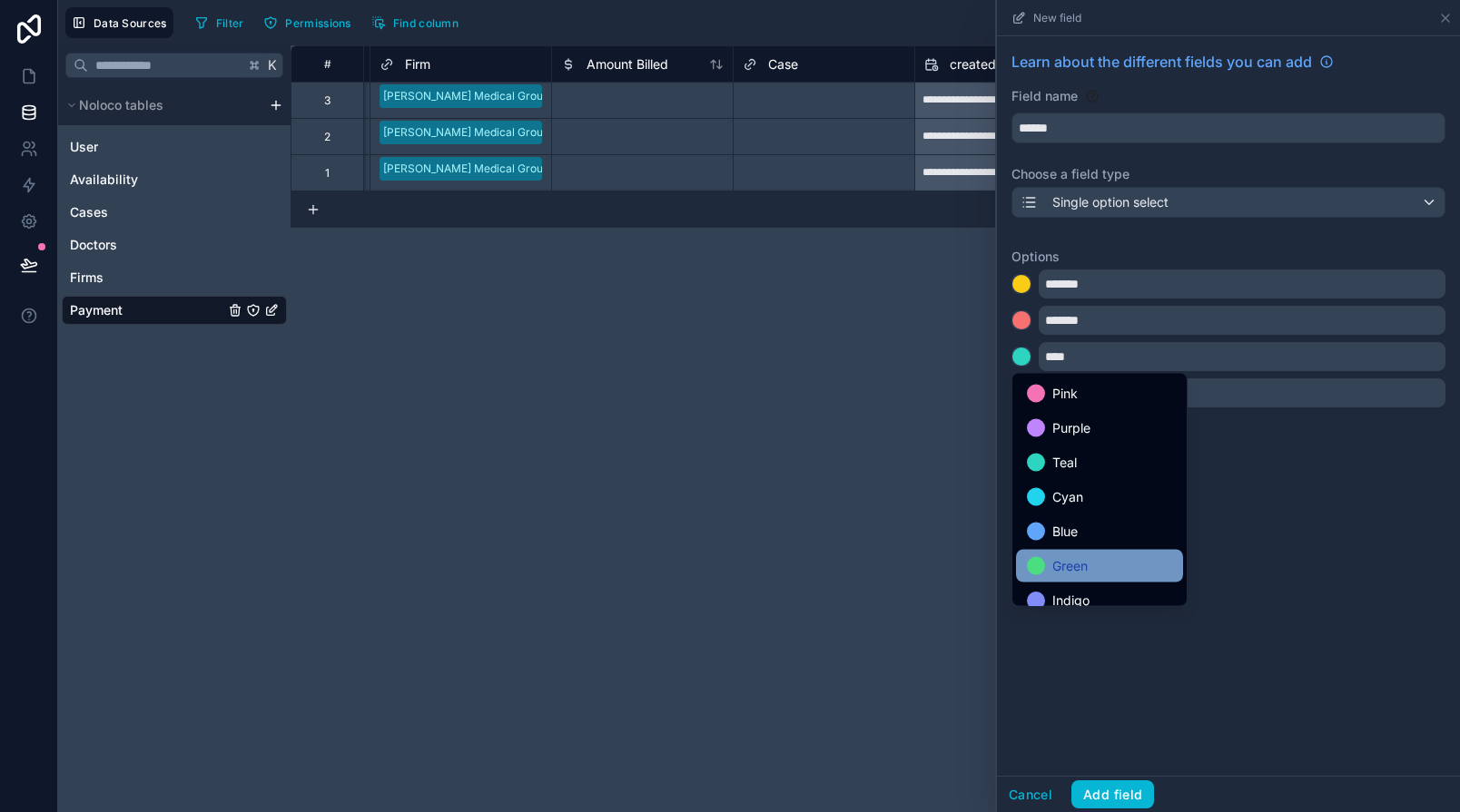
click at [1066, 561] on span "Green" at bounding box center [1070, 566] width 35 height 21
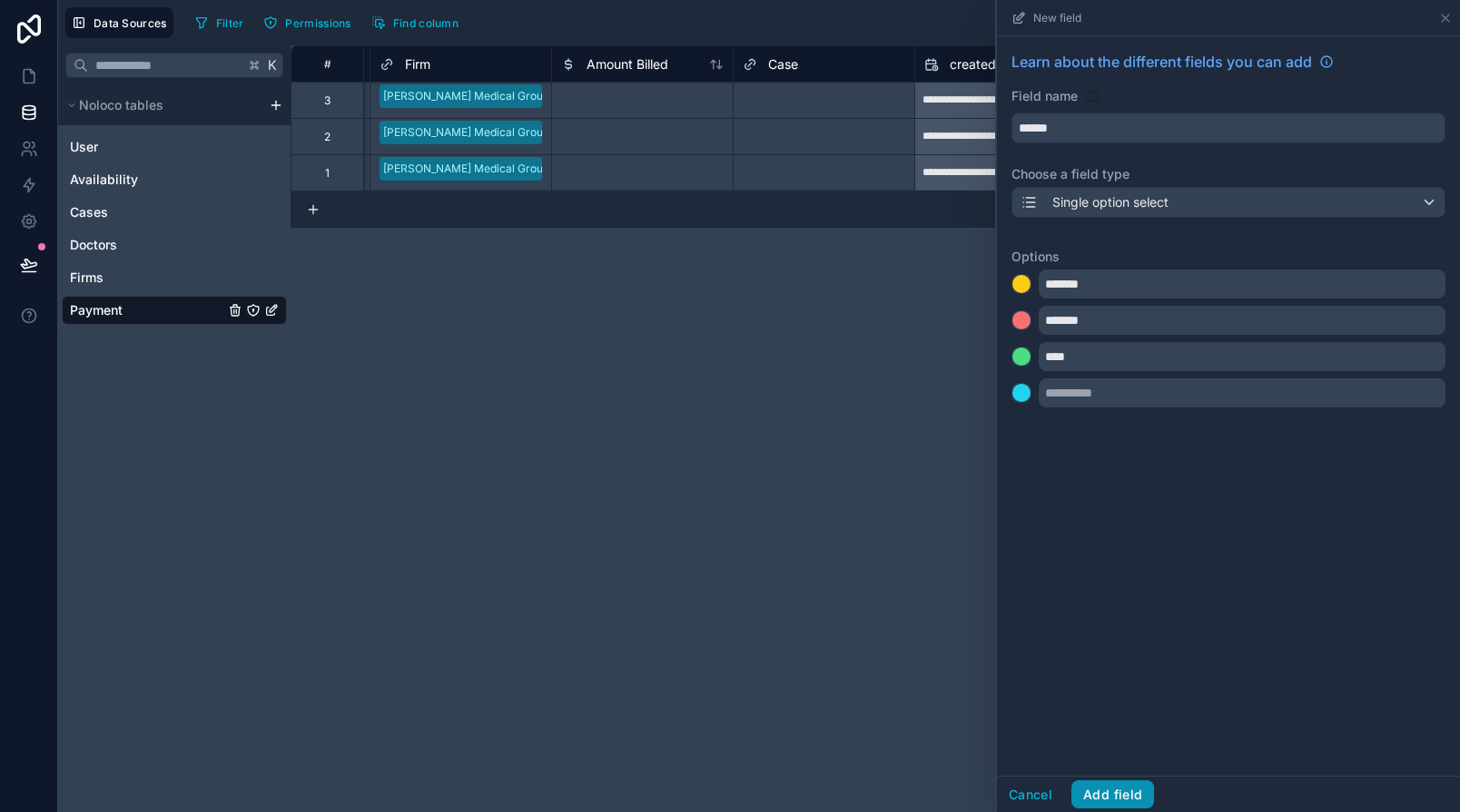
click at [1124, 784] on button "Add field" at bounding box center [1112, 794] width 83 height 29
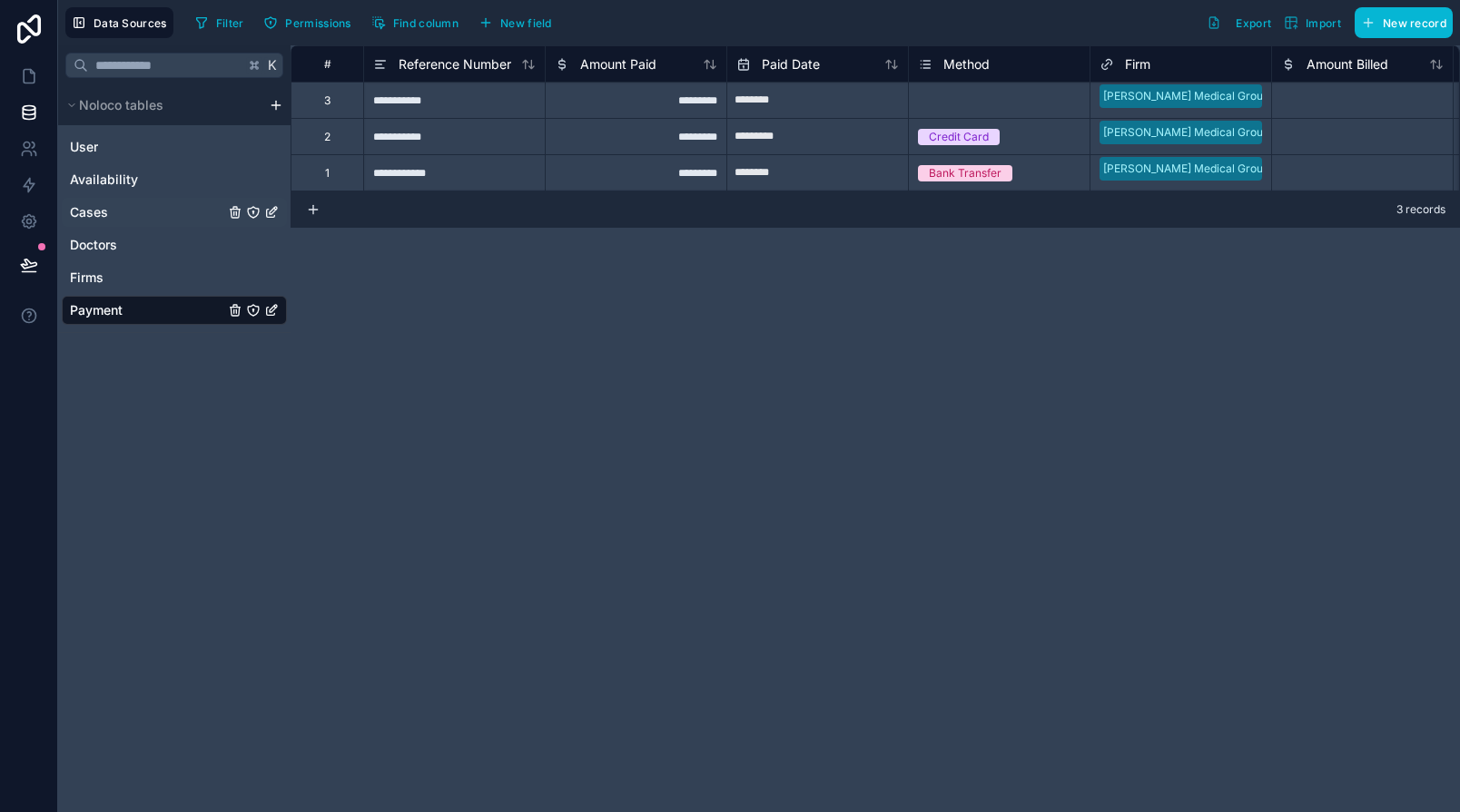
click at [109, 216] on link "Cases" at bounding box center [147, 213] width 154 height 19
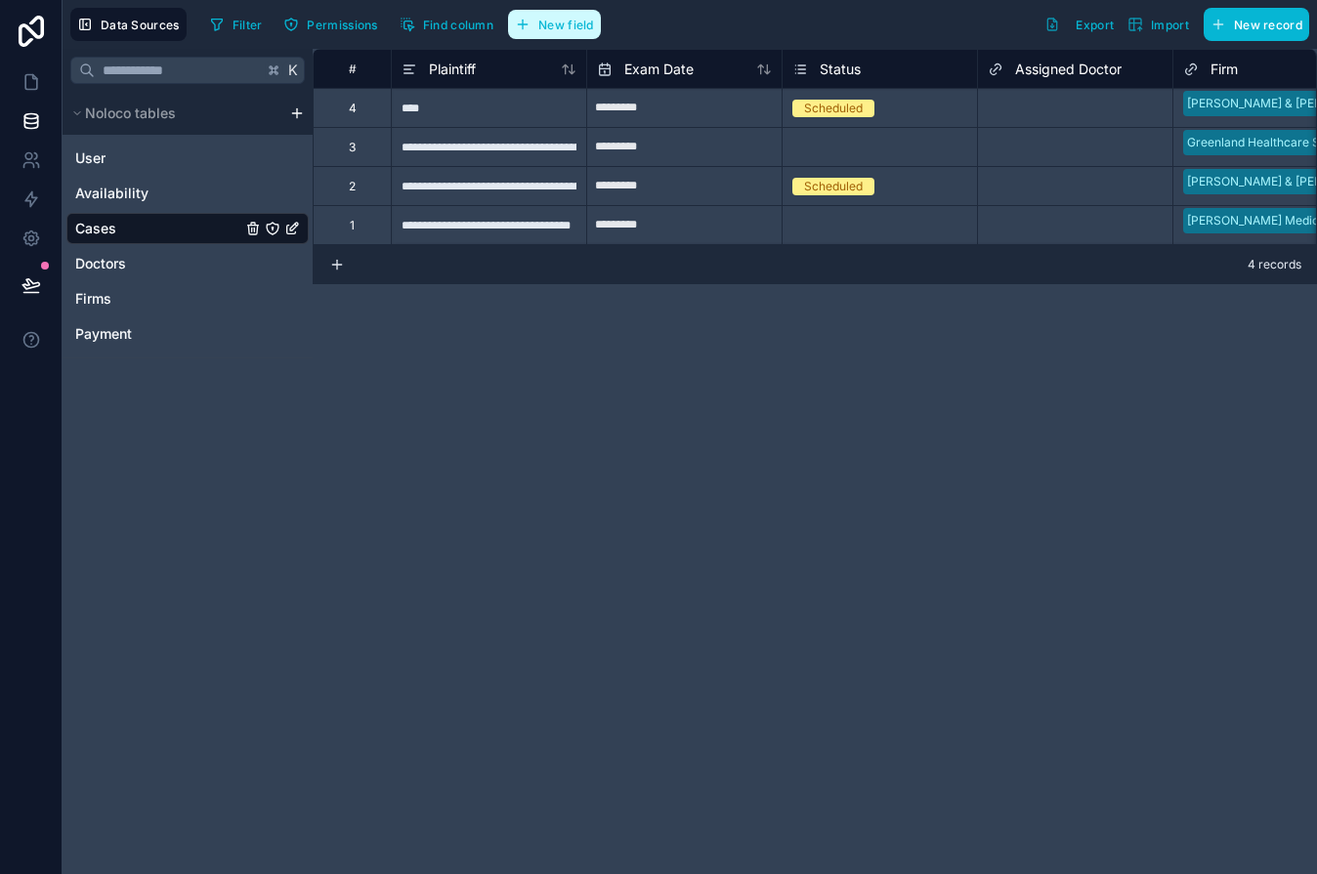
click at [572, 30] on span "New field" at bounding box center [566, 25] width 56 height 15
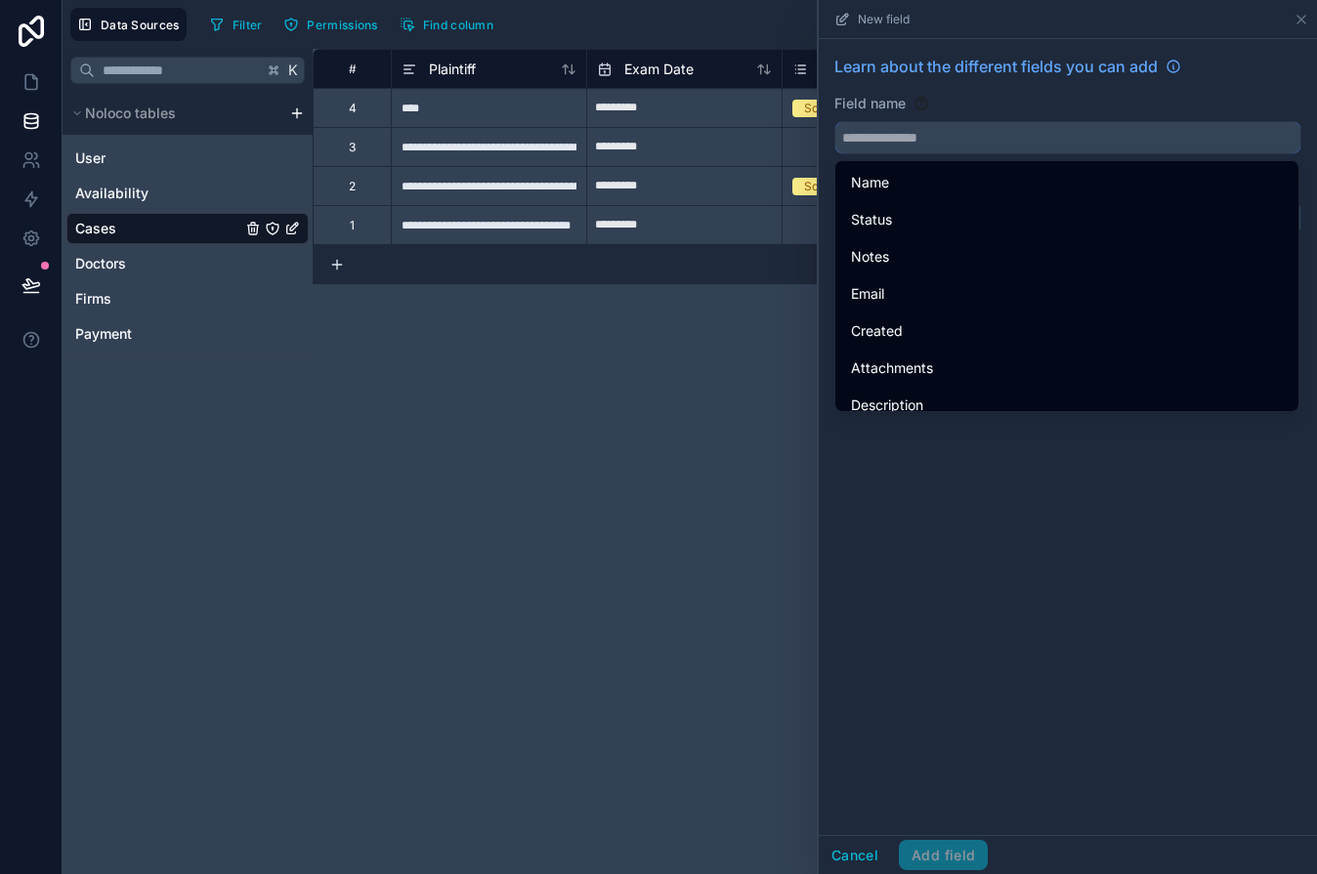
click at [880, 141] on input "text" at bounding box center [1067, 137] width 465 height 31
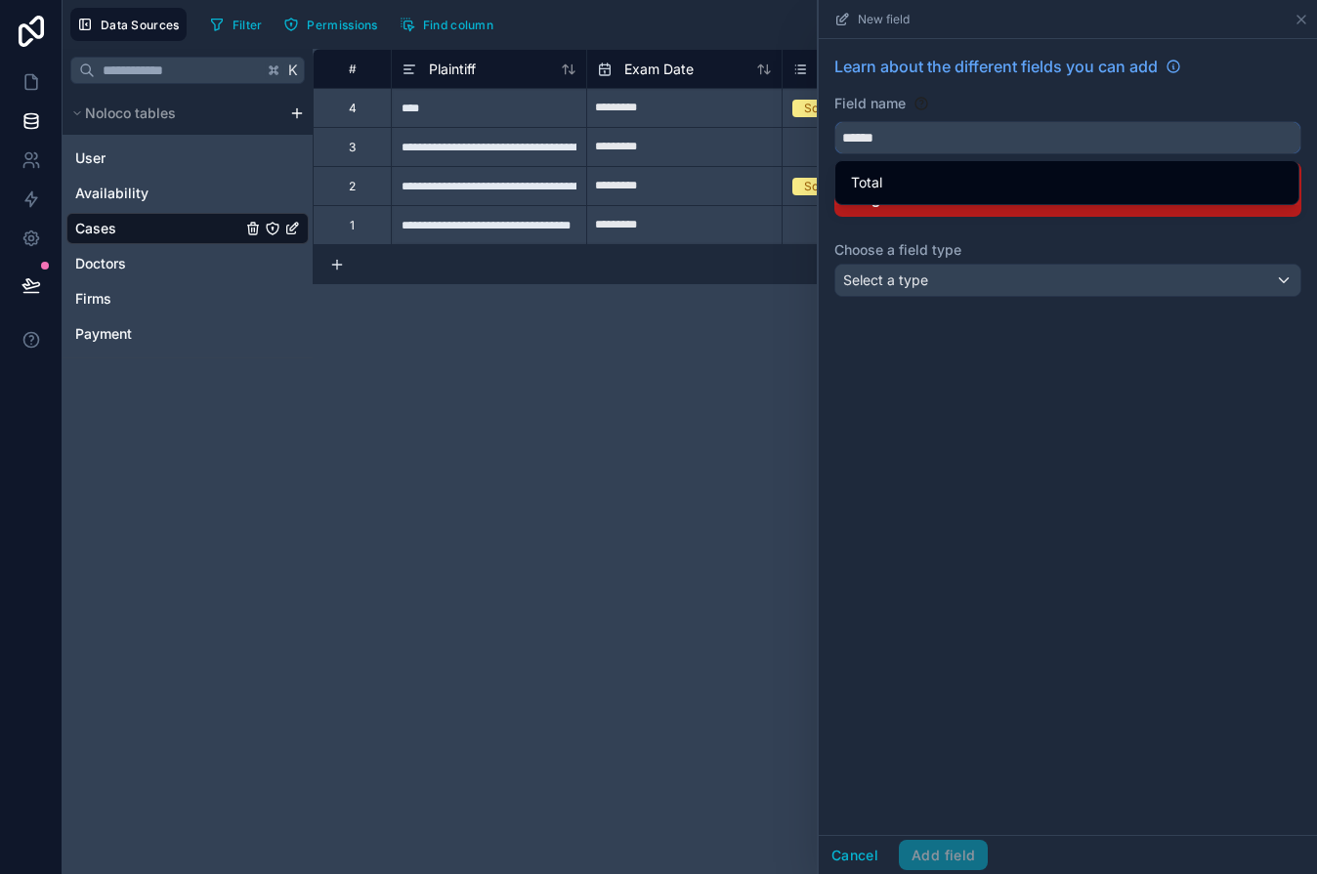
click at [834, 121] on button "*****" at bounding box center [1067, 137] width 467 height 33
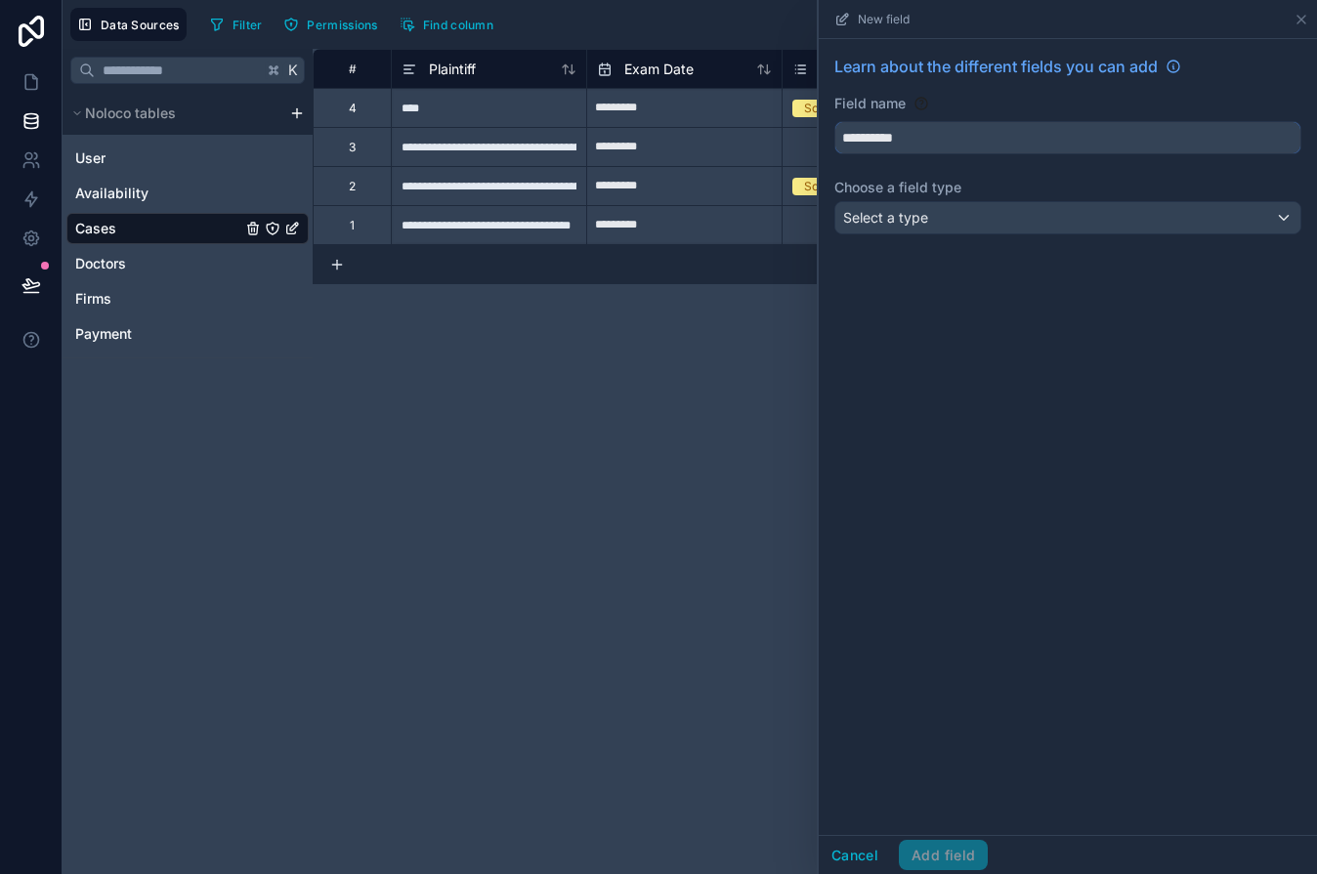
type input "**********"
click at [873, 209] on span "Select a type" at bounding box center [885, 217] width 85 height 17
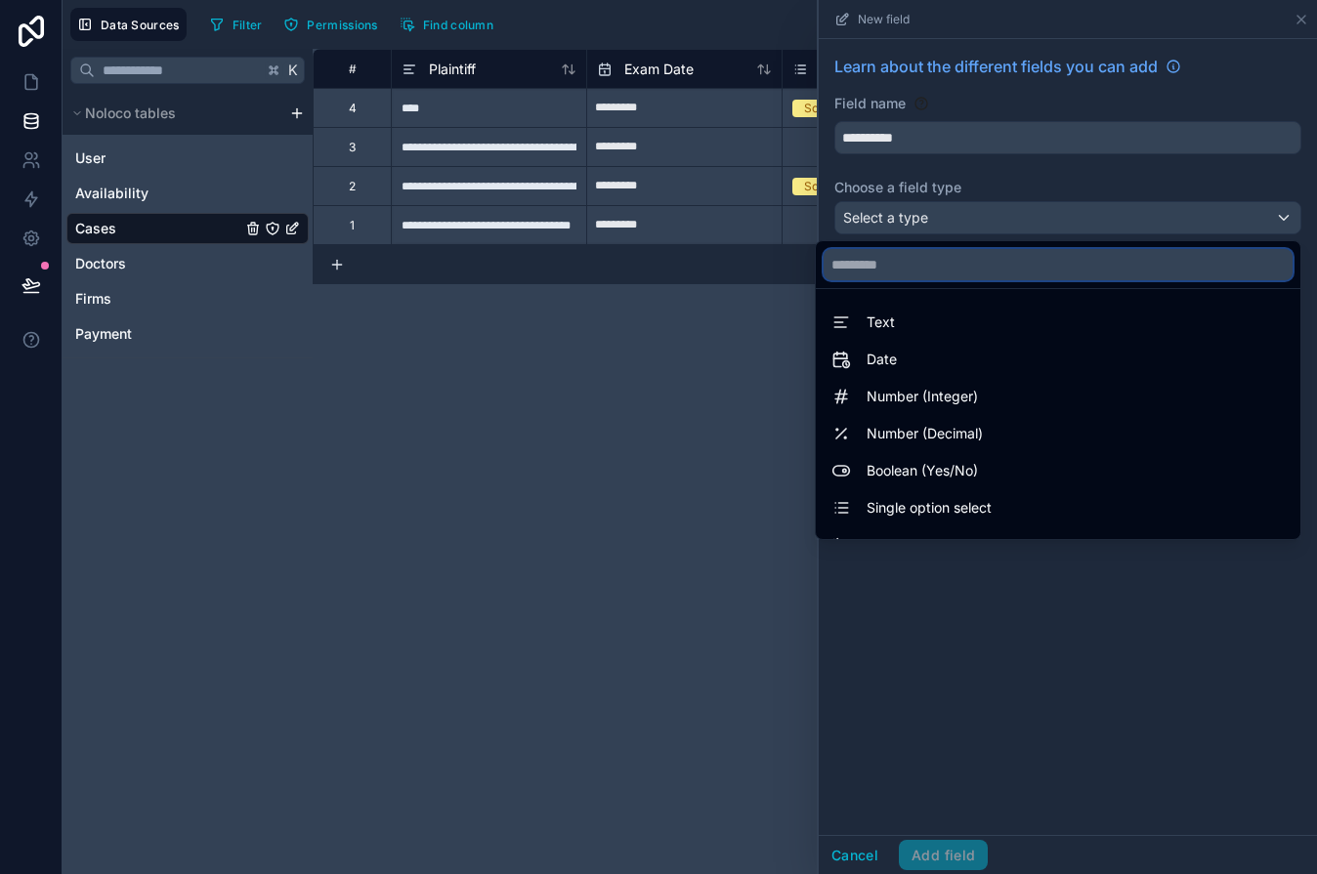
click at [871, 258] on input "text" at bounding box center [1057, 264] width 469 height 31
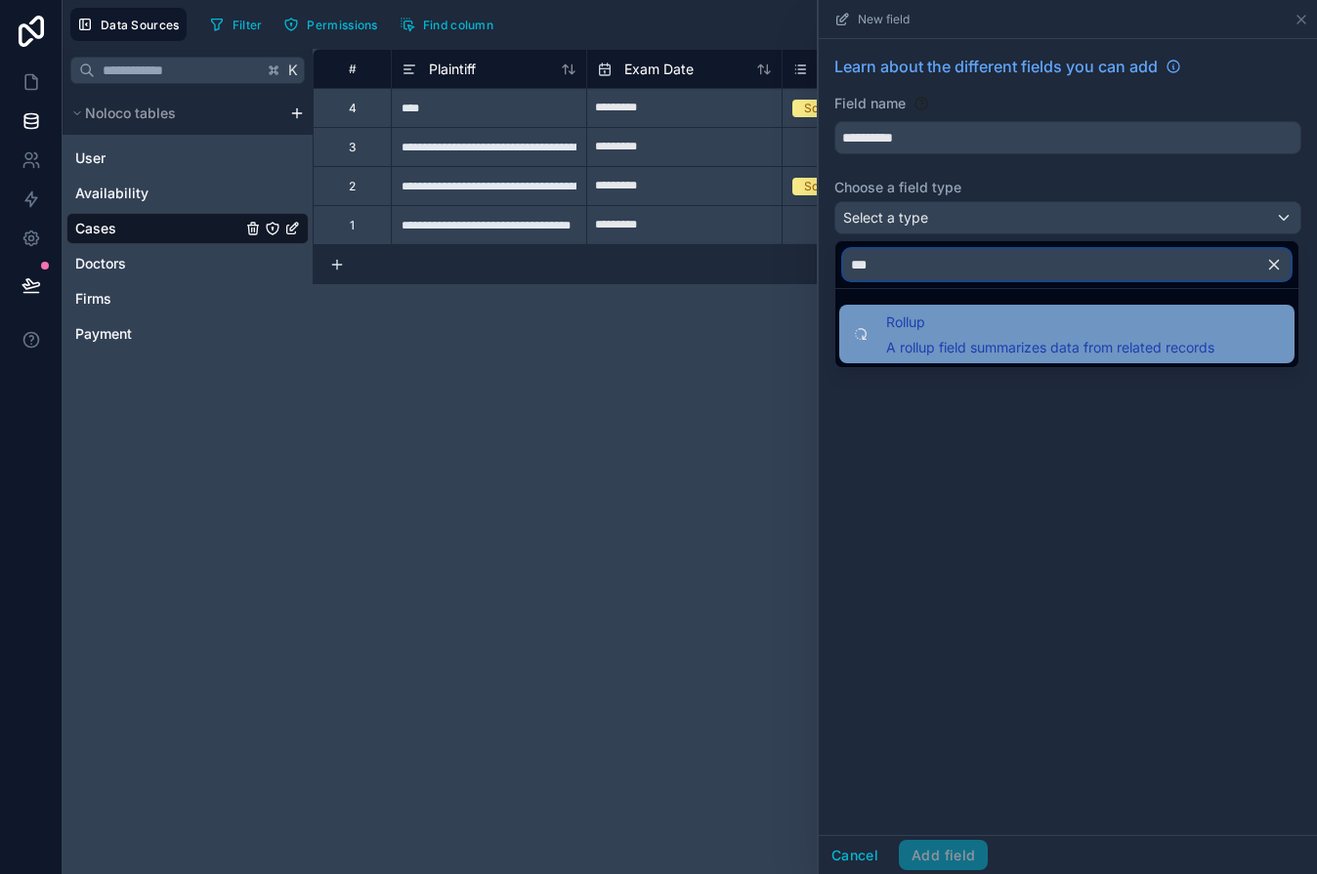
type input "***"
click at [884, 305] on div "Rollup A rollup field summarizes data from related records" at bounding box center [1066, 334] width 455 height 59
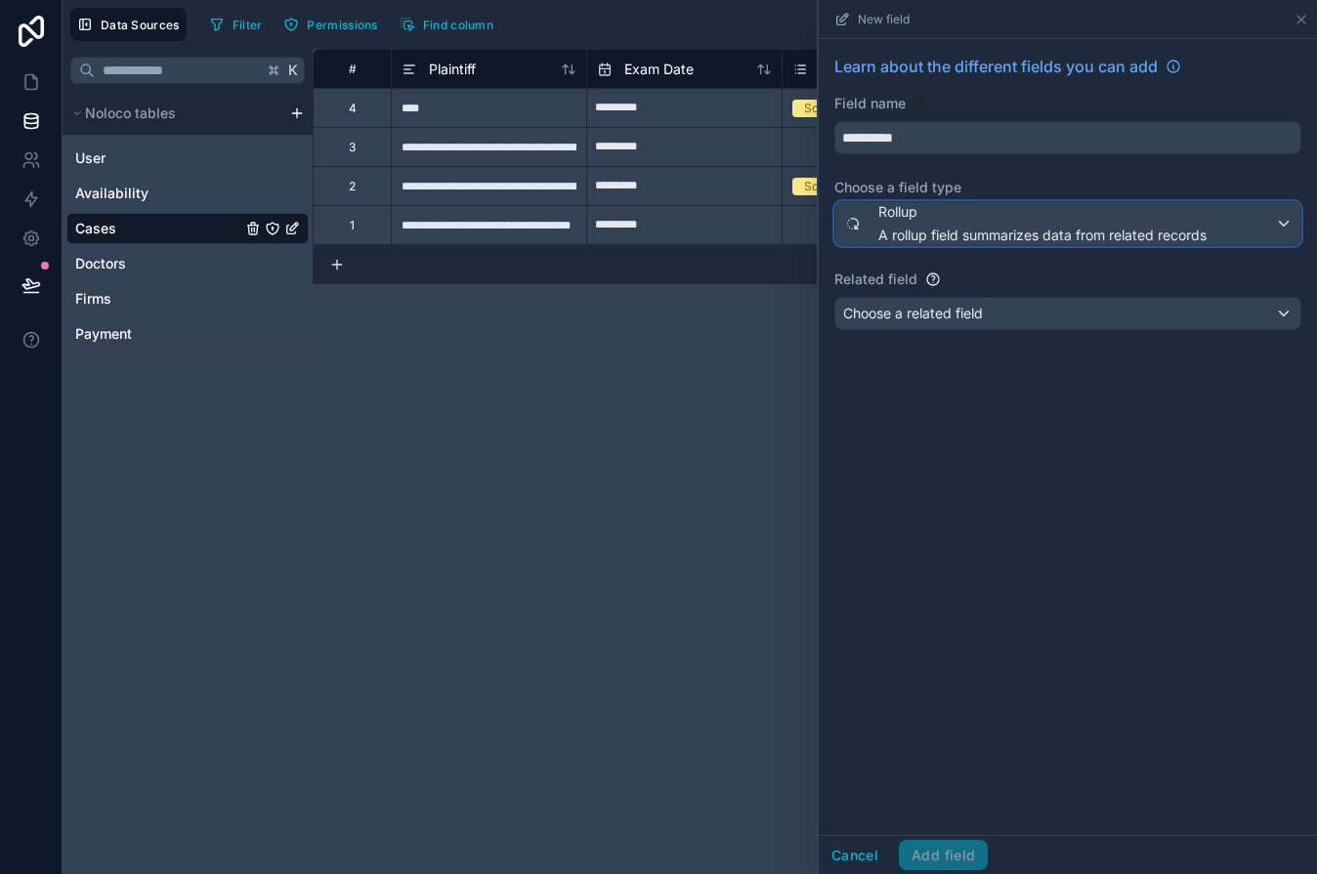
click at [891, 231] on span "A rollup field summarizes data from related records" at bounding box center [1042, 236] width 328 height 20
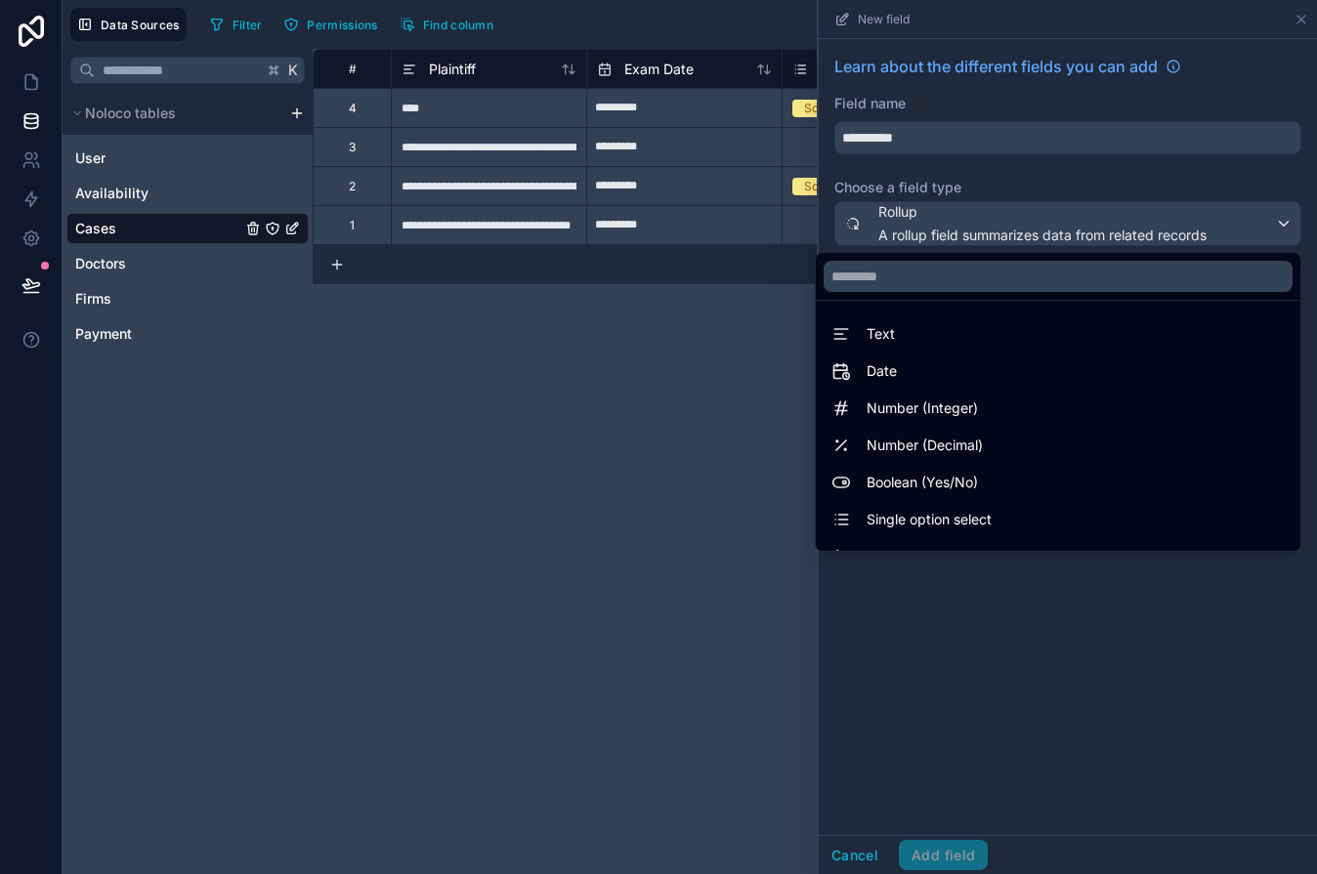
click at [969, 174] on div at bounding box center [1068, 437] width 498 height 874
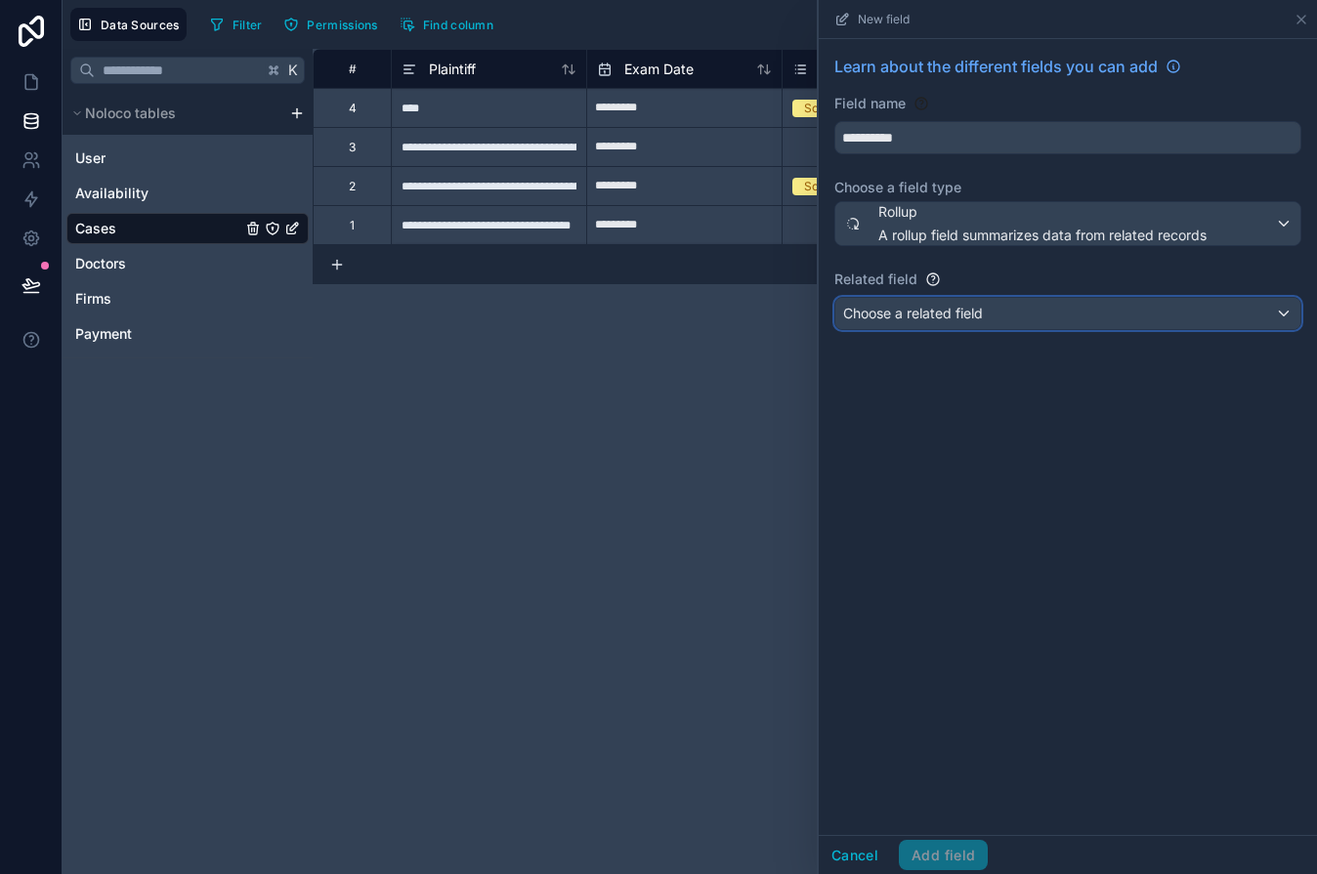
click at [893, 316] on span "Choose a related field" at bounding box center [913, 313] width 140 height 17
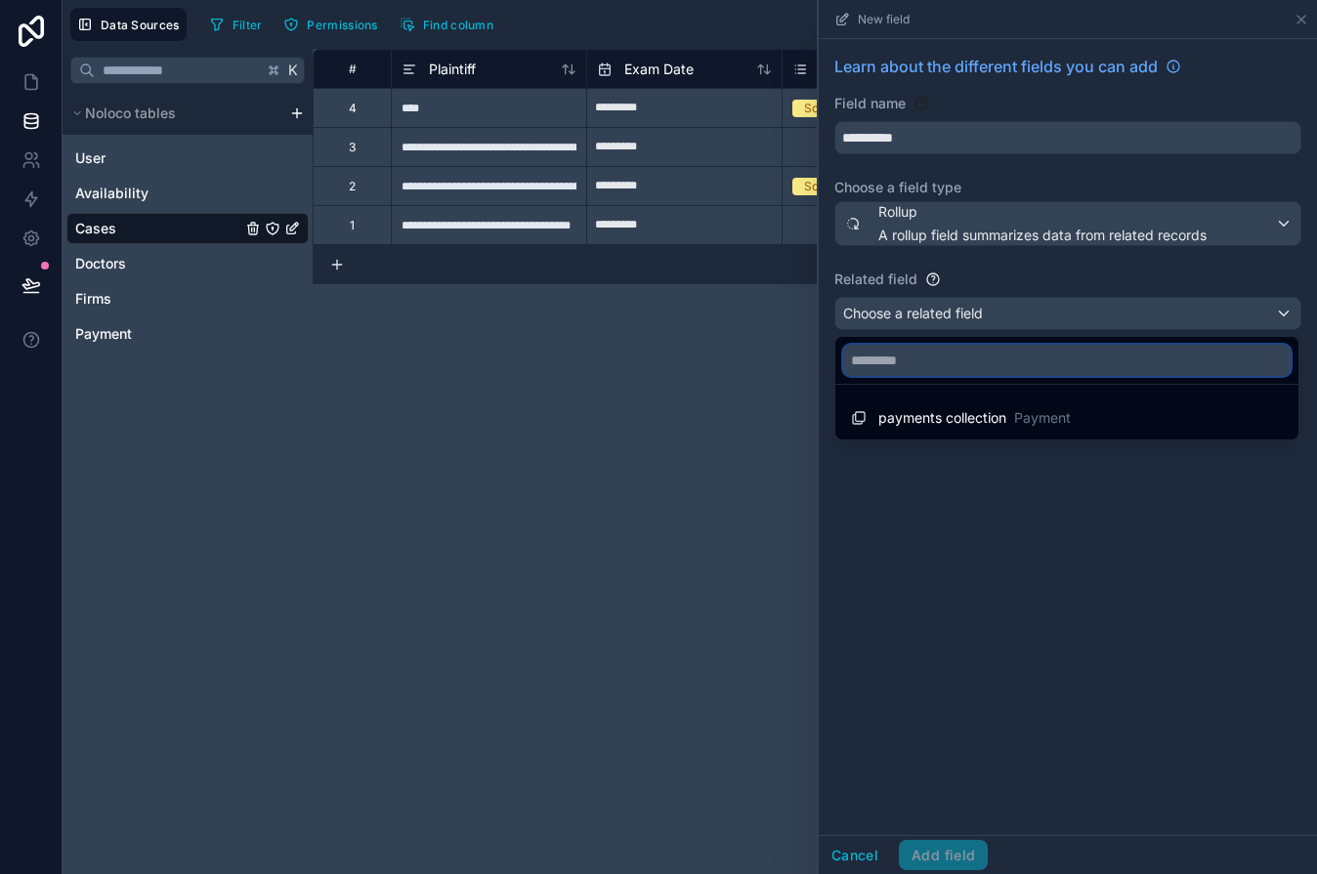
click at [887, 359] on input "text" at bounding box center [1066, 360] width 447 height 31
type input "***"
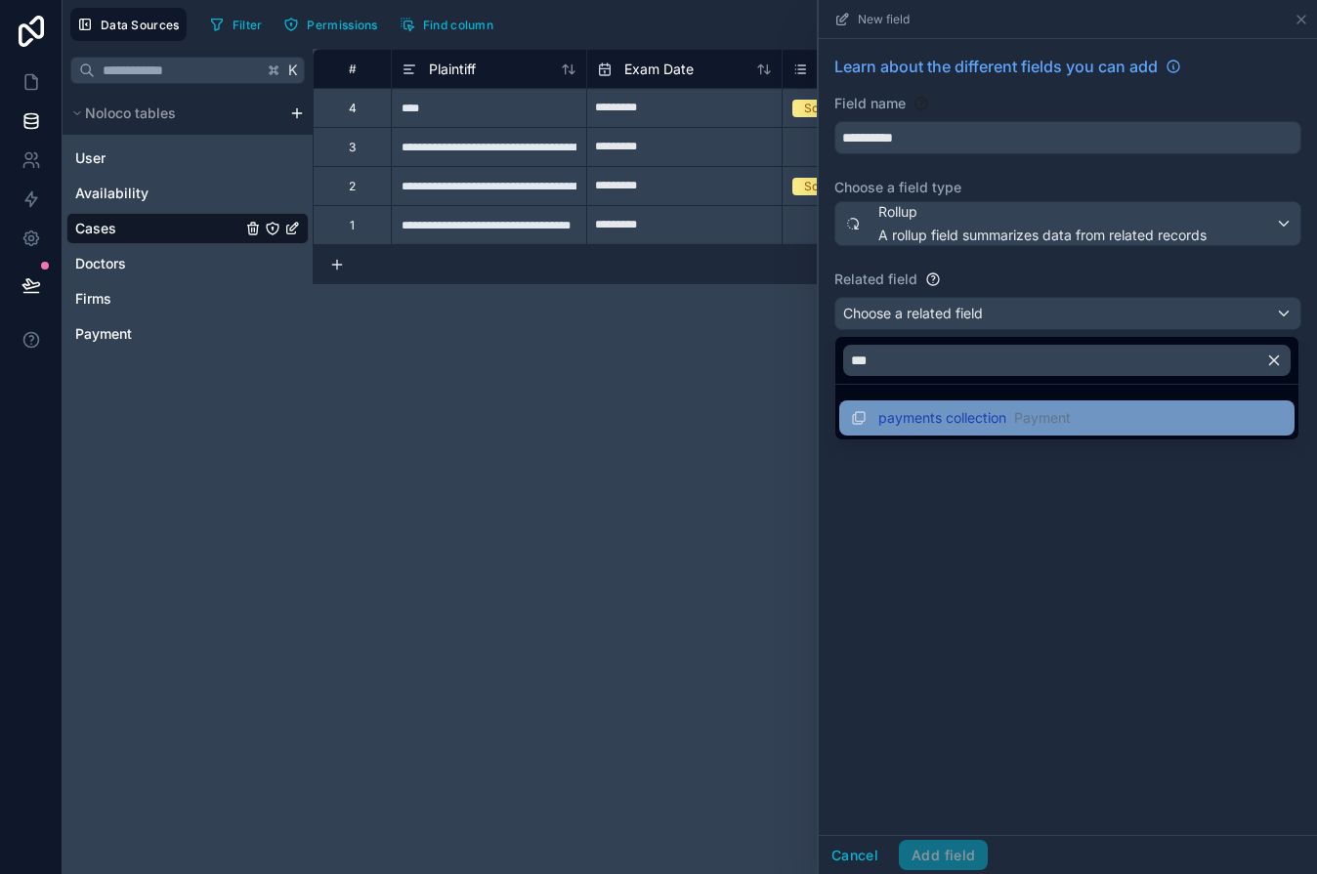
click at [864, 414] on icon at bounding box center [860, 416] width 9 height 9
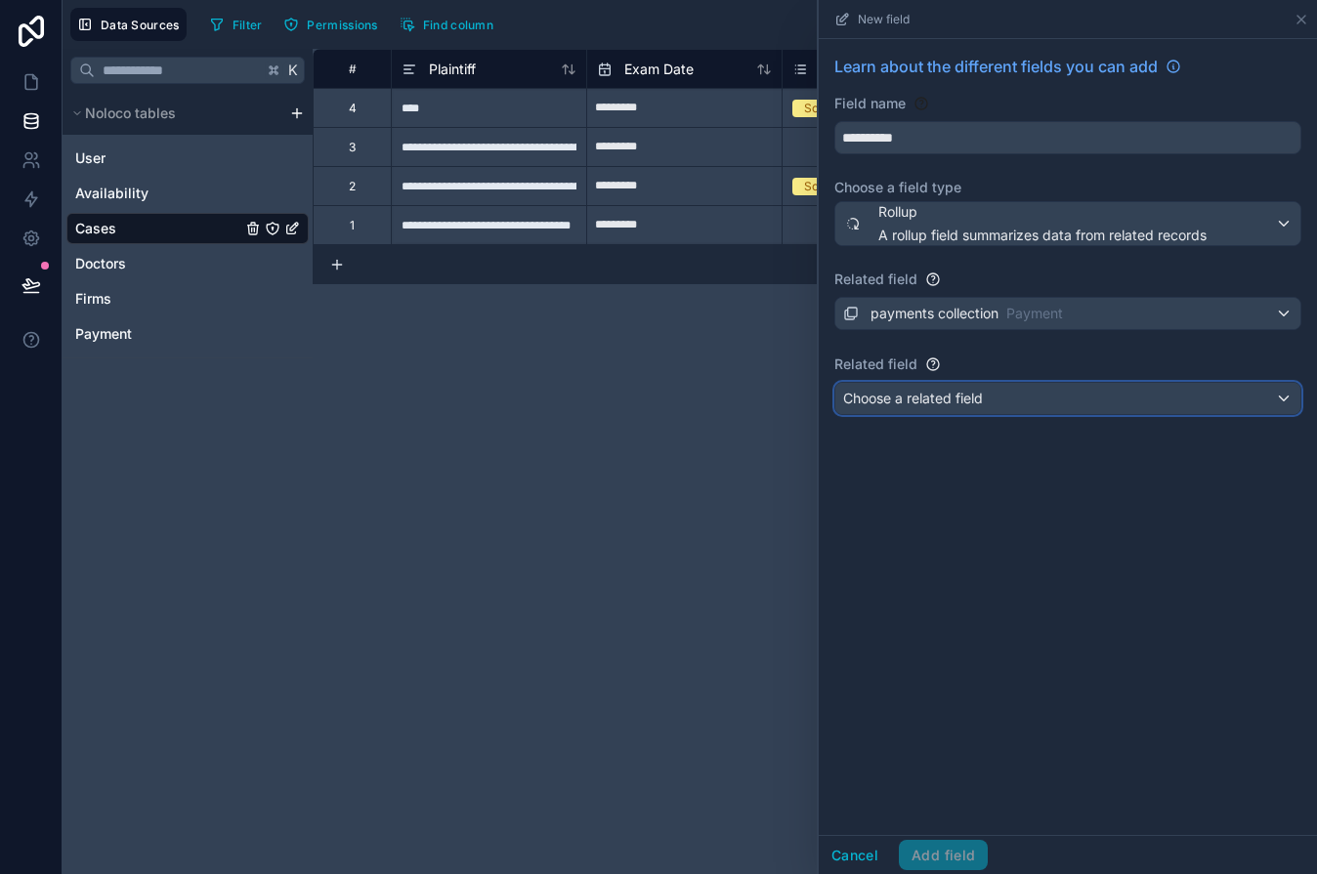
click at [959, 400] on span "Choose a related field" at bounding box center [913, 398] width 140 height 17
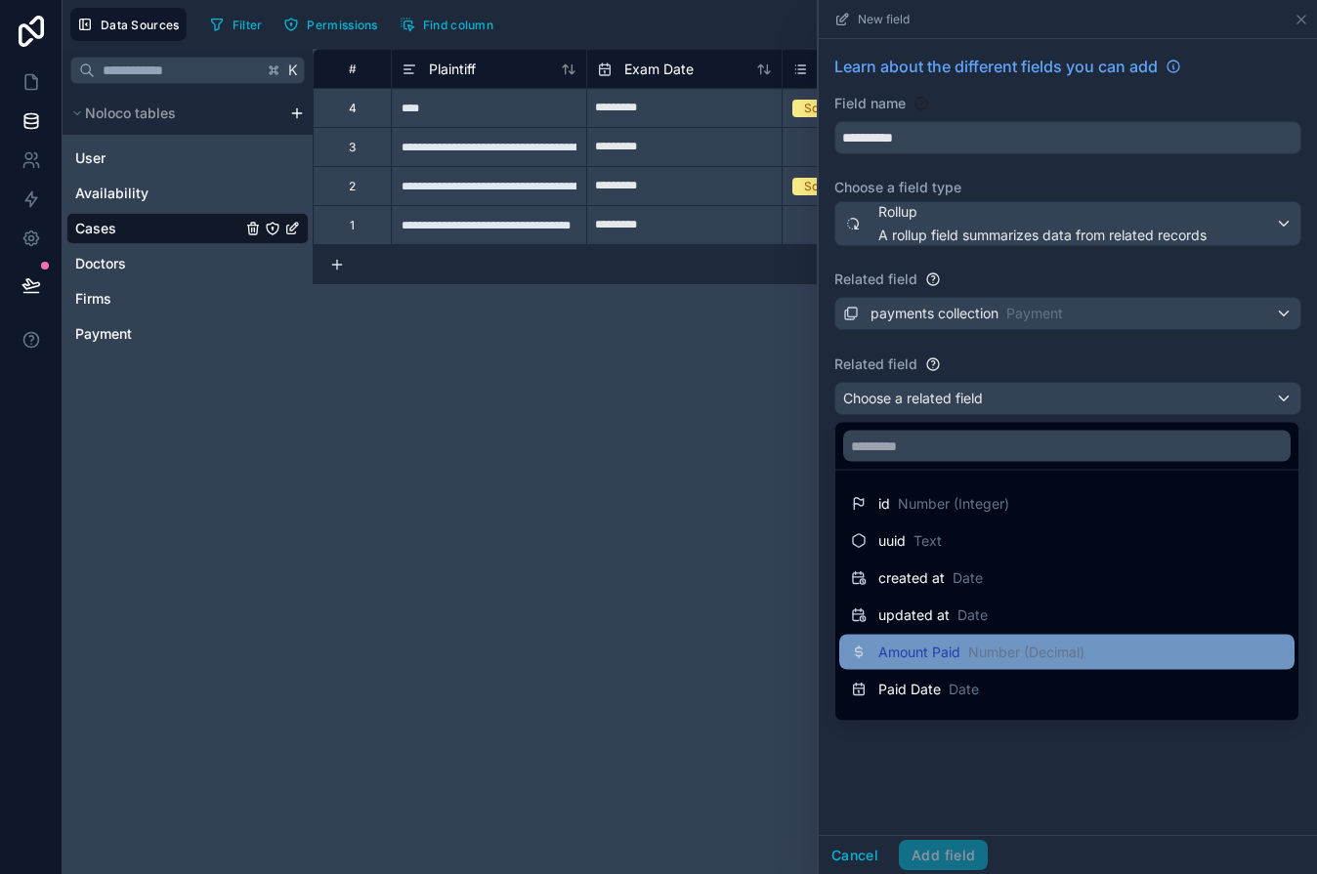
click at [950, 653] on span "Amount Paid" at bounding box center [919, 653] width 82 height 20
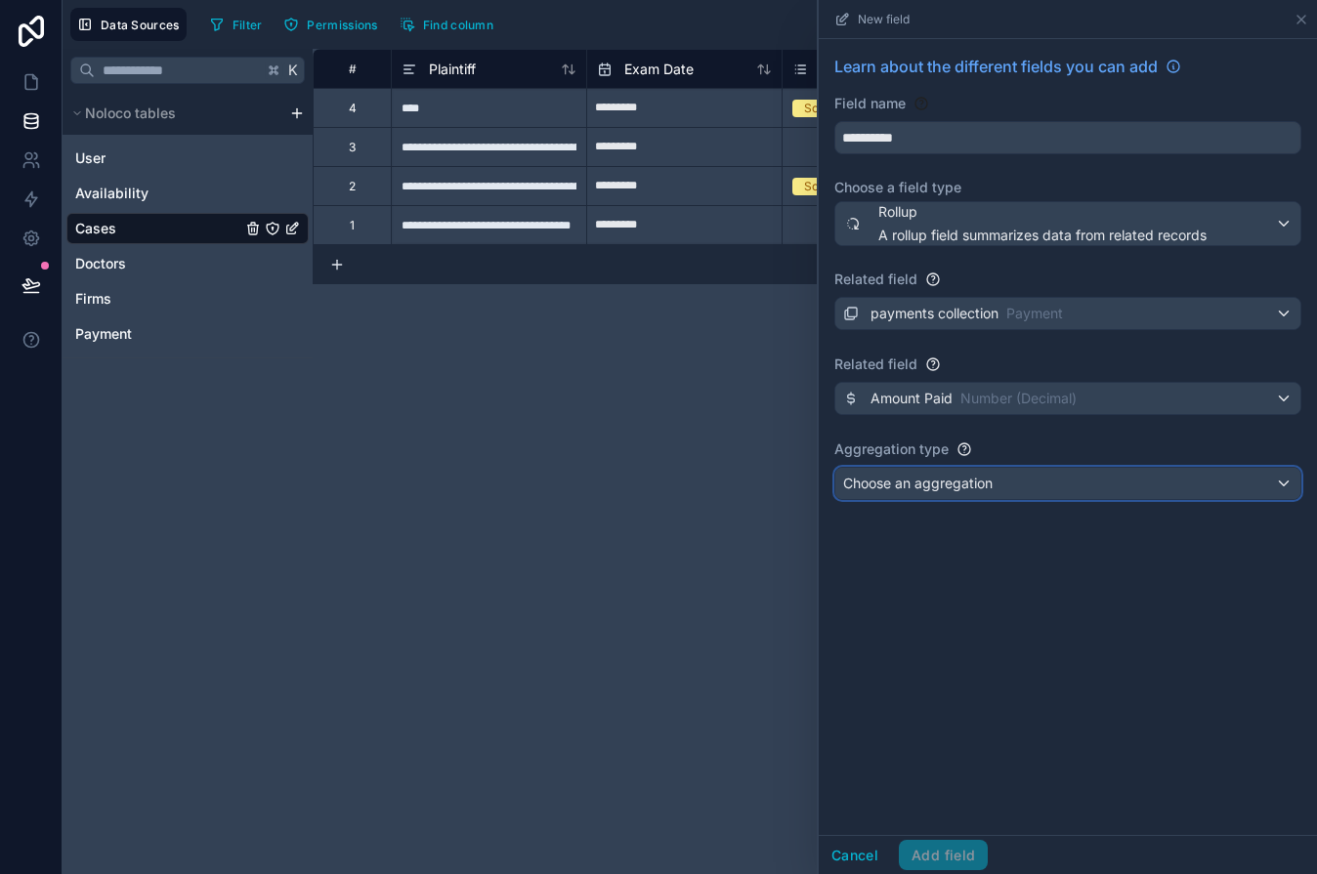
click at [869, 481] on span "Choose an aggregation" at bounding box center [917, 483] width 149 height 17
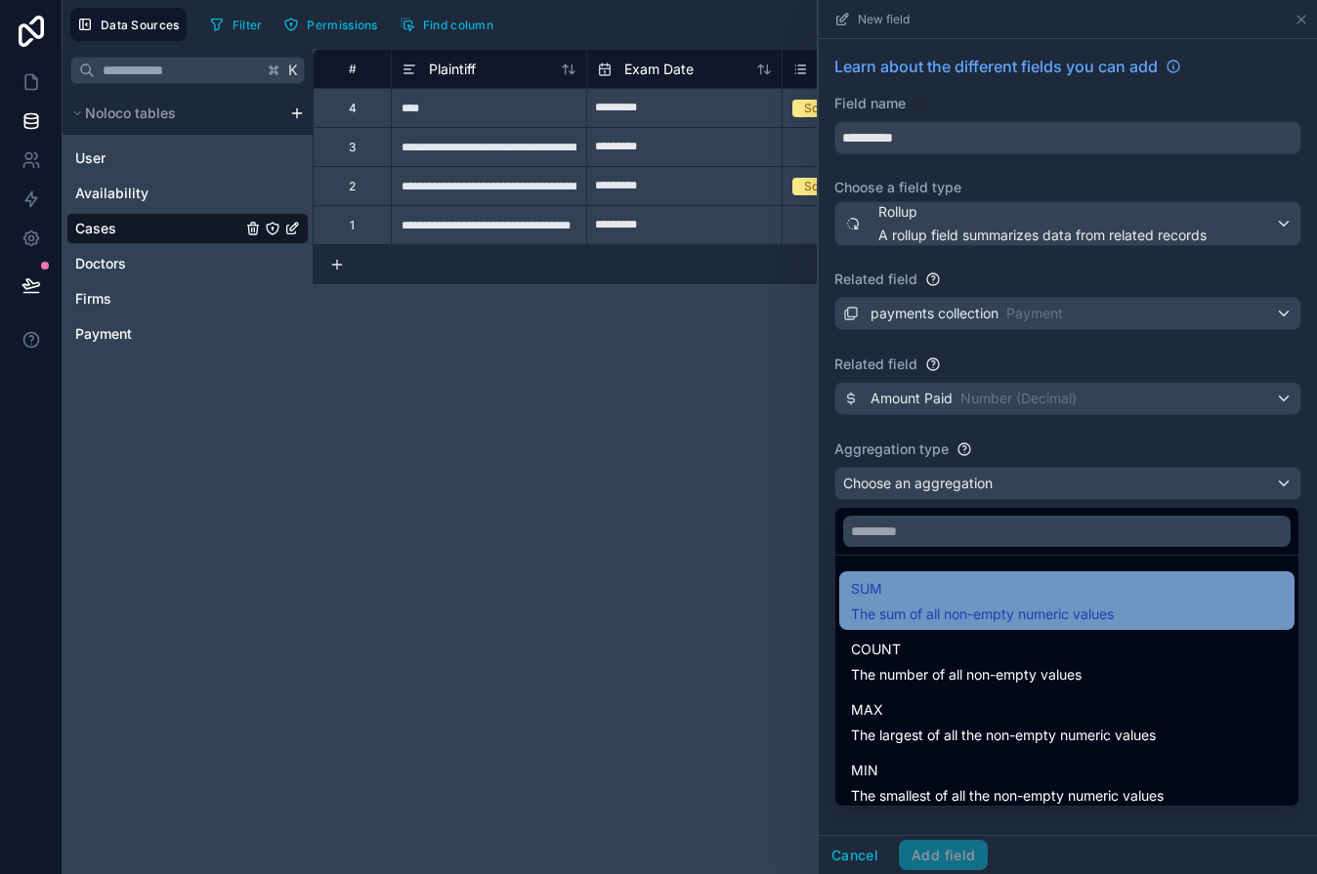
click at [883, 591] on span "SUM" at bounding box center [982, 588] width 263 height 23
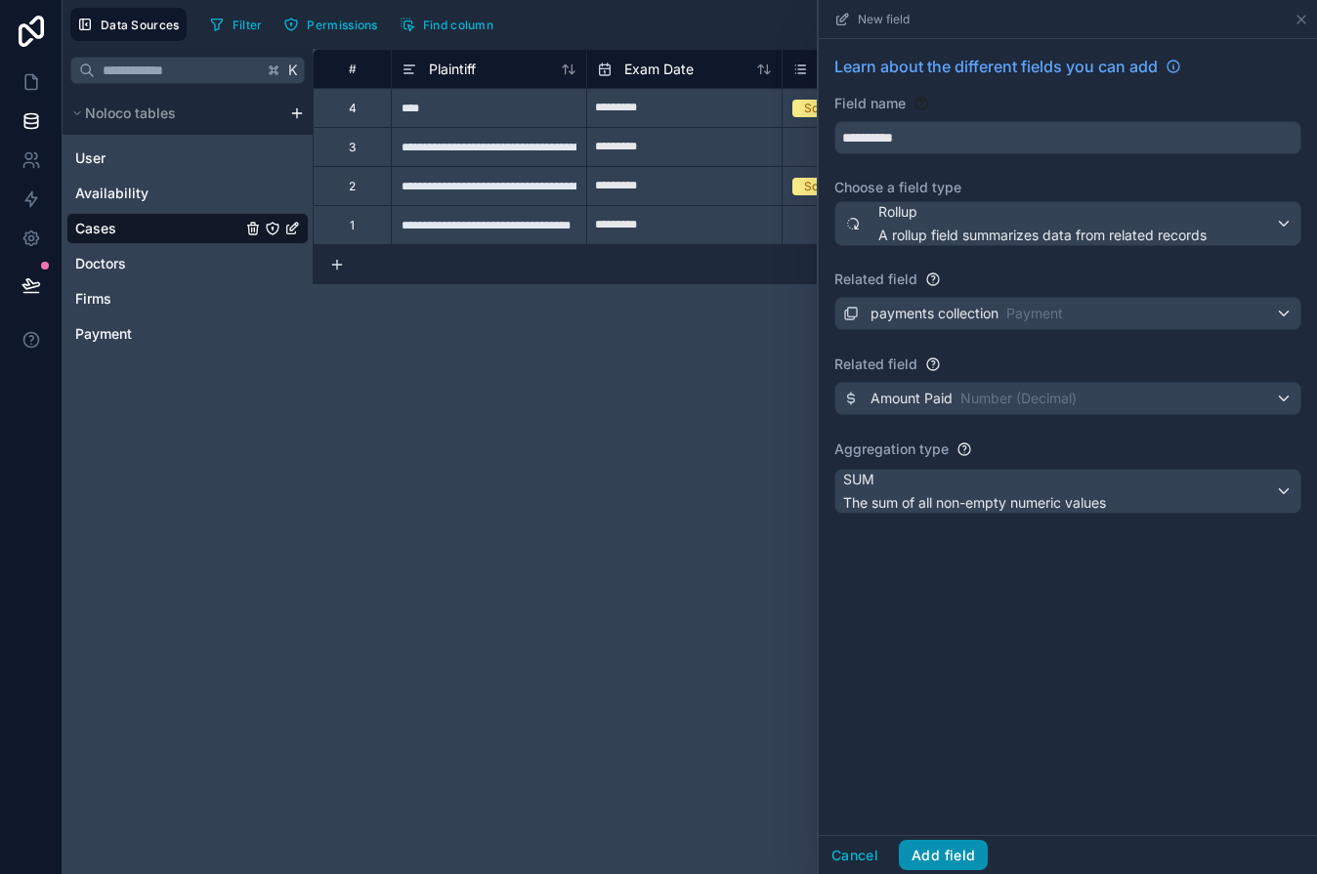
click at [924, 846] on button "Add field" at bounding box center [943, 855] width 89 height 31
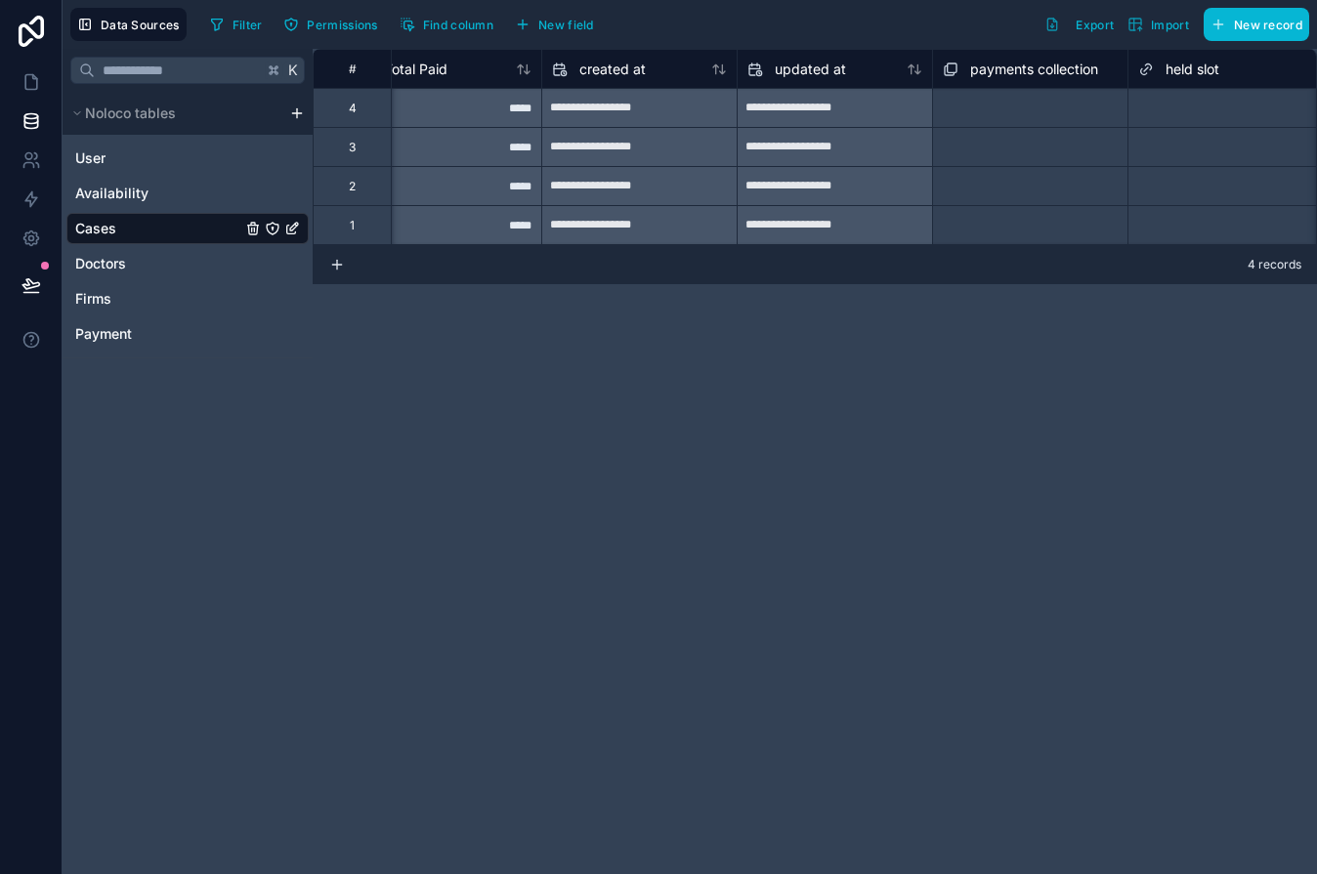
scroll to position [0, 1656]
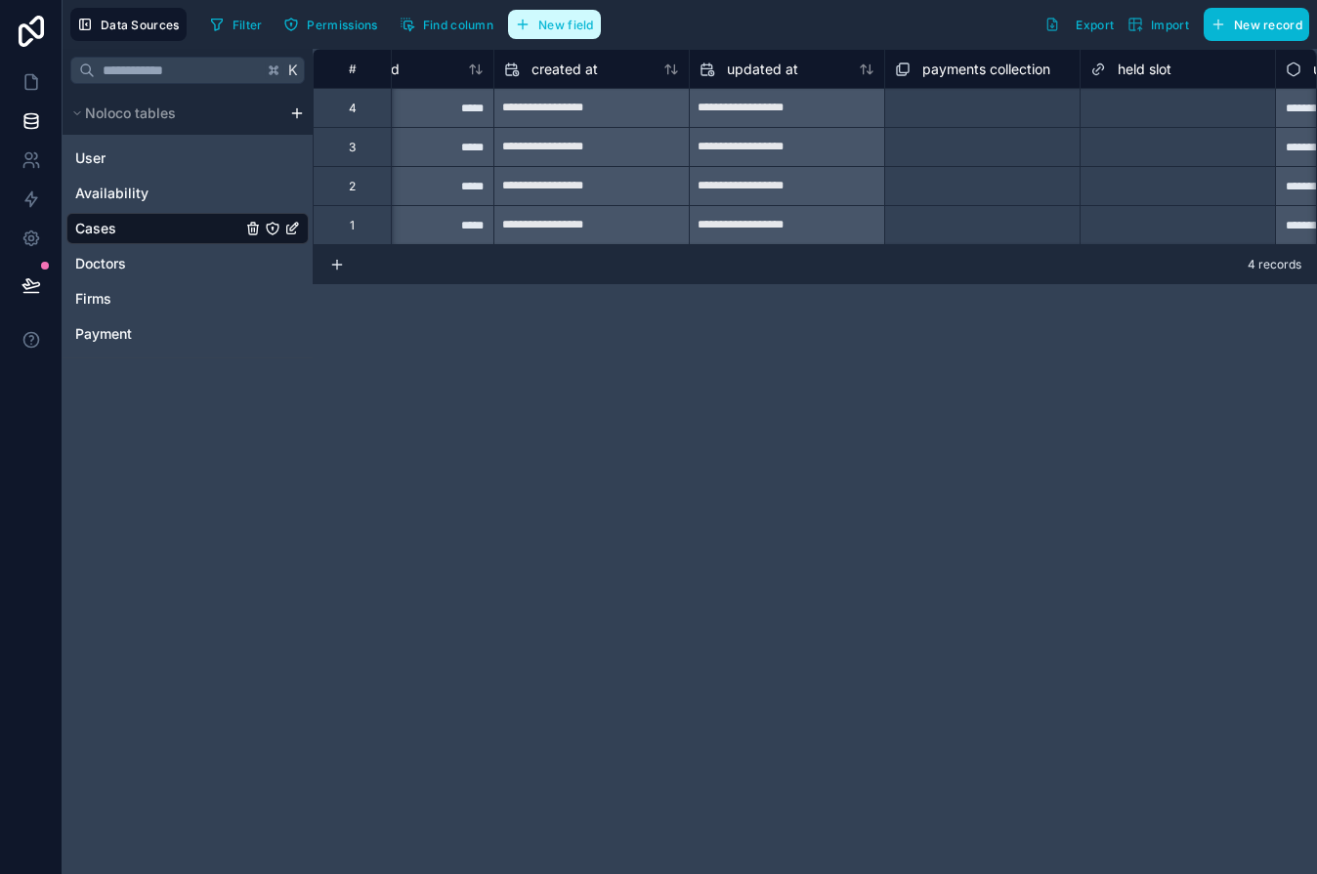
click at [537, 36] on button "New field" at bounding box center [554, 24] width 93 height 29
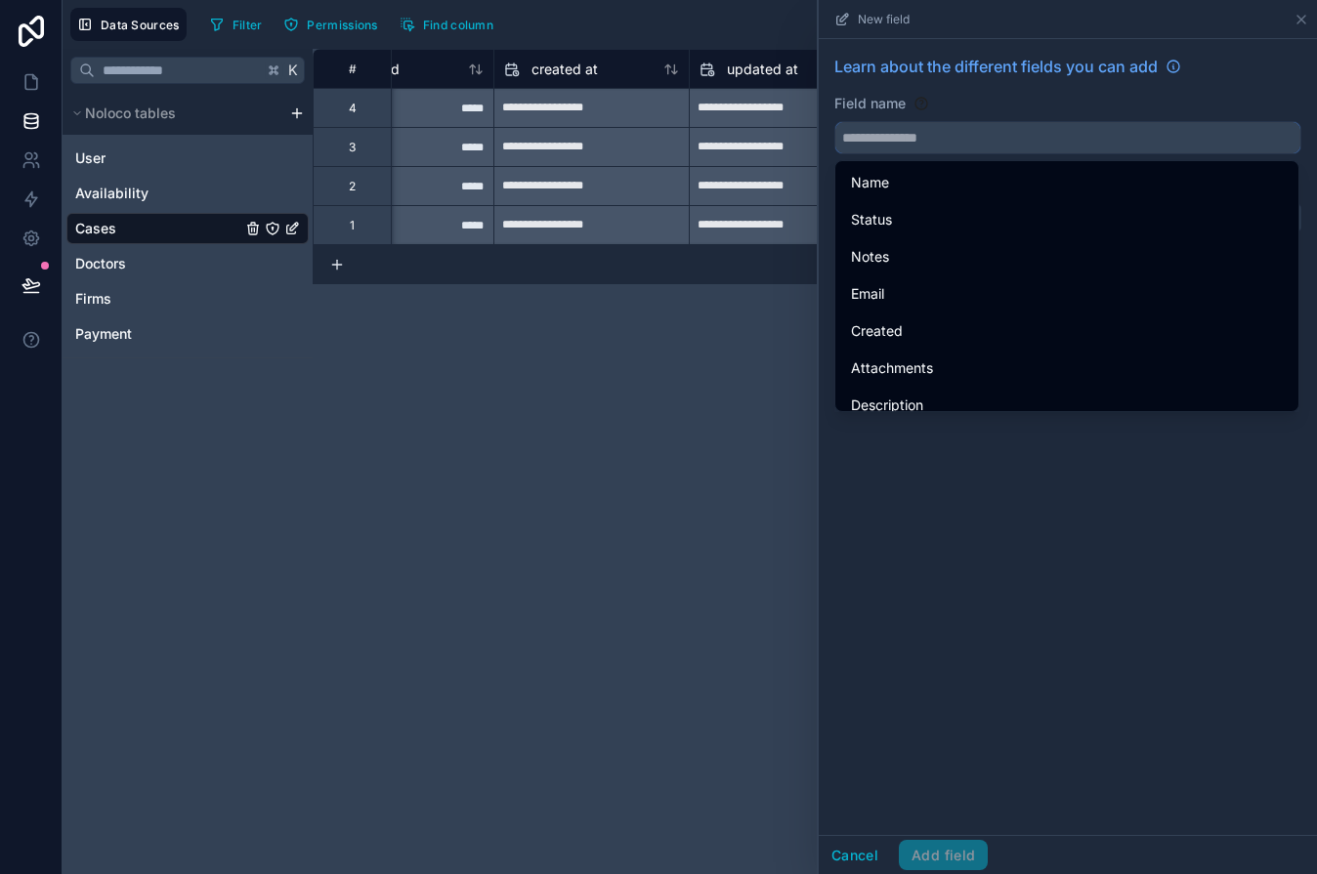
click at [886, 137] on input "text" at bounding box center [1067, 137] width 465 height 31
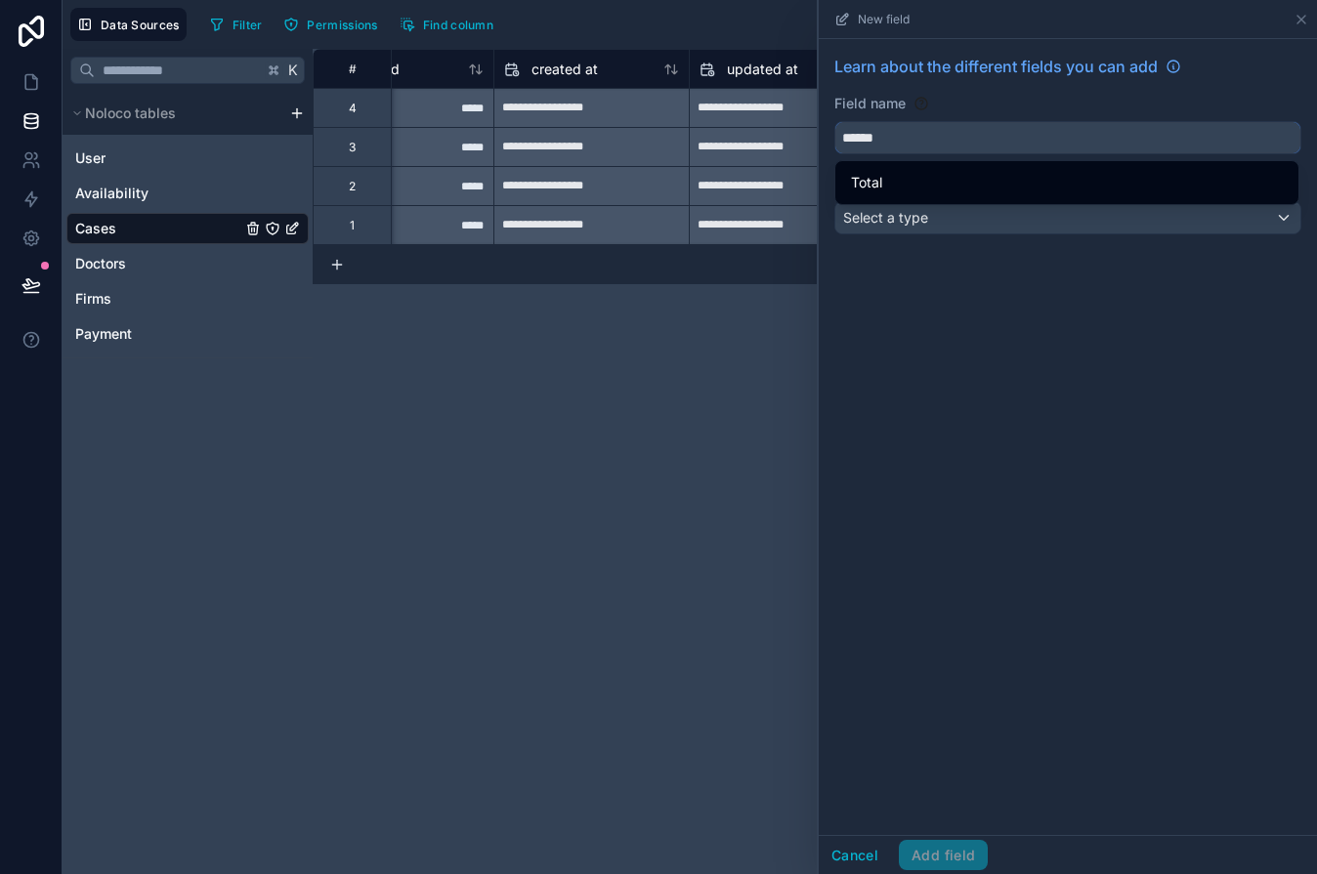
click at [834, 121] on button "*****" at bounding box center [1067, 137] width 467 height 33
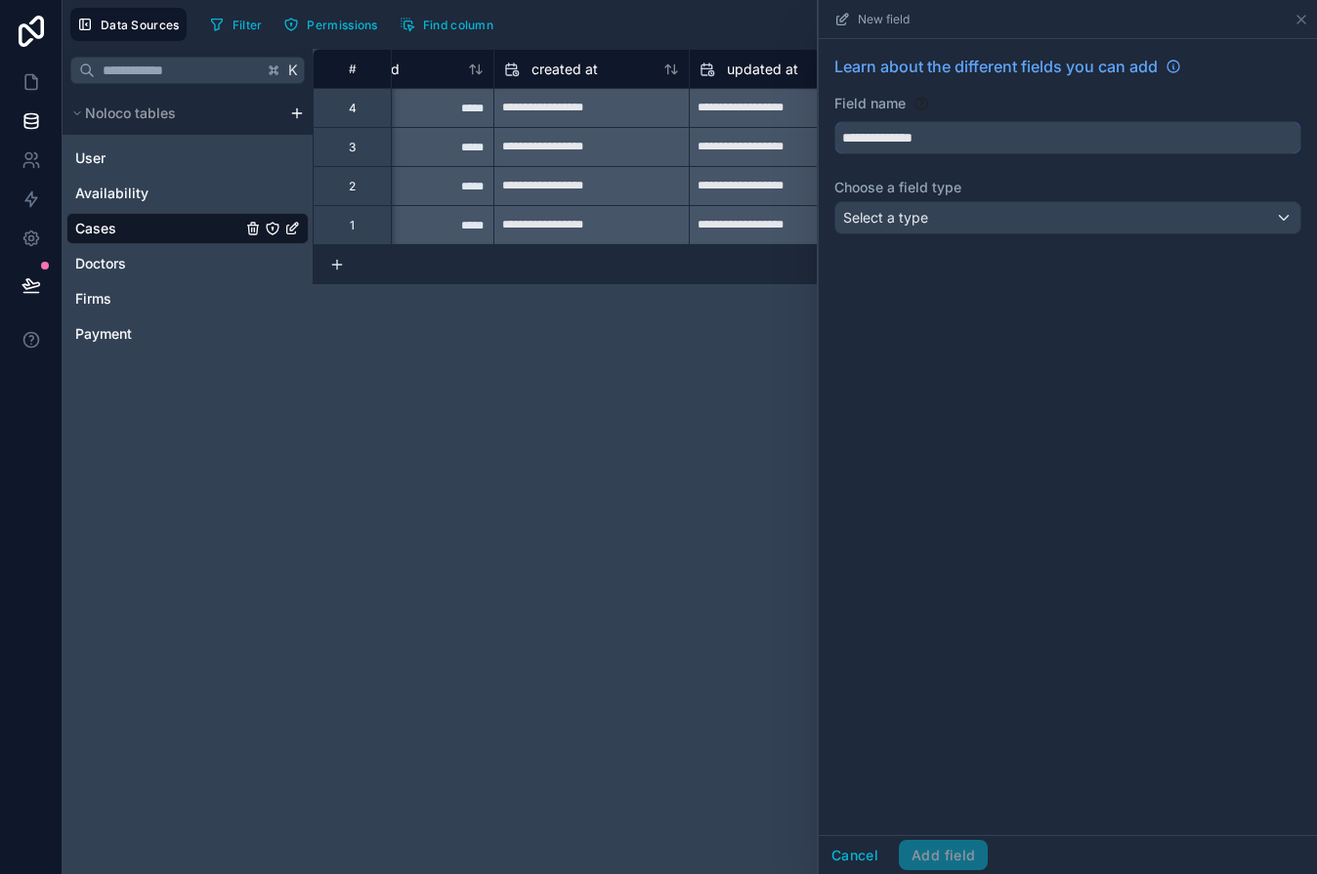
type input "**********"
click at [880, 212] on span "Select a type" at bounding box center [885, 217] width 85 height 17
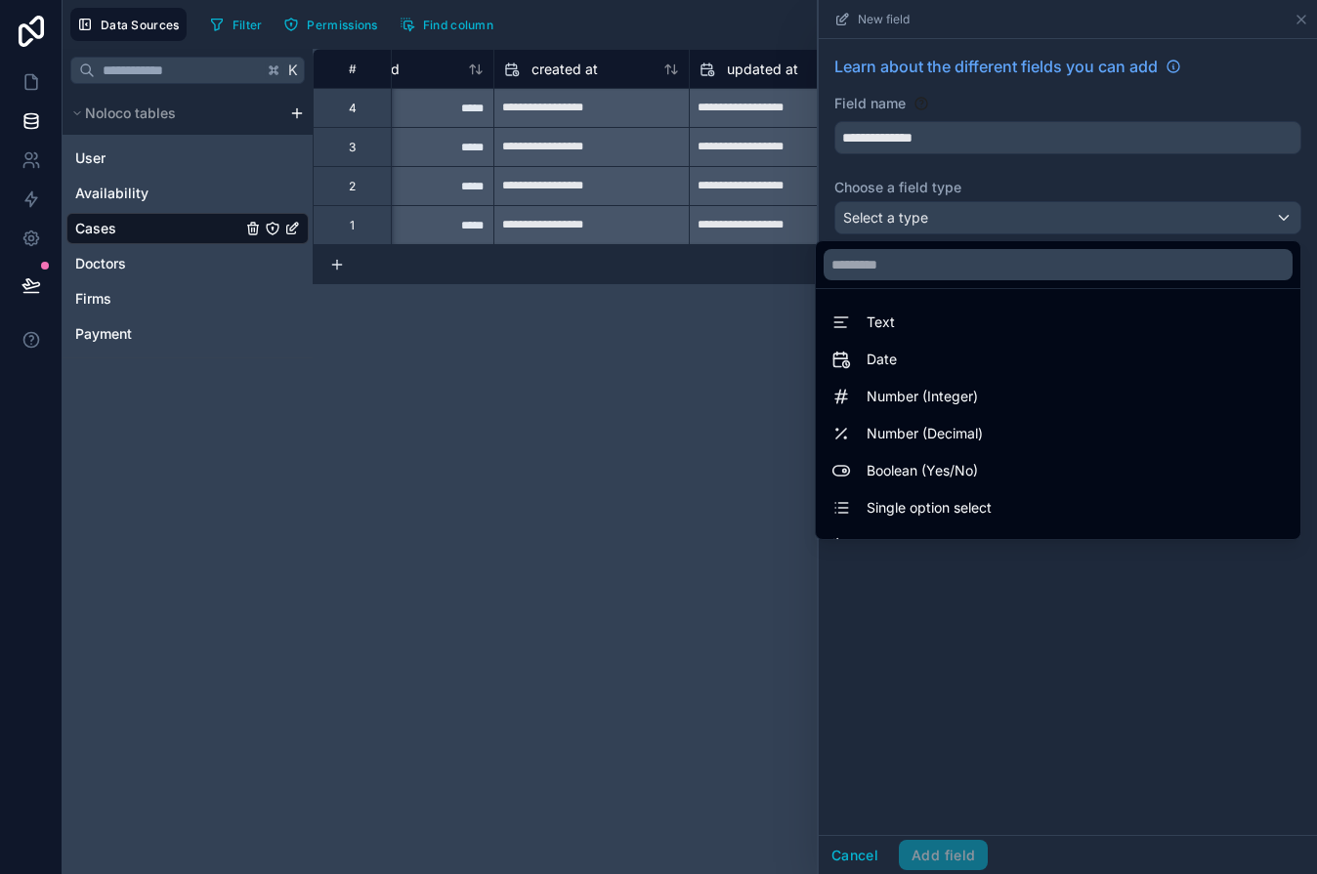
click at [870, 217] on div at bounding box center [1068, 437] width 498 height 874
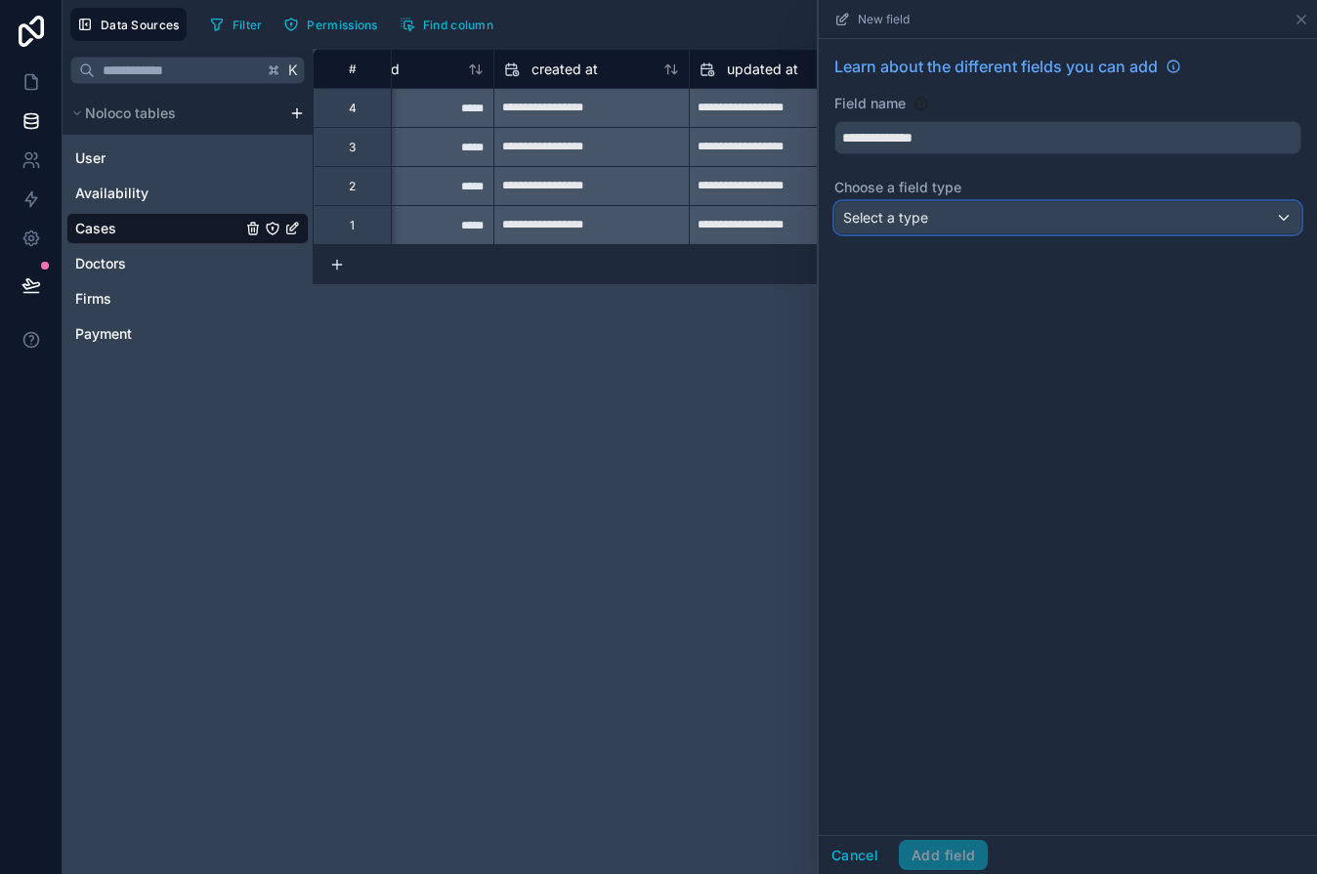
click at [870, 217] on span "Select a type" at bounding box center [885, 217] width 85 height 17
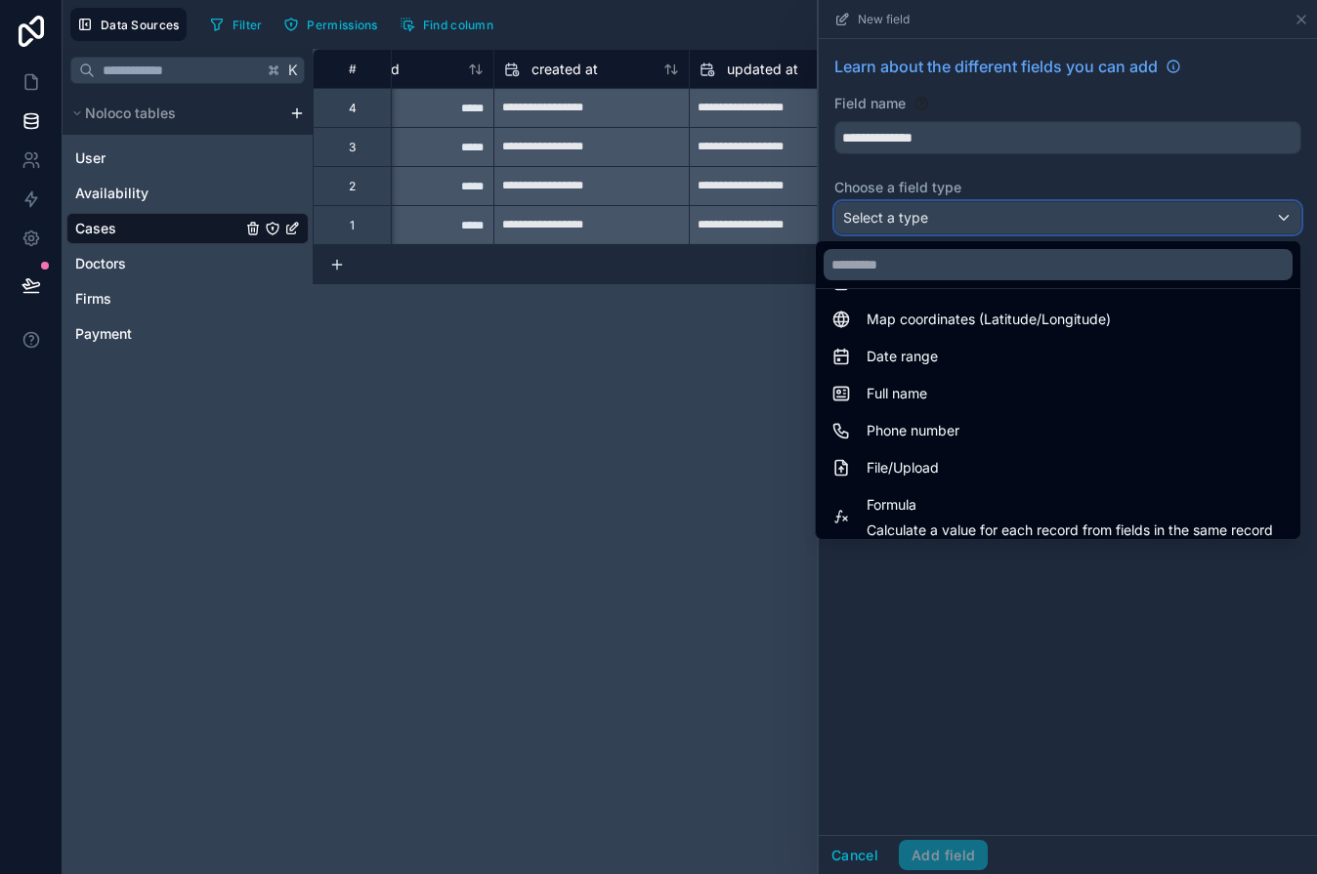
scroll to position [567, 0]
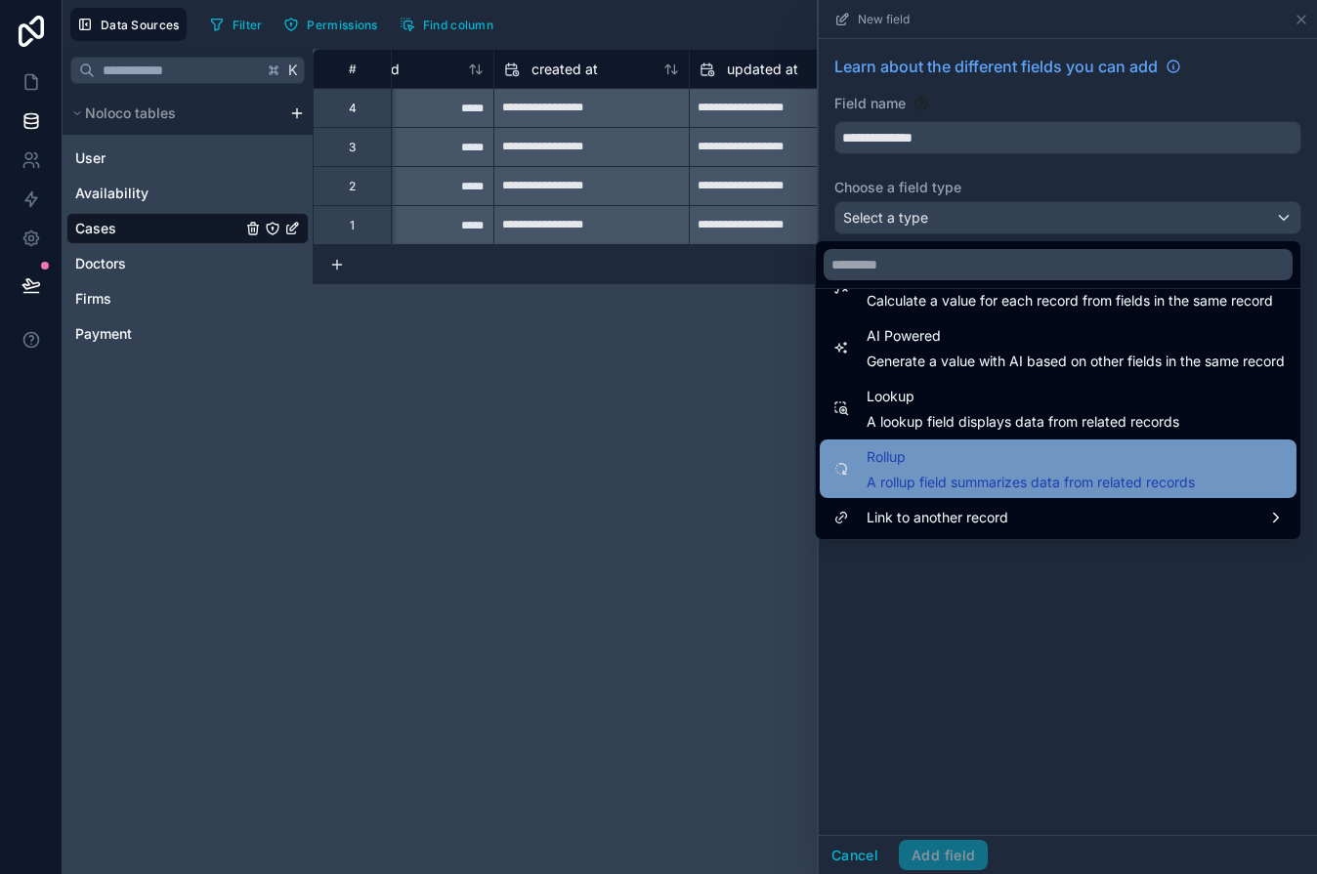
click at [859, 460] on div "Rollup A rollup field summarizes data from related records" at bounding box center [1012, 468] width 363 height 47
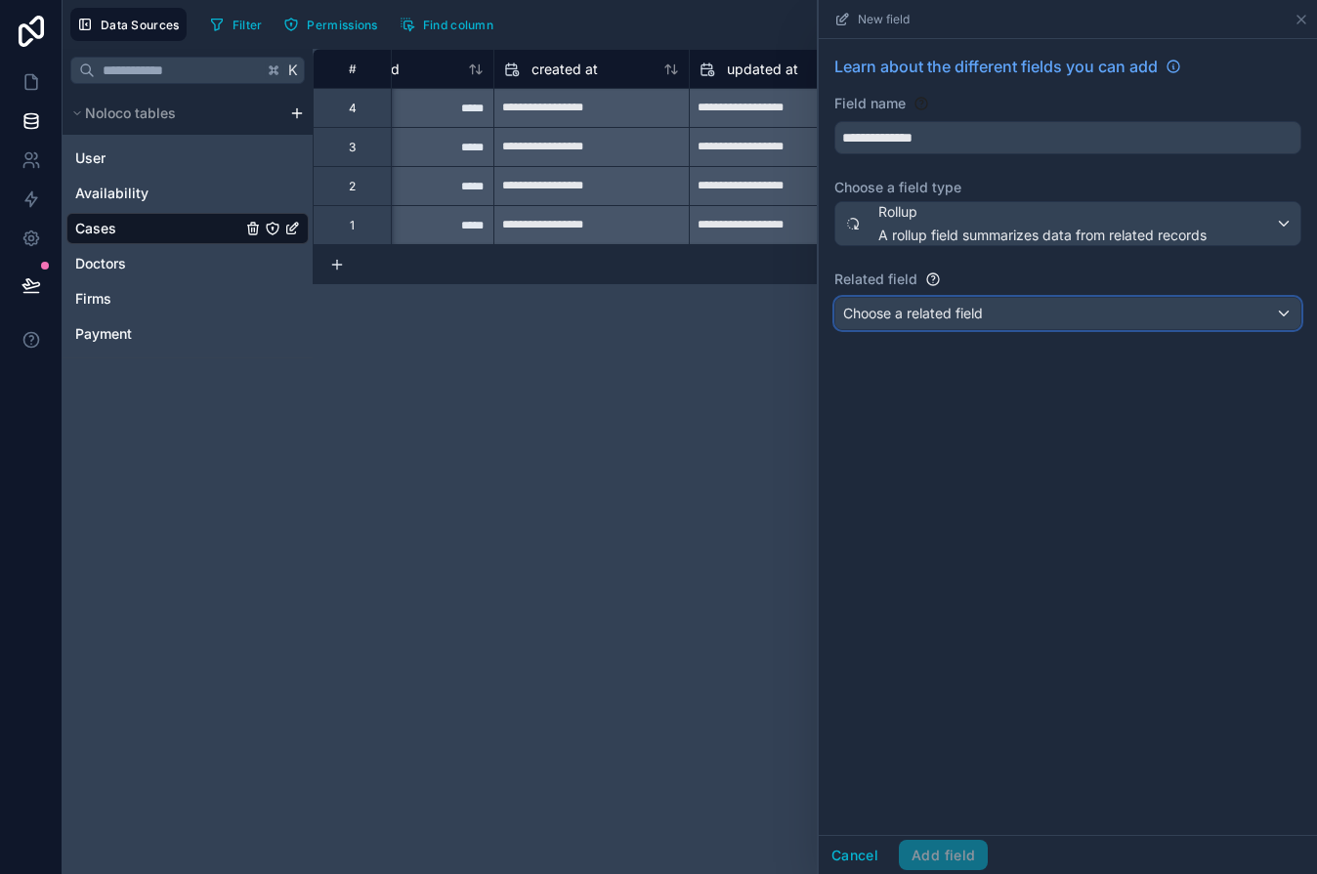
click at [891, 323] on div "Choose a related field" at bounding box center [1067, 313] width 465 height 31
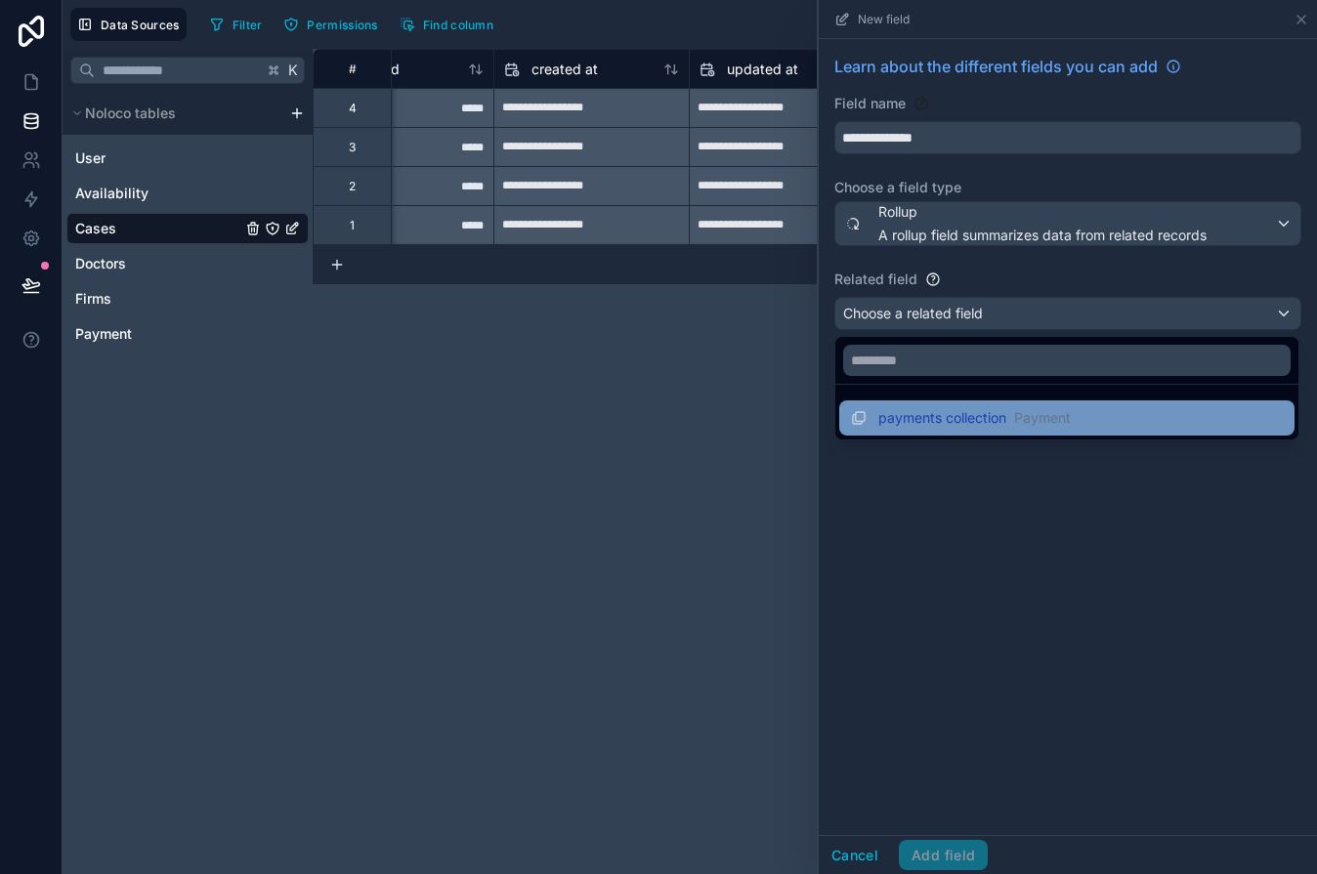
click at [898, 418] on span "payments collection" at bounding box center [942, 418] width 128 height 20
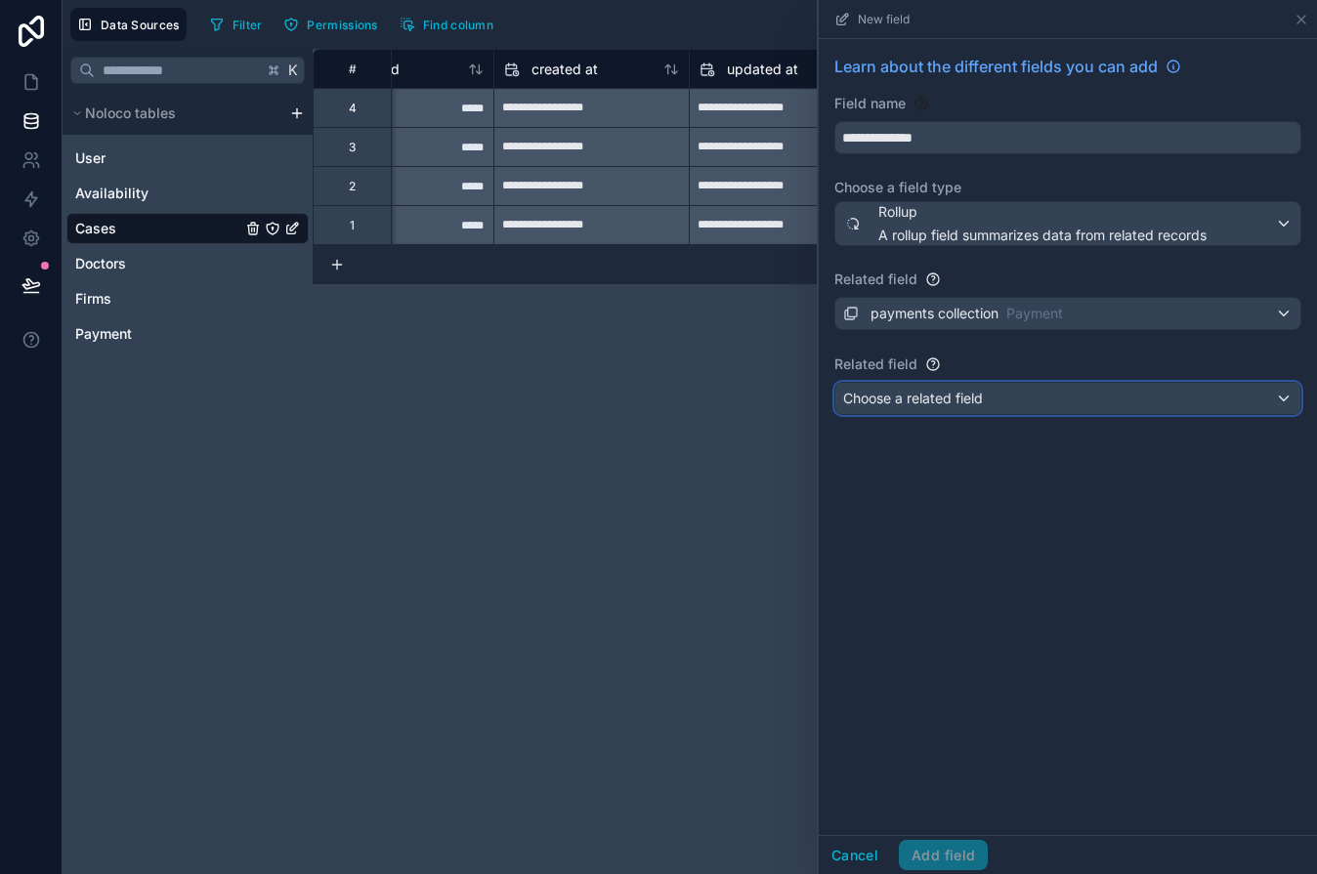
click at [889, 384] on div "Choose a related field" at bounding box center [1067, 398] width 465 height 31
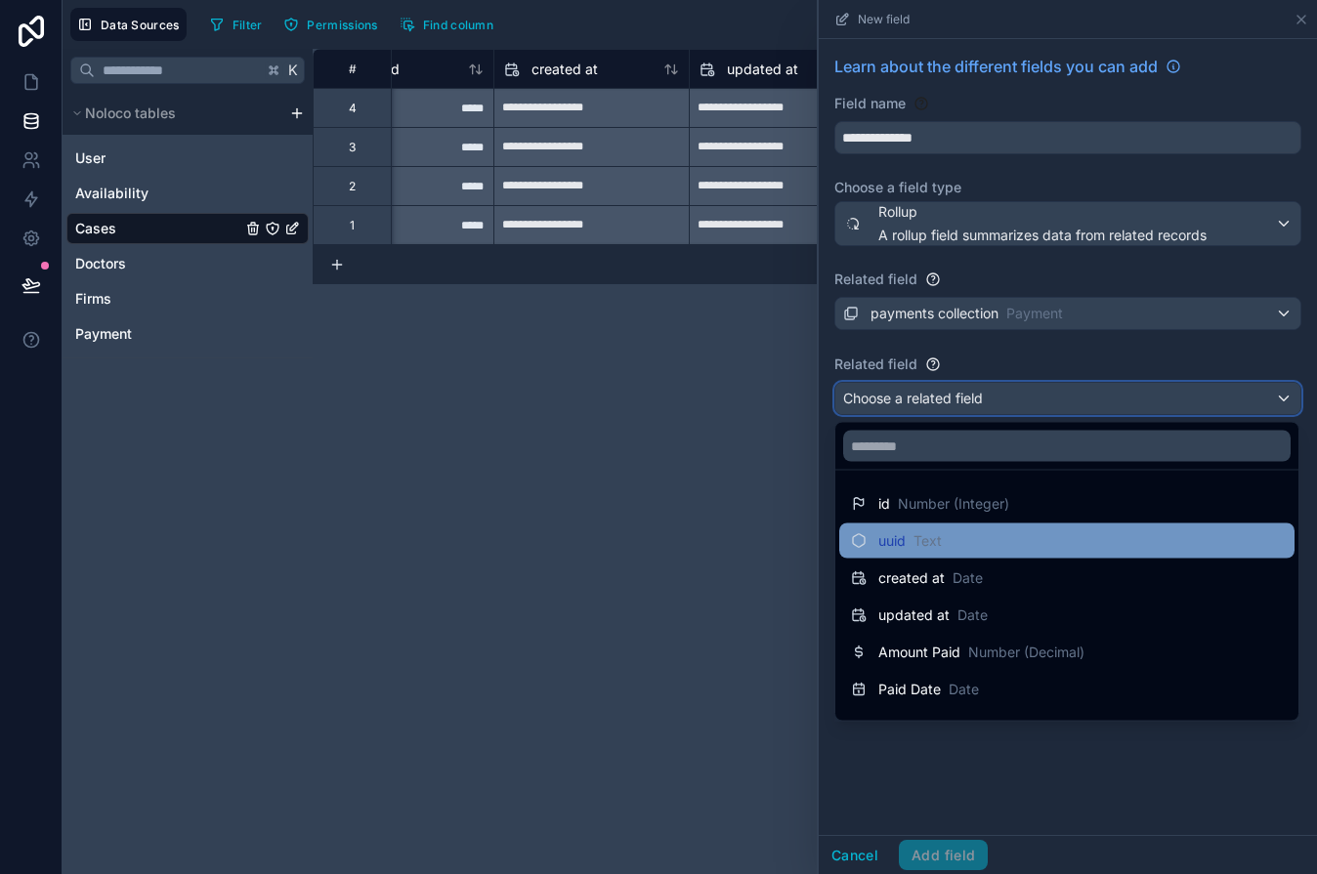
scroll to position [64, 0]
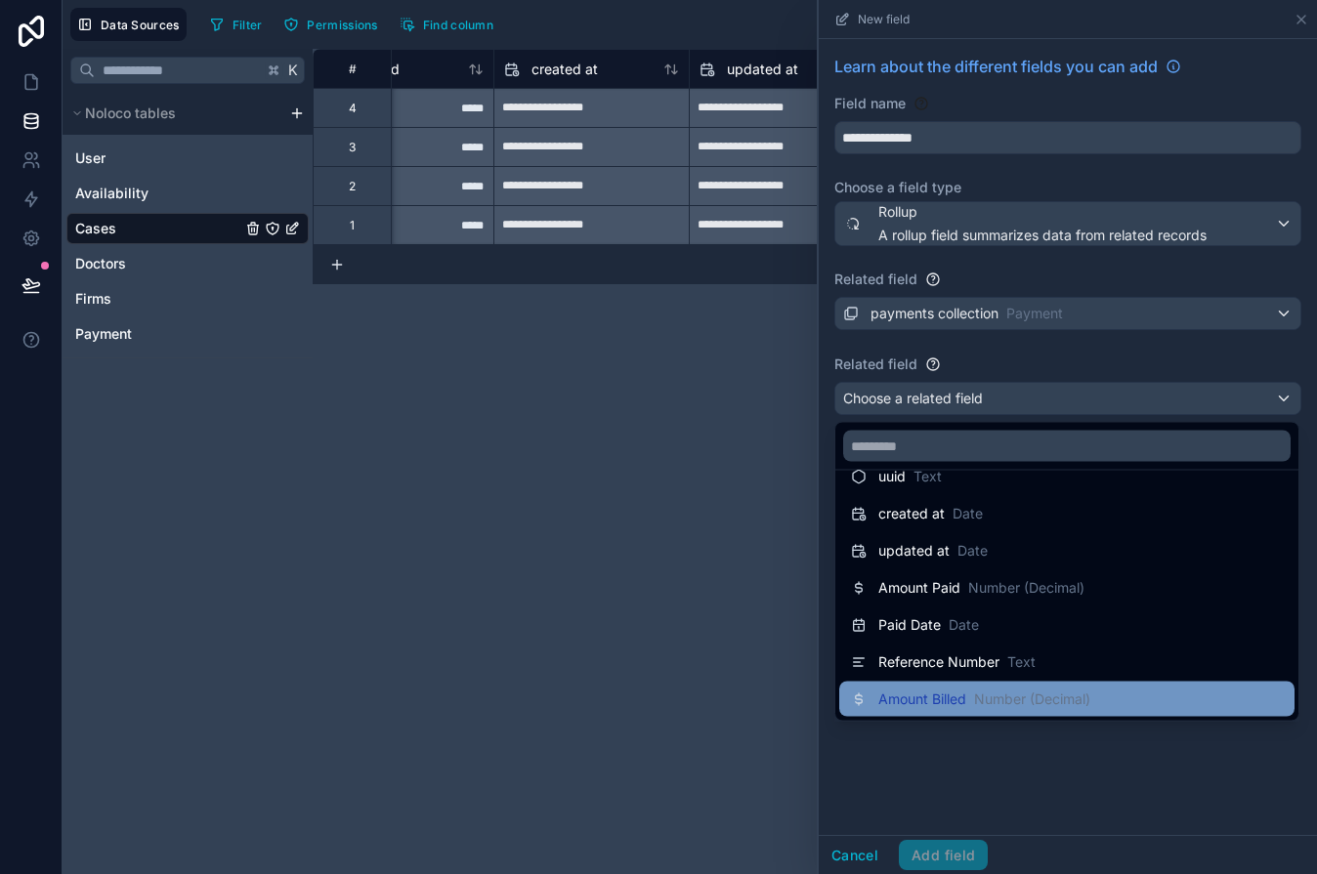
click at [959, 686] on div "Amount Billed Number (Decimal)" at bounding box center [1066, 699] width 455 height 35
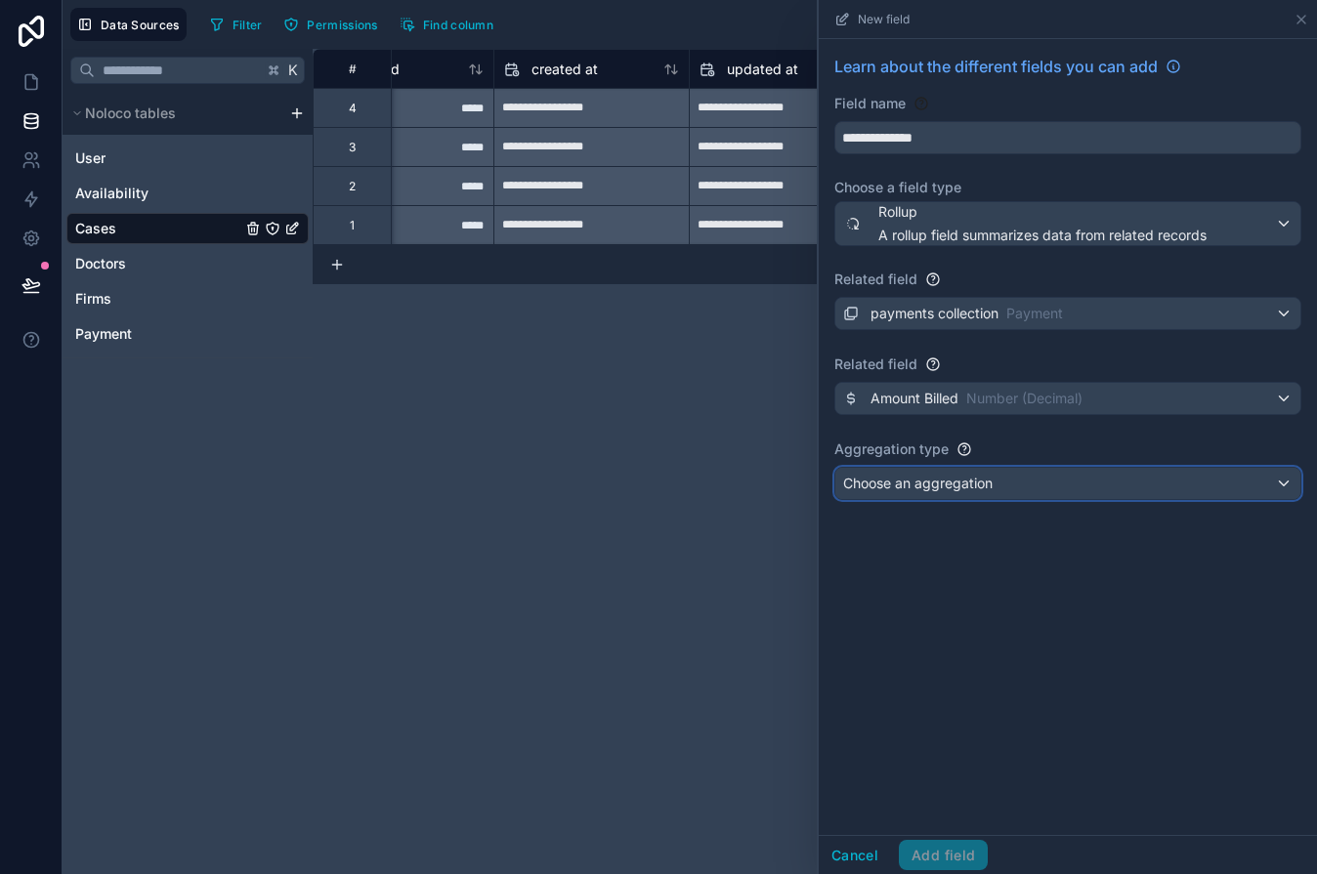
click at [885, 483] on span "Choose an aggregation" at bounding box center [917, 483] width 149 height 17
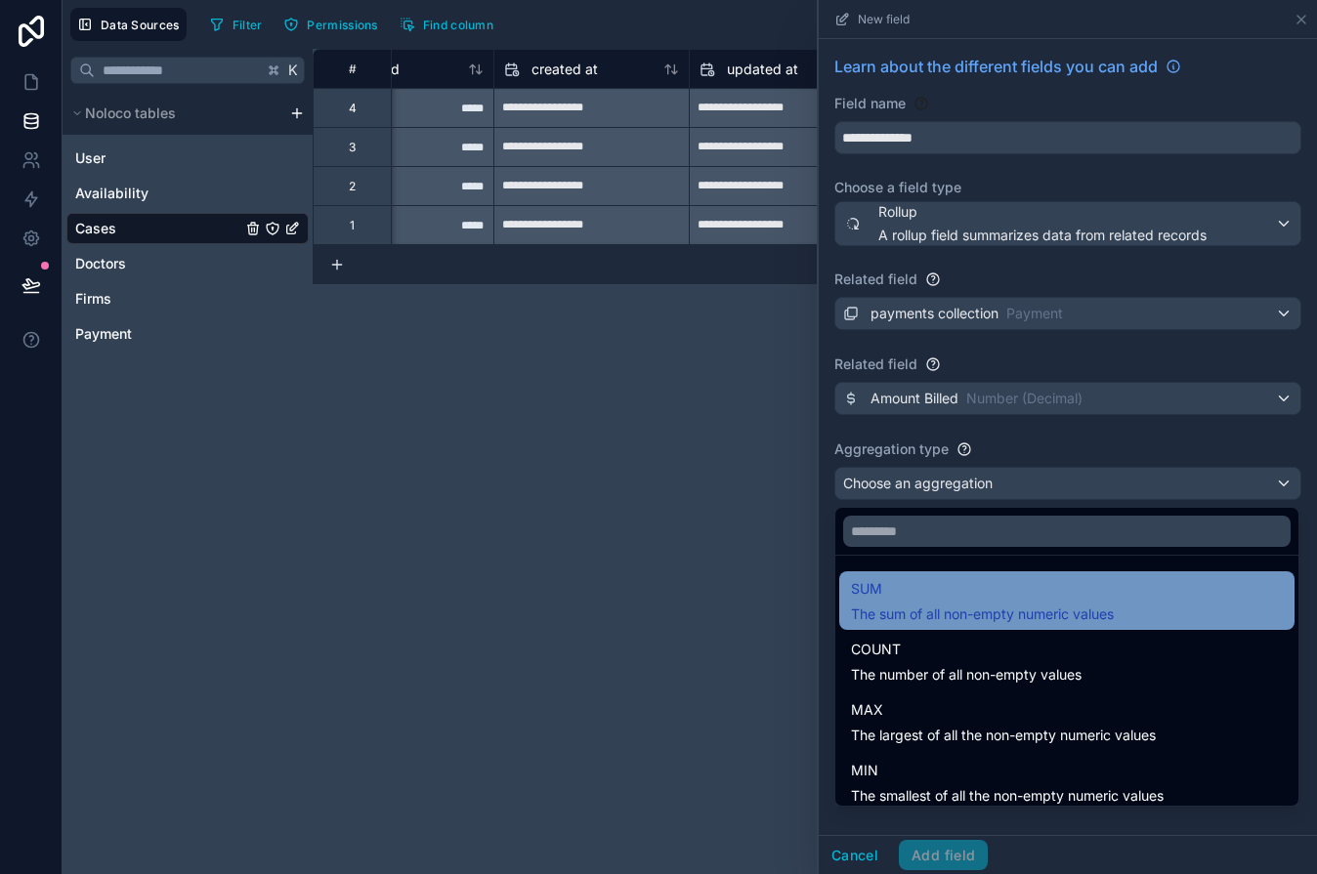
click at [889, 573] on div "SUM The sum of all non-empty numeric values" at bounding box center [1066, 600] width 455 height 59
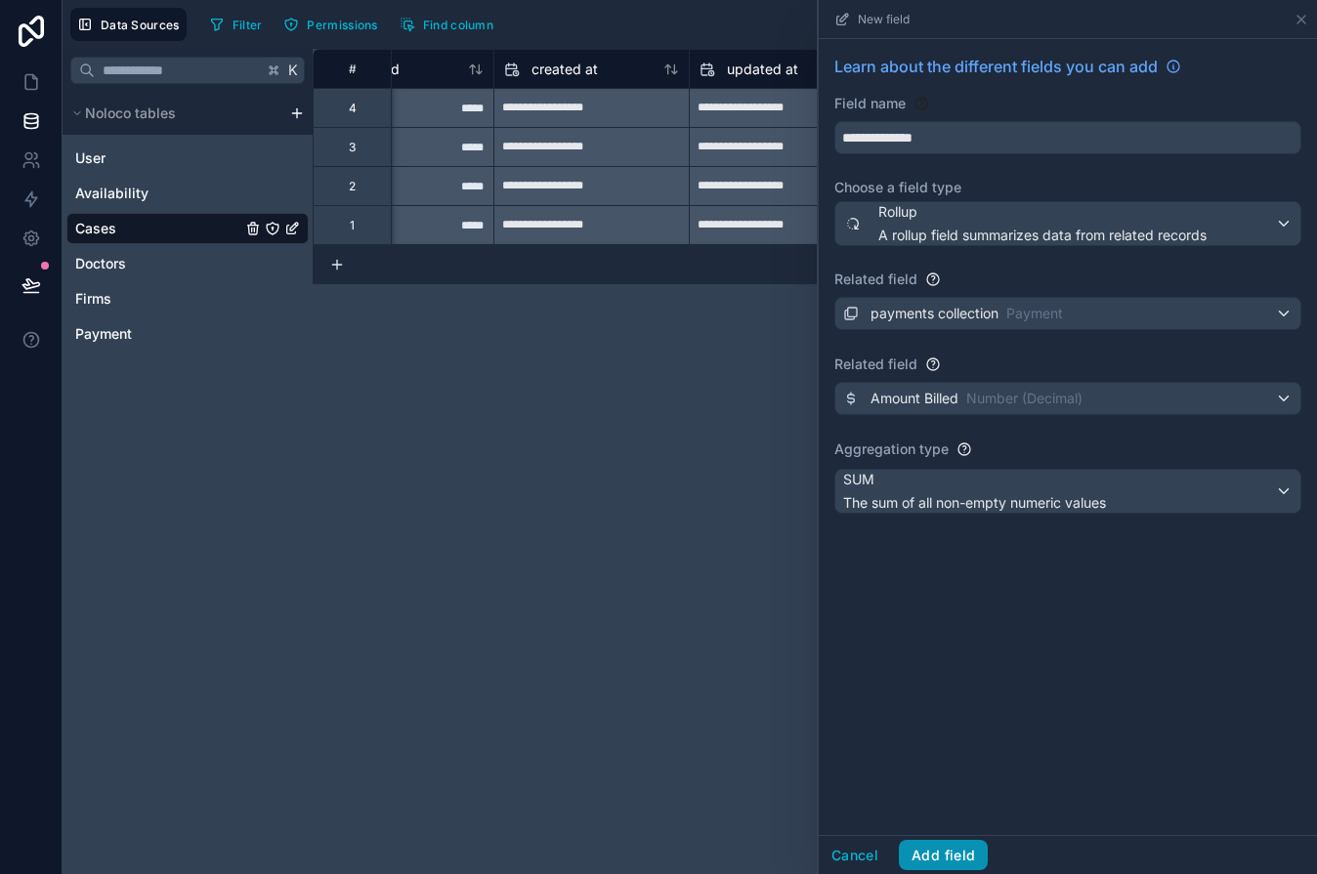
click at [960, 848] on button "Add field" at bounding box center [943, 855] width 89 height 31
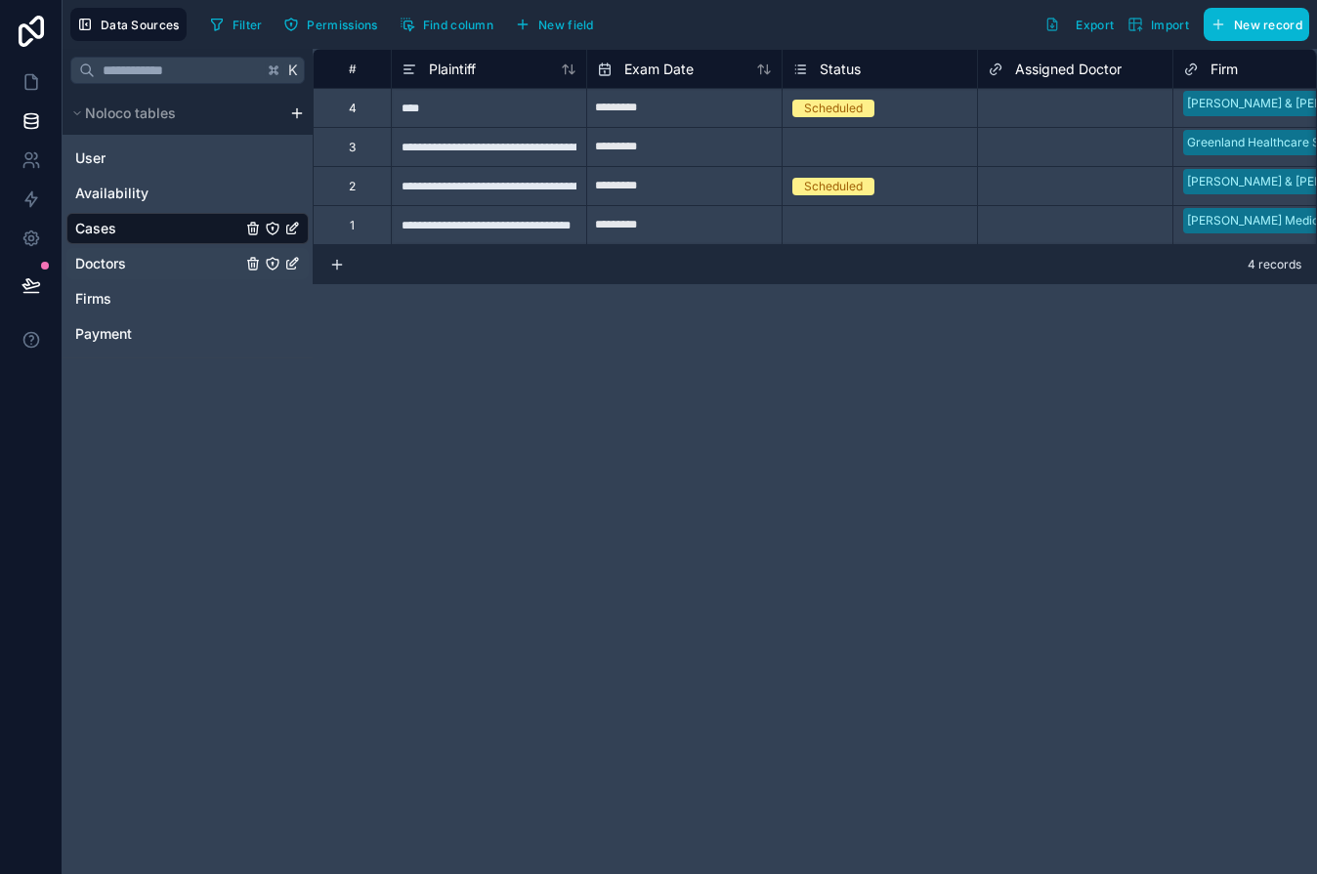
click at [91, 260] on span "Doctors" at bounding box center [100, 264] width 51 height 20
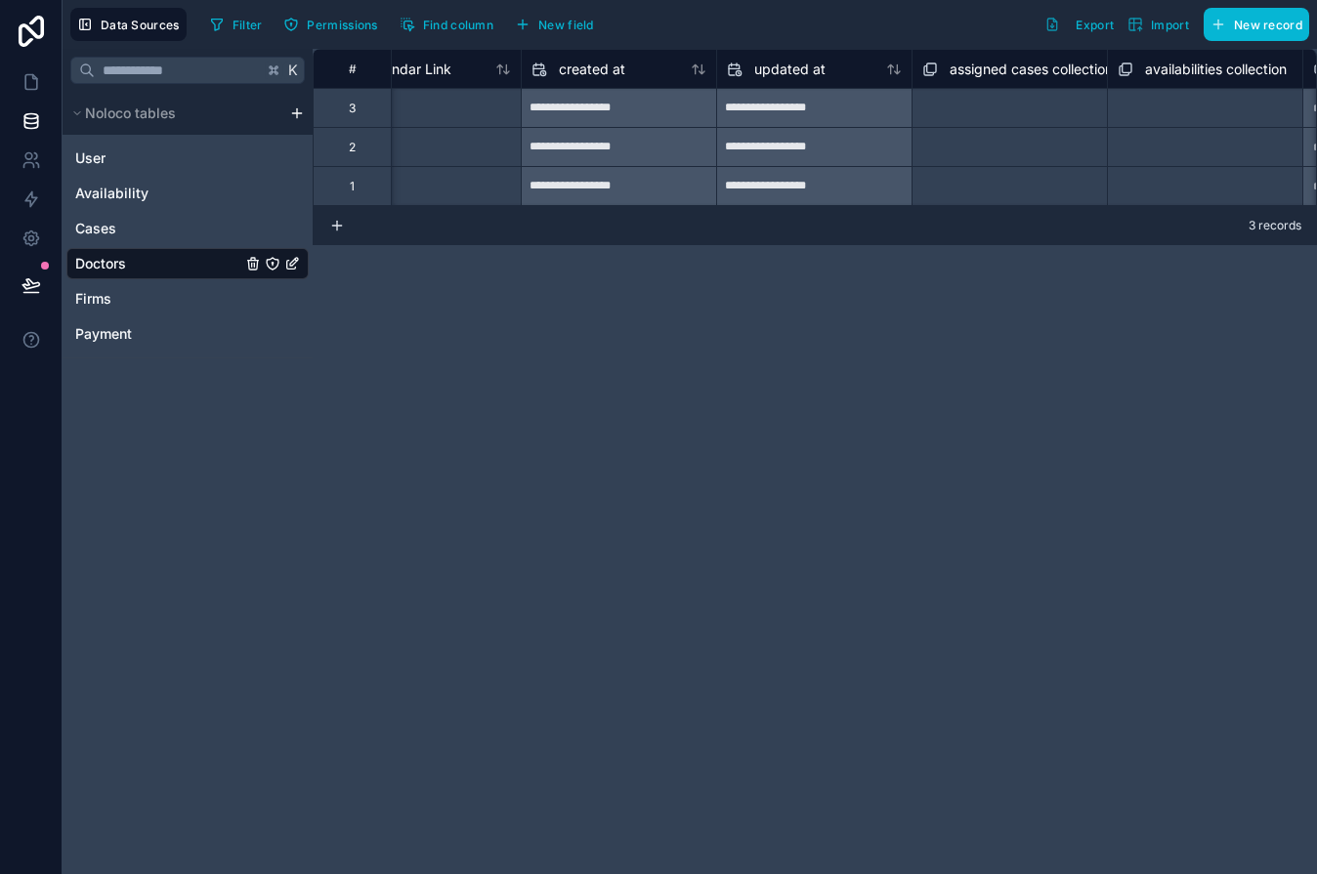
scroll to position [0, 1615]
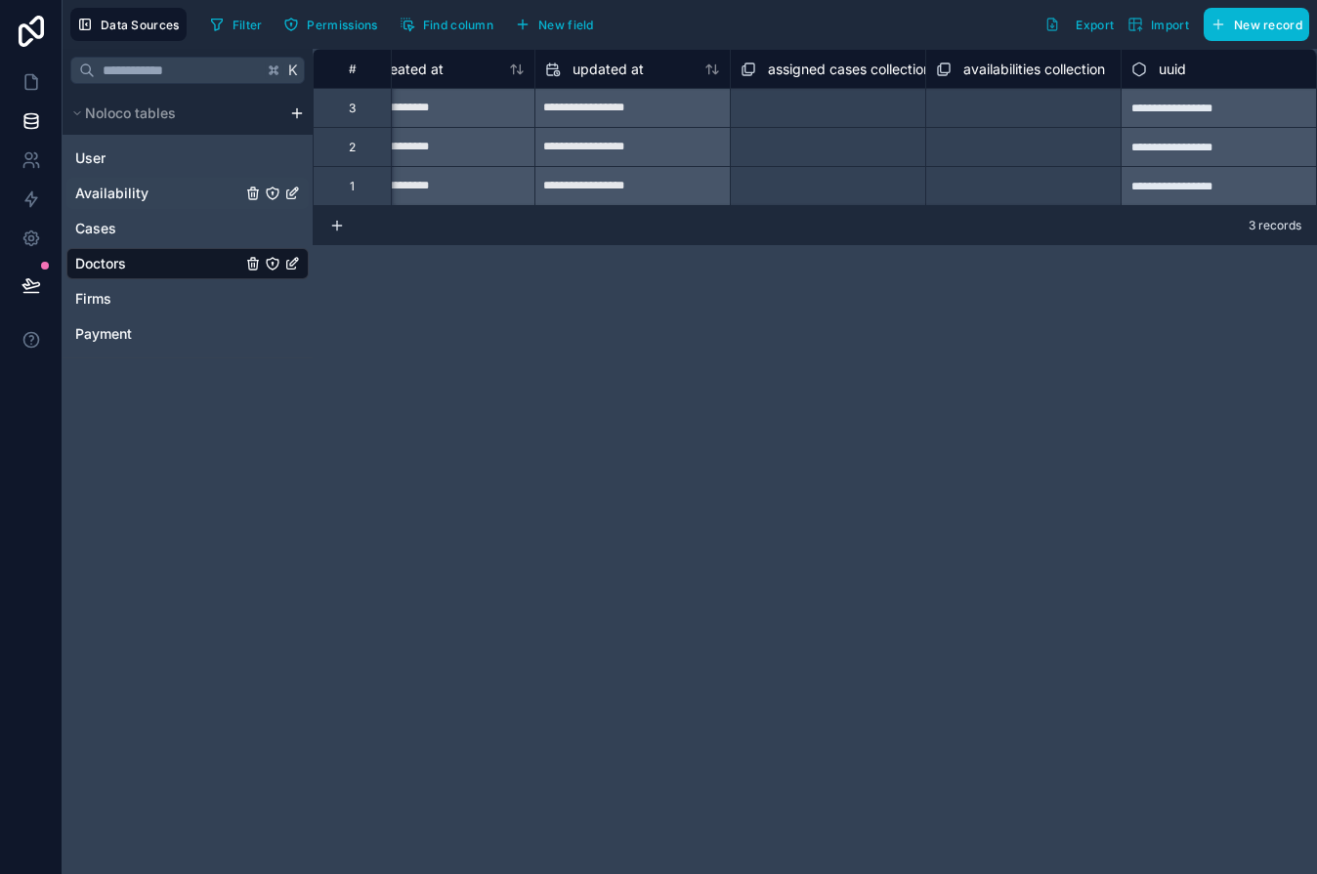
click at [123, 202] on span "Availability" at bounding box center [111, 194] width 73 height 20
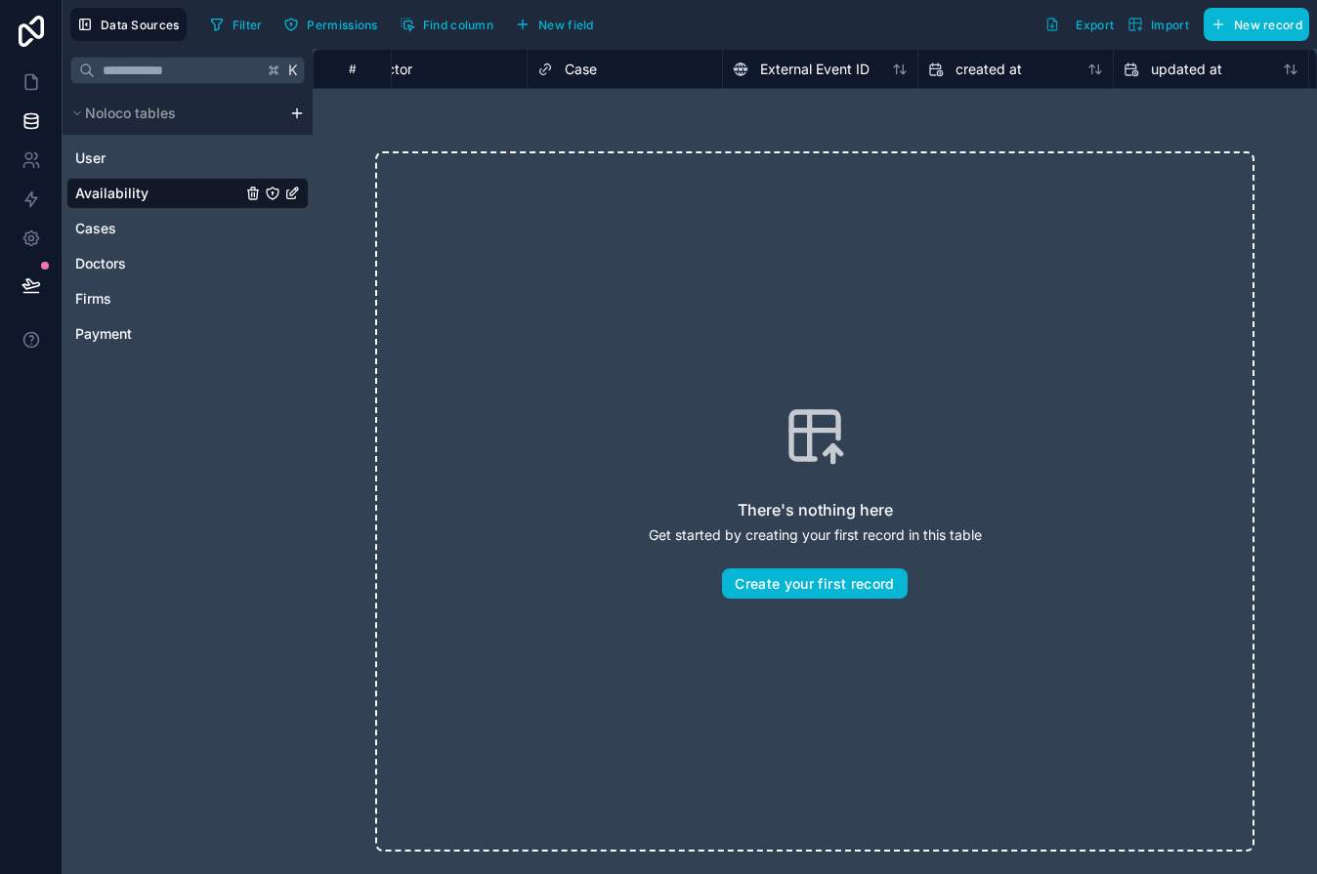
scroll to position [0, 833]
click at [120, 327] on span "Payment" at bounding box center [103, 334] width 57 height 20
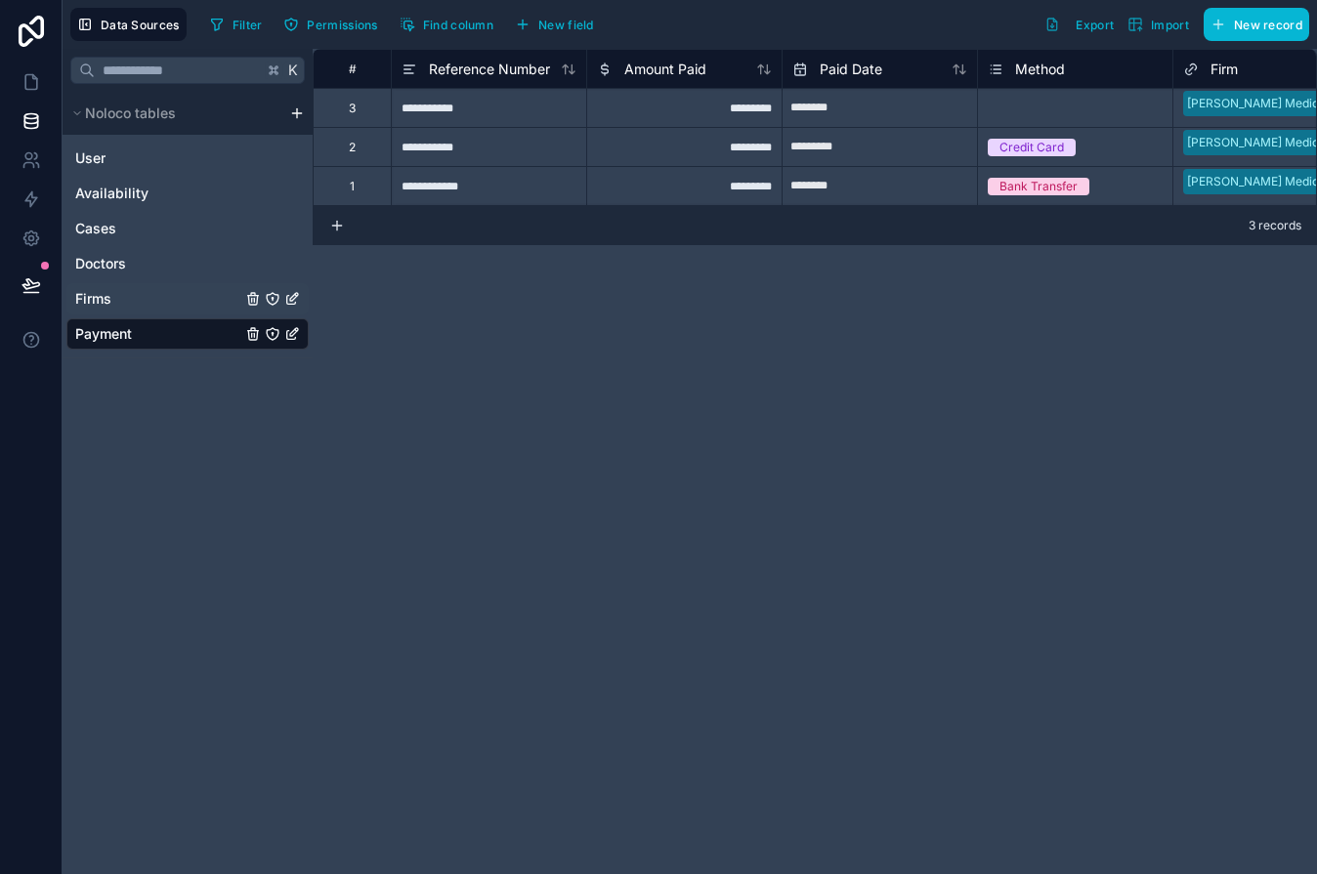
click at [112, 304] on link "Firms" at bounding box center [158, 299] width 166 height 20
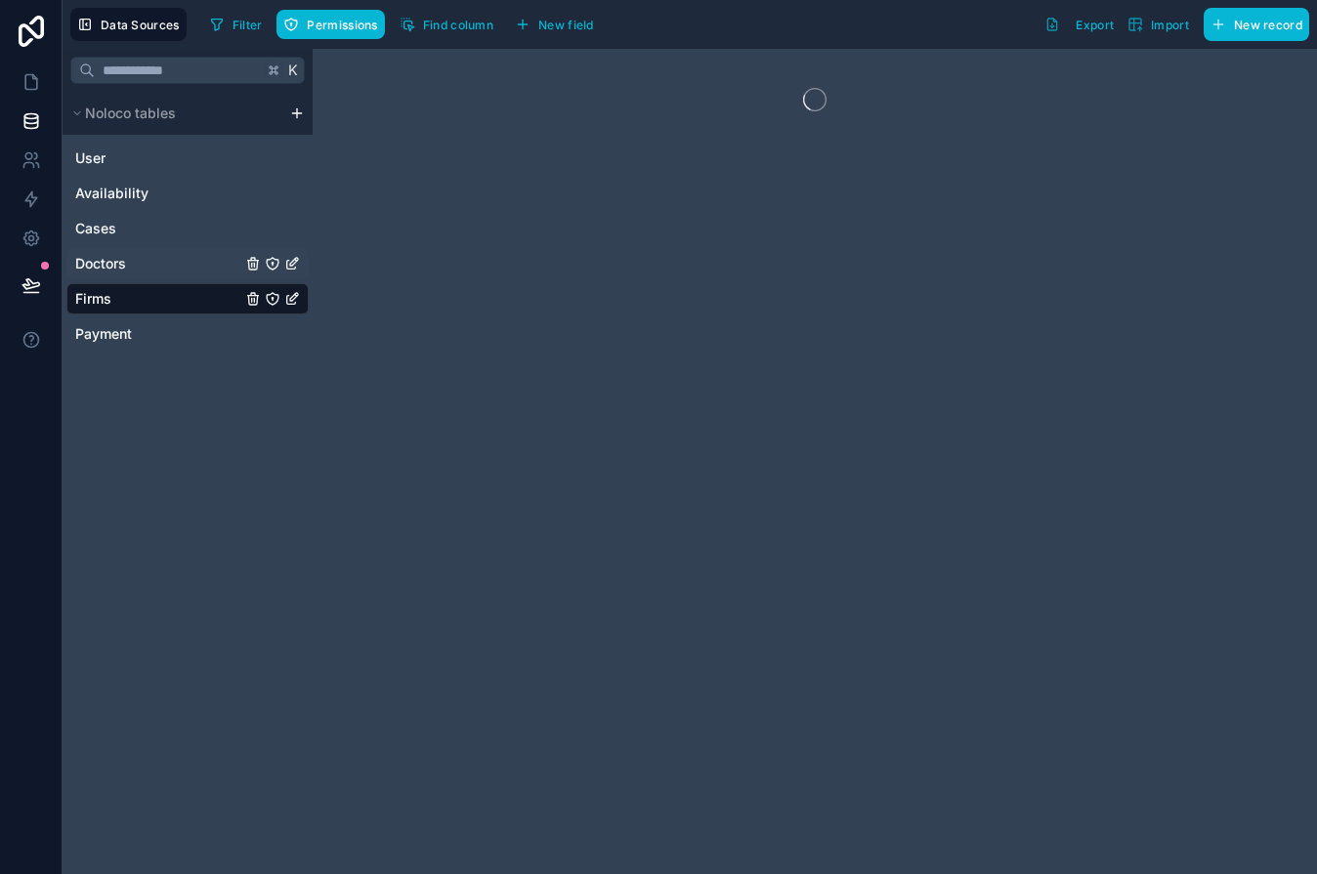
click at [109, 257] on span "Doctors" at bounding box center [100, 264] width 51 height 20
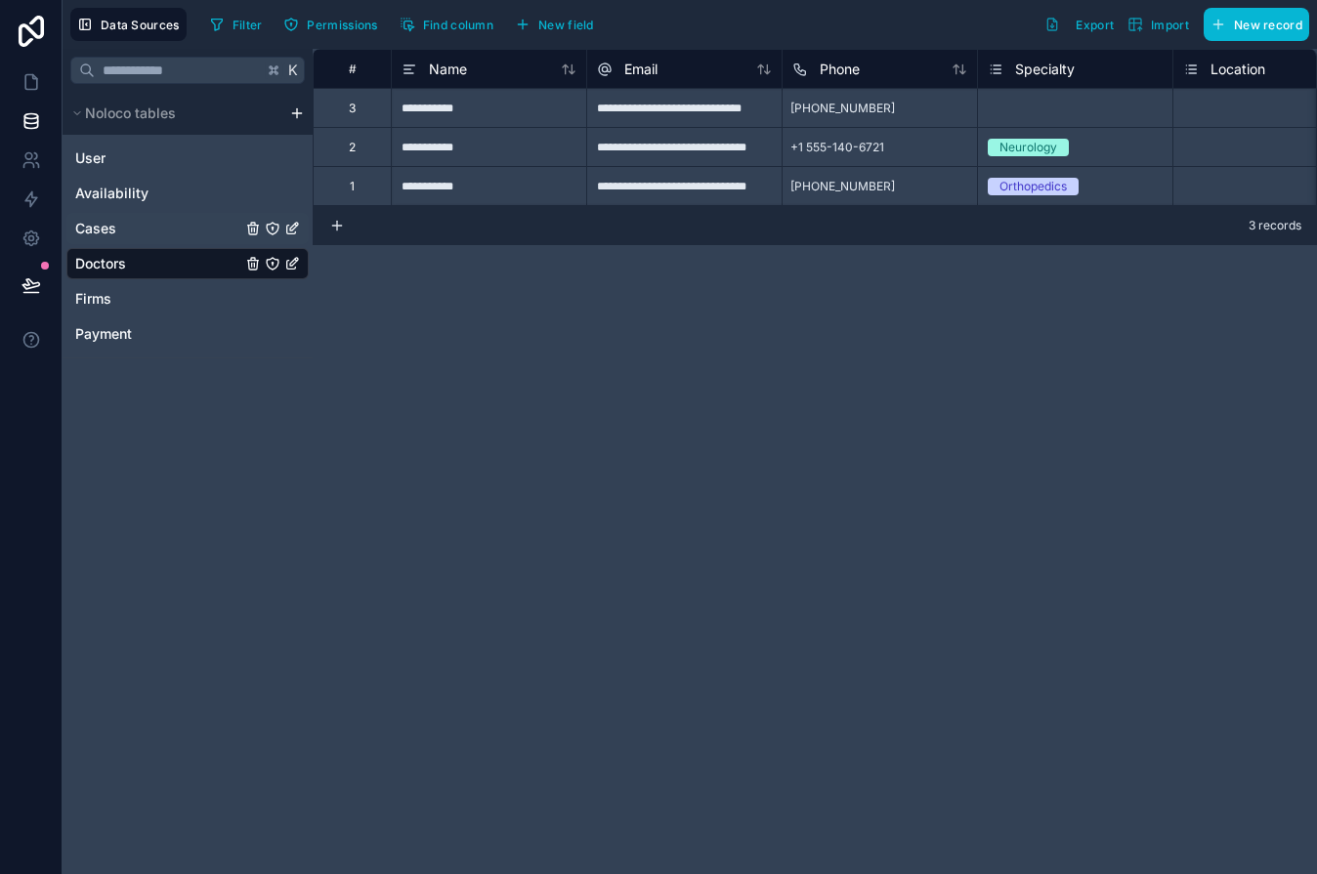
click at [104, 223] on span "Cases" at bounding box center [95, 229] width 41 height 20
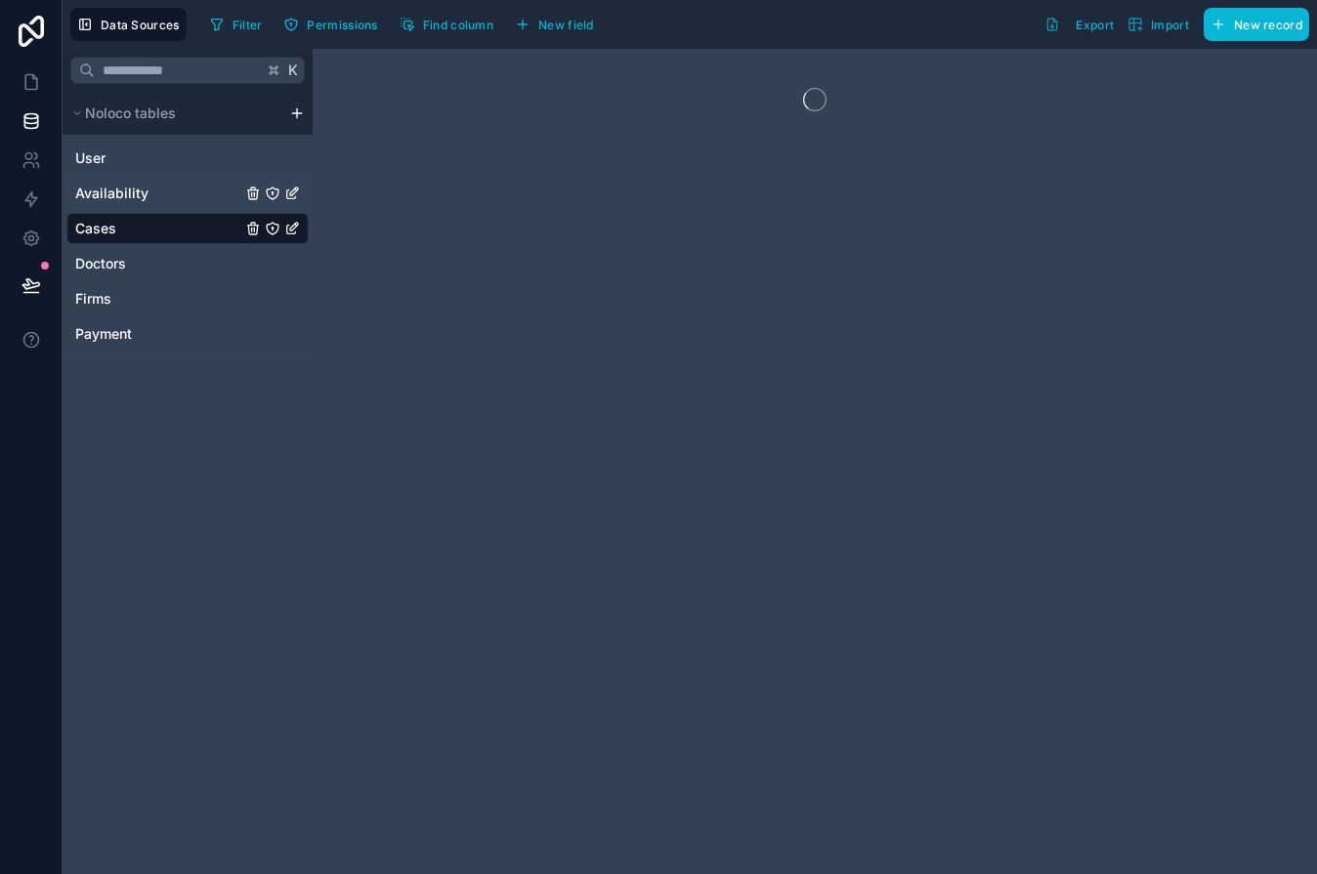
click at [104, 196] on span "Availability" at bounding box center [111, 194] width 73 height 20
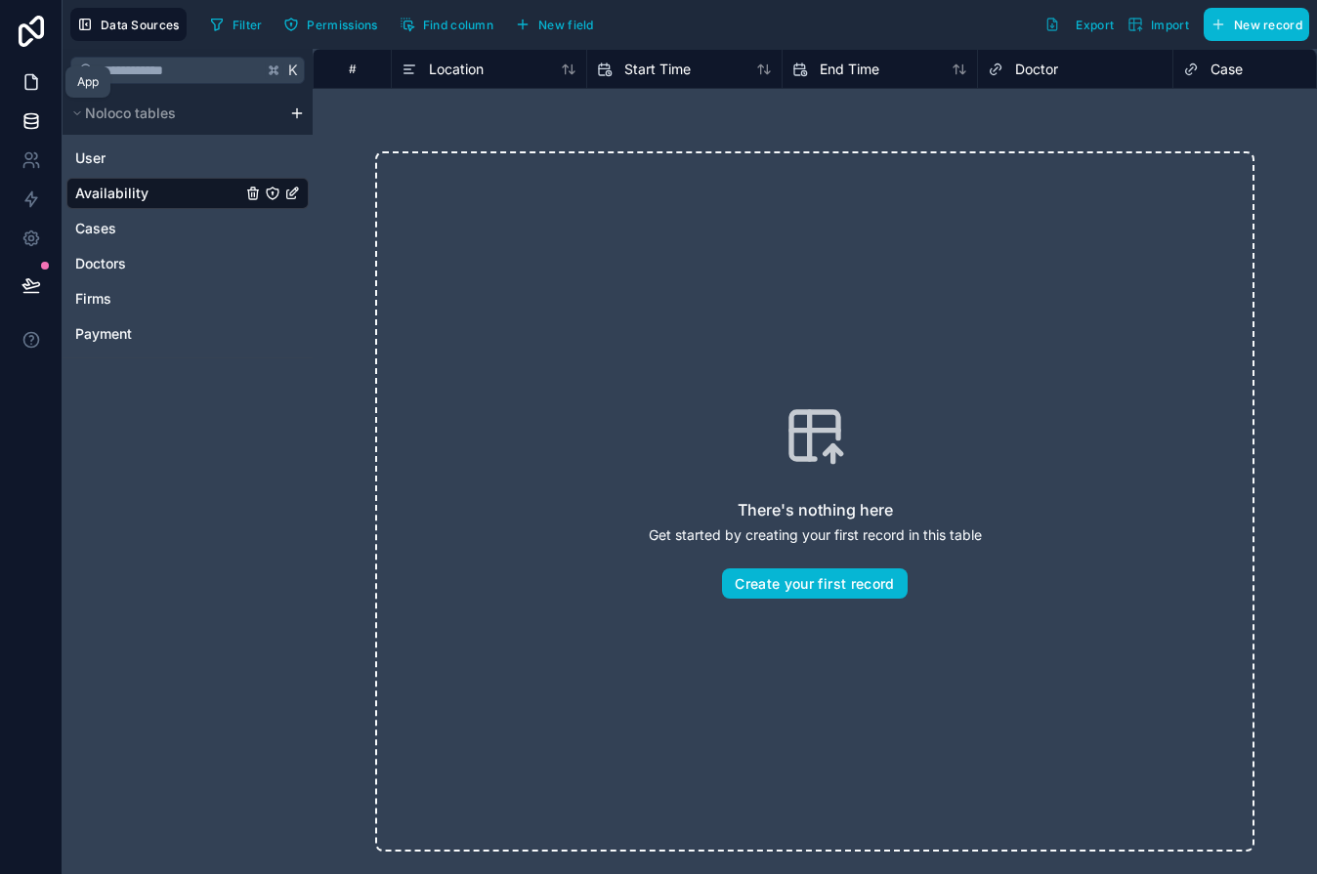
click at [27, 84] on icon at bounding box center [31, 82] width 20 height 20
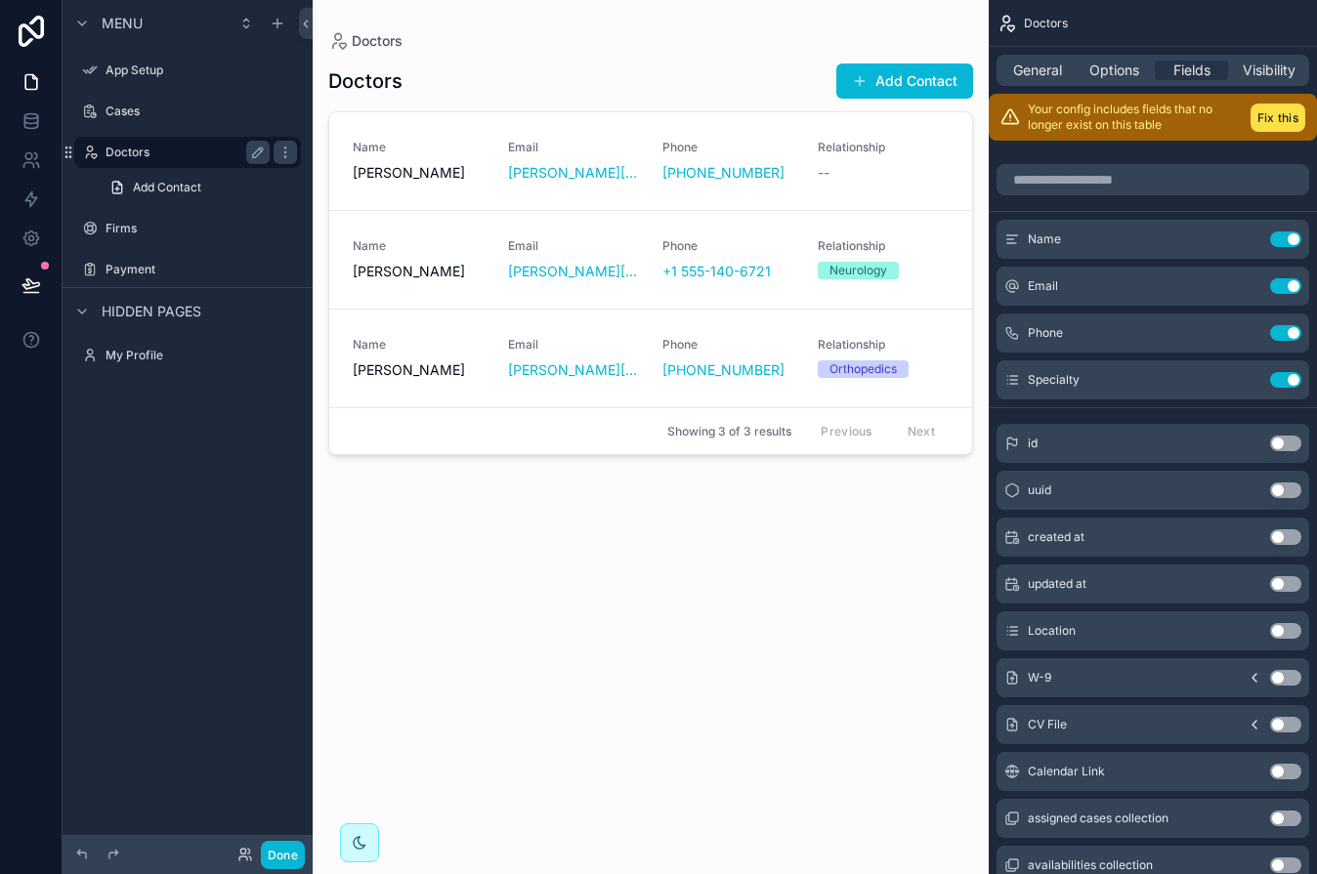
click at [102, 148] on div "Doctors" at bounding box center [187, 152] width 219 height 31
click at [133, 287] on div "Hidden pages" at bounding box center [188, 310] width 250 height 47
click at [129, 277] on div "Payment" at bounding box center [187, 269] width 164 height 23
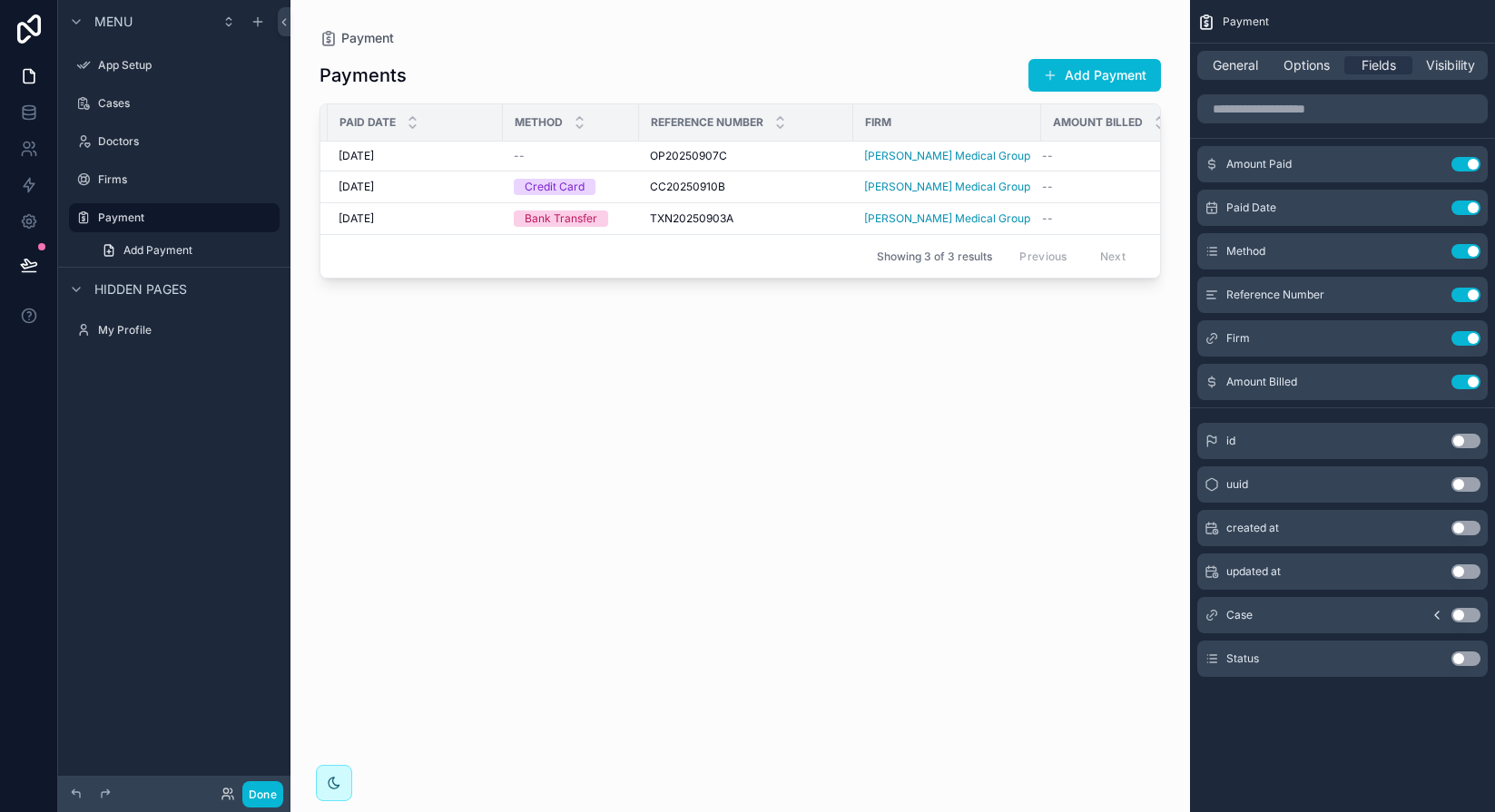
scroll to position [0, 150]
click at [1179, 615] on button "Use setting" at bounding box center [1465, 615] width 29 height 15
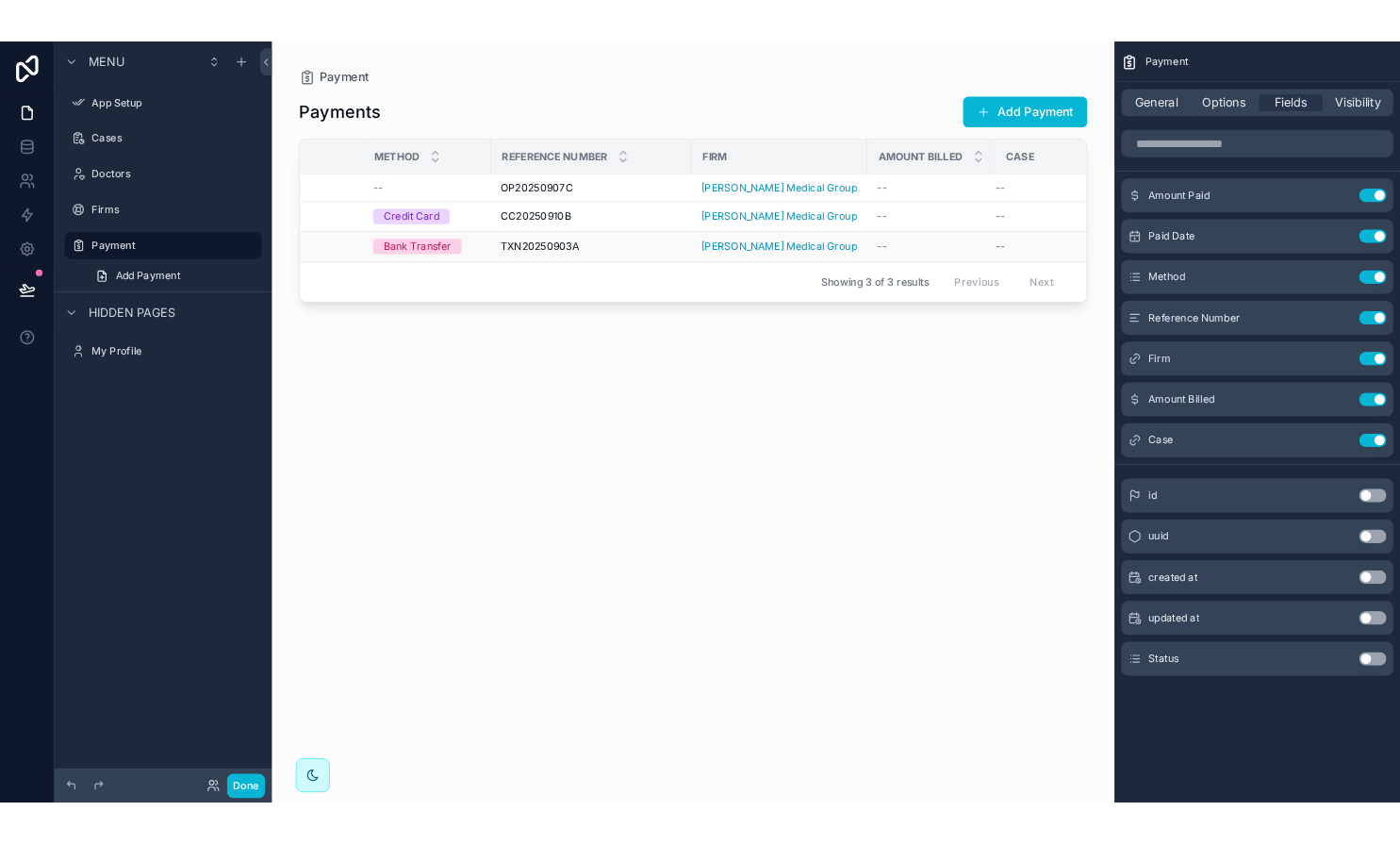
scroll to position [0, 277]
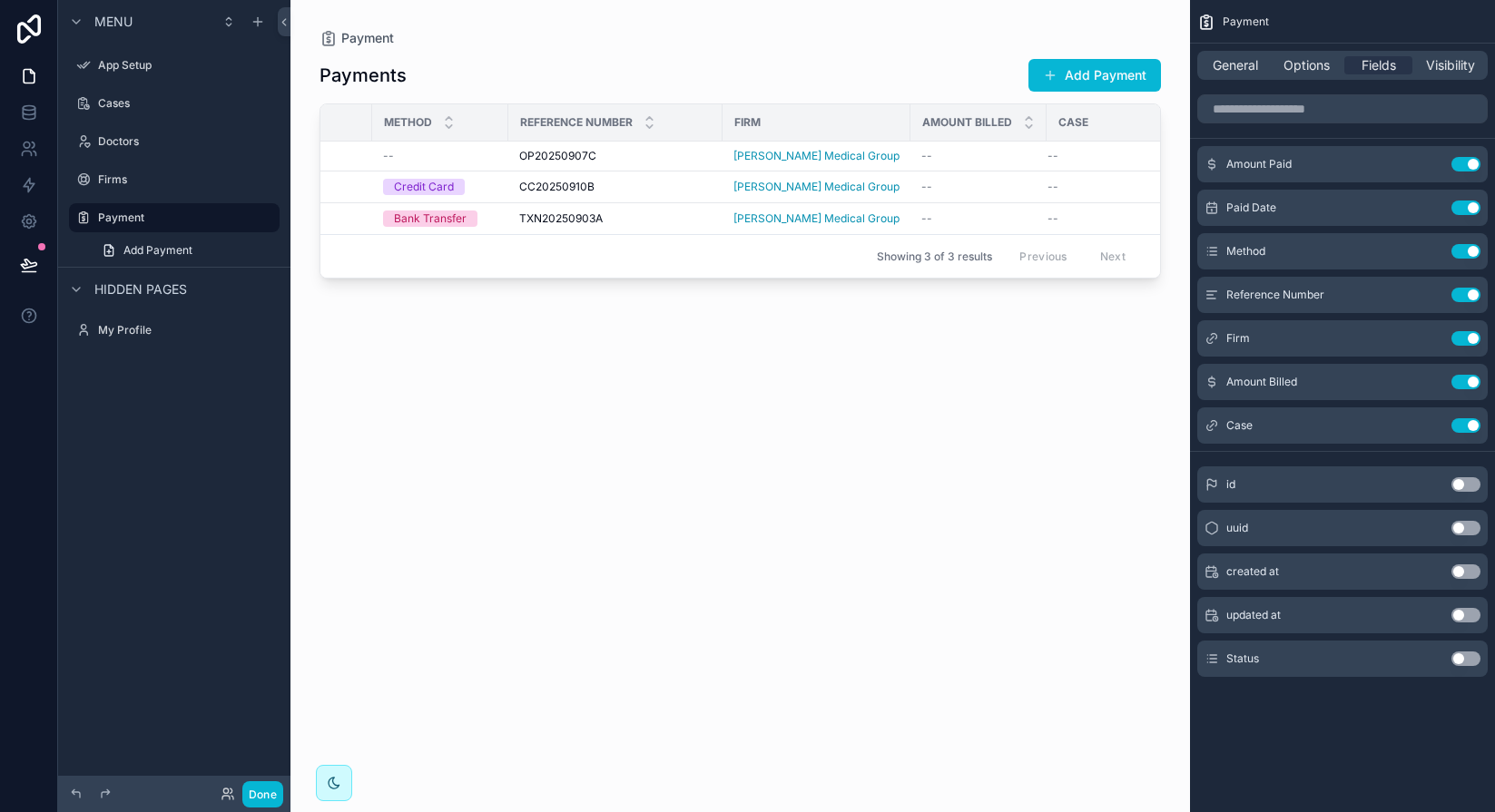
click at [1179, 655] on button "Use setting" at bounding box center [1465, 659] width 29 height 15
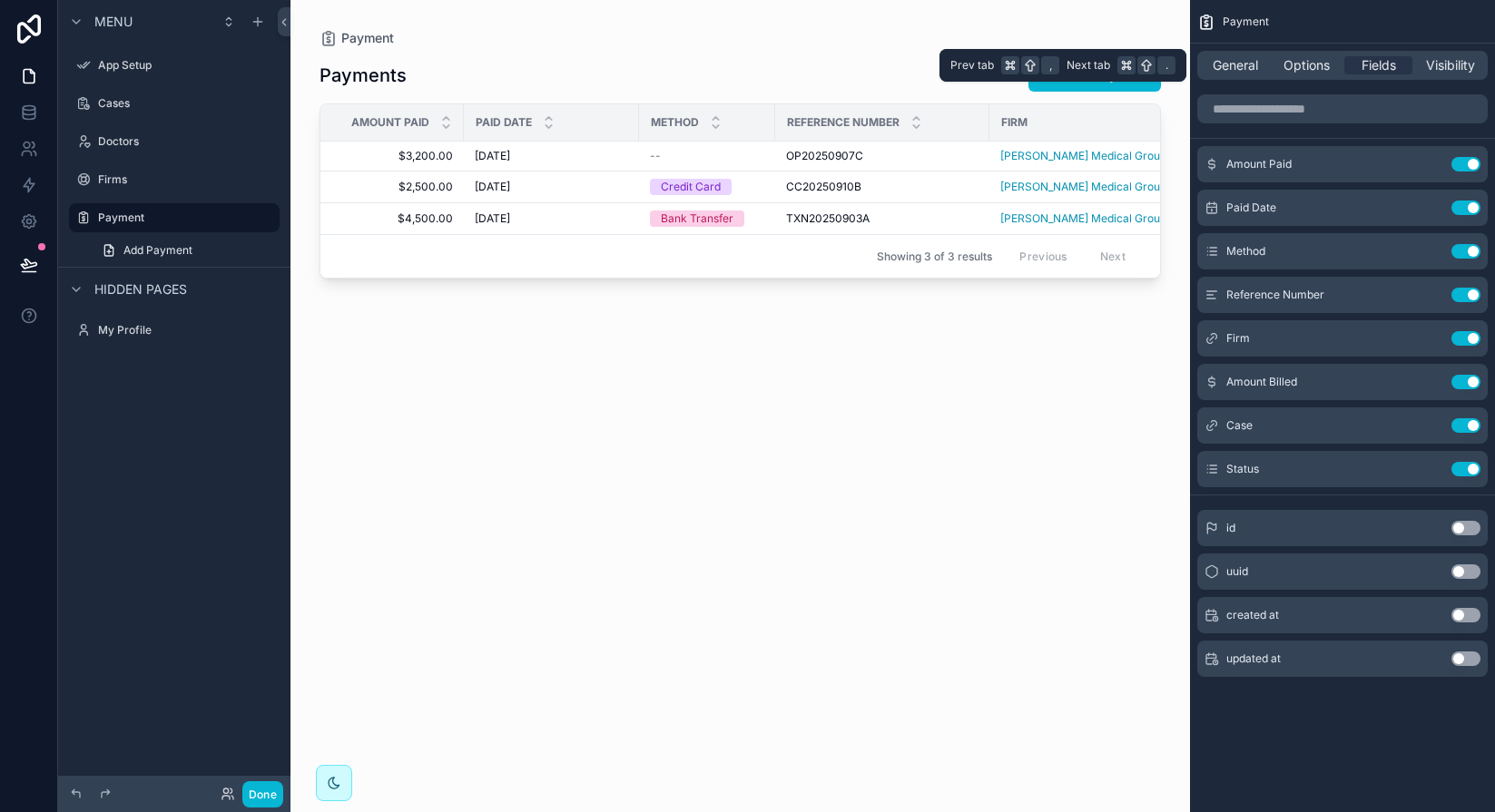
click at [1179, 47] on div "General Options Fields Visibility" at bounding box center [1343, 65] width 305 height 44
click at [1179, 70] on span "General" at bounding box center [1235, 66] width 46 height 19
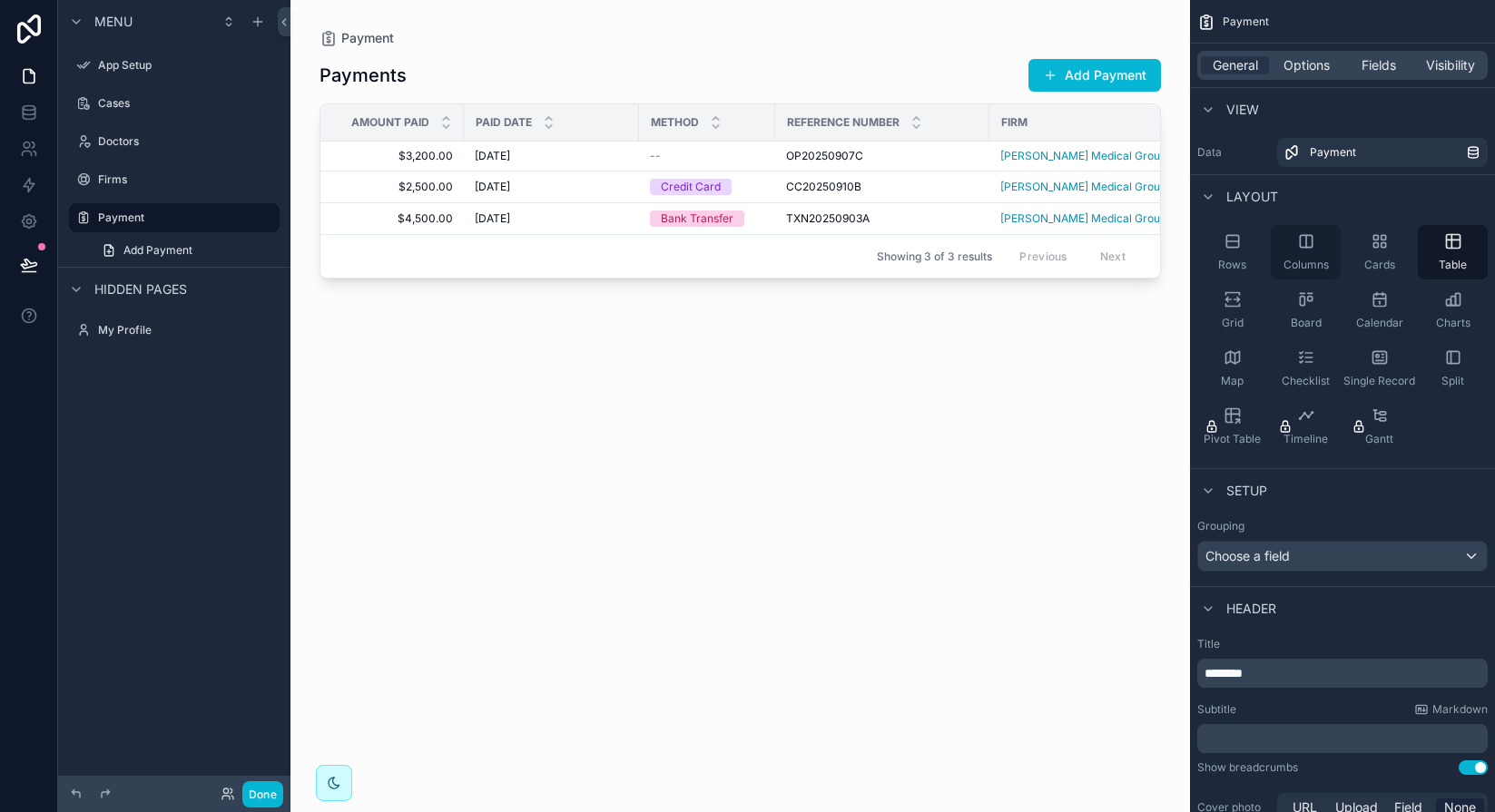
click at [1179, 255] on div "Columns" at bounding box center [1305, 252] width 70 height 55
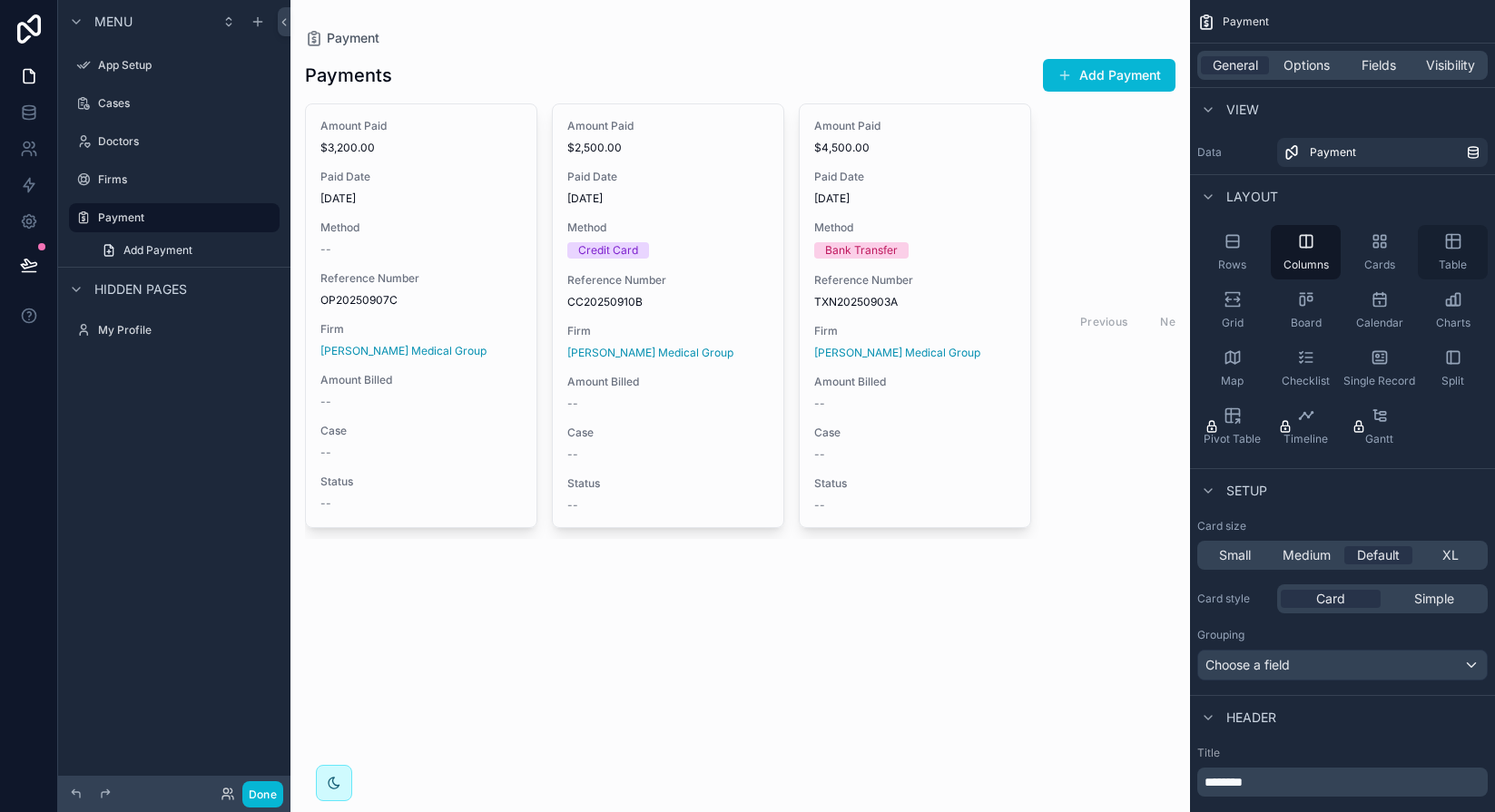
click at [1179, 268] on div "Table" at bounding box center [1452, 252] width 70 height 55
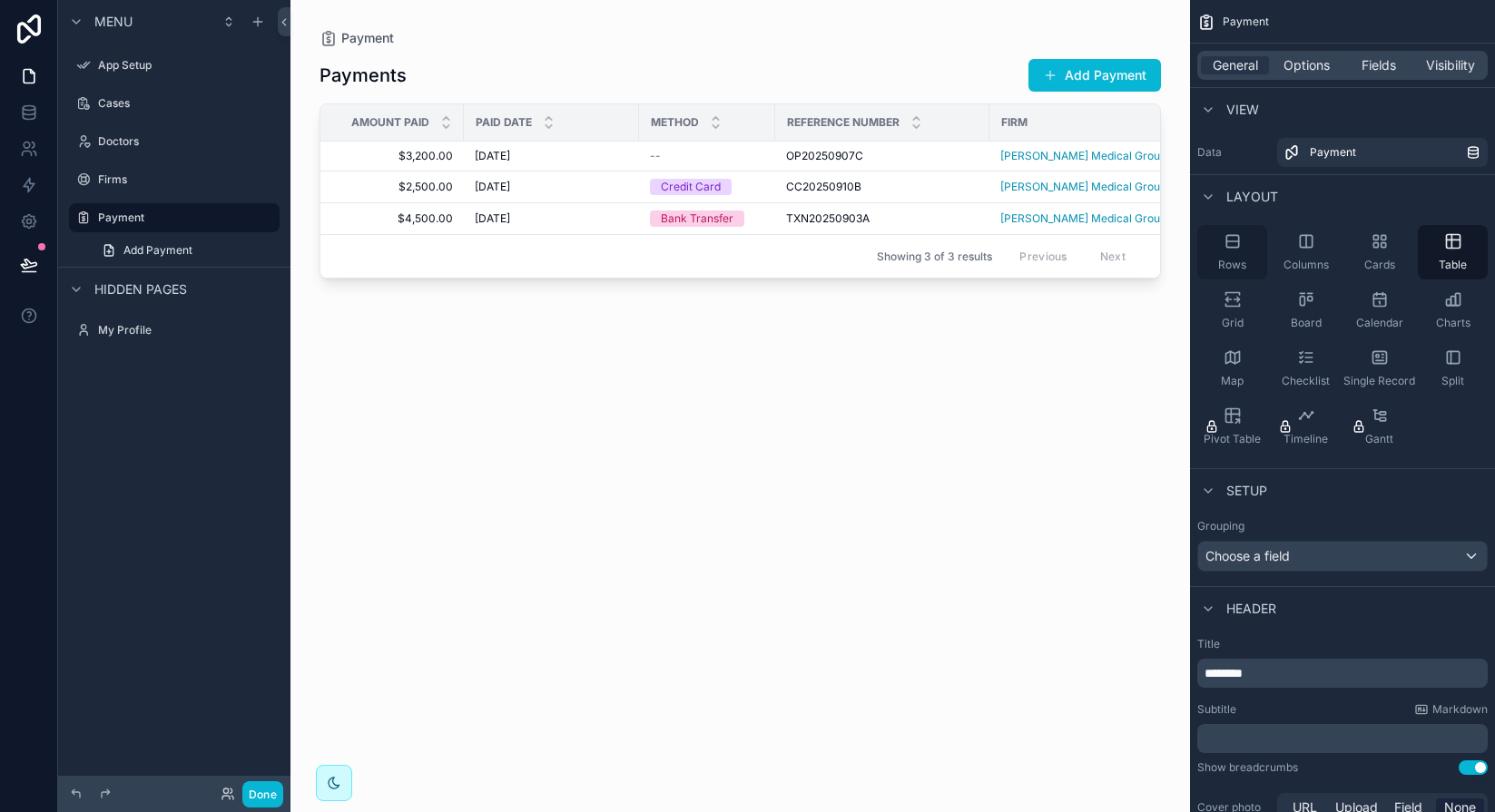
click at [1179, 252] on div "Rows" at bounding box center [1231, 252] width 70 height 55
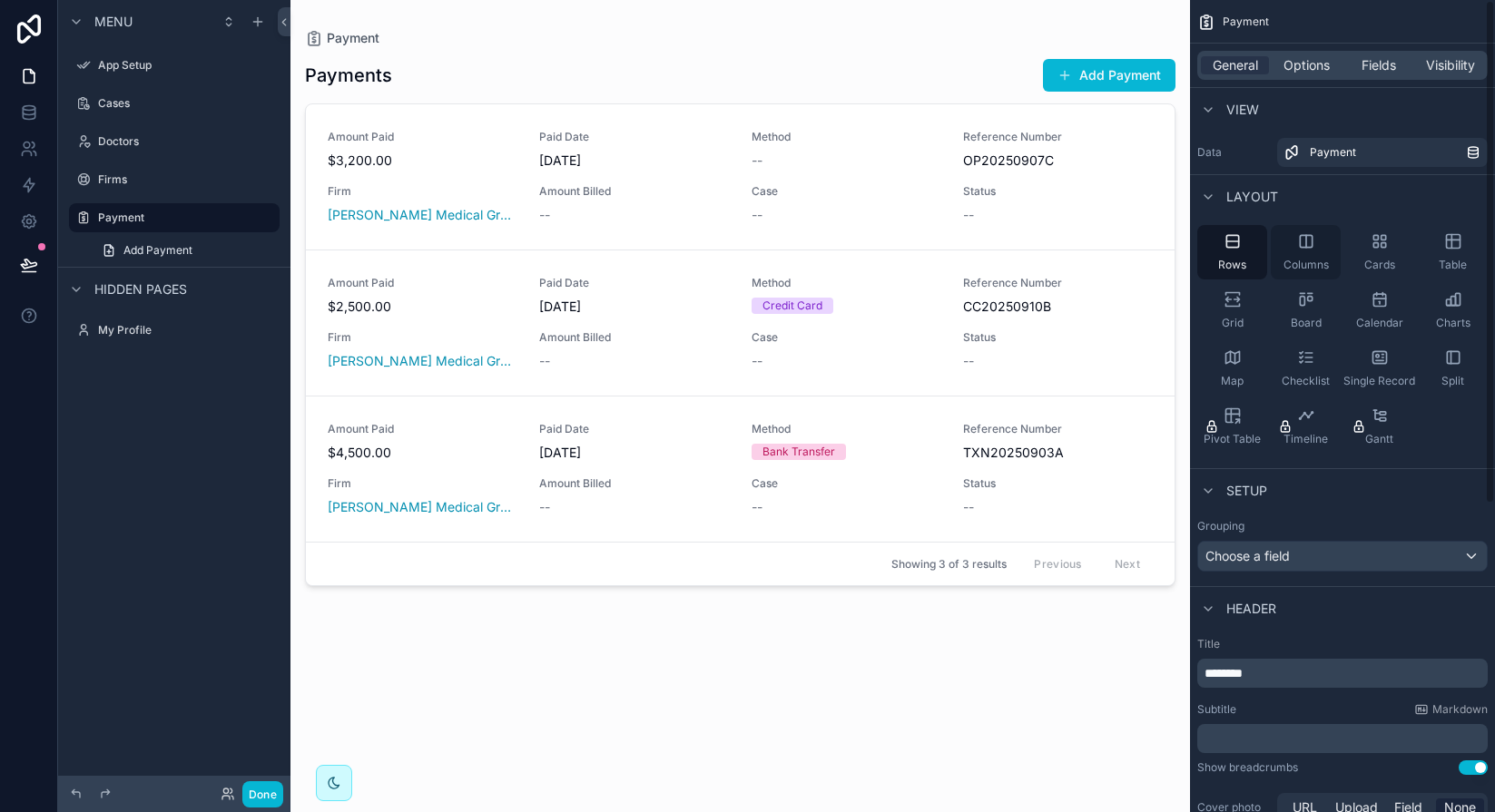
click at [1179, 247] on icon "scrollable content" at bounding box center [1306, 241] width 0 height 12
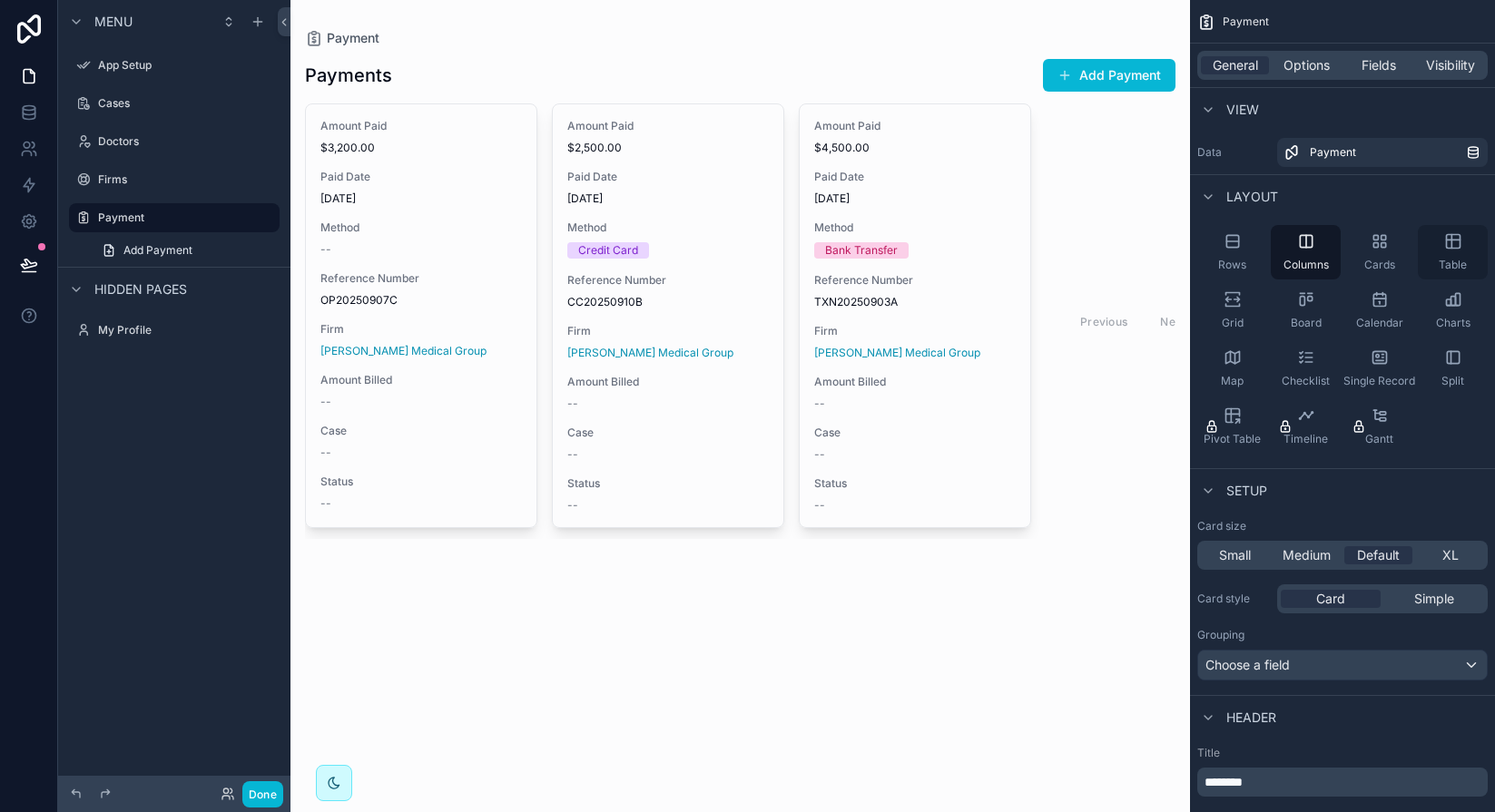
click at [1179, 250] on div "Table" at bounding box center [1452, 252] width 70 height 55
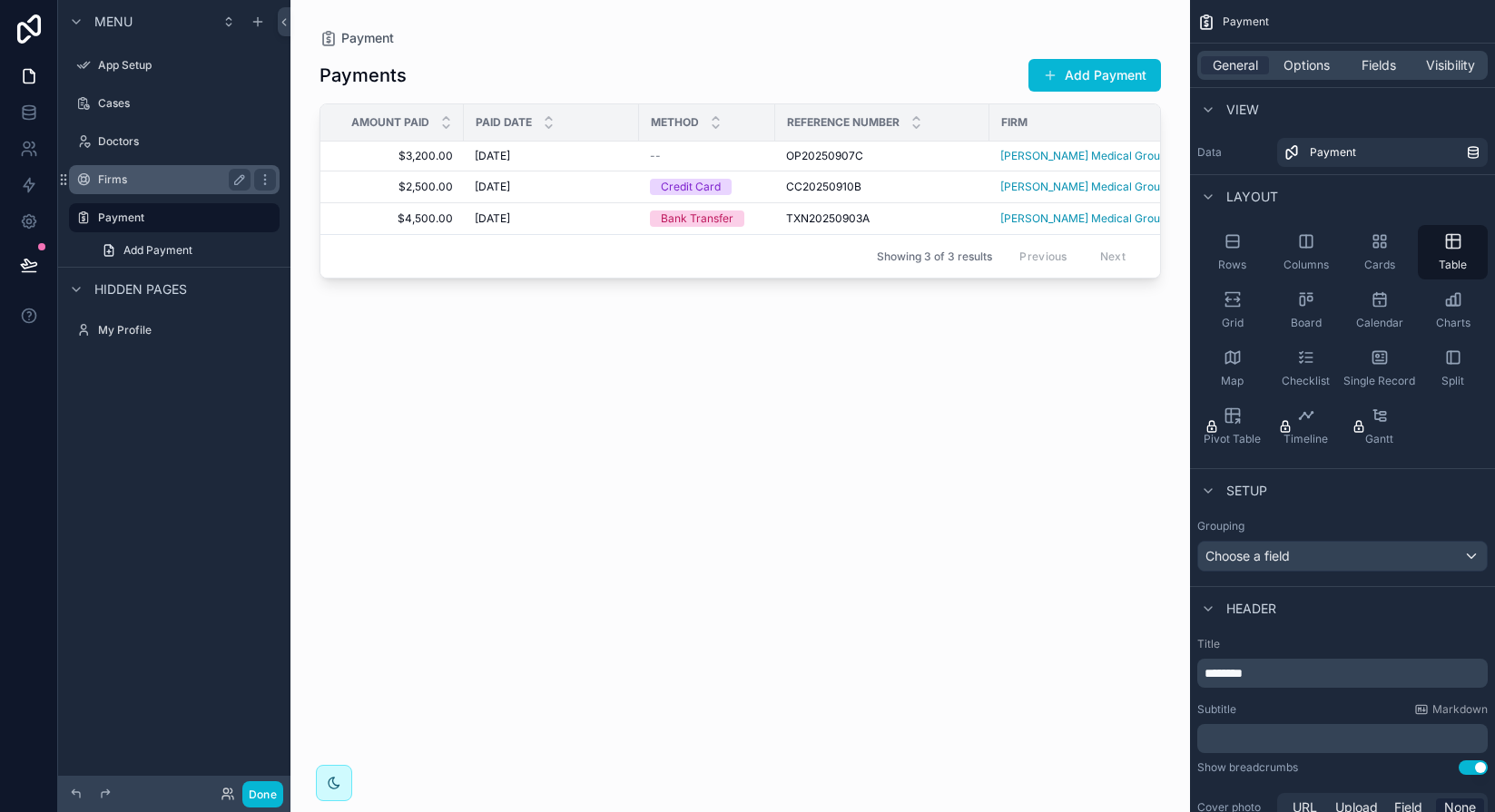
click at [139, 183] on label "Firms" at bounding box center [170, 180] width 145 height 15
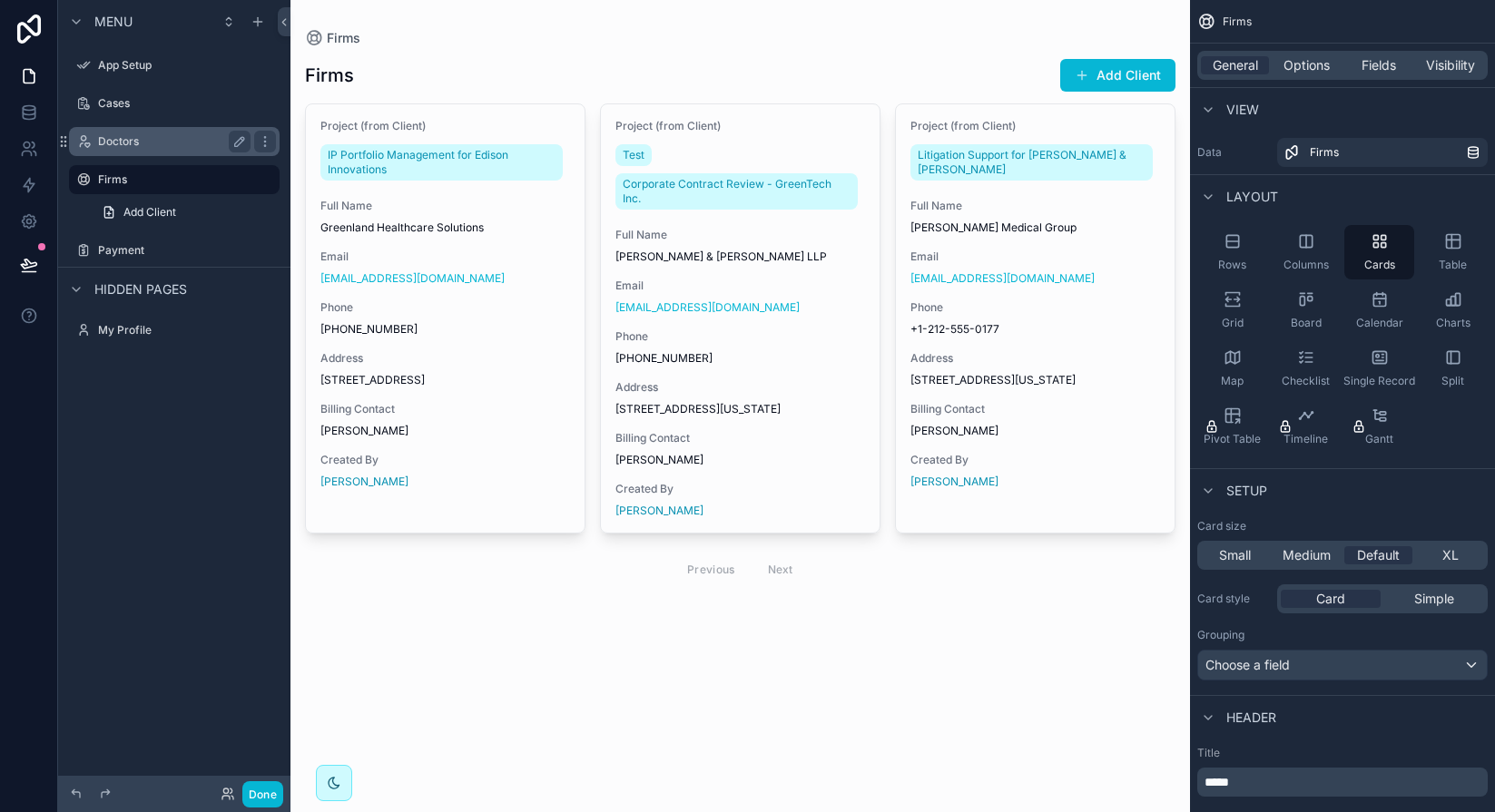
click at [121, 144] on label "Doctors" at bounding box center [170, 142] width 145 height 15
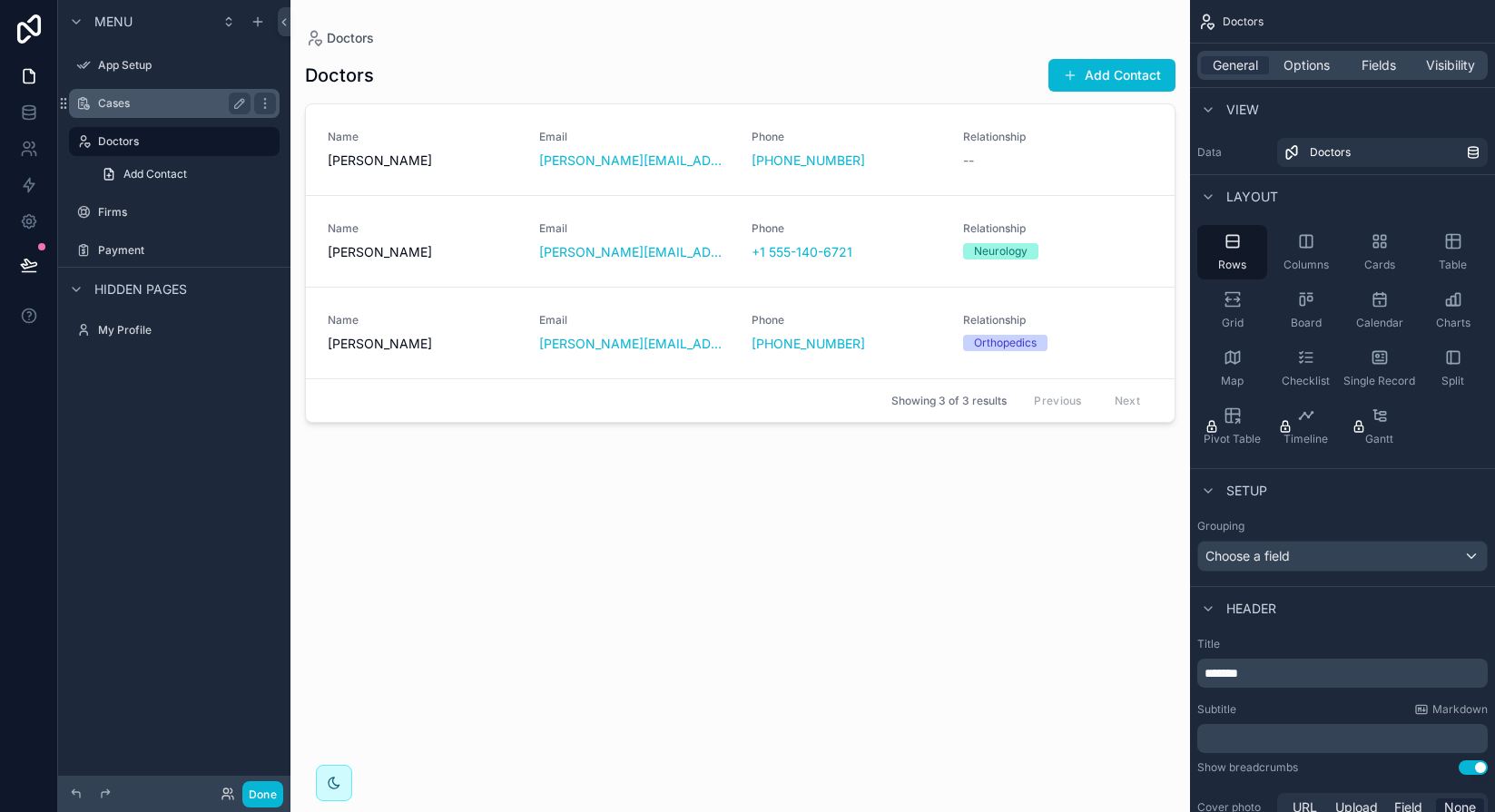
click at [121, 113] on div "Cases" at bounding box center [174, 103] width 152 height 21
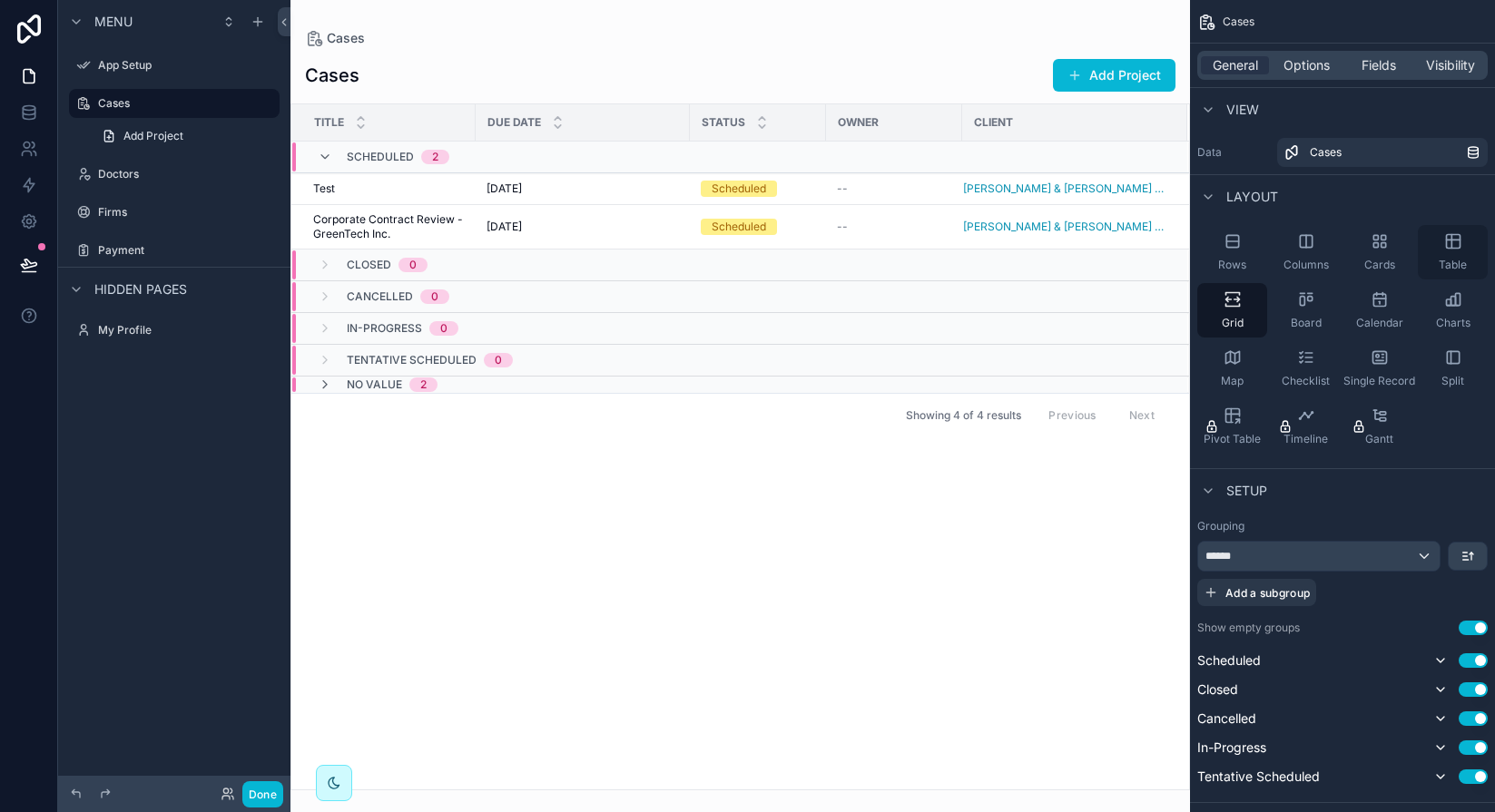
click at [1179, 247] on icon "scrollable content" at bounding box center [1453, 242] width 19 height 19
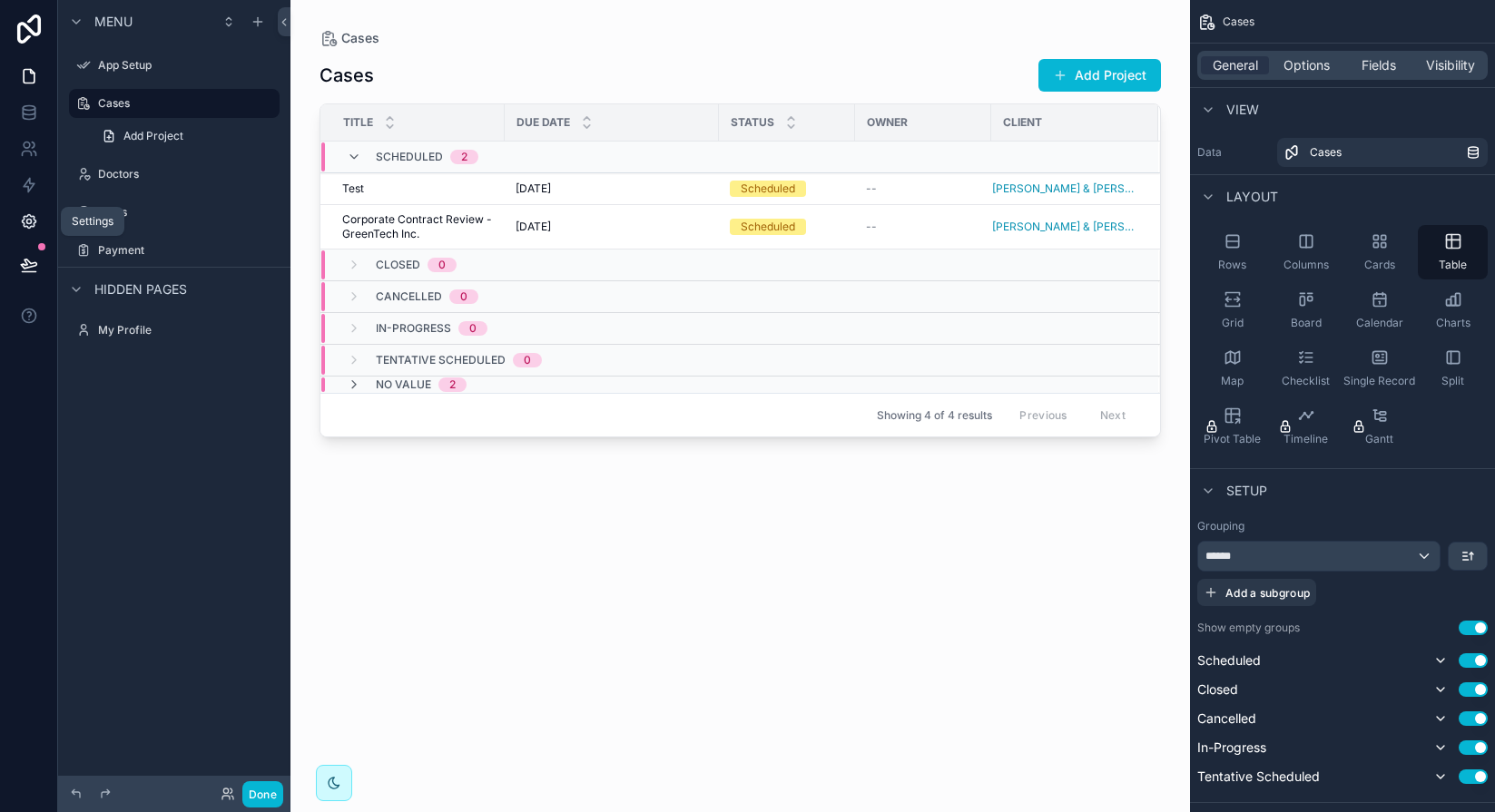
click at [35, 223] on icon at bounding box center [29, 222] width 19 height 19
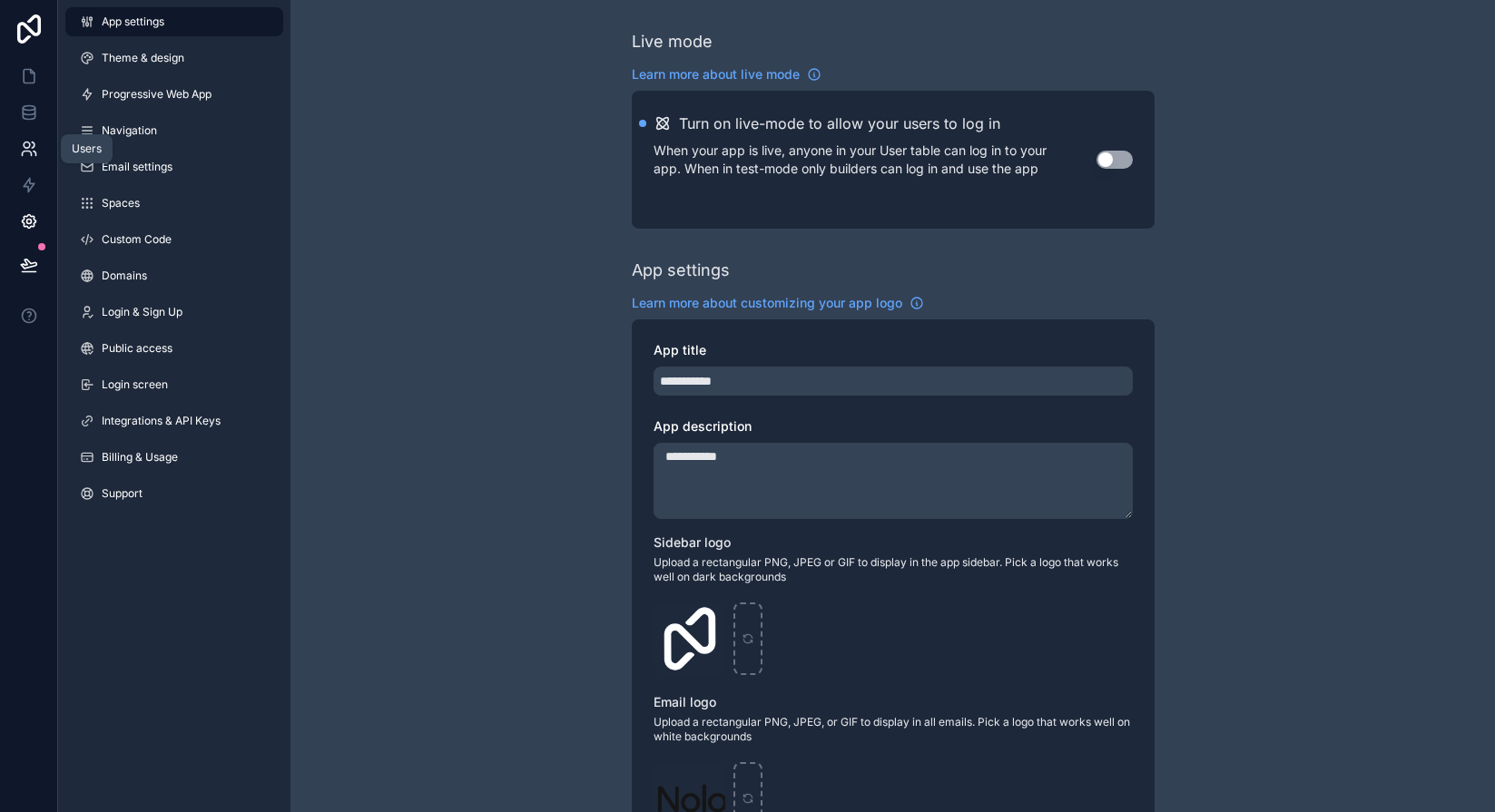
click at [26, 151] on icon at bounding box center [26, 153] width 9 height 5
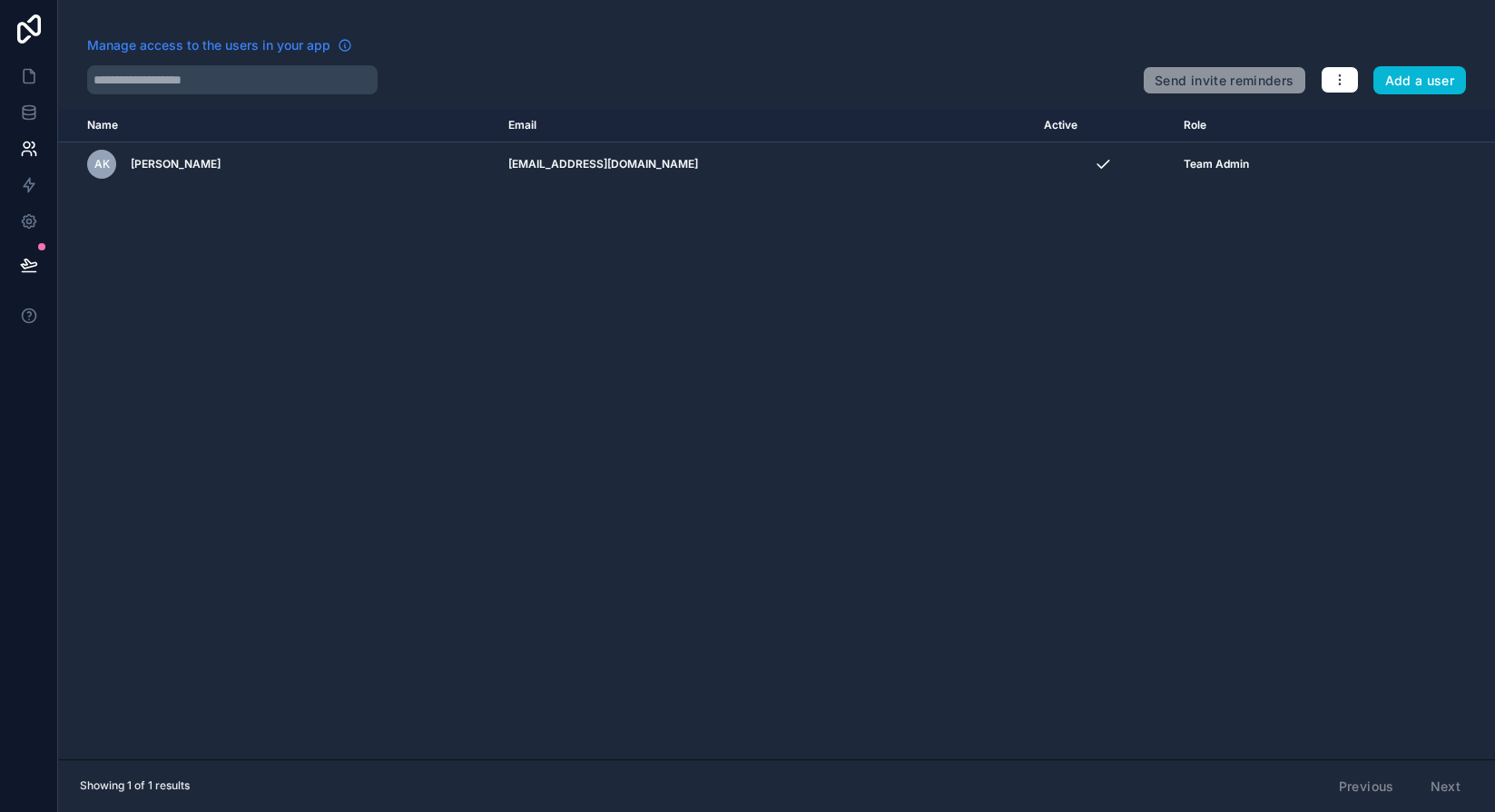
click at [144, 44] on span "Manage access to the users in your app" at bounding box center [209, 46] width 243 height 19
click at [1179, 66] on button "button" at bounding box center [1339, 79] width 38 height 27
click at [1179, 119] on link "Manage roles" at bounding box center [1376, 123] width 113 height 29
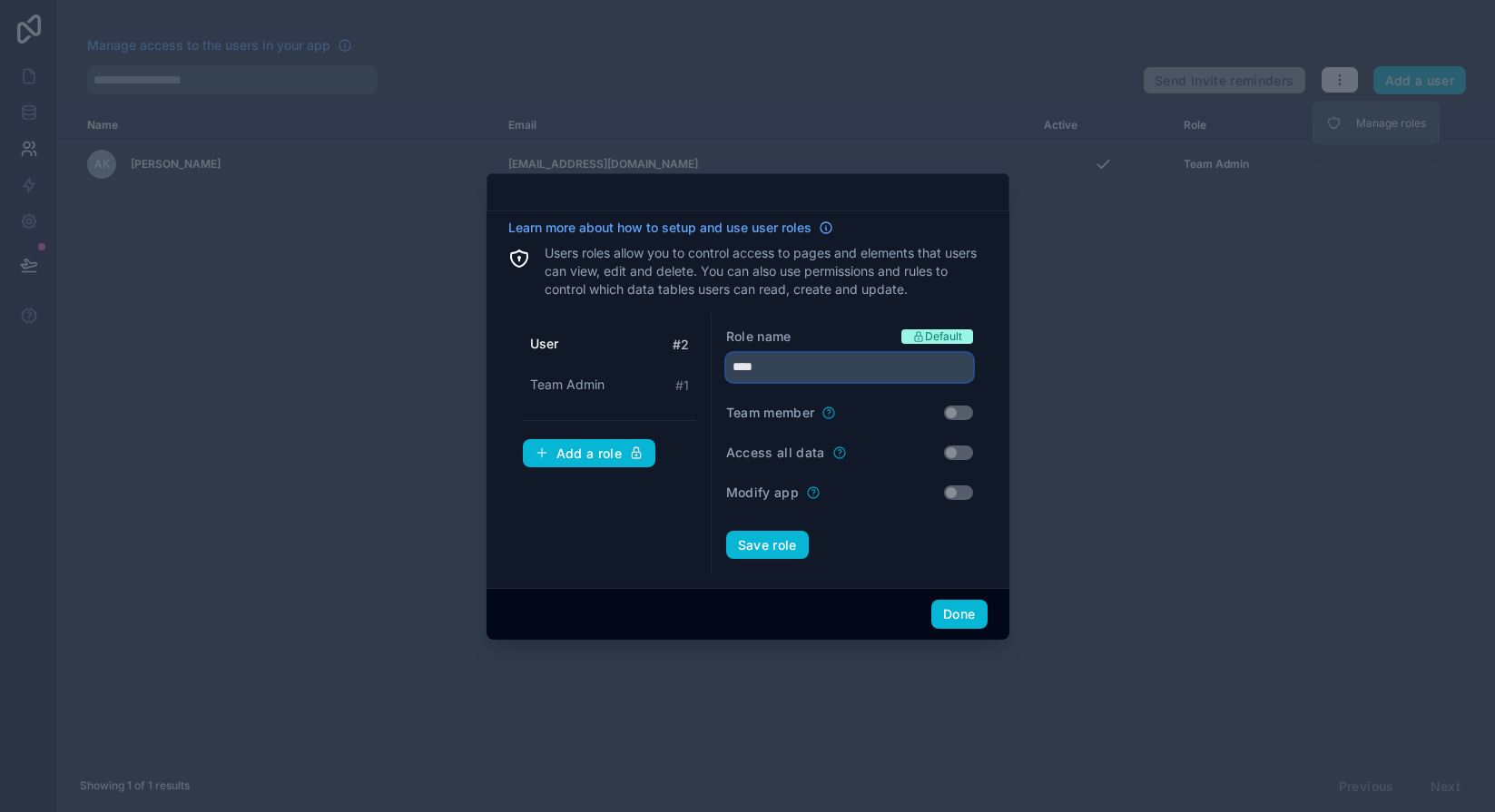
click at [737, 370] on input "****" at bounding box center [849, 367] width 247 height 29
type input "*****"
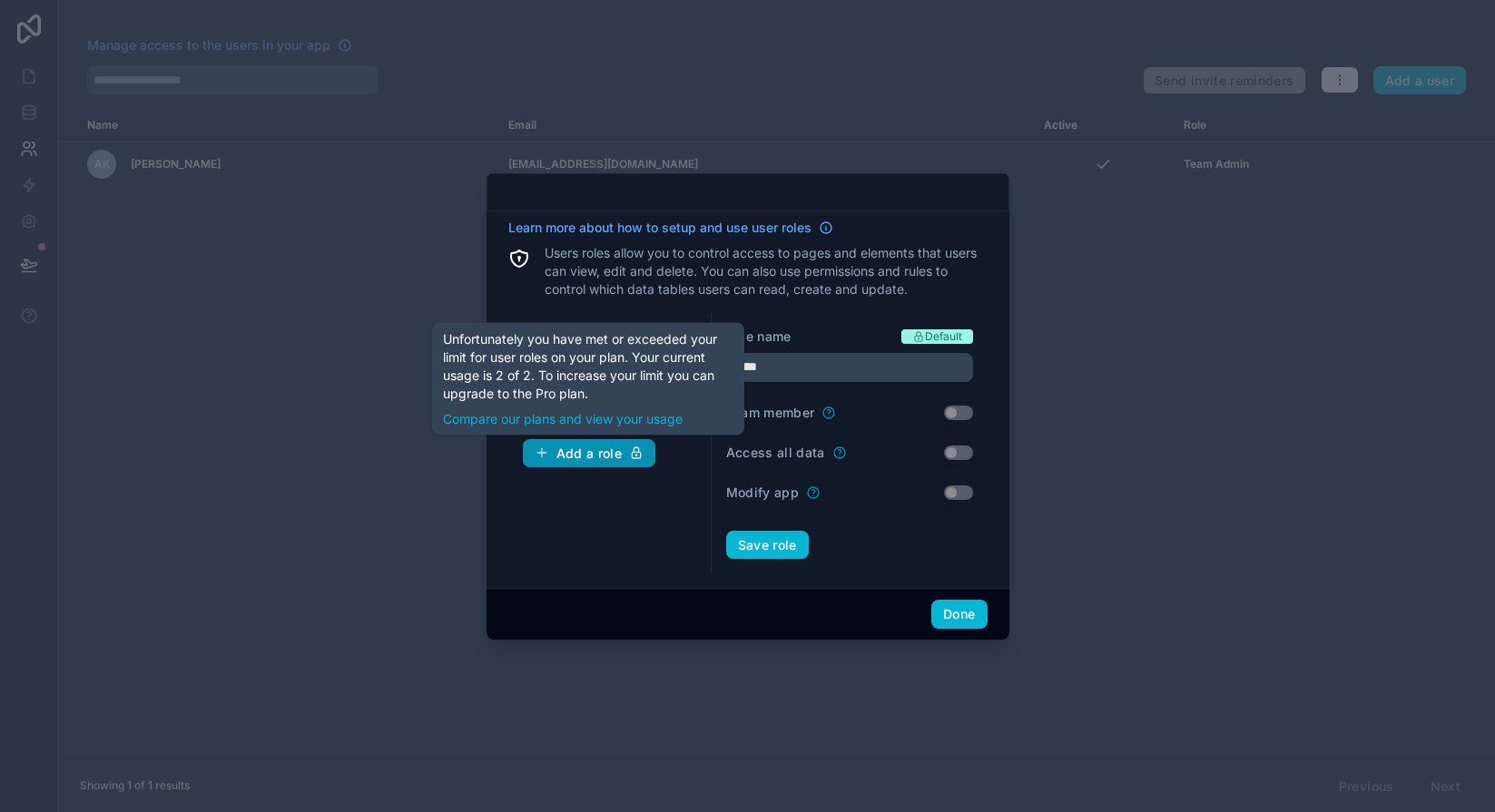
click at [569, 446] on div "Add a role" at bounding box center [589, 454] width 110 height 17
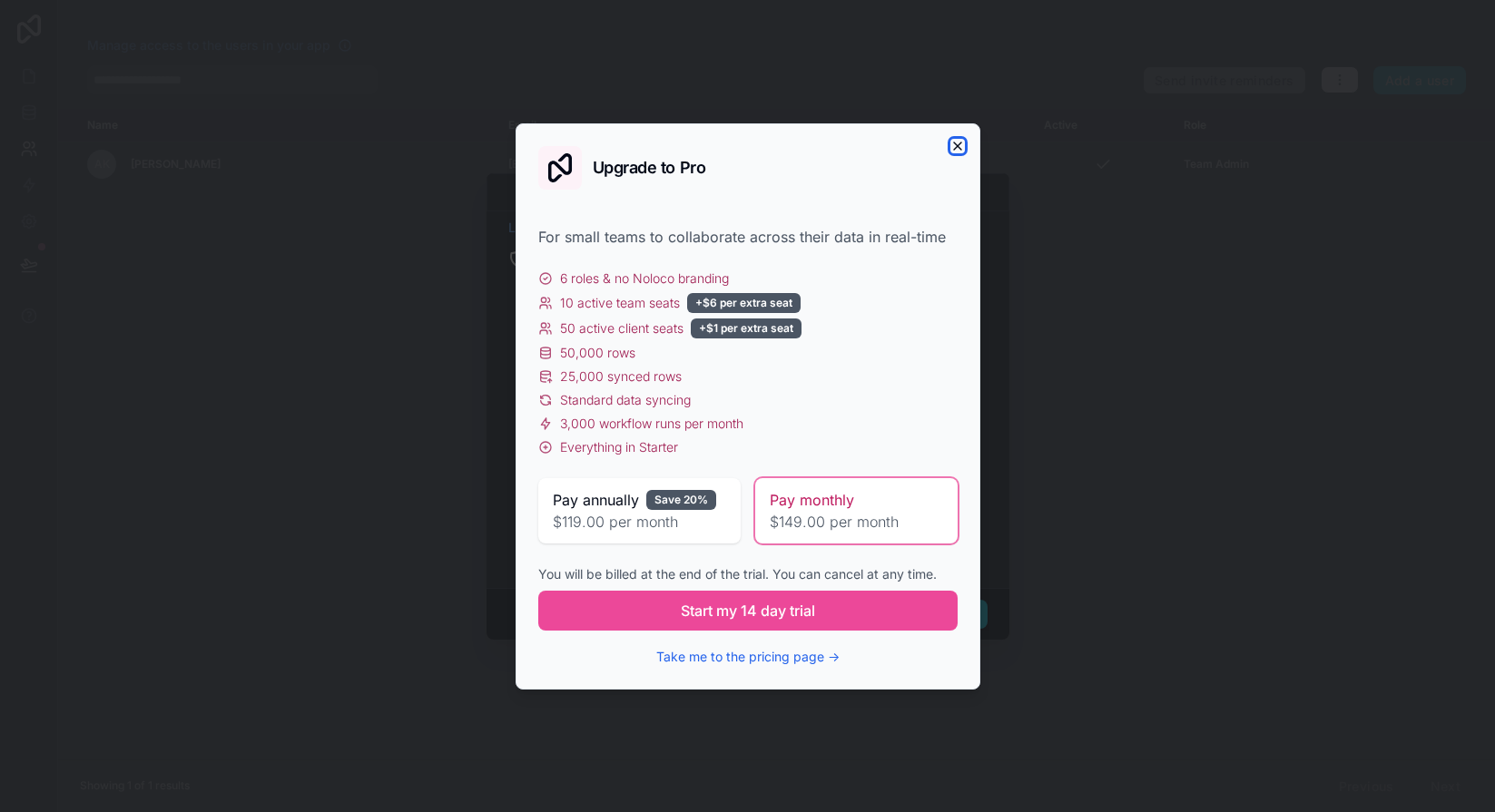
click at [956, 149] on icon "button" at bounding box center [958, 146] width 15 height 15
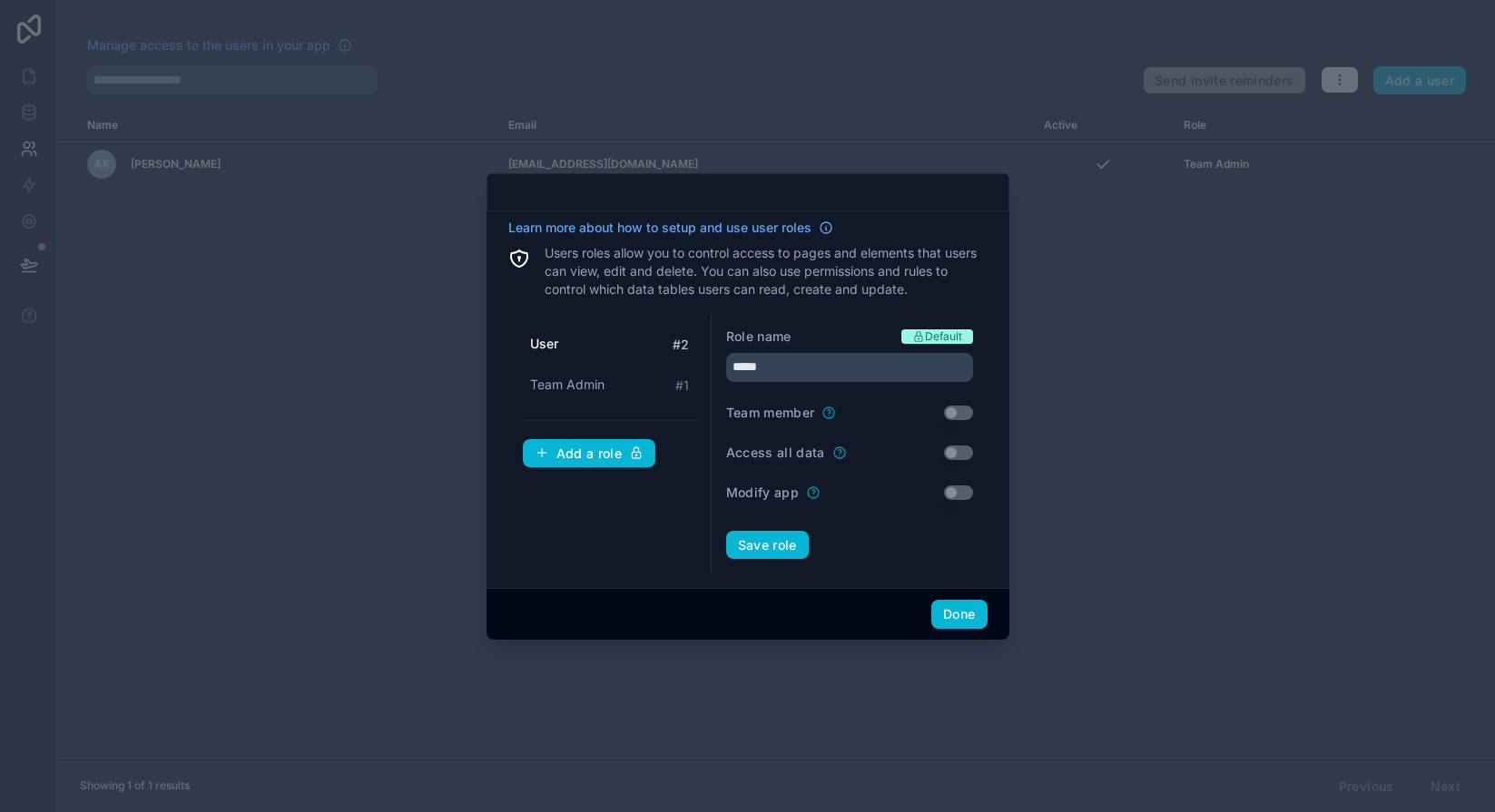
click at [1054, 293] on div at bounding box center [747, 406] width 1495 height 812
click at [934, 613] on button "Done" at bounding box center [959, 614] width 56 height 29
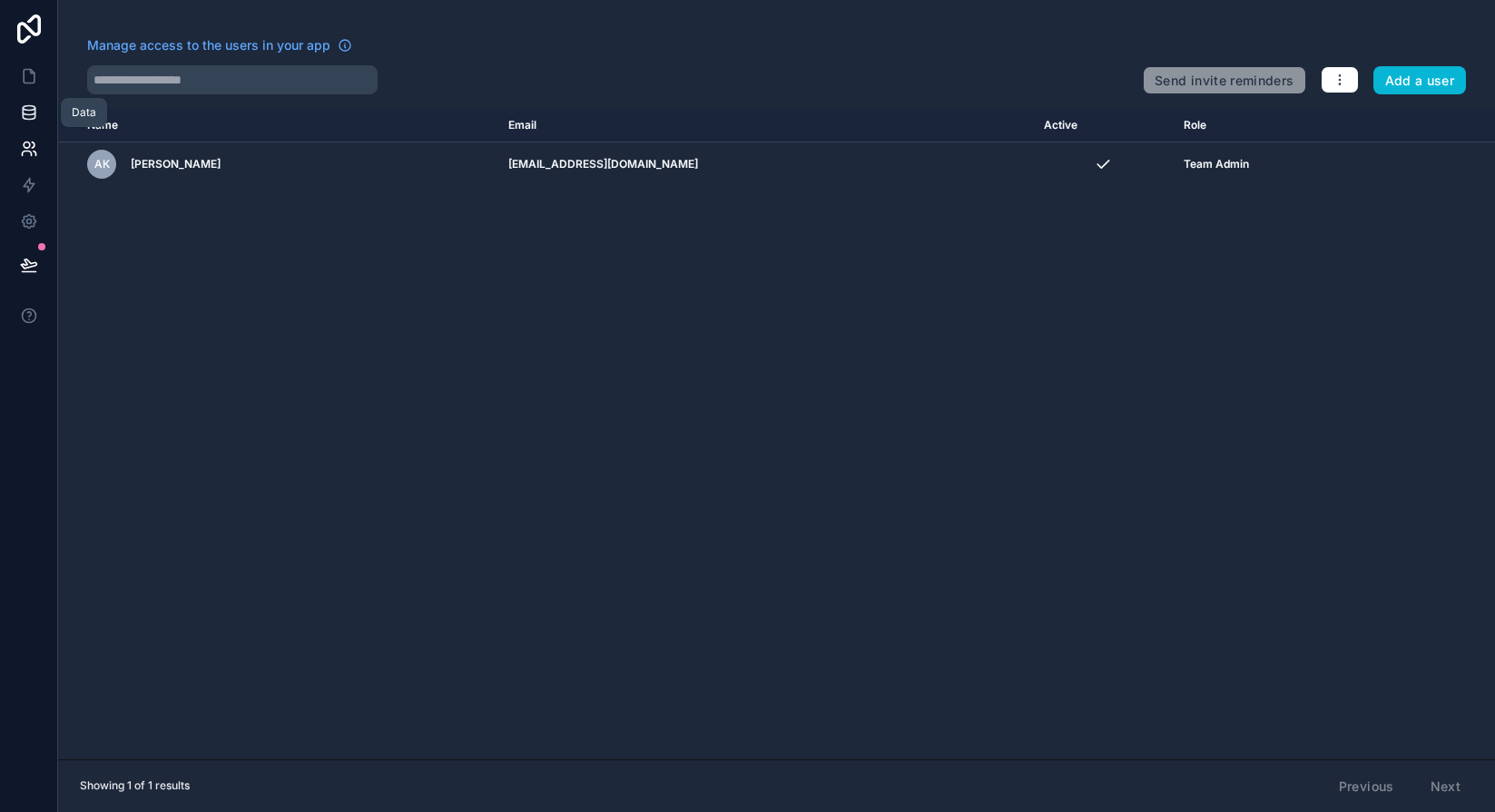
click at [33, 106] on icon at bounding box center [28, 108] width 12 height 5
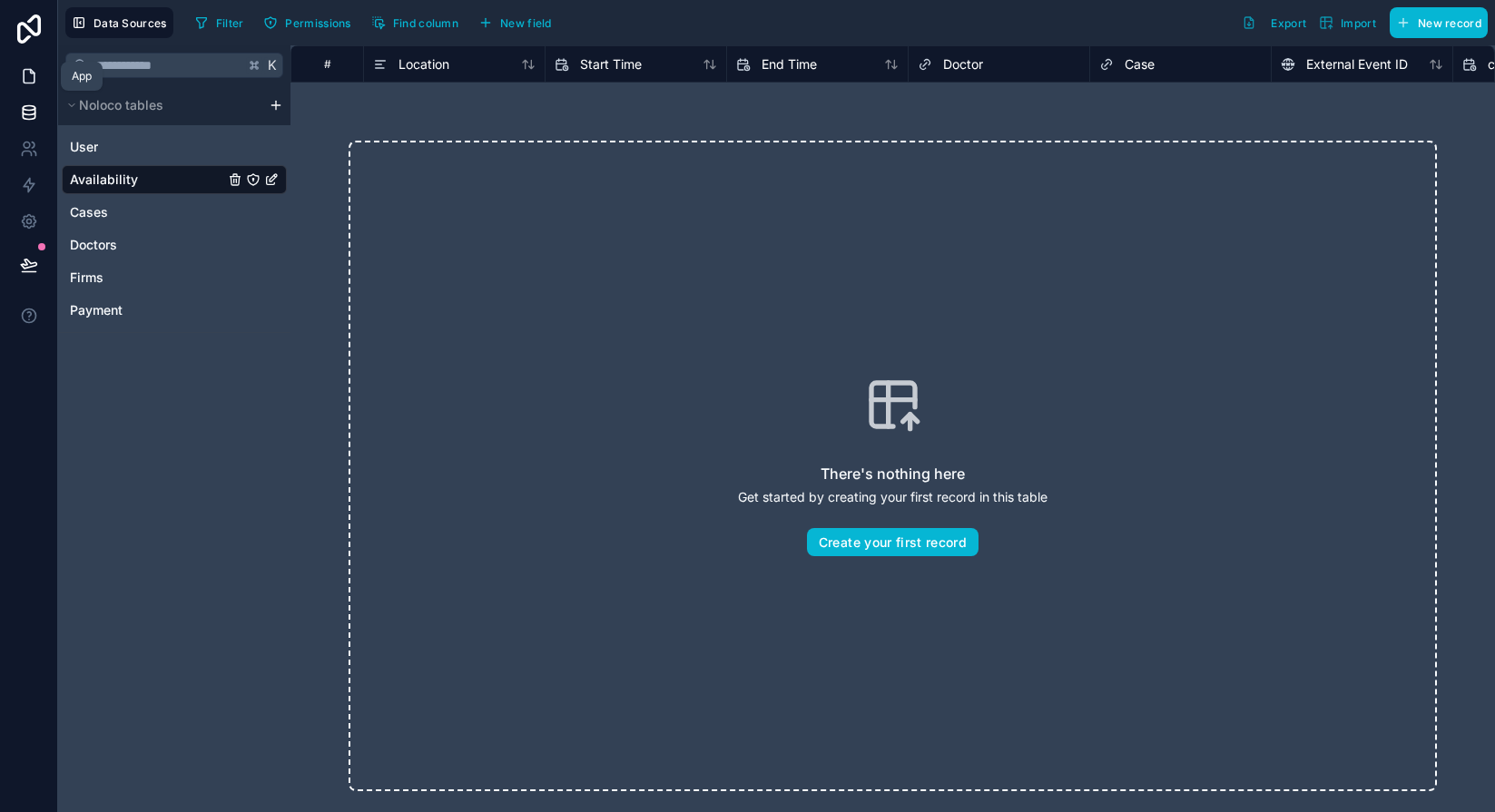
click at [20, 81] on icon at bounding box center [29, 76] width 19 height 19
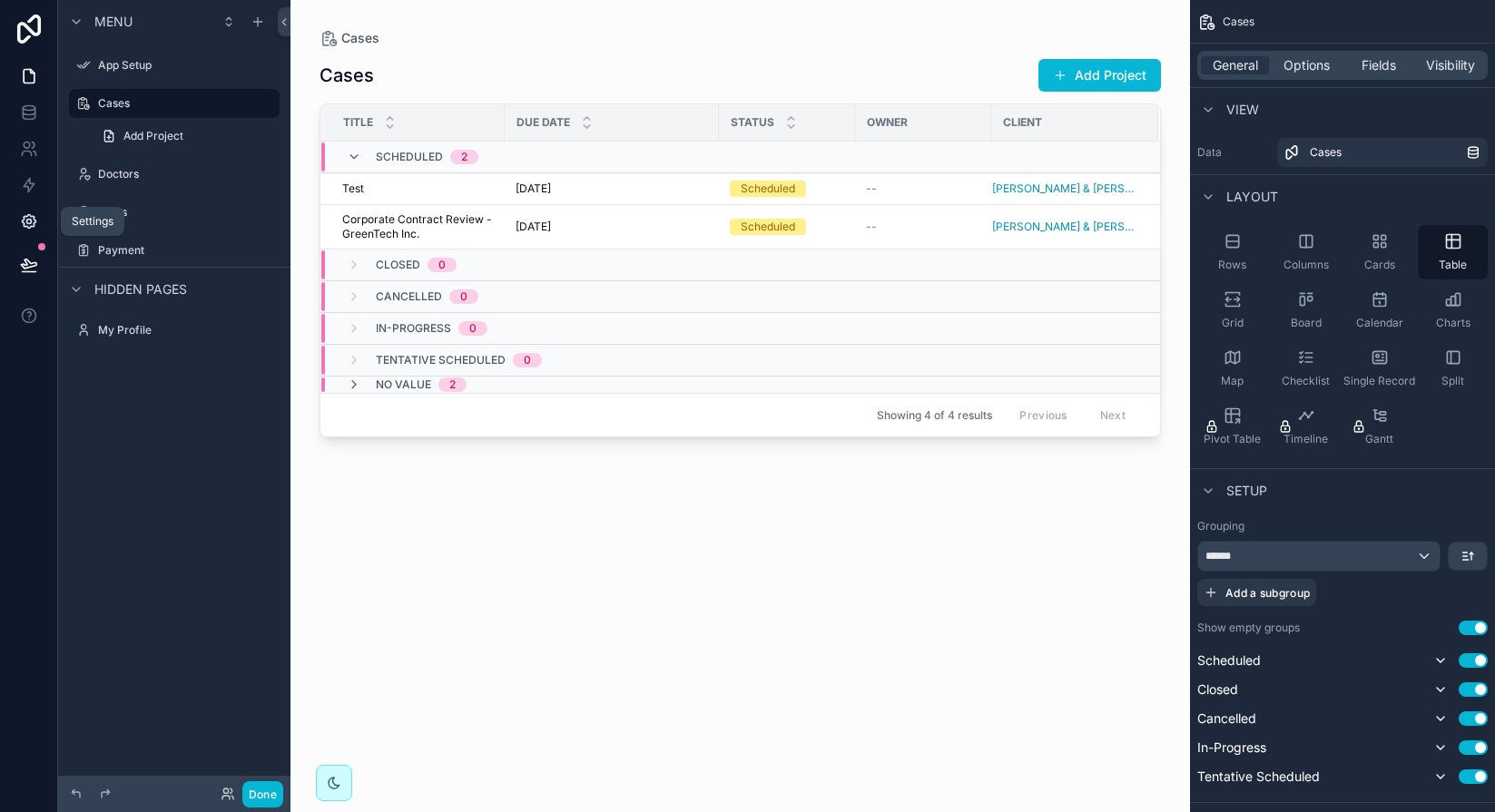
click at [29, 213] on icon at bounding box center [29, 222] width 19 height 19
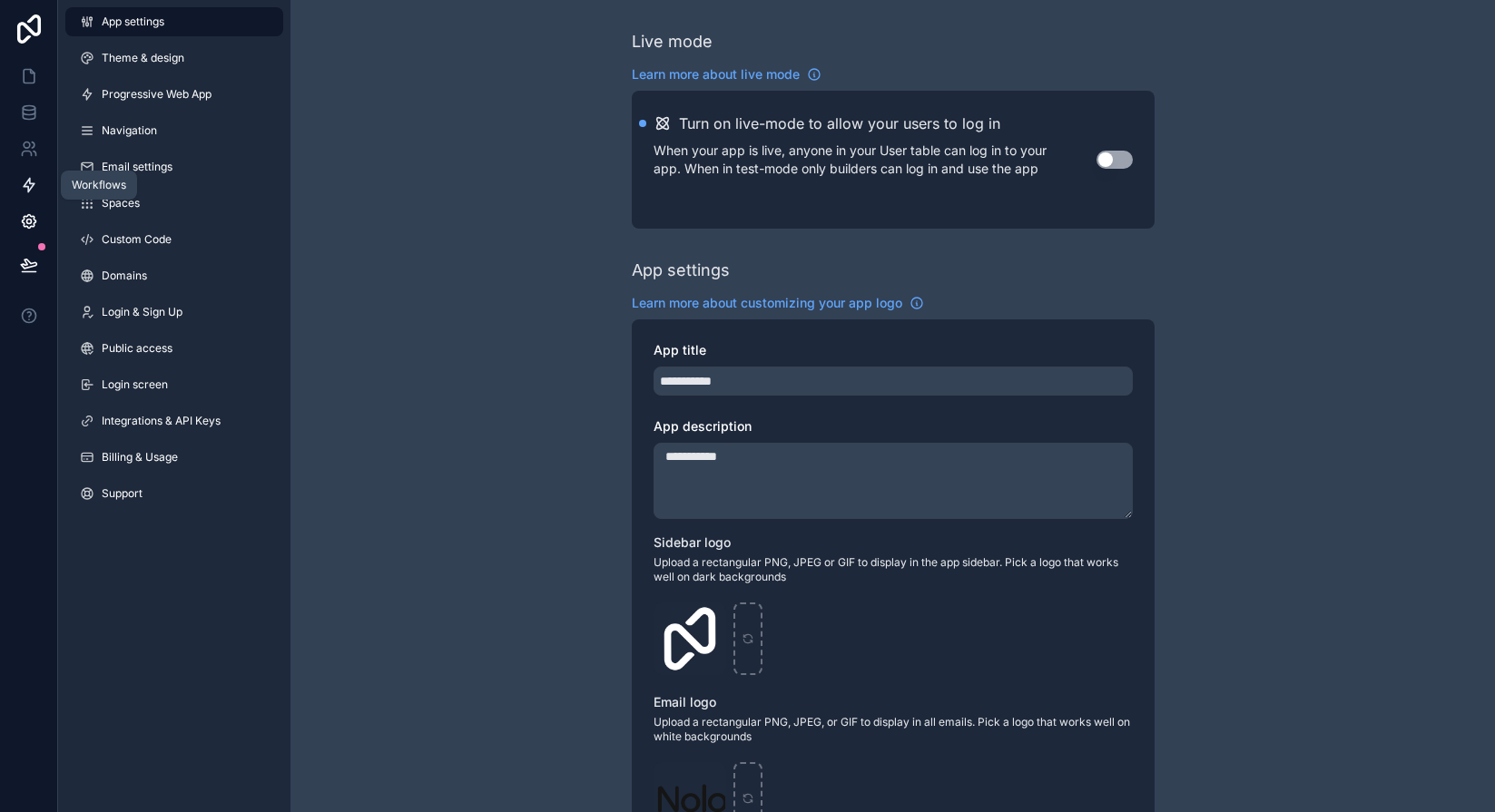
click at [22, 185] on icon at bounding box center [29, 185] width 19 height 19
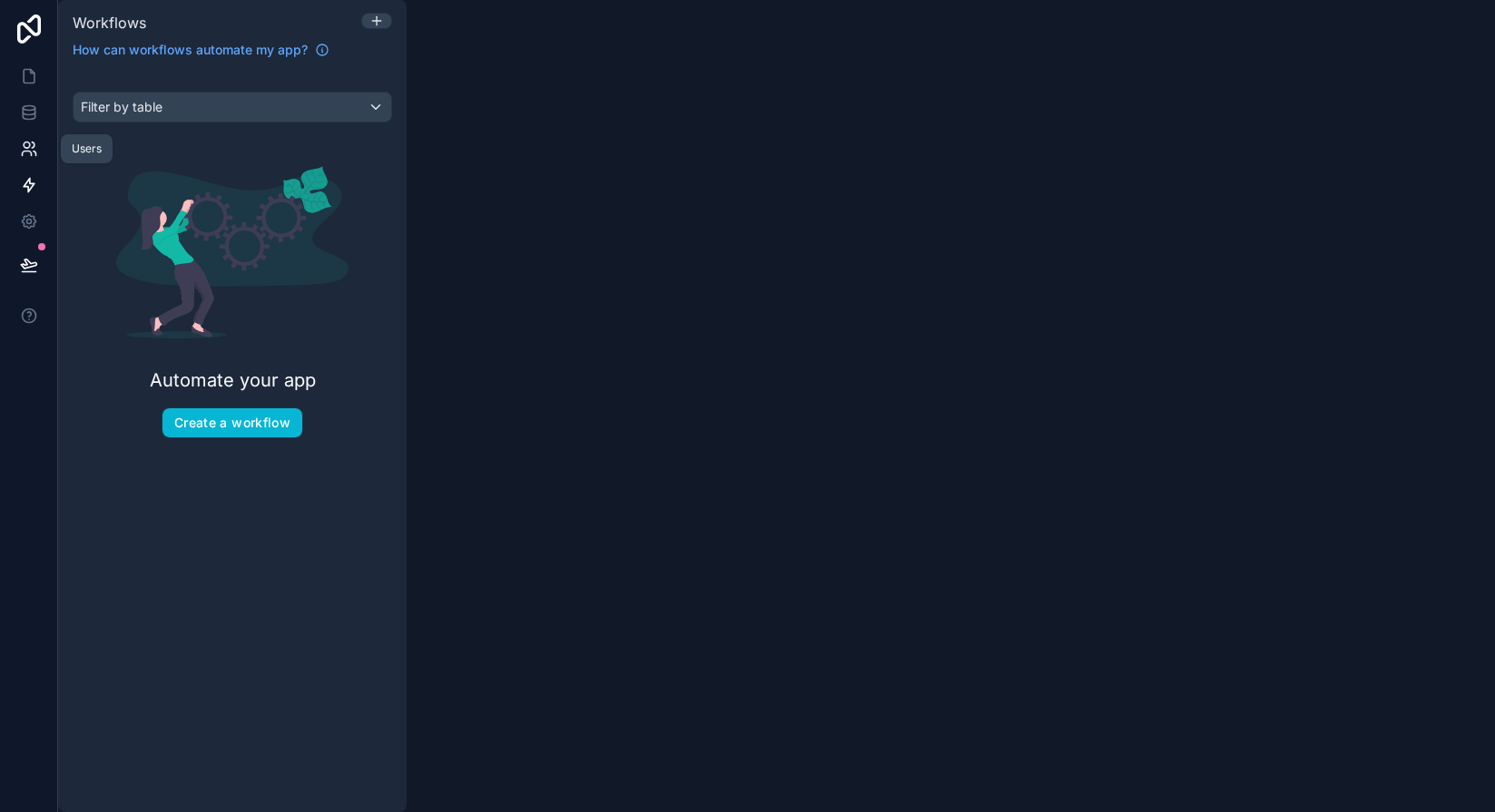
click at [15, 154] on link at bounding box center [29, 149] width 58 height 36
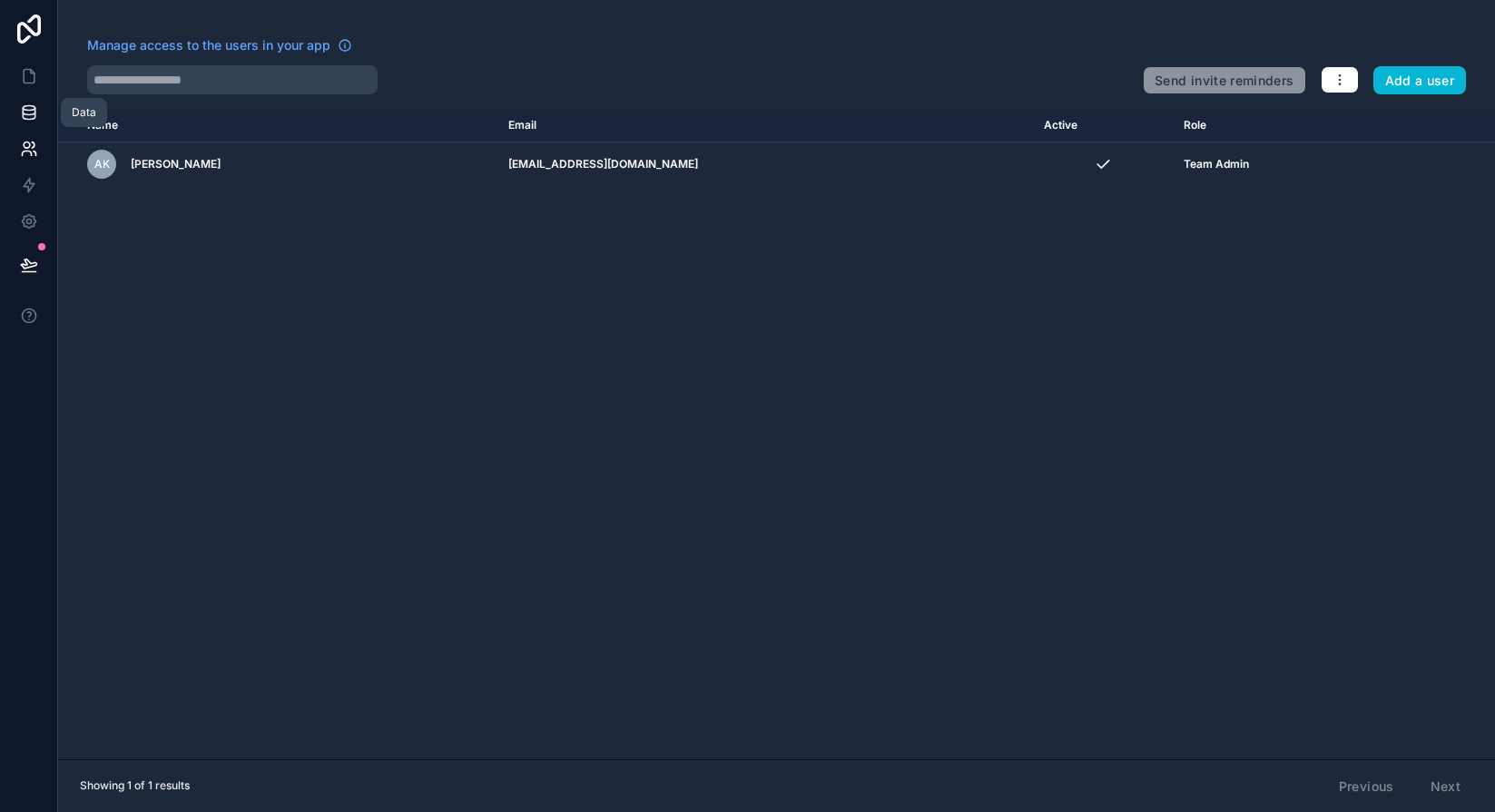
click at [22, 115] on icon at bounding box center [29, 112] width 19 height 19
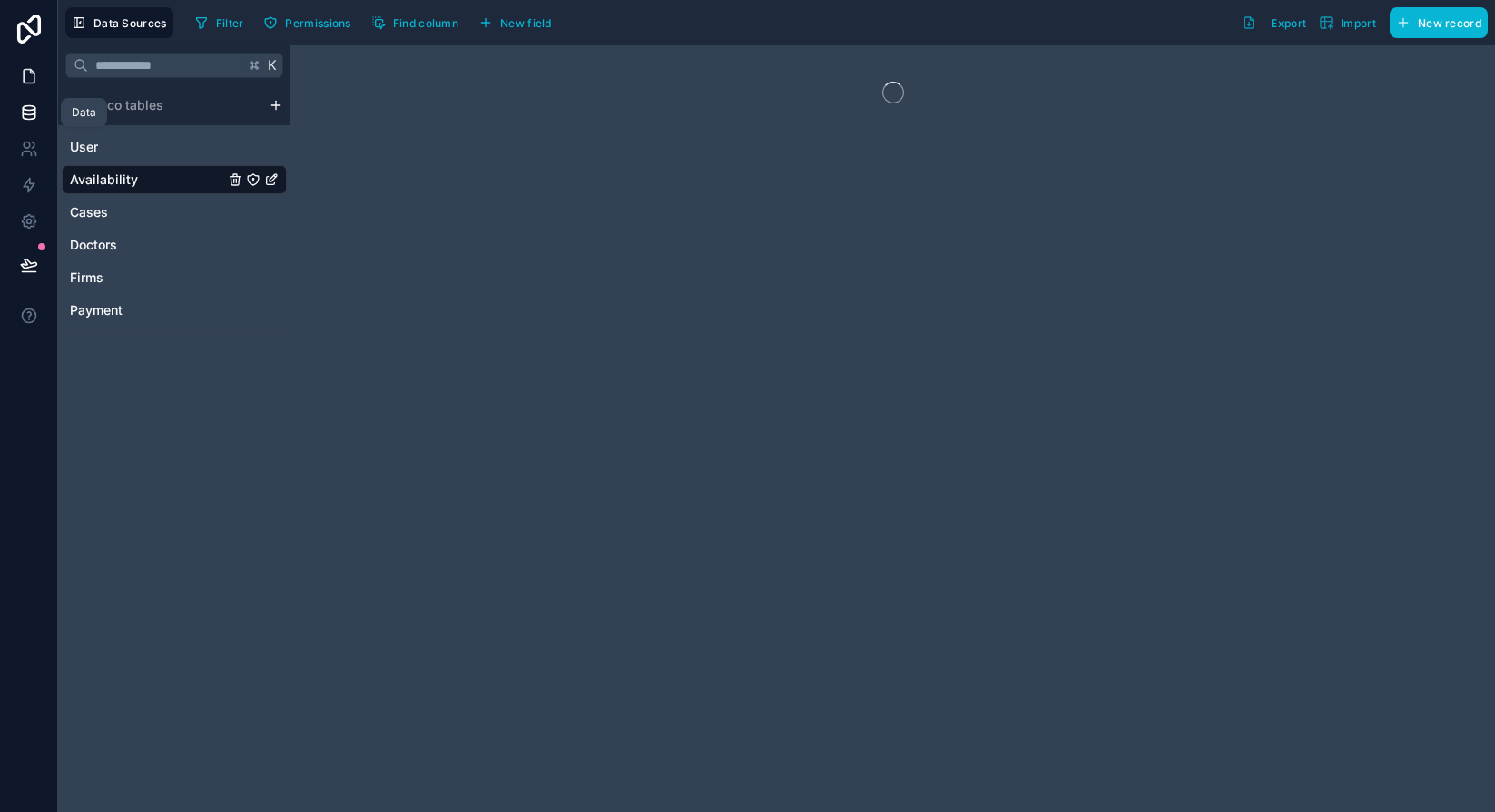
click at [23, 72] on icon at bounding box center [29, 76] width 11 height 14
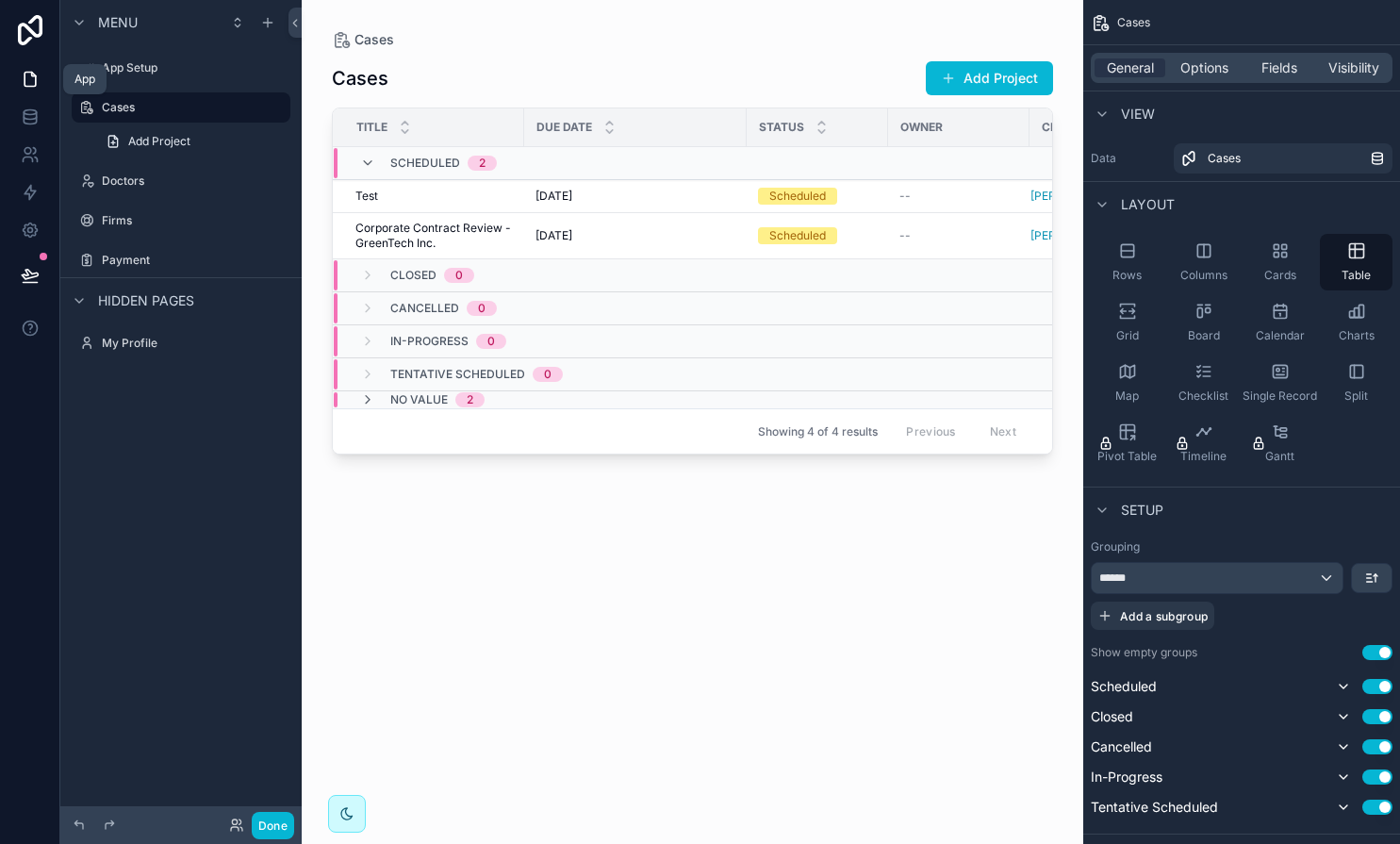
click at [25, 76] on icon at bounding box center [30, 79] width 19 height 19
click at [87, 18] on div "scrollable content" at bounding box center [78, 22] width 22 height 22
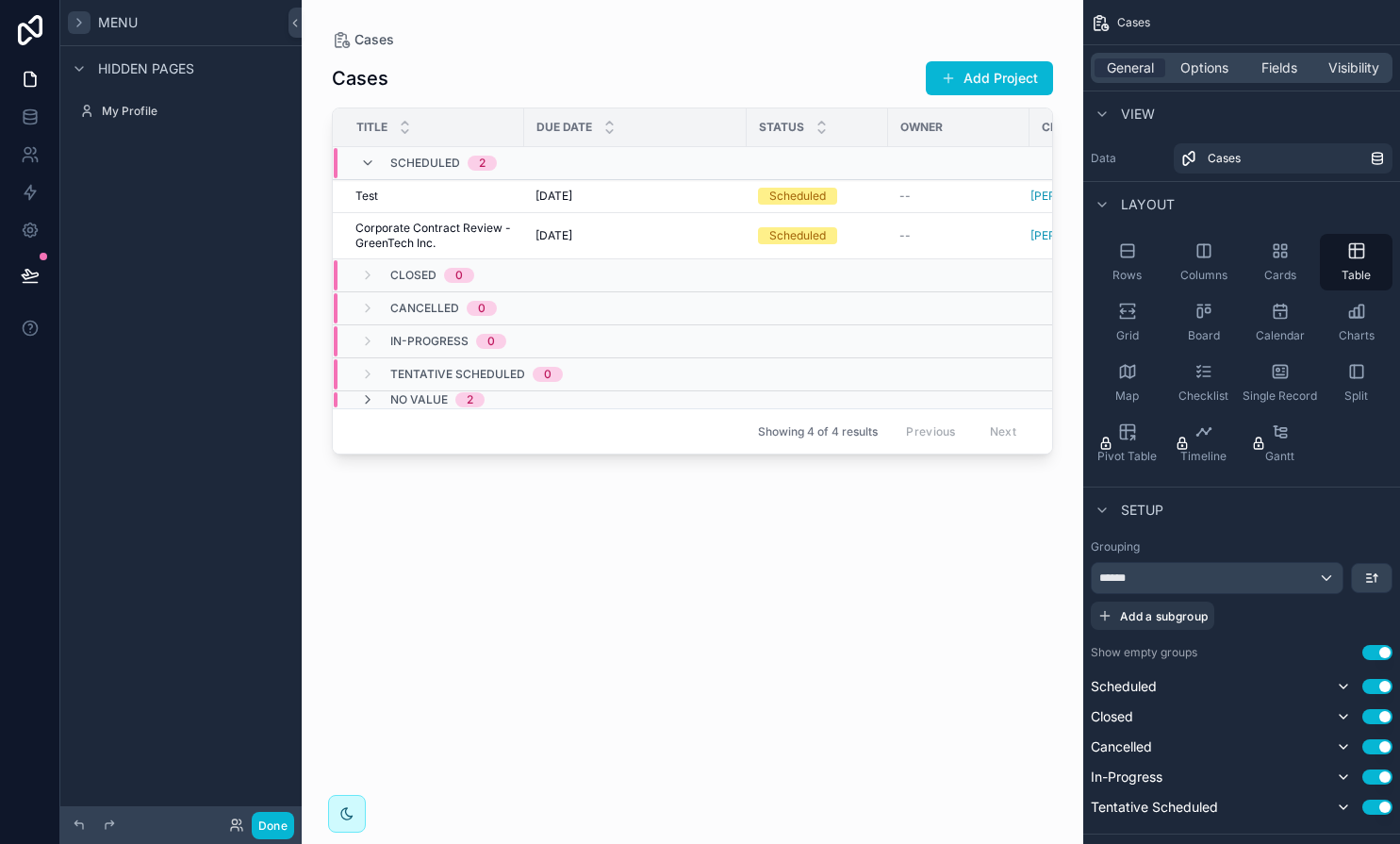
click at [87, 18] on div "scrollable content" at bounding box center [78, 22] width 22 height 22
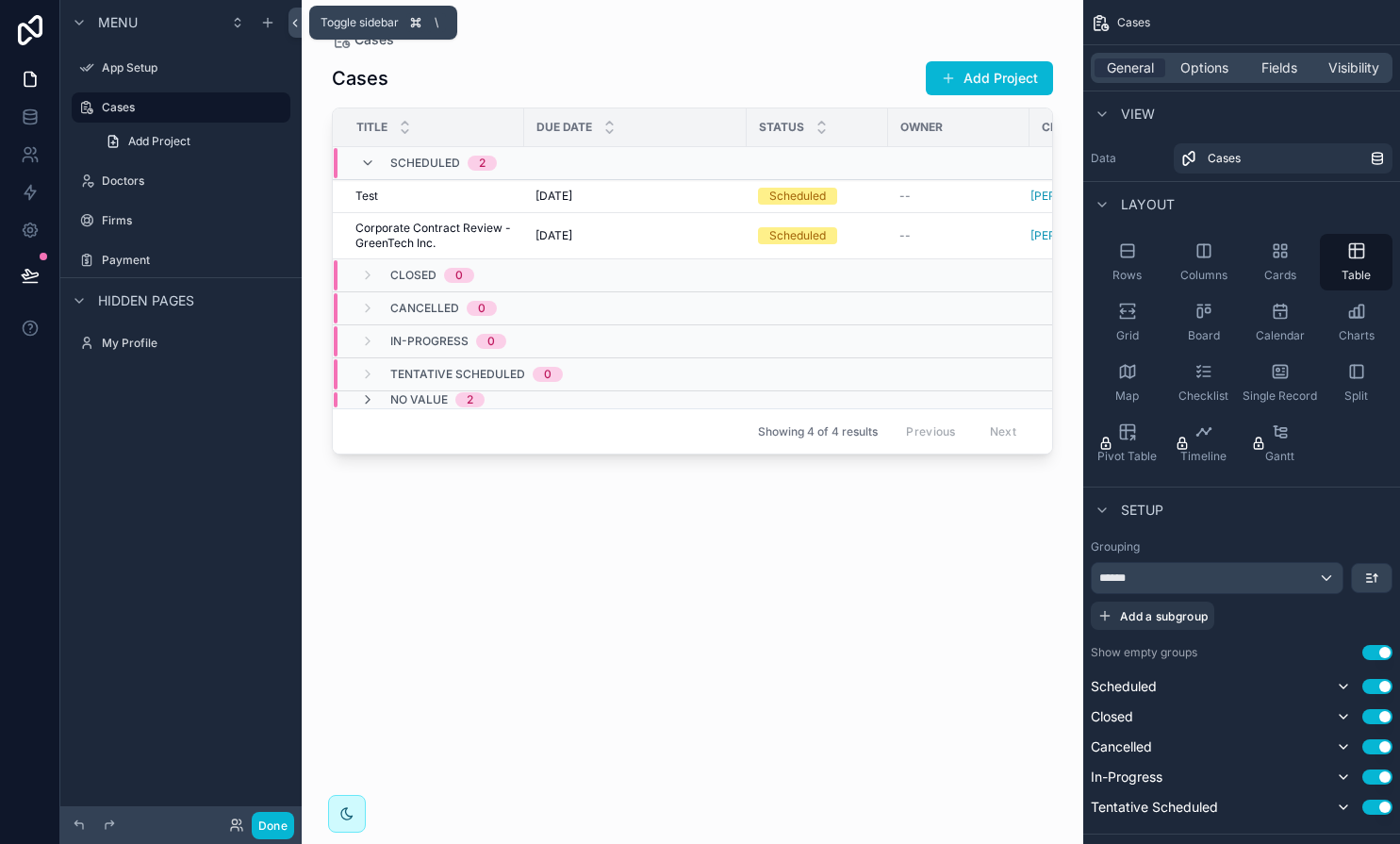
click at [293, 23] on icon at bounding box center [295, 23] width 14 height 14
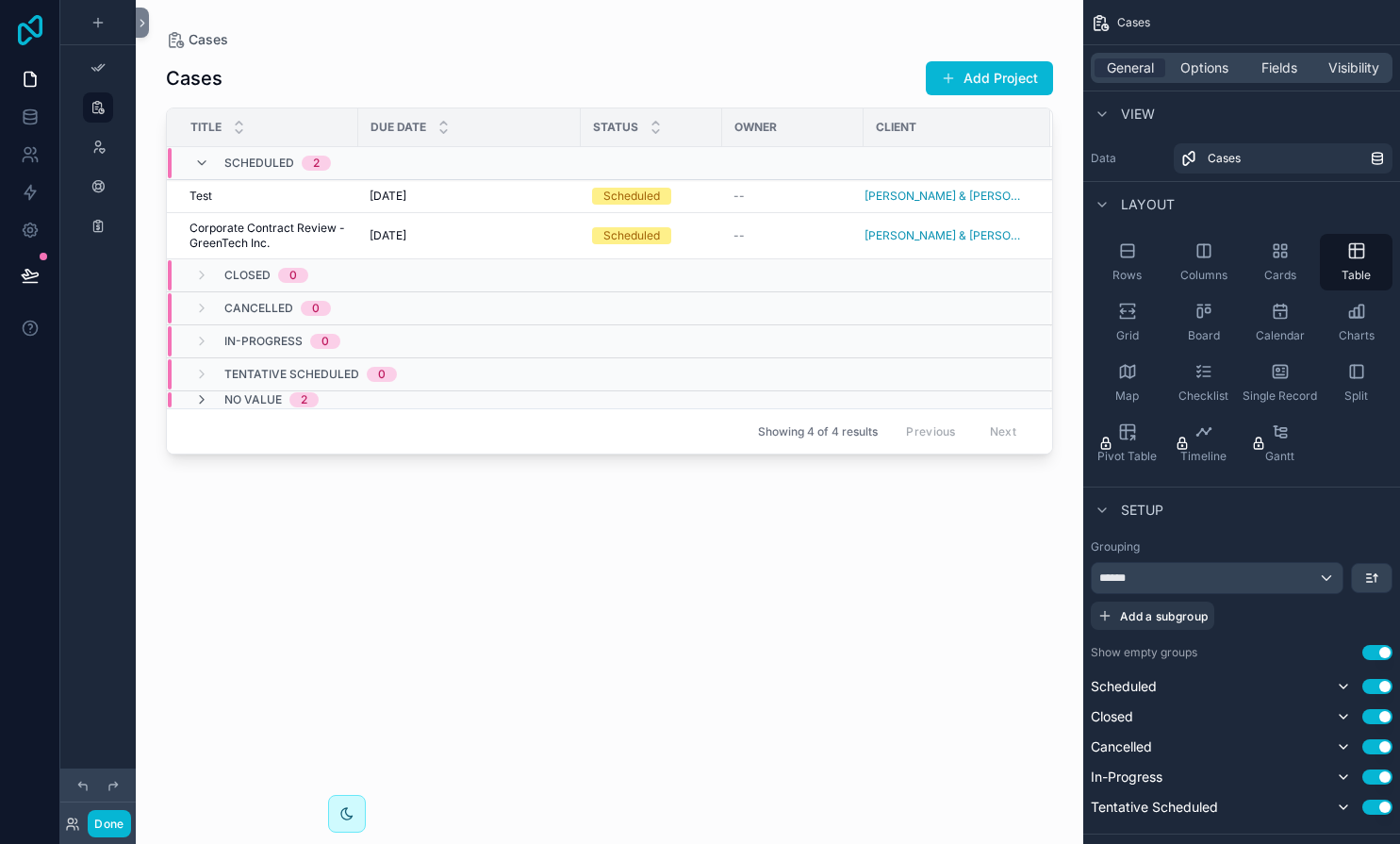
click at [24, 32] on icon at bounding box center [30, 30] width 38 height 30
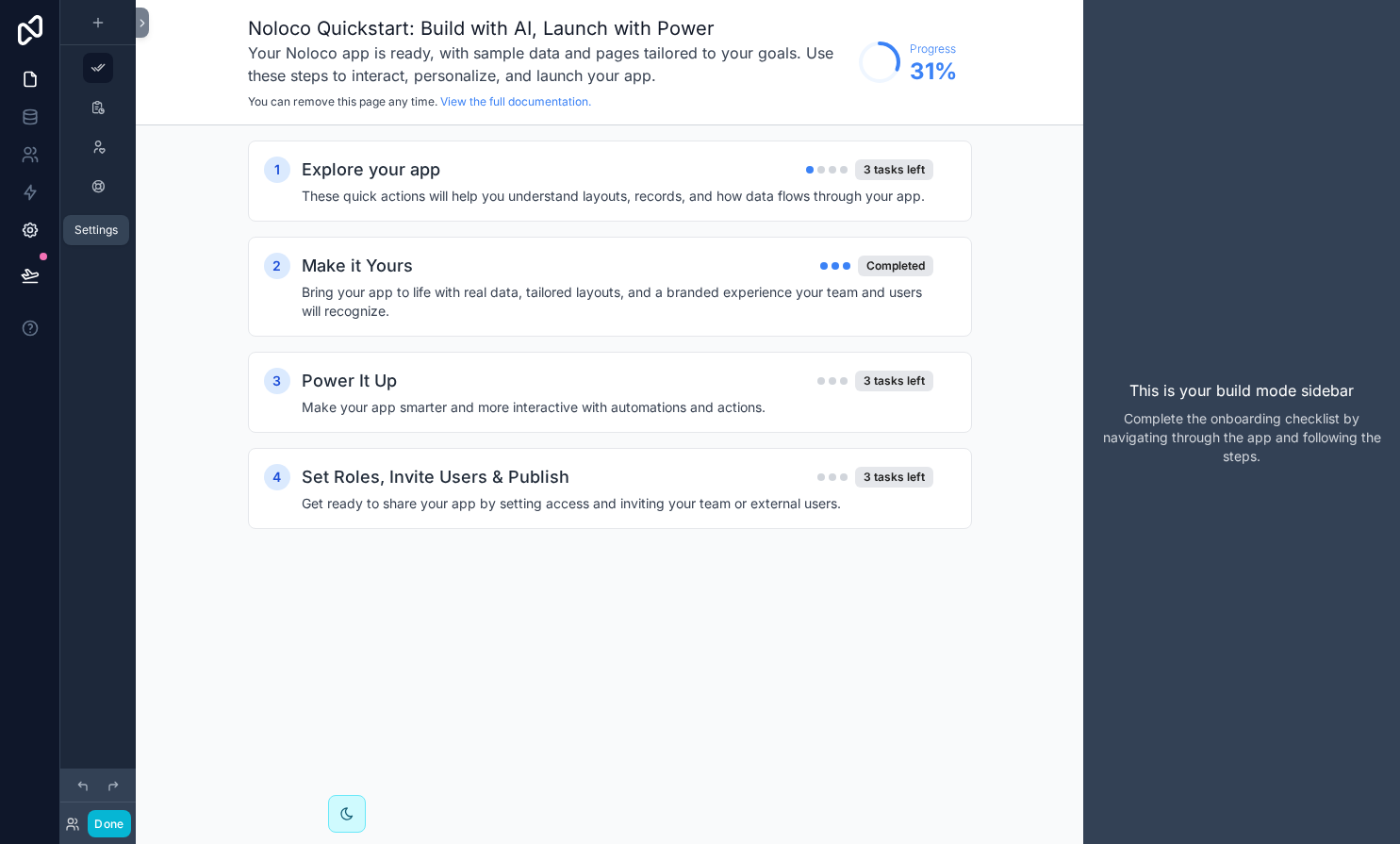
click at [27, 231] on icon at bounding box center [29, 230] width 5 height 5
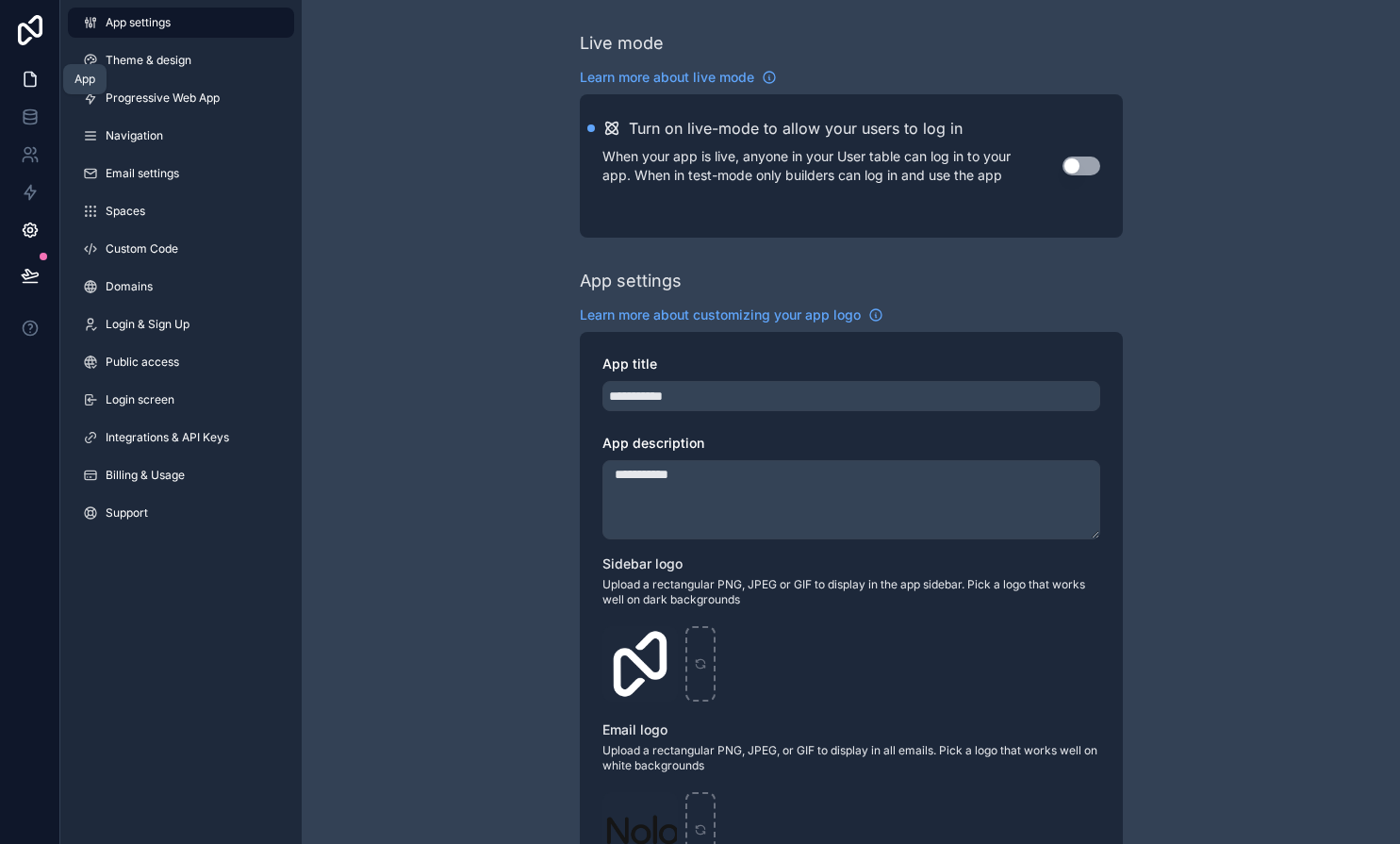
click at [29, 77] on icon at bounding box center [30, 79] width 19 height 19
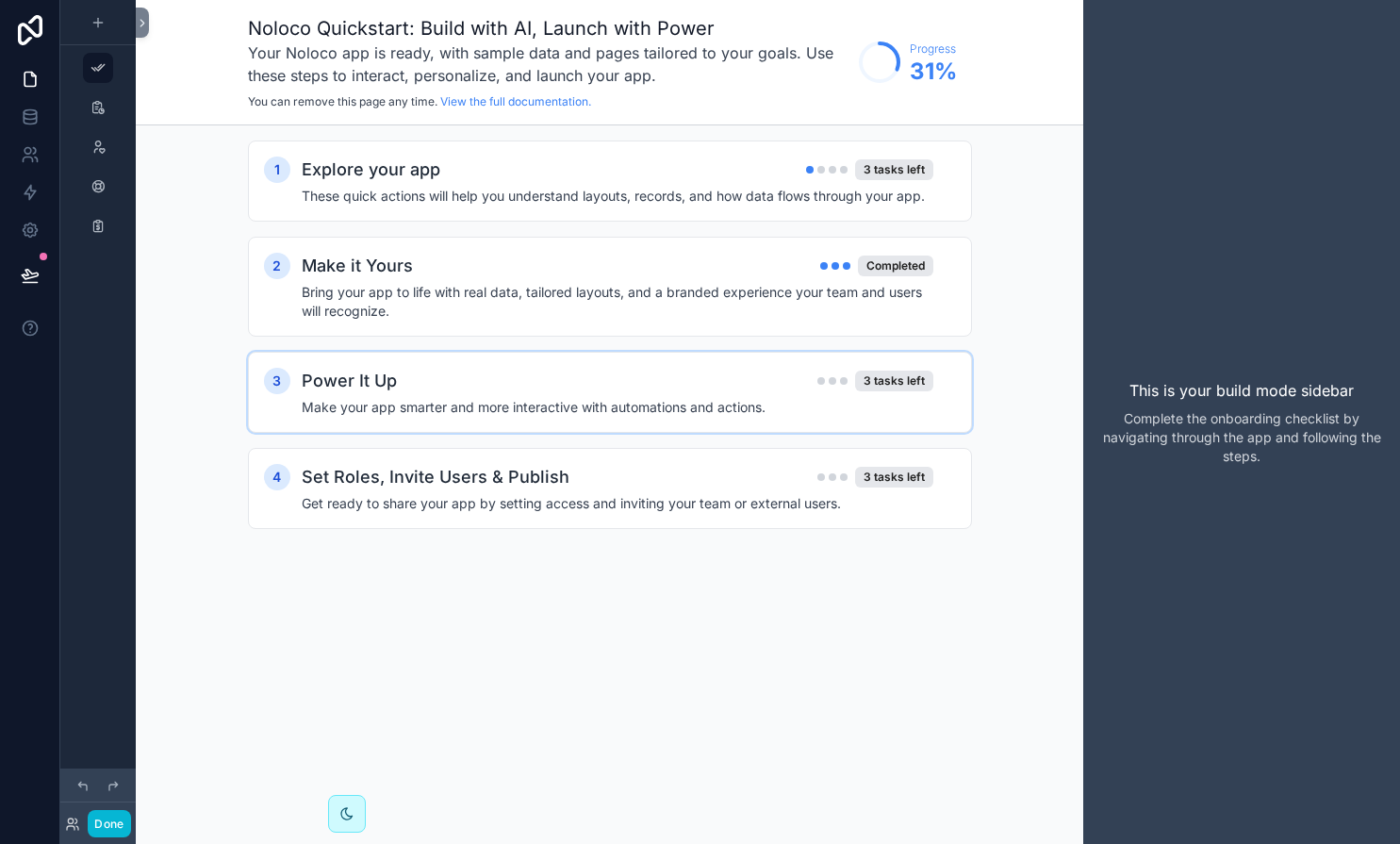
click at [699, 374] on div "Power It Up 3 tasks left" at bounding box center [618, 380] width 631 height 26
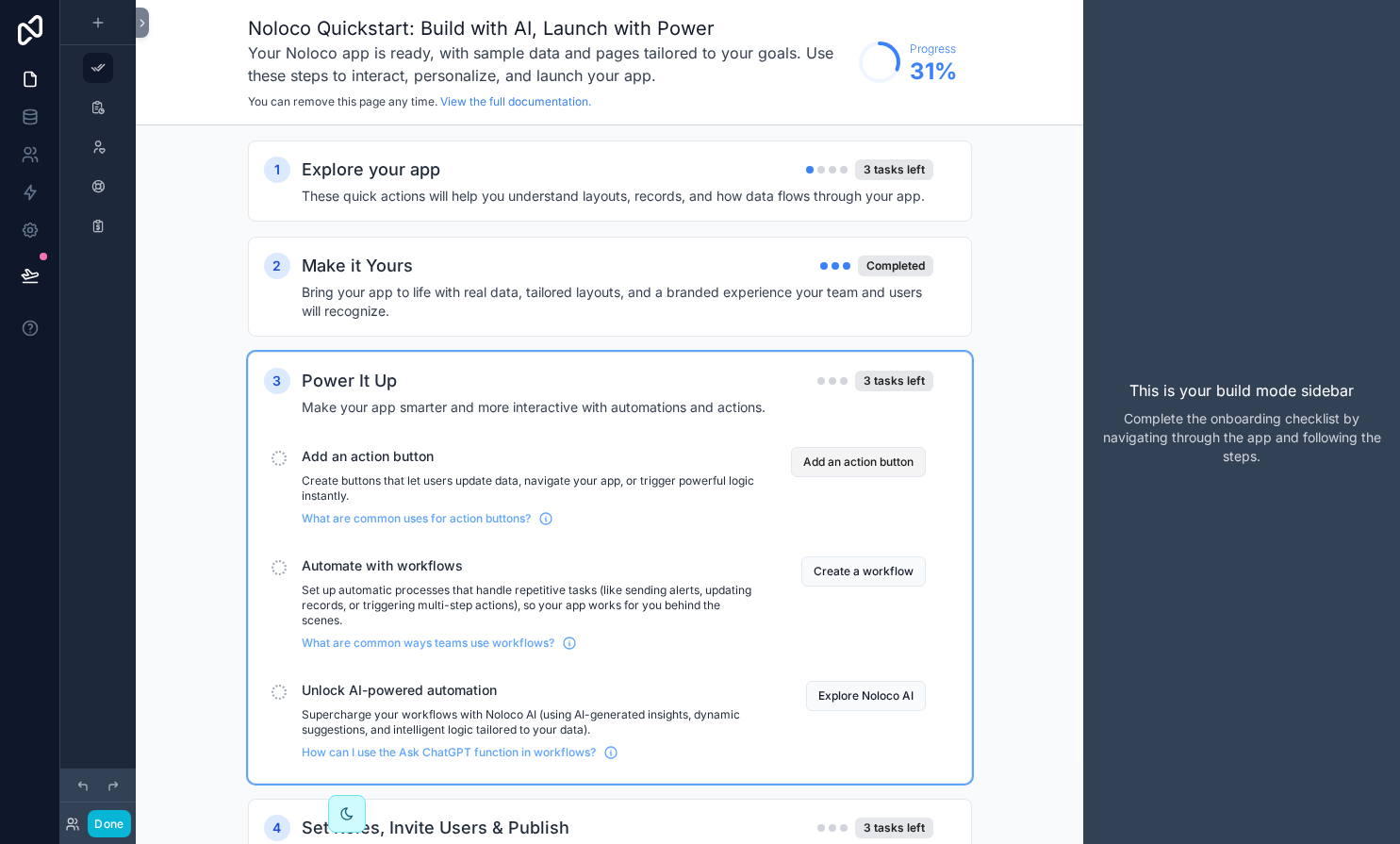
click at [806, 470] on button "Add an action button" at bounding box center [858, 462] width 135 height 30
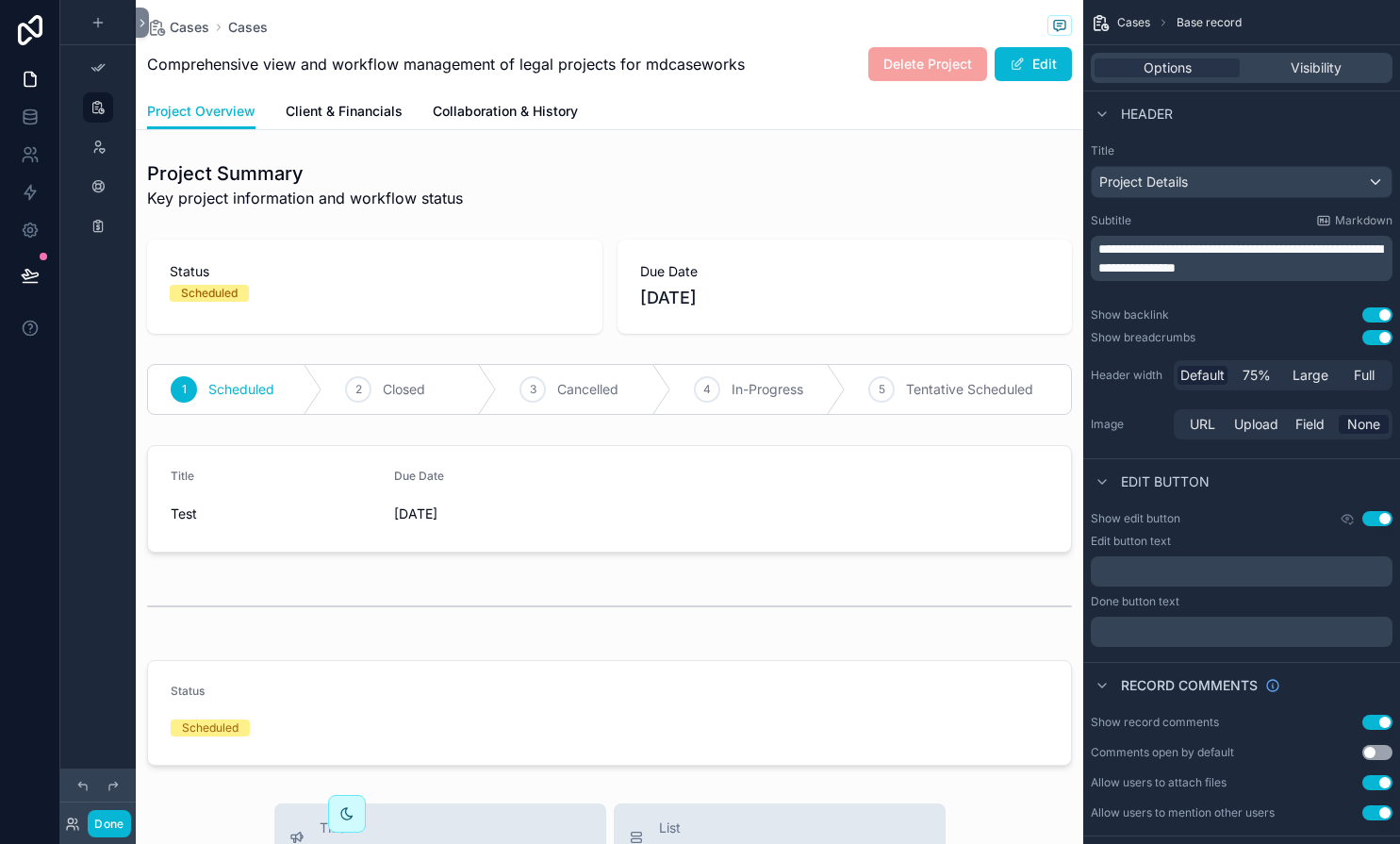
click at [915, 67] on span "Delete Project" at bounding box center [928, 64] width 119 height 19
click at [190, 18] on span "Cases" at bounding box center [189, 28] width 40 height 19
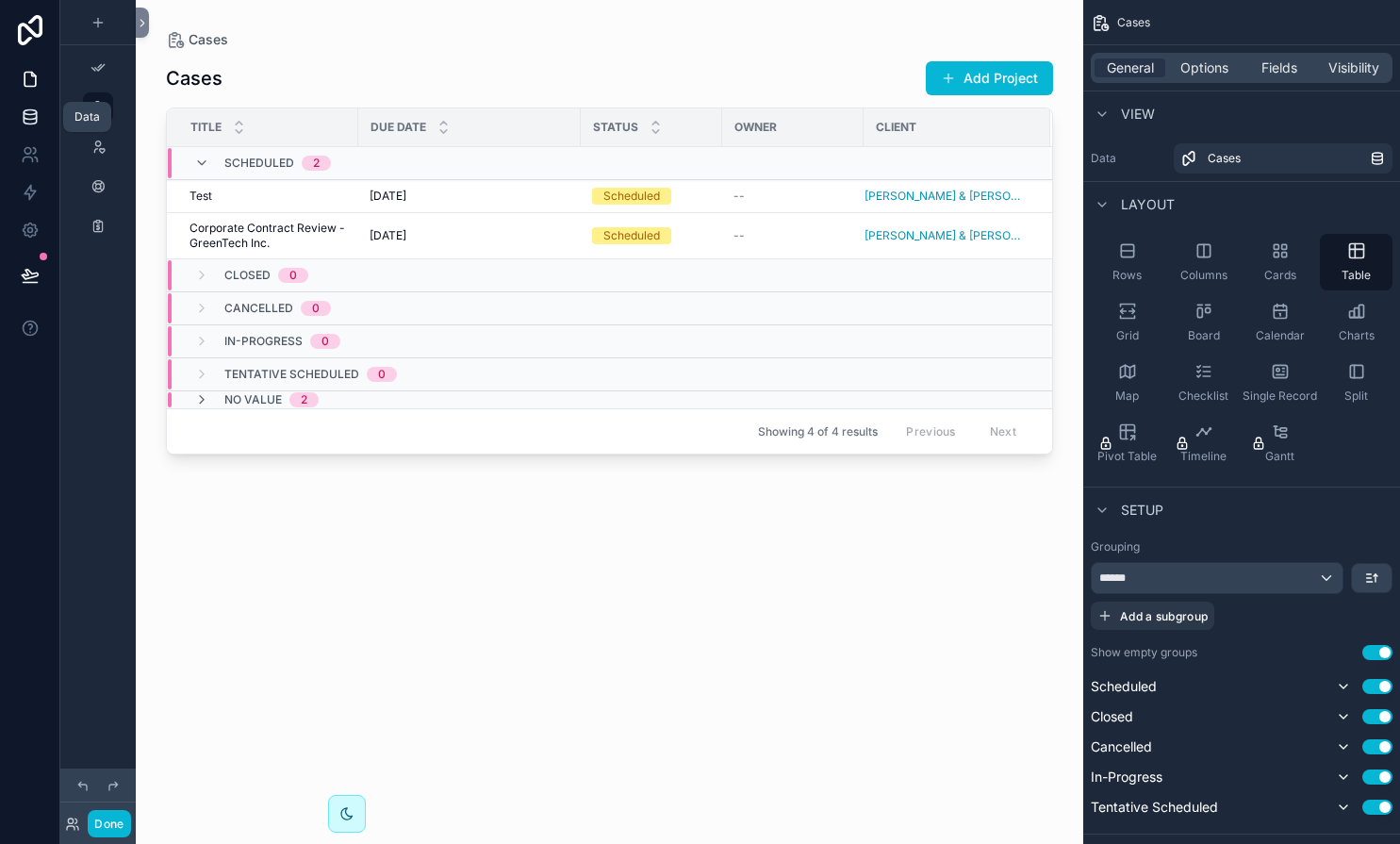
click at [34, 127] on link at bounding box center [30, 117] width 60 height 38
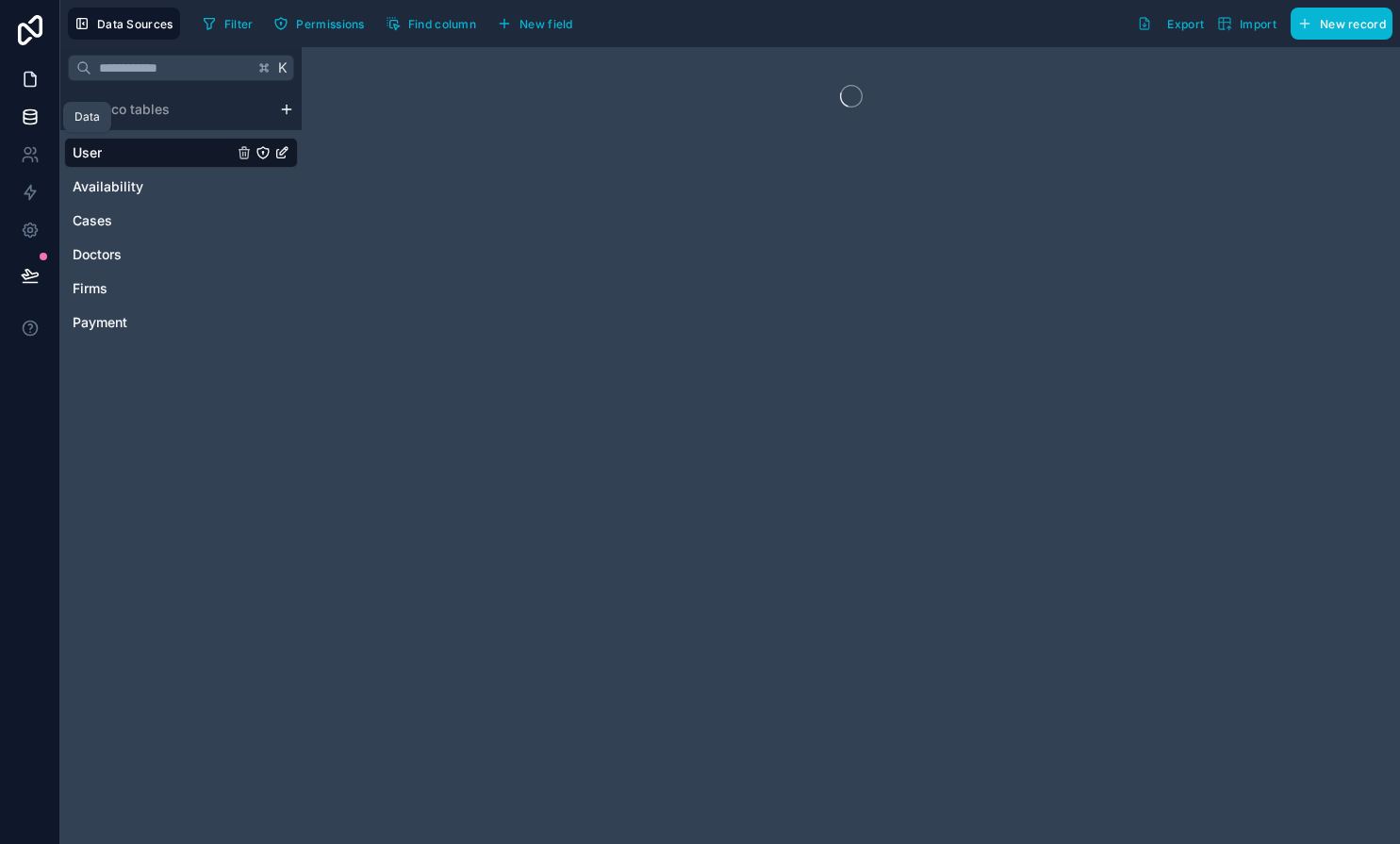
click at [26, 94] on link at bounding box center [30, 79] width 60 height 38
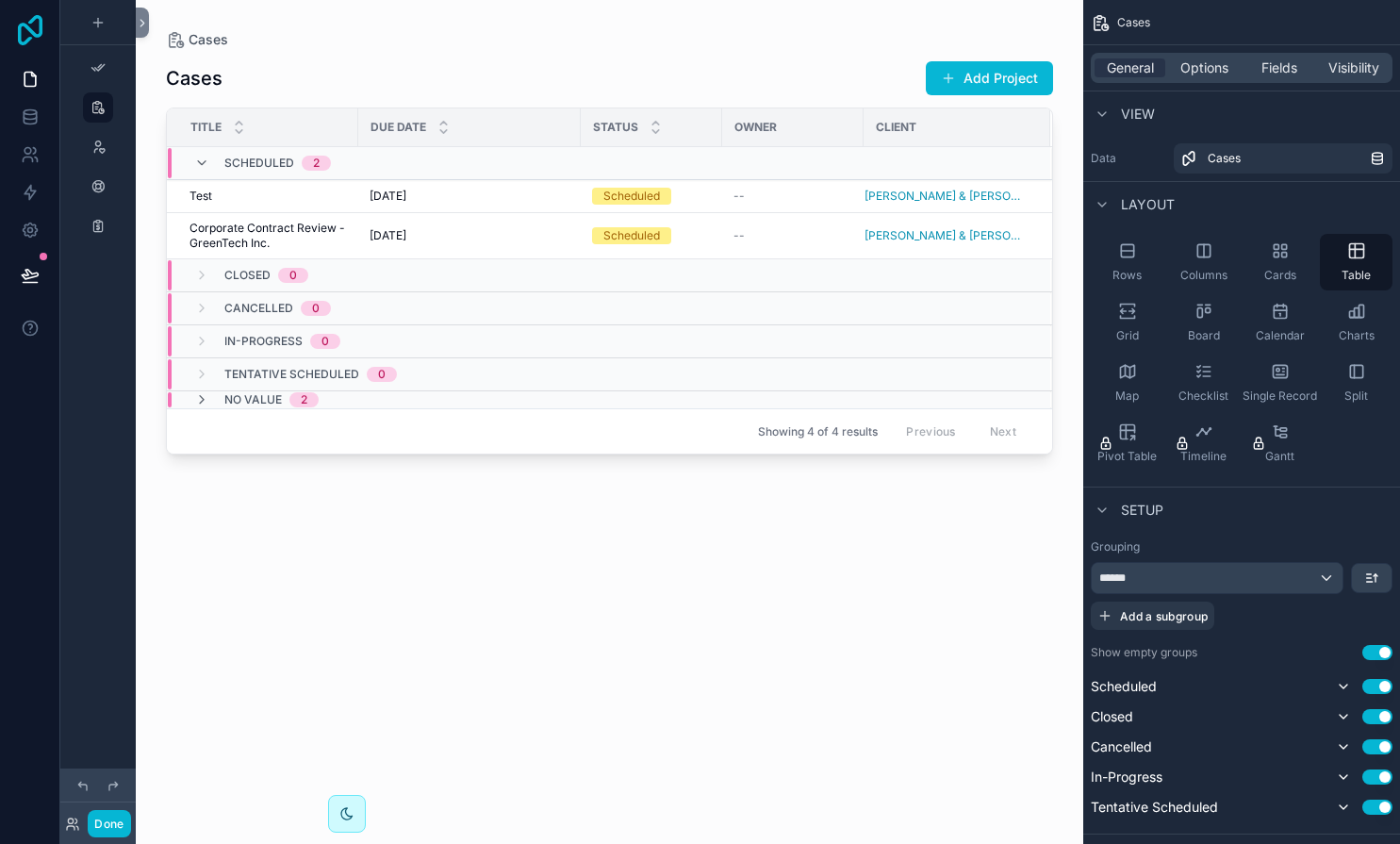
click at [31, 30] on icon at bounding box center [30, 30] width 24 height 30
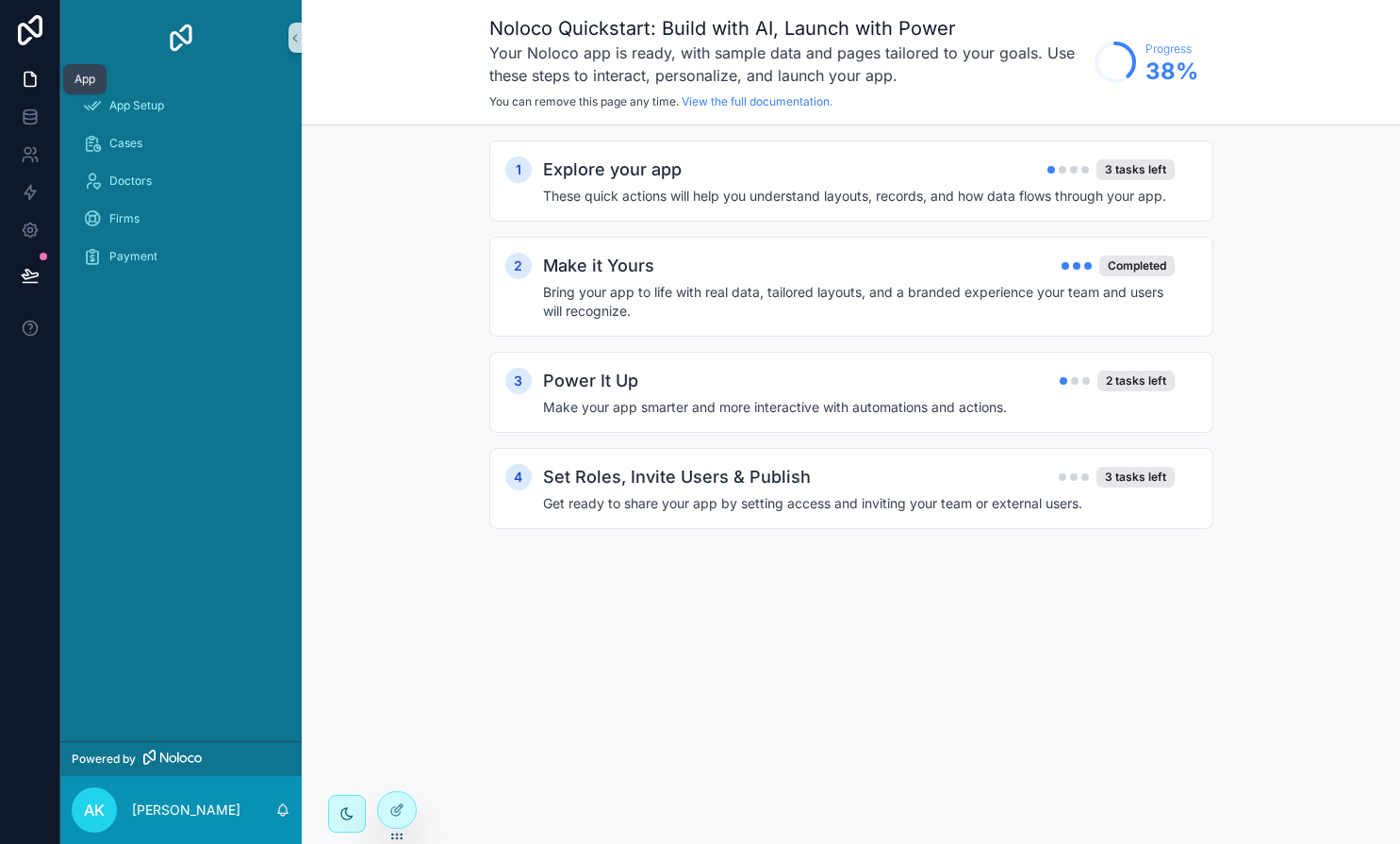
click at [32, 85] on icon at bounding box center [30, 79] width 19 height 19
click at [817, 185] on div "Explore your app 3 tasks left These quick actions will help you understand layo…" at bounding box center [871, 181] width 655 height 49
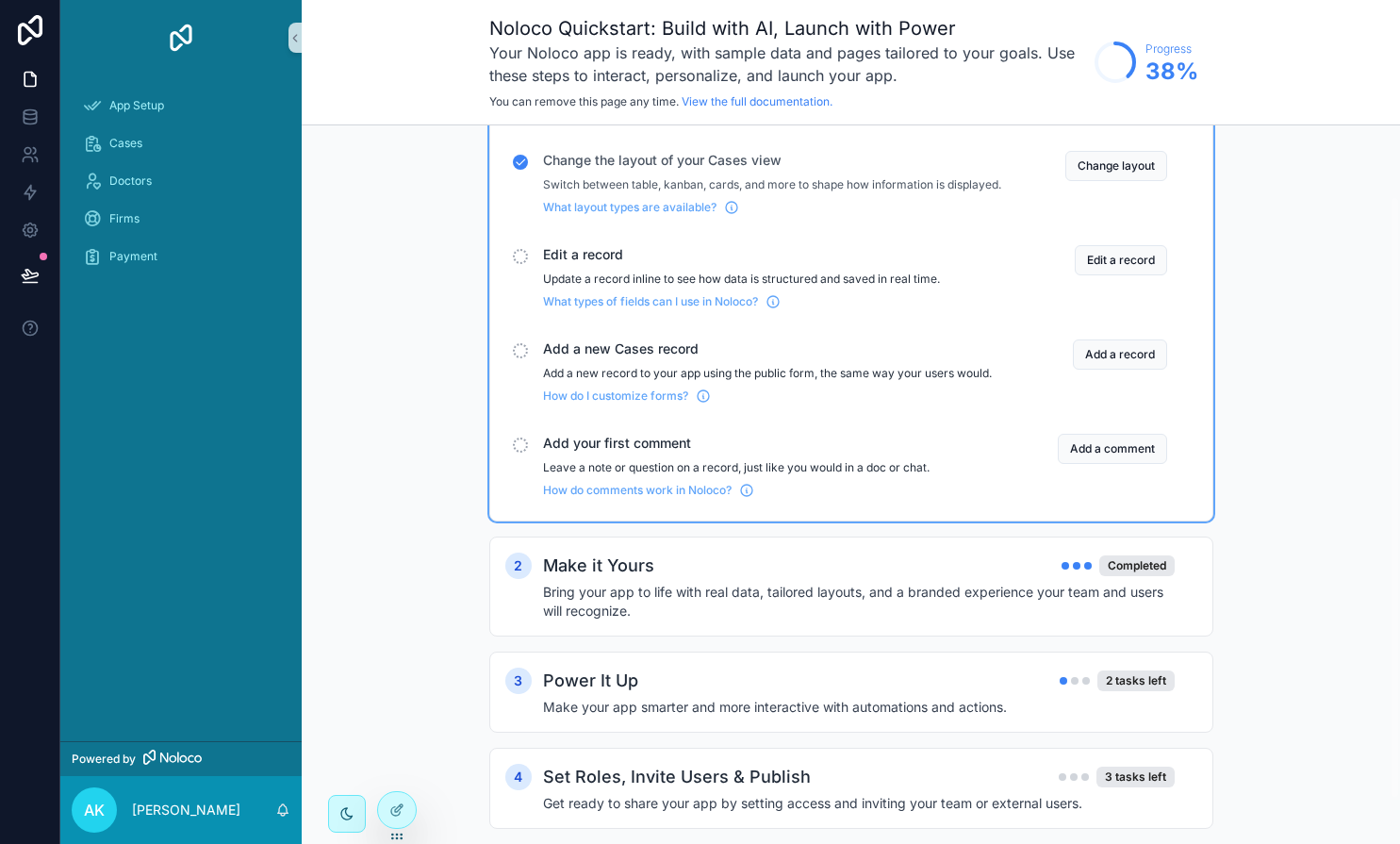
scroll to position [138, 0]
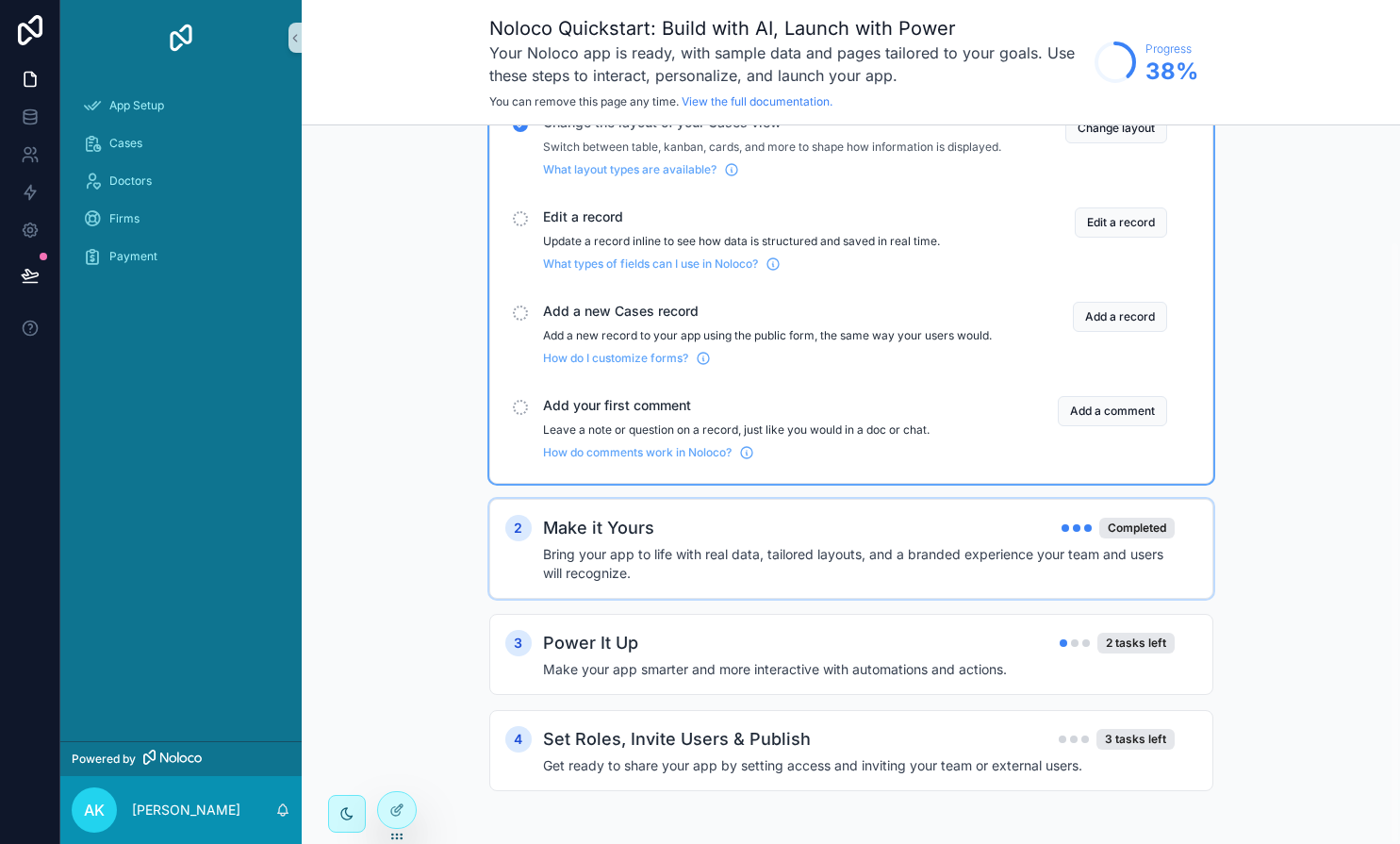
click at [619, 507] on div "2 Make it Yours Completed Bring your app to life with real data, tailored layou…" at bounding box center [852, 549] width 724 height 100
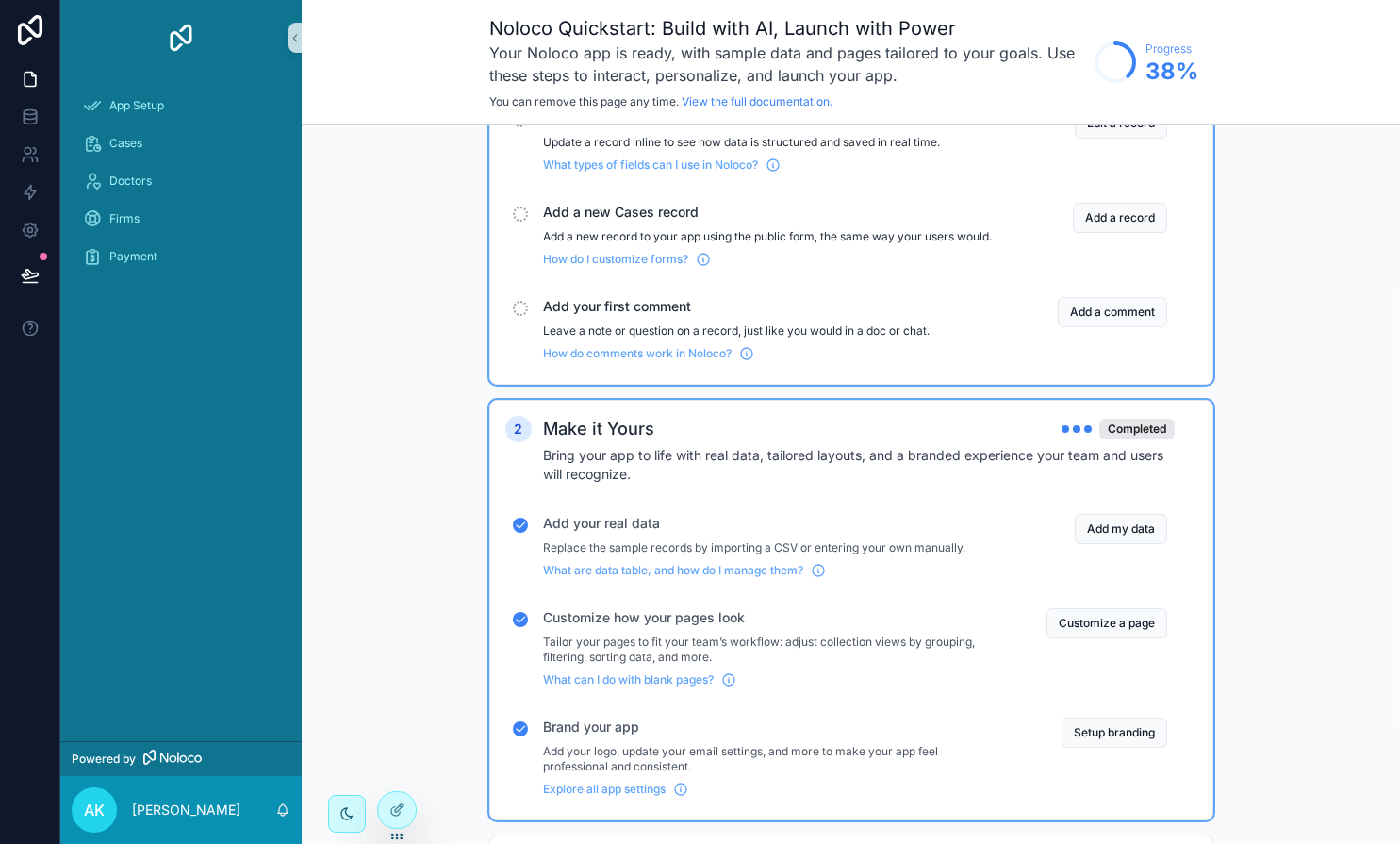
scroll to position [334, 0]
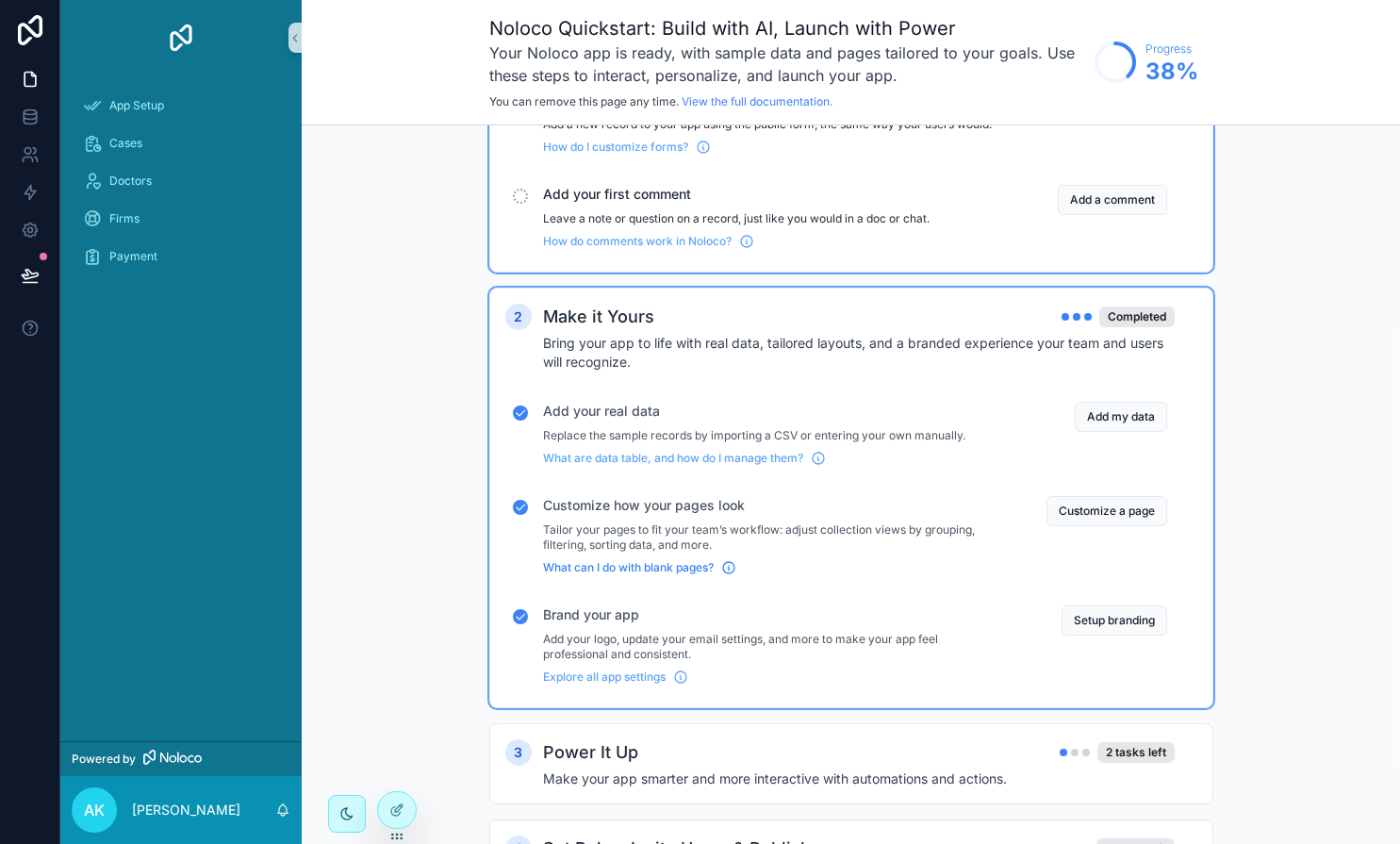
click at [597, 576] on span "What can I do with blank pages?" at bounding box center [629, 568] width 171 height 15
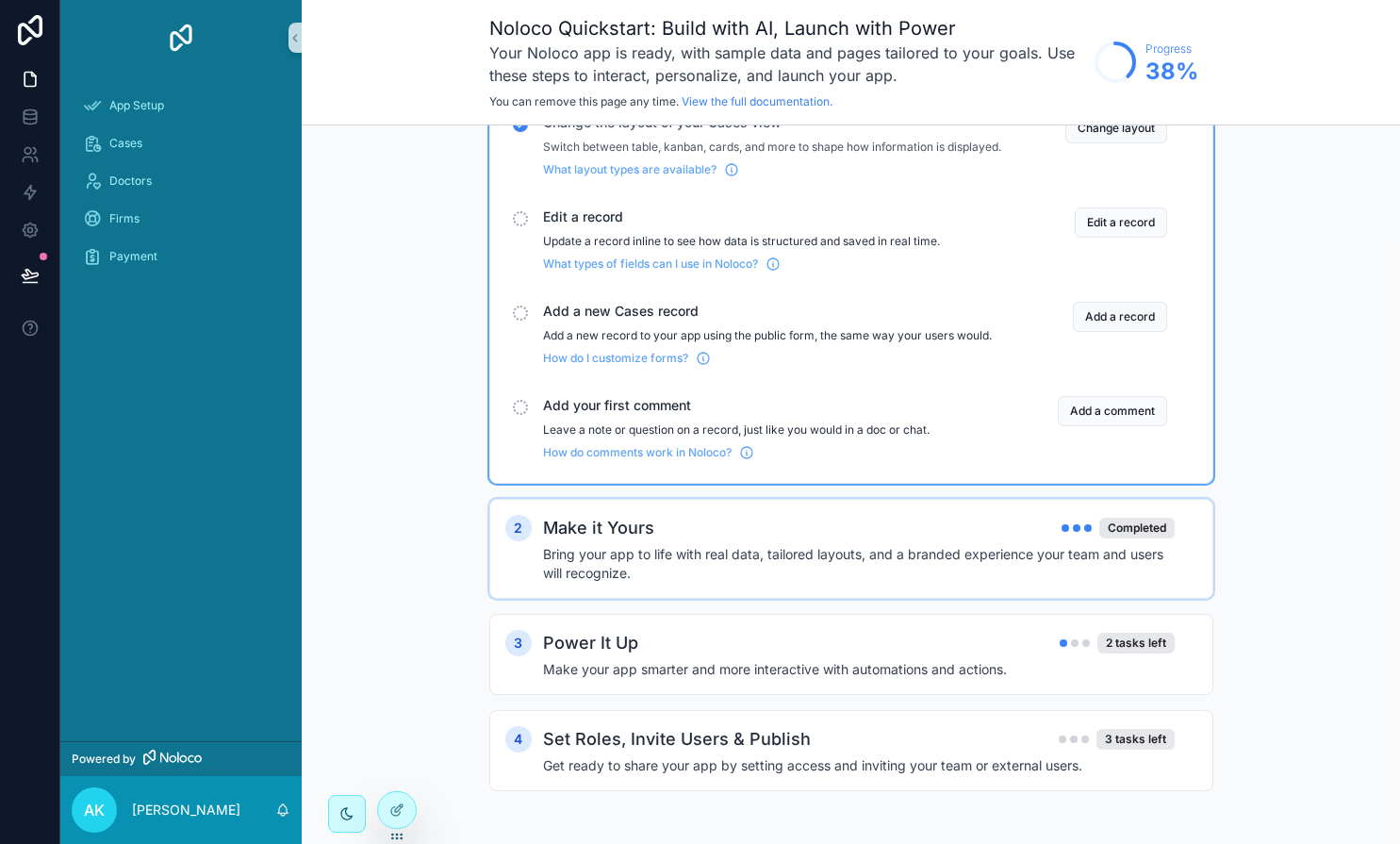
scroll to position [138, 0]
click at [607, 557] on h4 "Bring your app to life with real data, tailored layouts, and a branded experien…" at bounding box center [859, 564] width 631 height 38
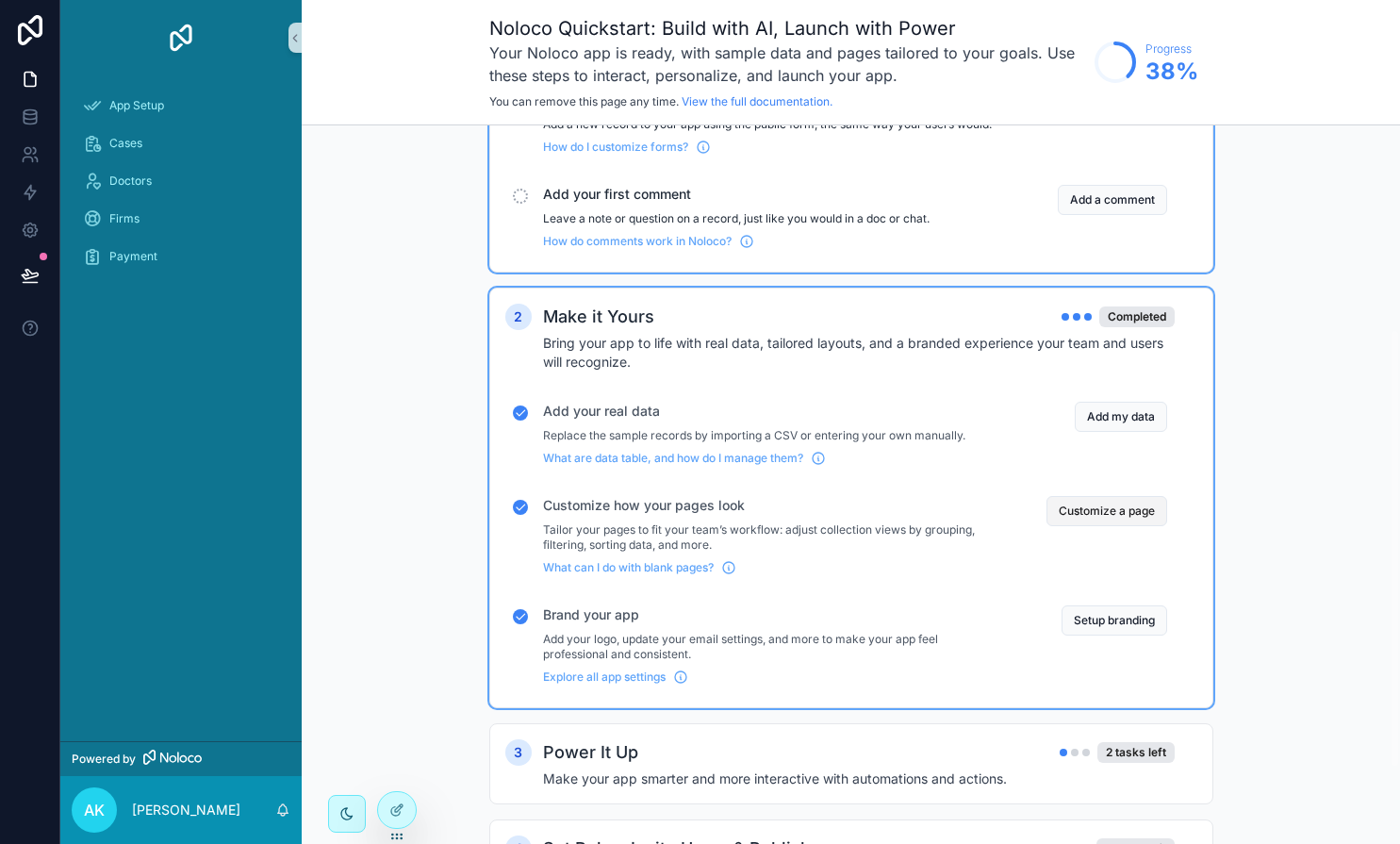
click at [1084, 526] on button "Customize a page" at bounding box center [1106, 511] width 121 height 30
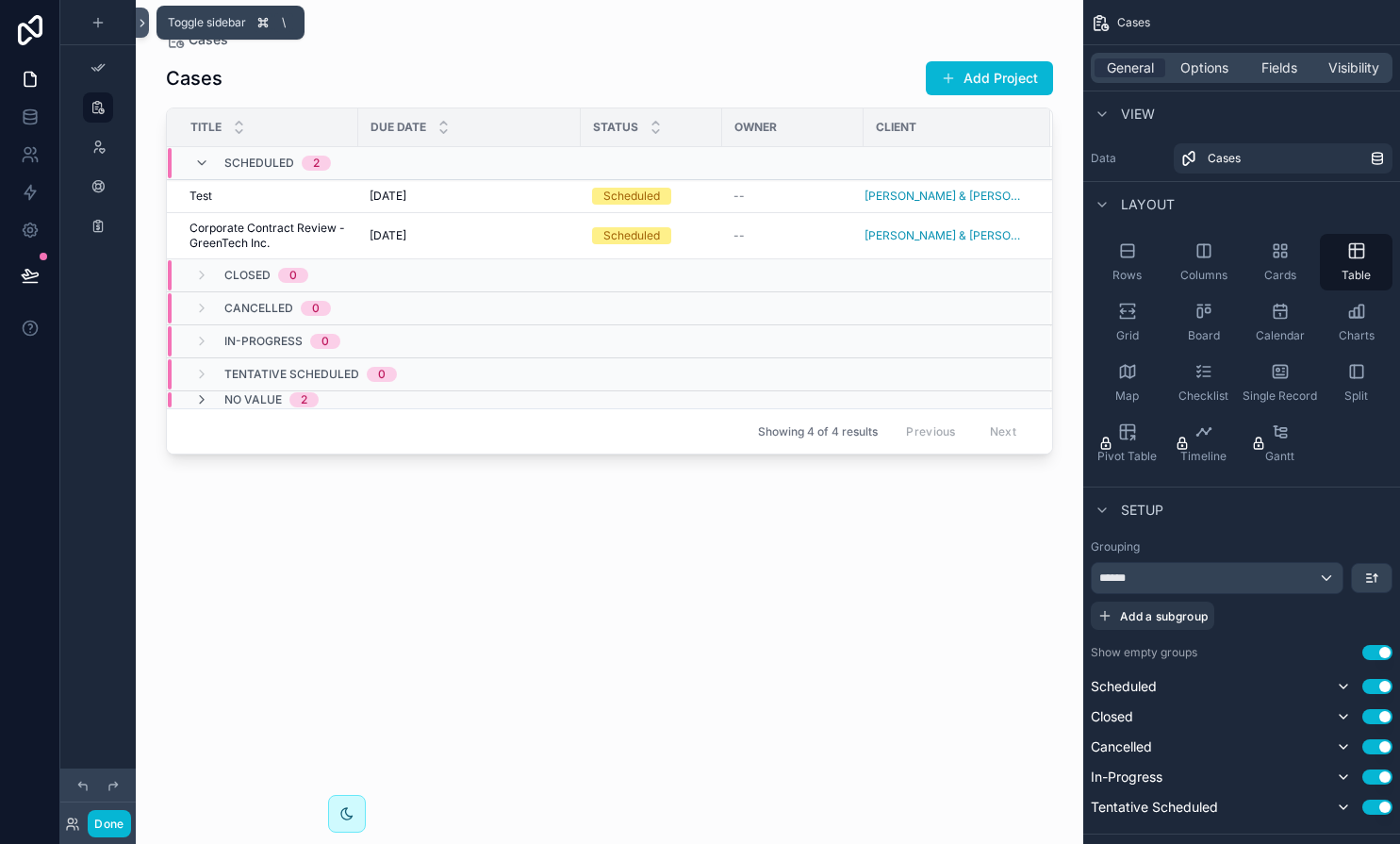
click at [140, 21] on icon at bounding box center [143, 23] width 14 height 14
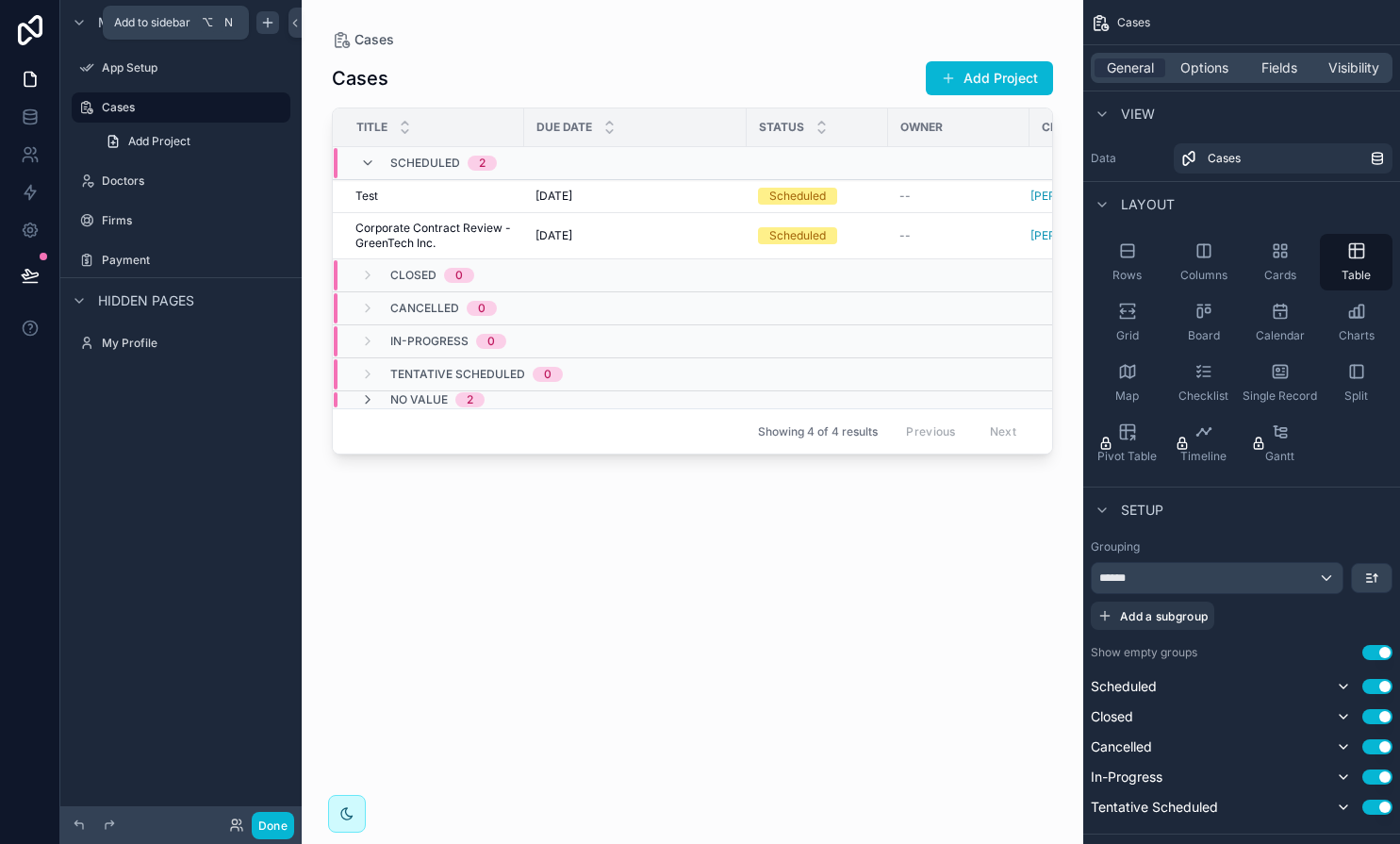
click at [264, 20] on icon "scrollable content" at bounding box center [268, 23] width 15 height 15
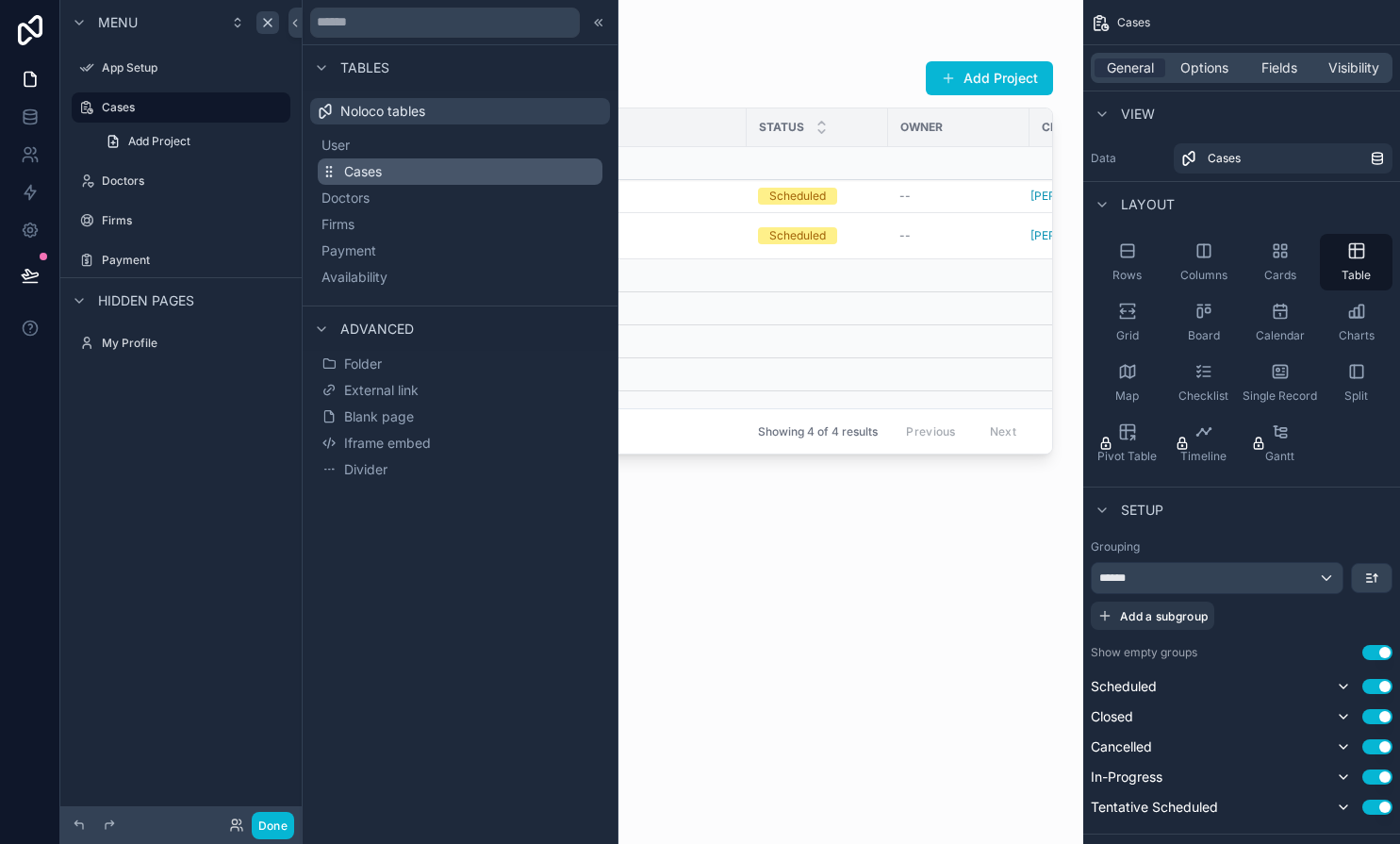
click at [367, 181] on span "Cases" at bounding box center [363, 172] width 38 height 19
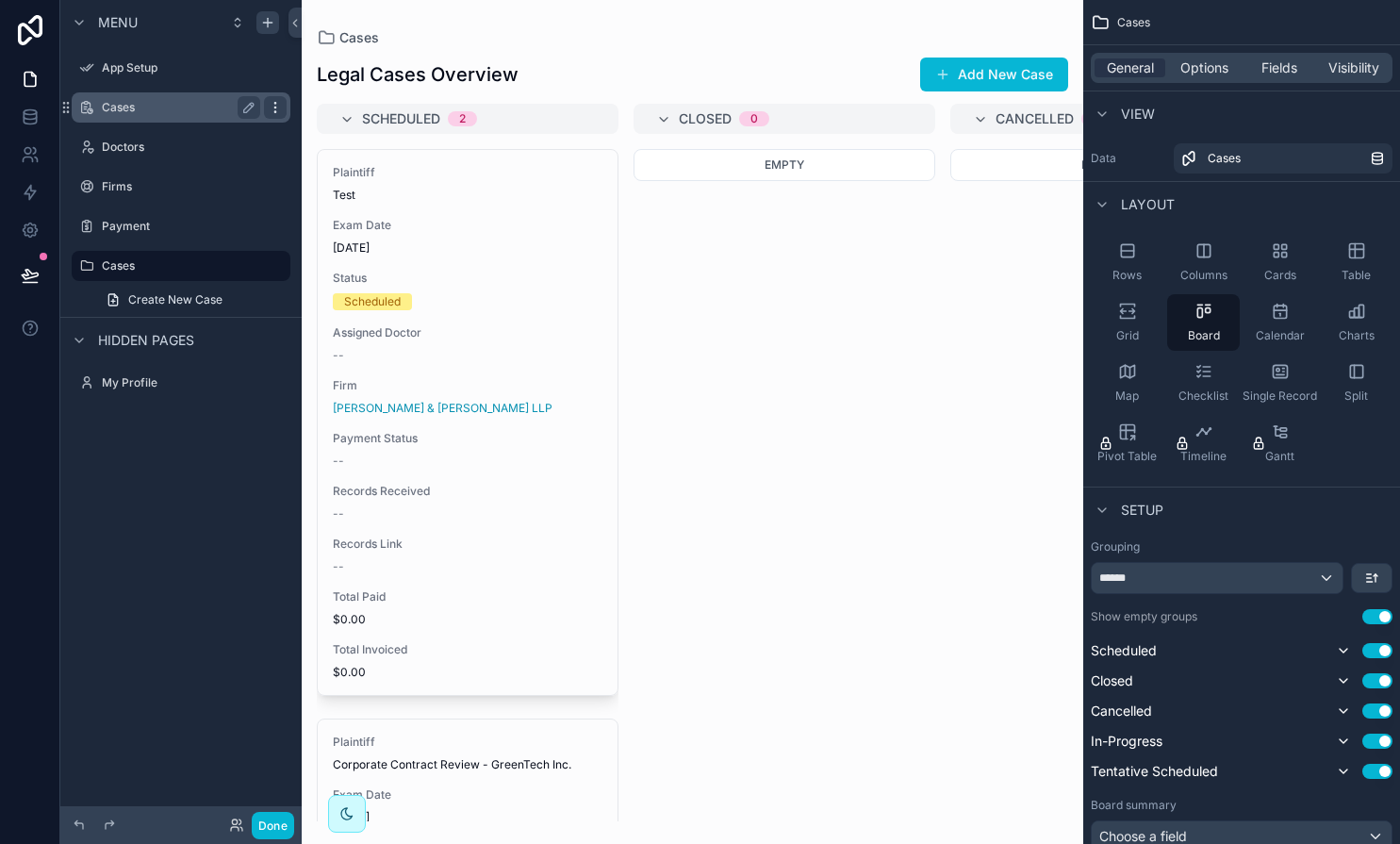
click at [274, 106] on icon "scrollable content" at bounding box center [274, 106] width 1 height 1
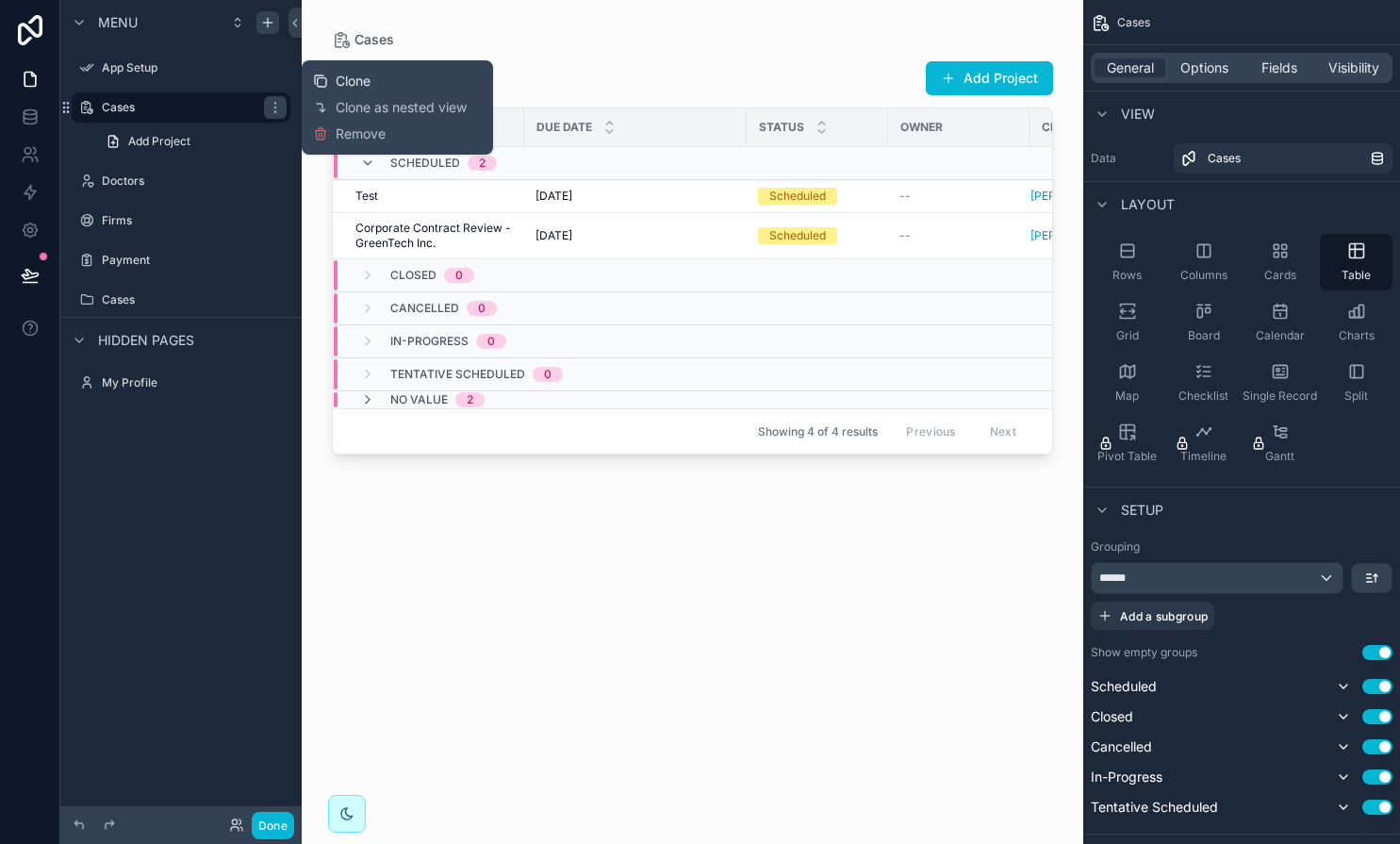
click at [337, 85] on span "Clone" at bounding box center [353, 81] width 35 height 19
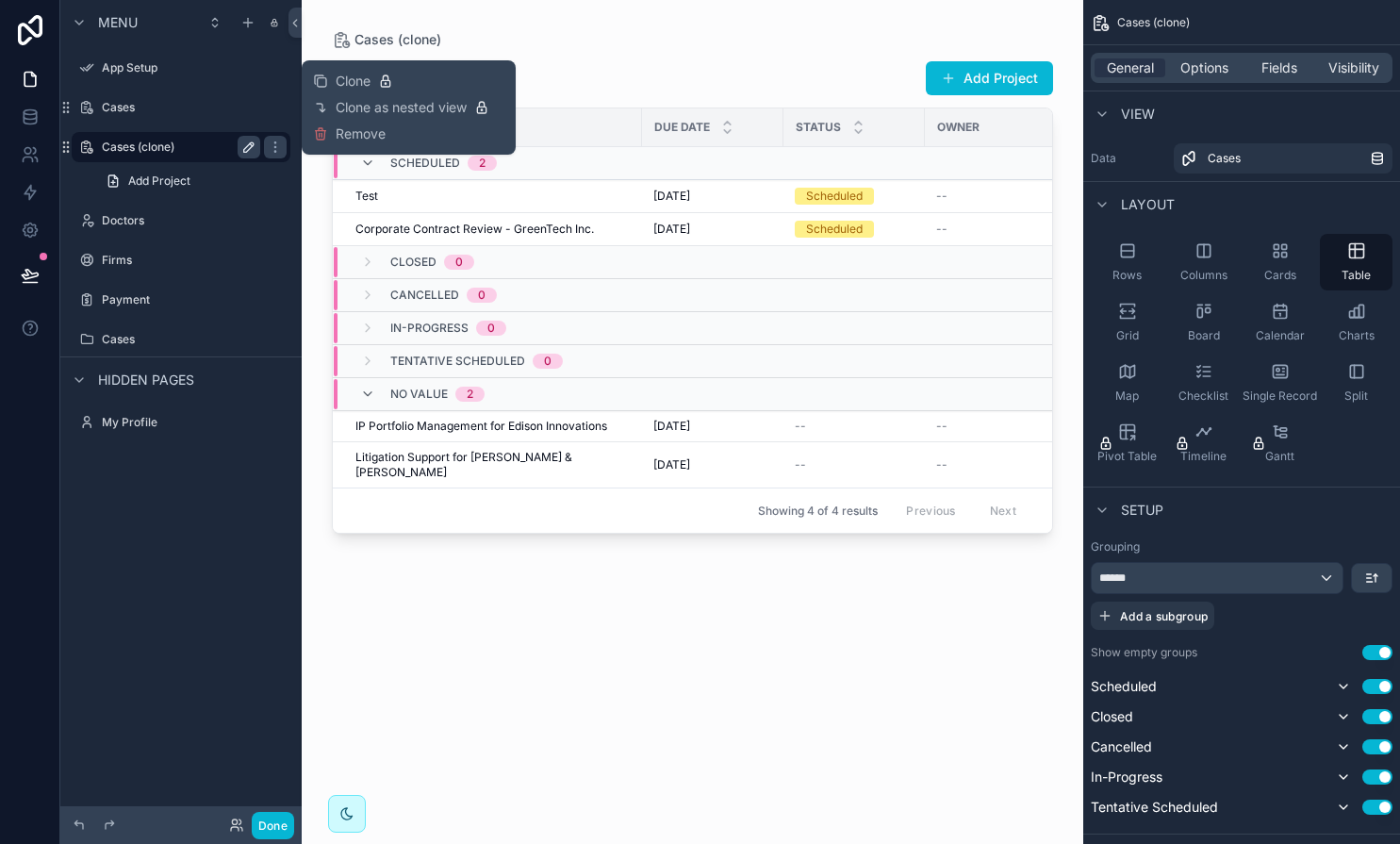
click at [244, 151] on icon "scrollable content" at bounding box center [249, 147] width 10 height 10
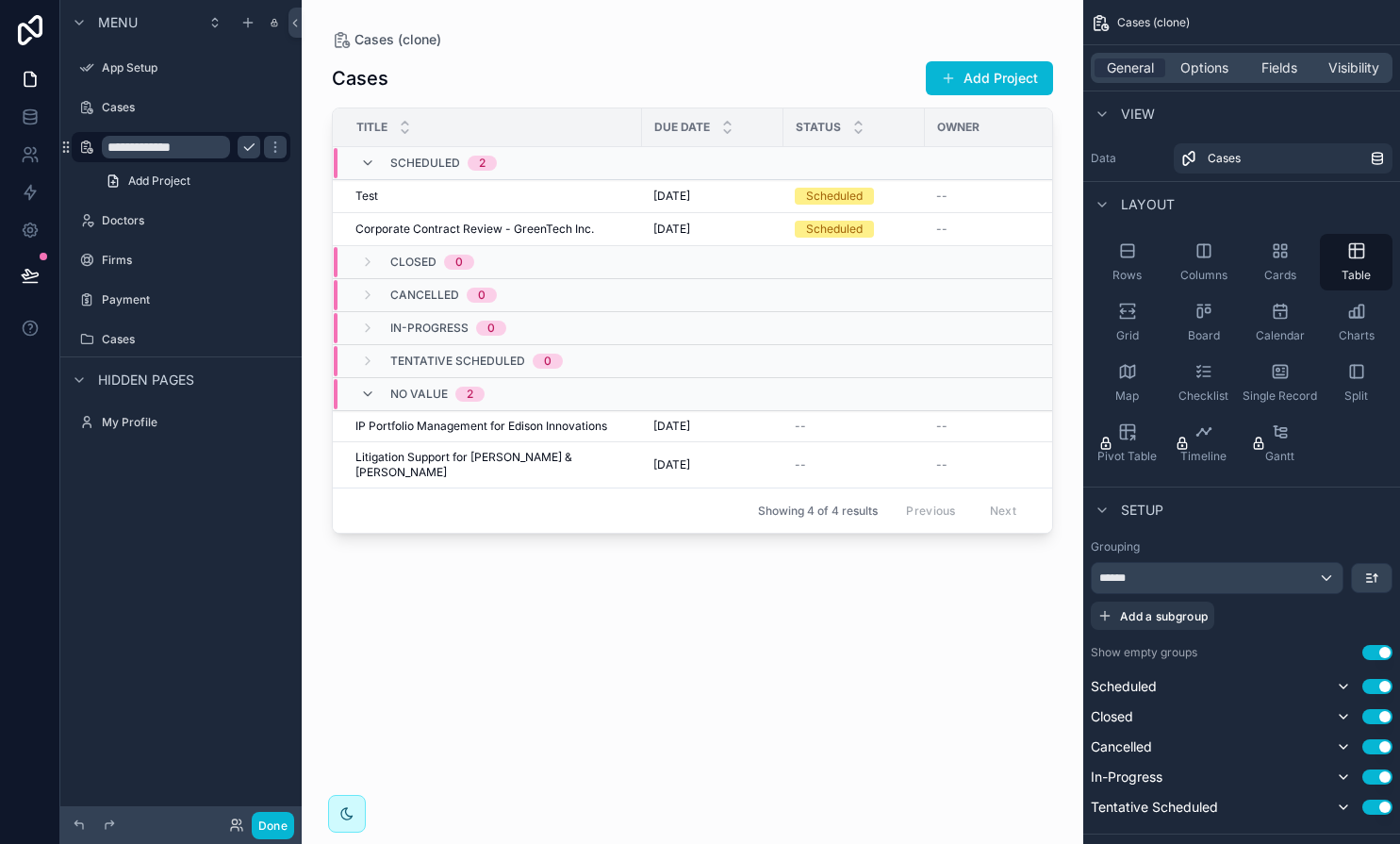
click at [160, 144] on input "**********" at bounding box center [165, 147] width 128 height 22
click at [180, 144] on input "**********" at bounding box center [165, 147] width 128 height 22
click at [304, 244] on div "scrollable content" at bounding box center [693, 410] width 782 height 822
click at [145, 96] on div "Cases" at bounding box center [181, 107] width 211 height 30
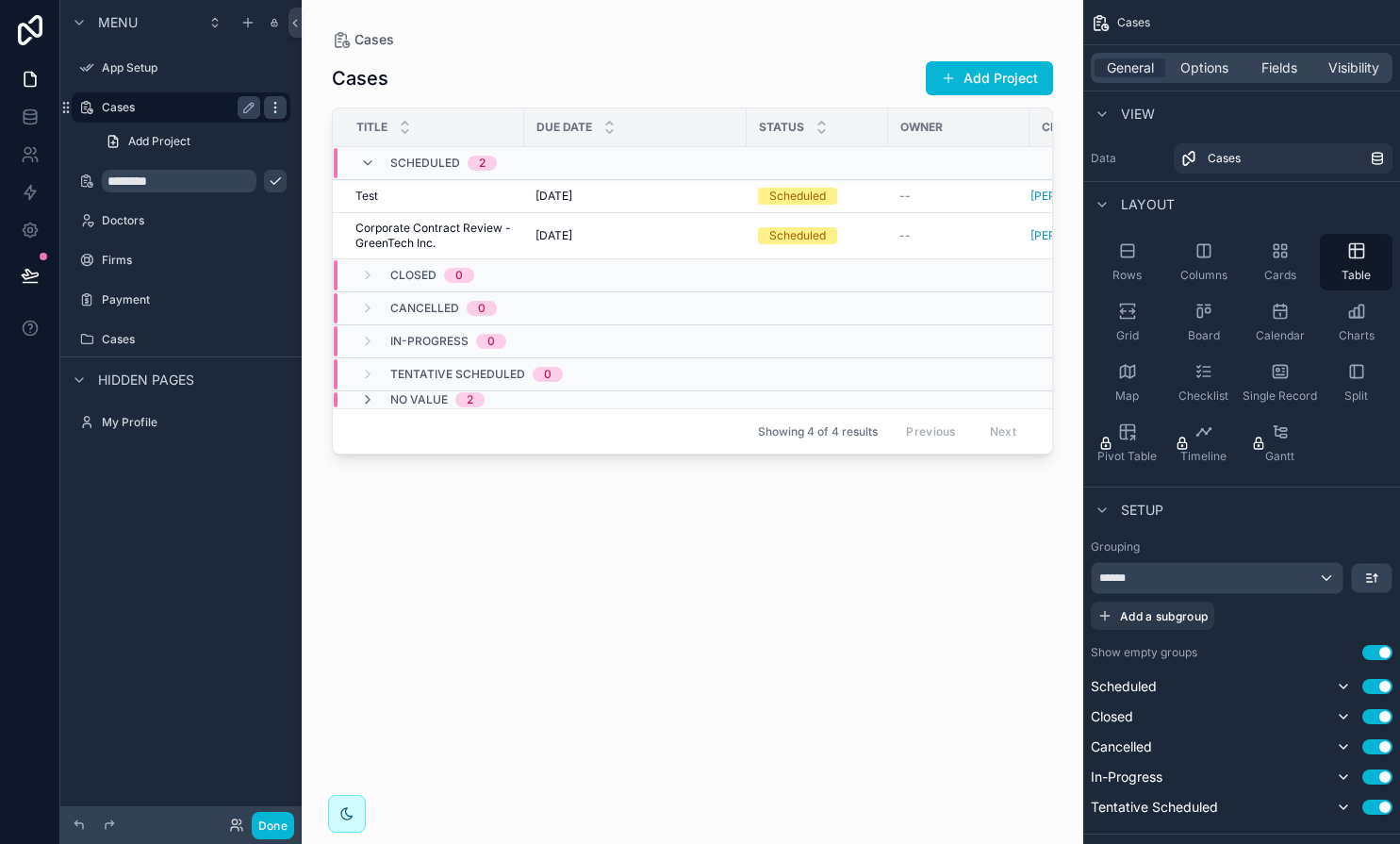
click at [275, 109] on icon "scrollable content" at bounding box center [275, 108] width 15 height 15
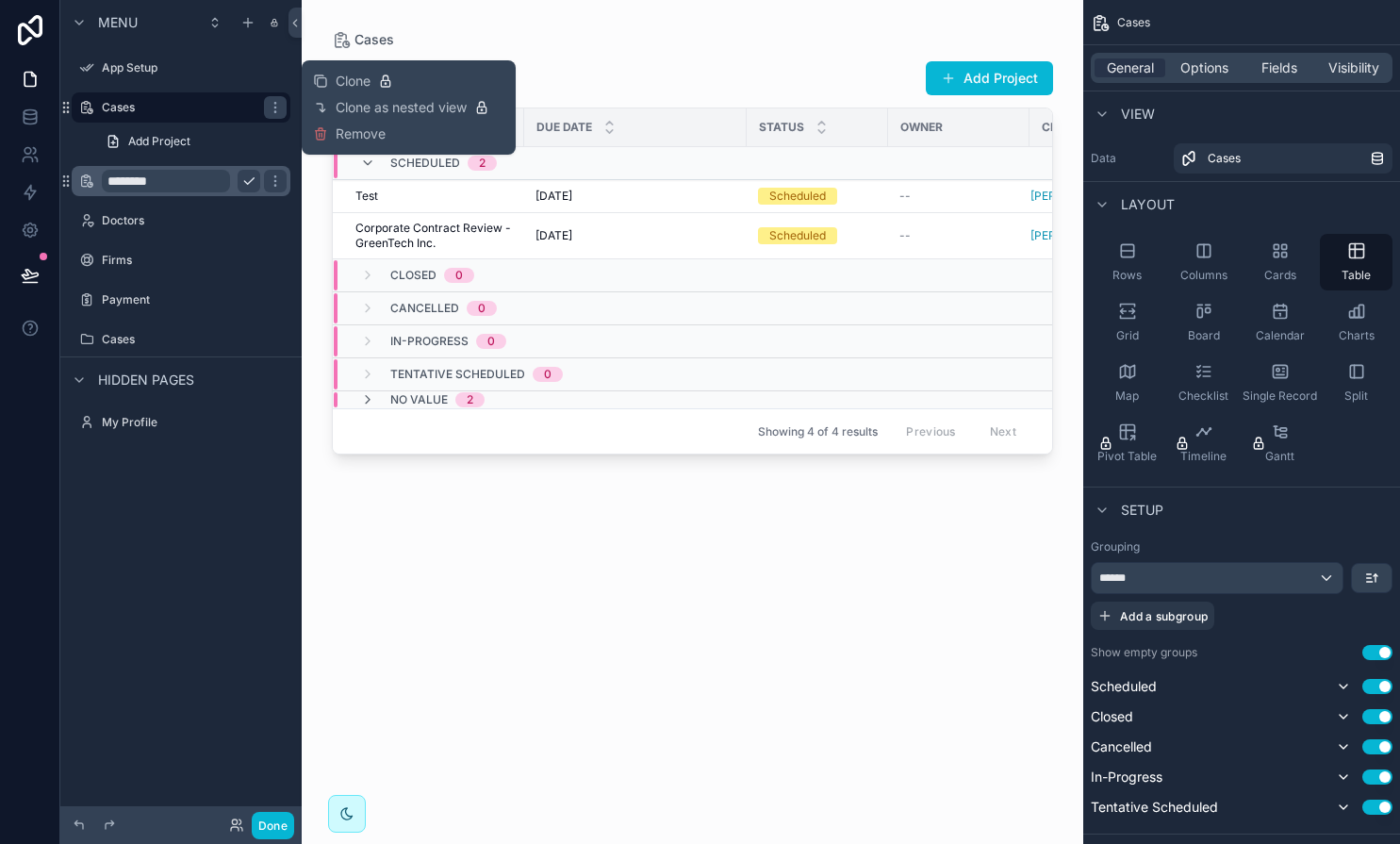
click at [177, 177] on input "********" at bounding box center [165, 181] width 128 height 22
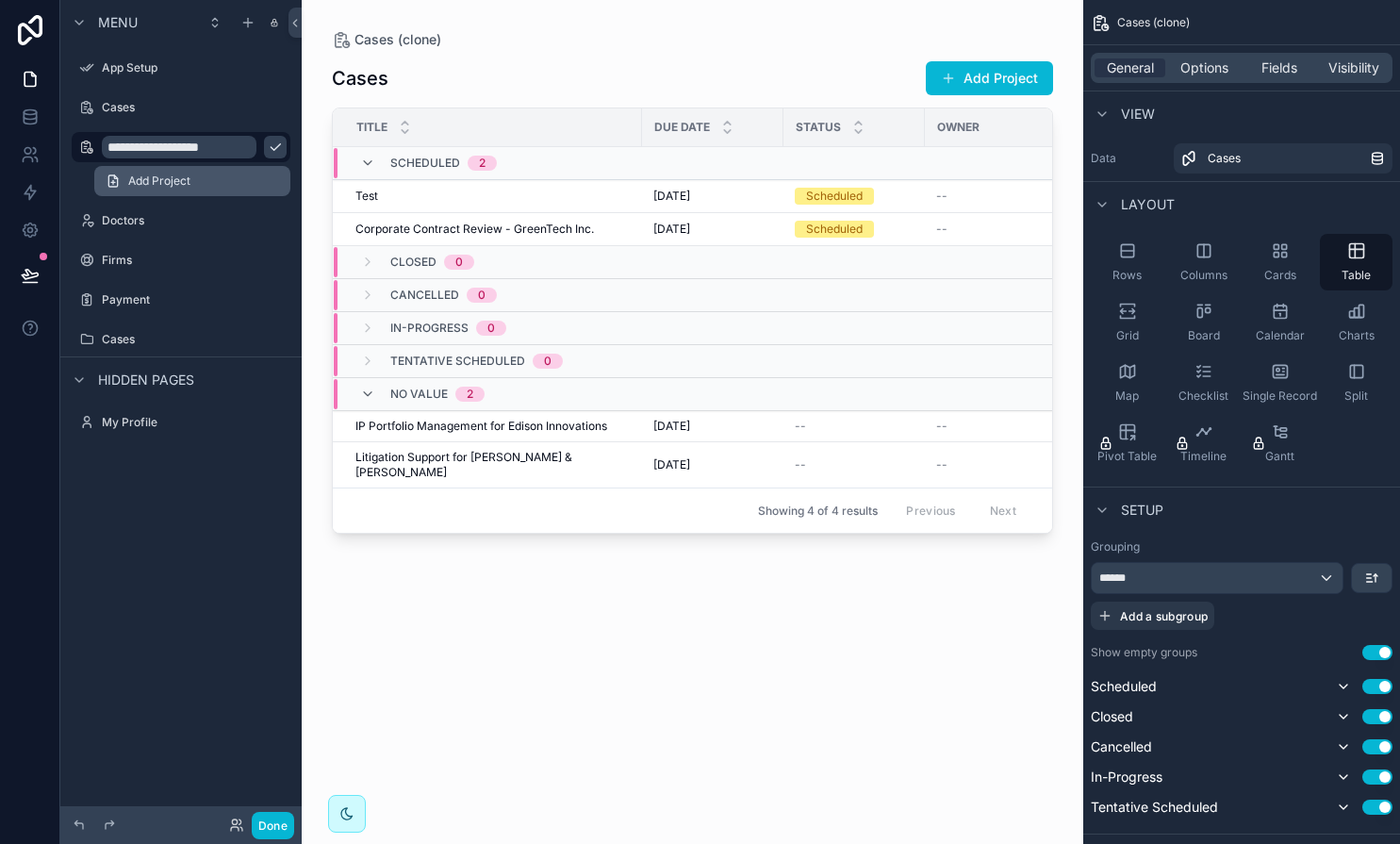
type input "**********"
click at [421, 638] on div "Cases Add Project Title Due Date Status Owner Client Scheduled 2 Test Test [DAT…" at bounding box center [692, 436] width 721 height 773
click at [1353, 65] on span "Visibility" at bounding box center [1354, 69] width 51 height 19
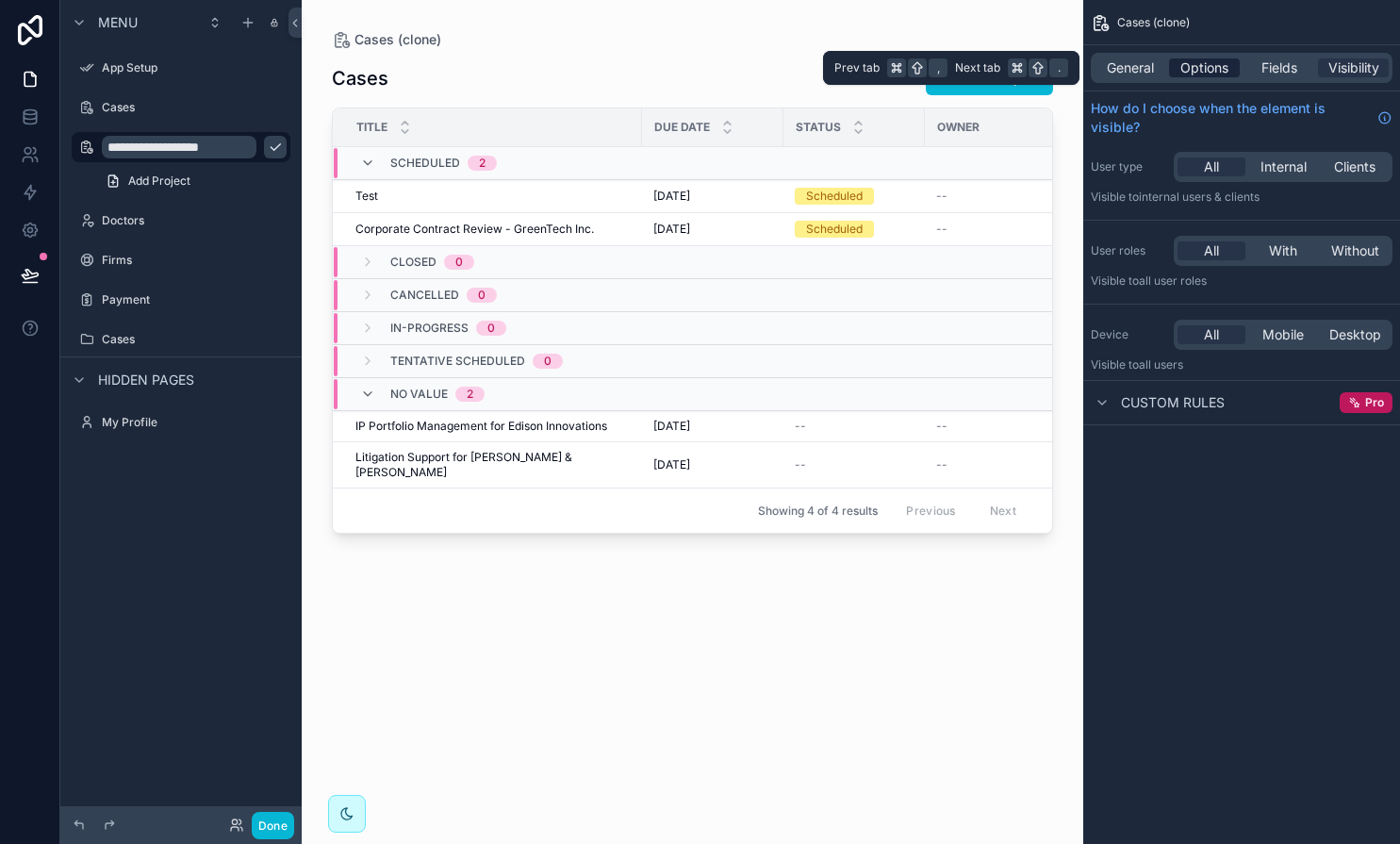
click at [1208, 70] on span "Options" at bounding box center [1205, 69] width 48 height 19
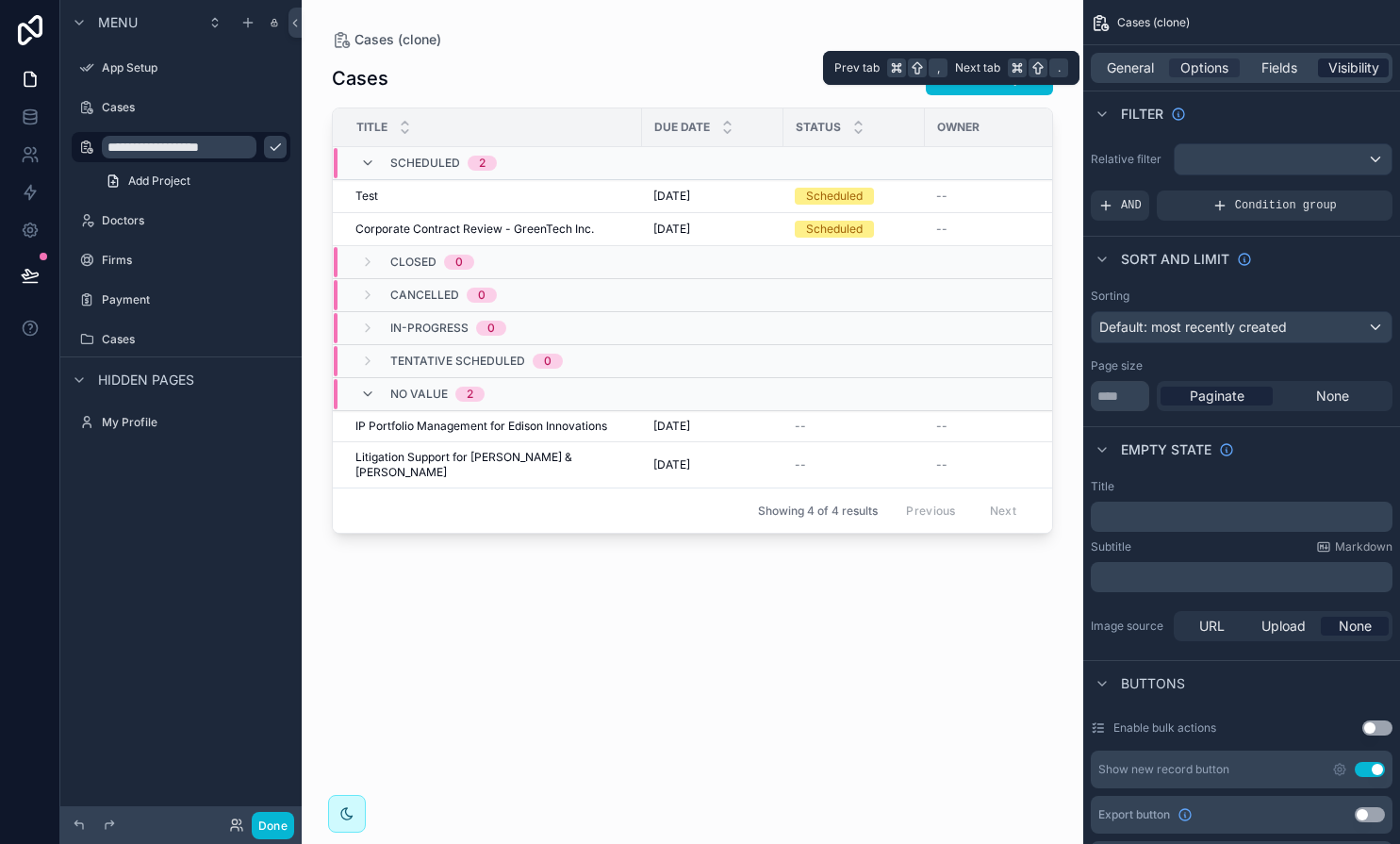
click at [1353, 67] on span "Visibility" at bounding box center [1354, 69] width 51 height 19
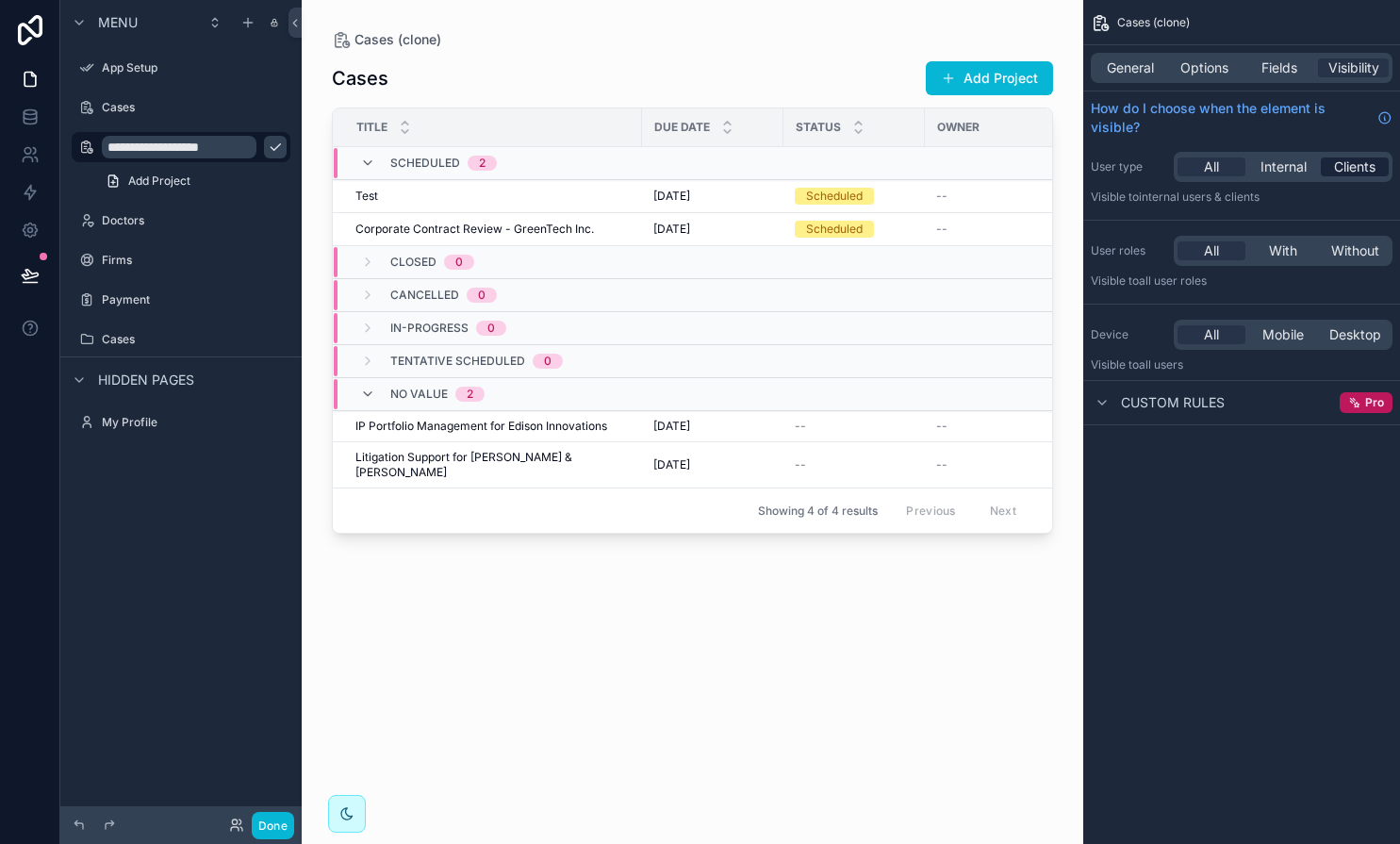
click at [1352, 161] on span "Clients" at bounding box center [1355, 167] width 42 height 19
